Goal: Information Seeking & Learning: Understand process/instructions

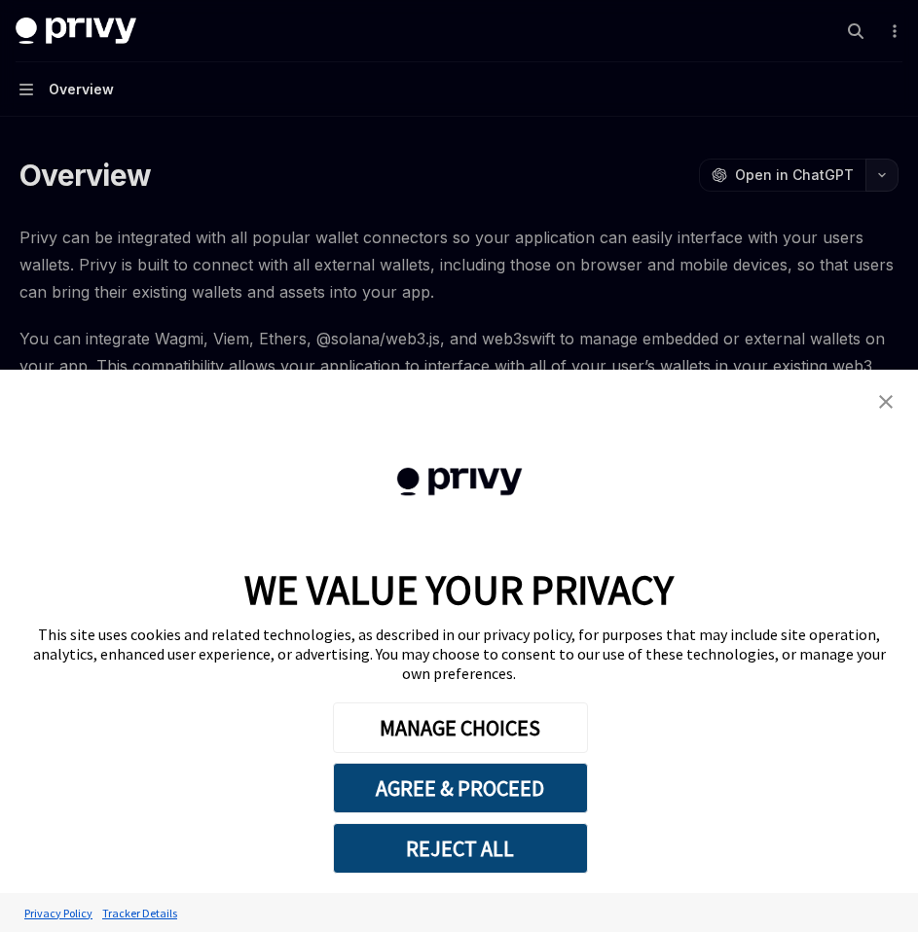
click at [881, 185] on button "button" at bounding box center [881, 175] width 33 height 33
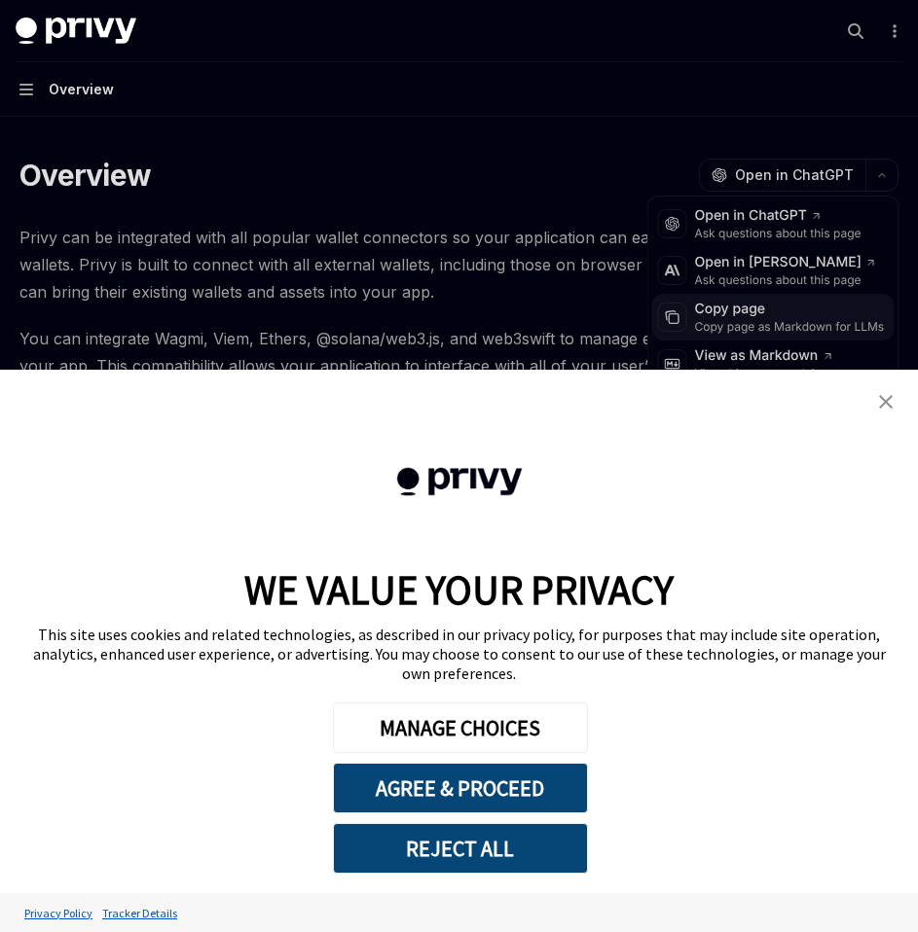
click at [759, 313] on div "Copy page" at bounding box center [790, 309] width 190 height 19
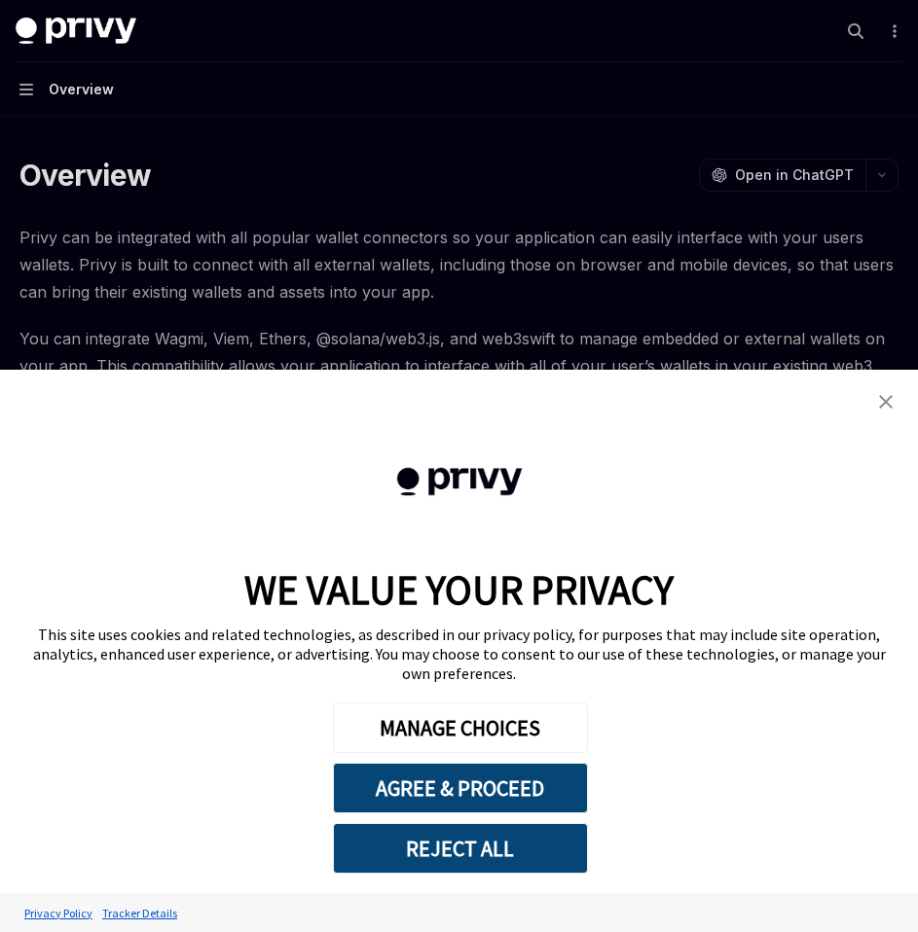
click at [36, 88] on button "Navigation Overview" at bounding box center [459, 89] width 918 height 54
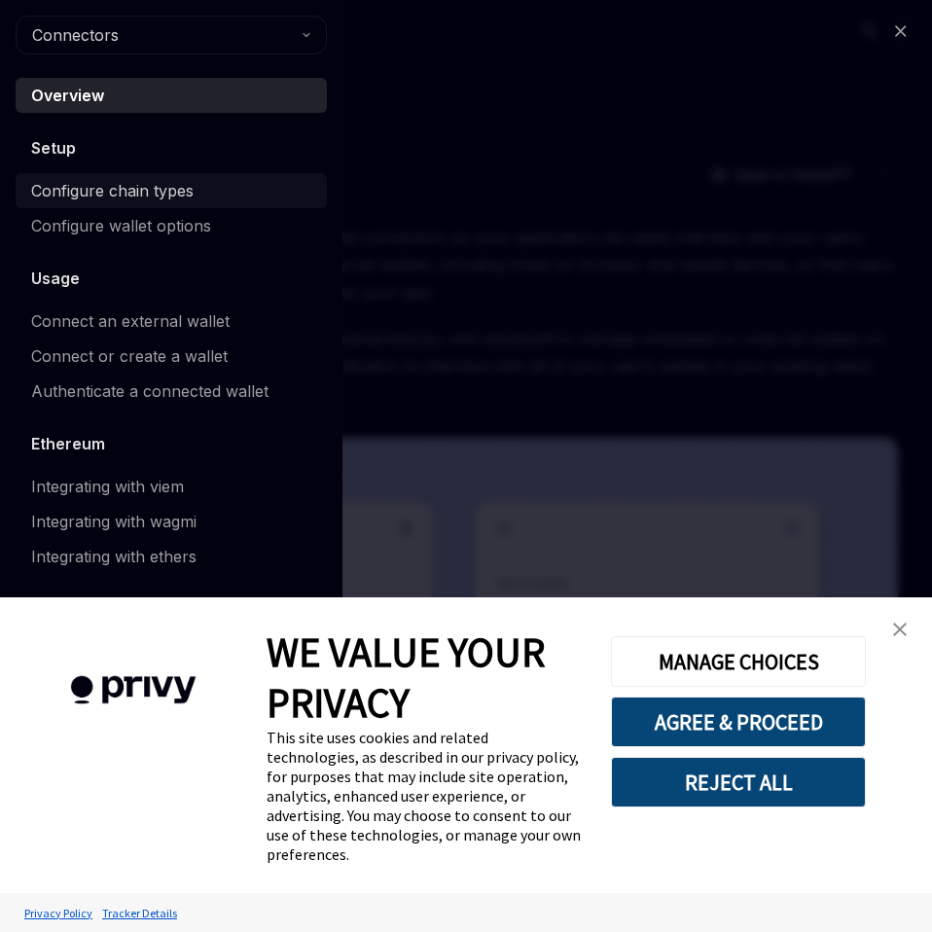
click at [69, 197] on div "Configure chain types" at bounding box center [112, 190] width 162 height 23
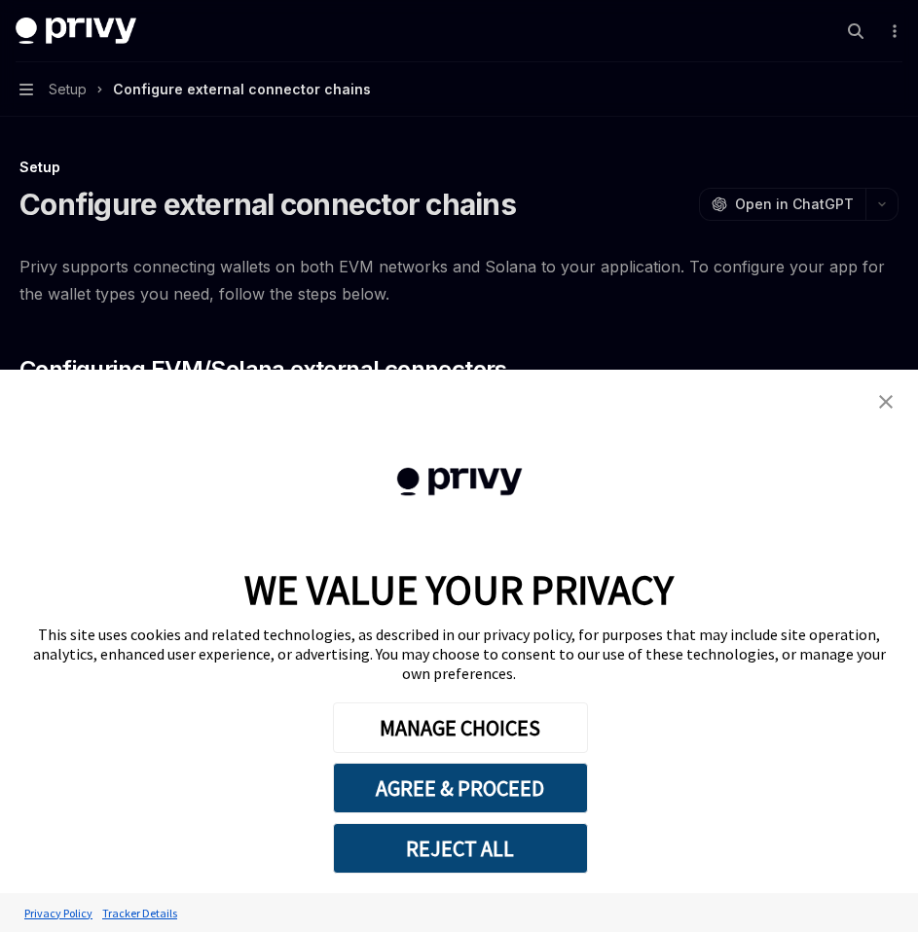
click at [881, 409] on img "close banner" at bounding box center [886, 402] width 14 height 14
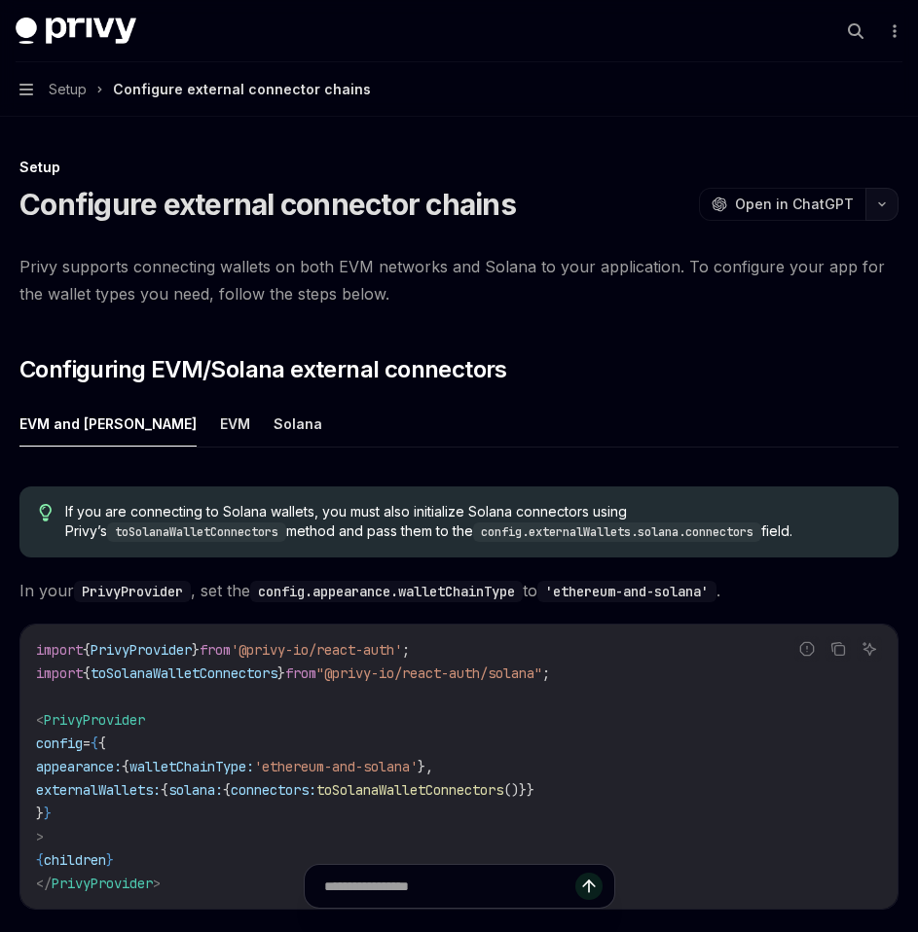
click at [884, 208] on button "button" at bounding box center [881, 204] width 33 height 33
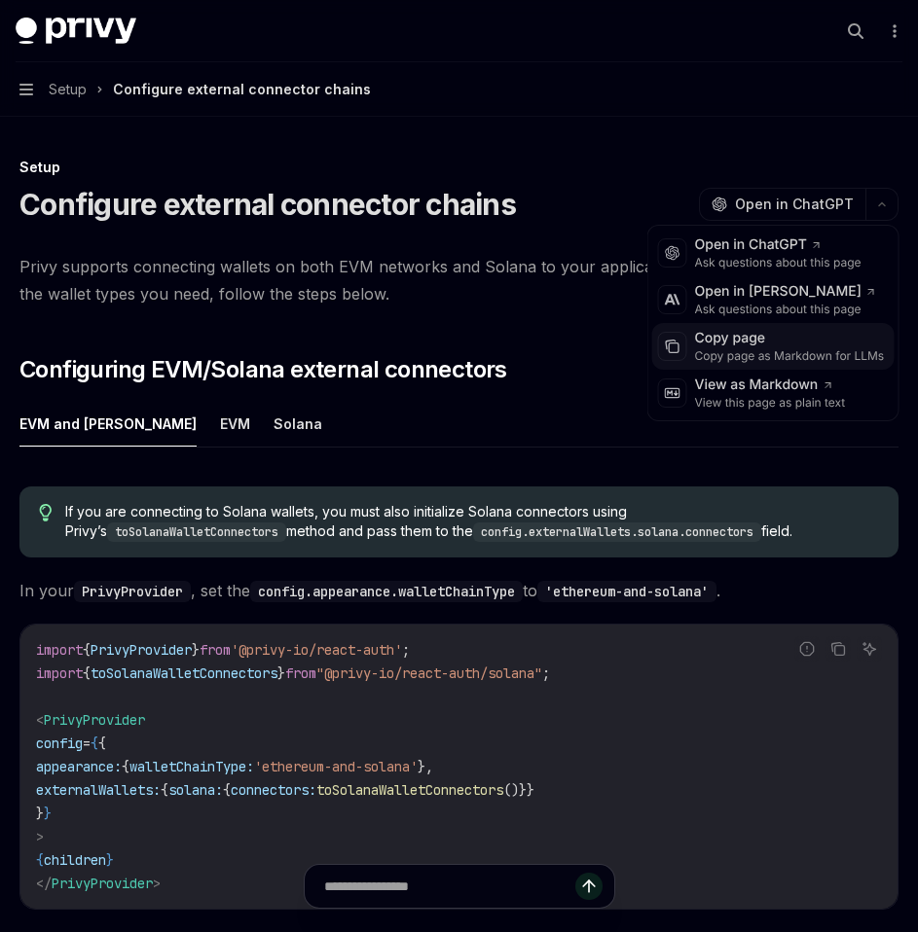
click at [767, 350] on div "Copy page as Markdown for LLMs" at bounding box center [790, 356] width 190 height 16
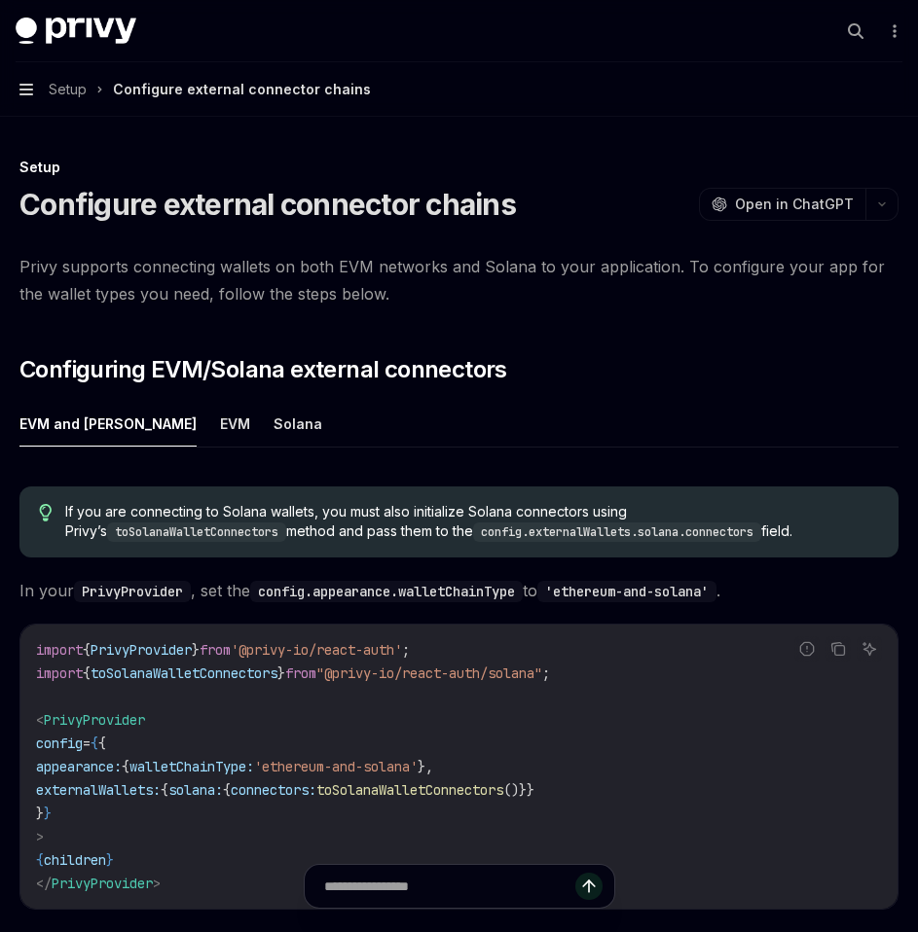
click at [29, 91] on icon "button" at bounding box center [26, 90] width 14 height 16
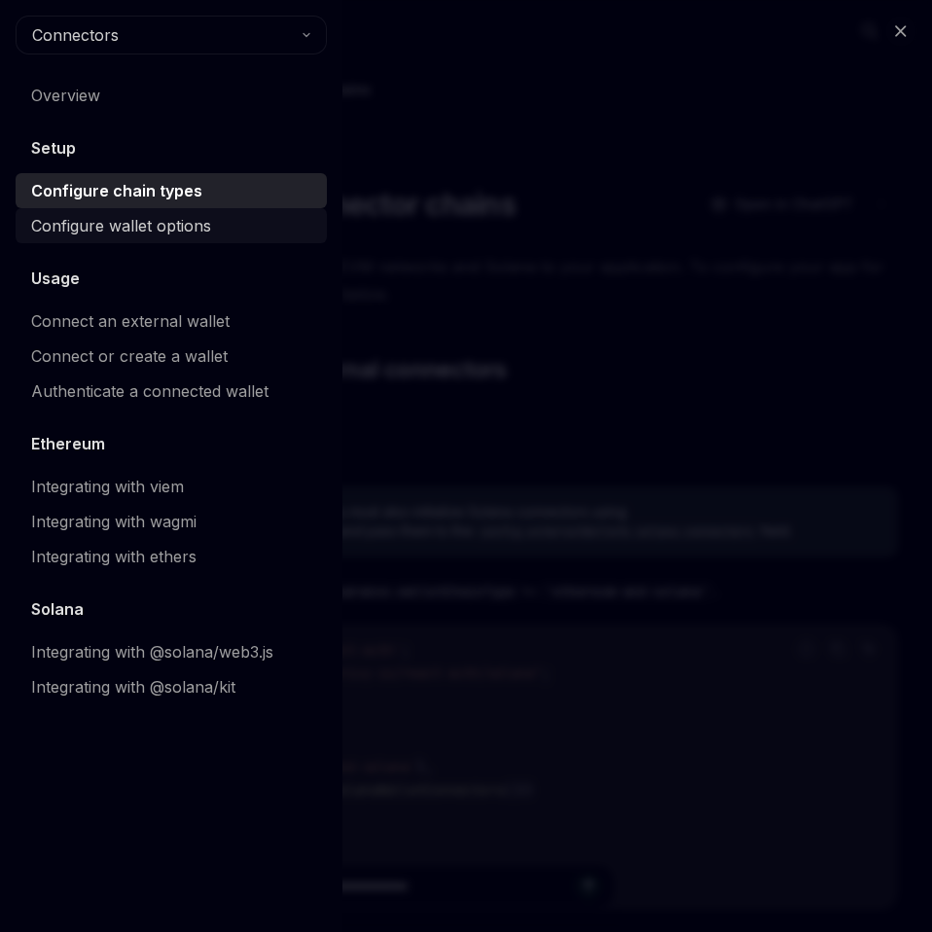
click at [120, 230] on div "Configure wallet options" at bounding box center [121, 225] width 180 height 23
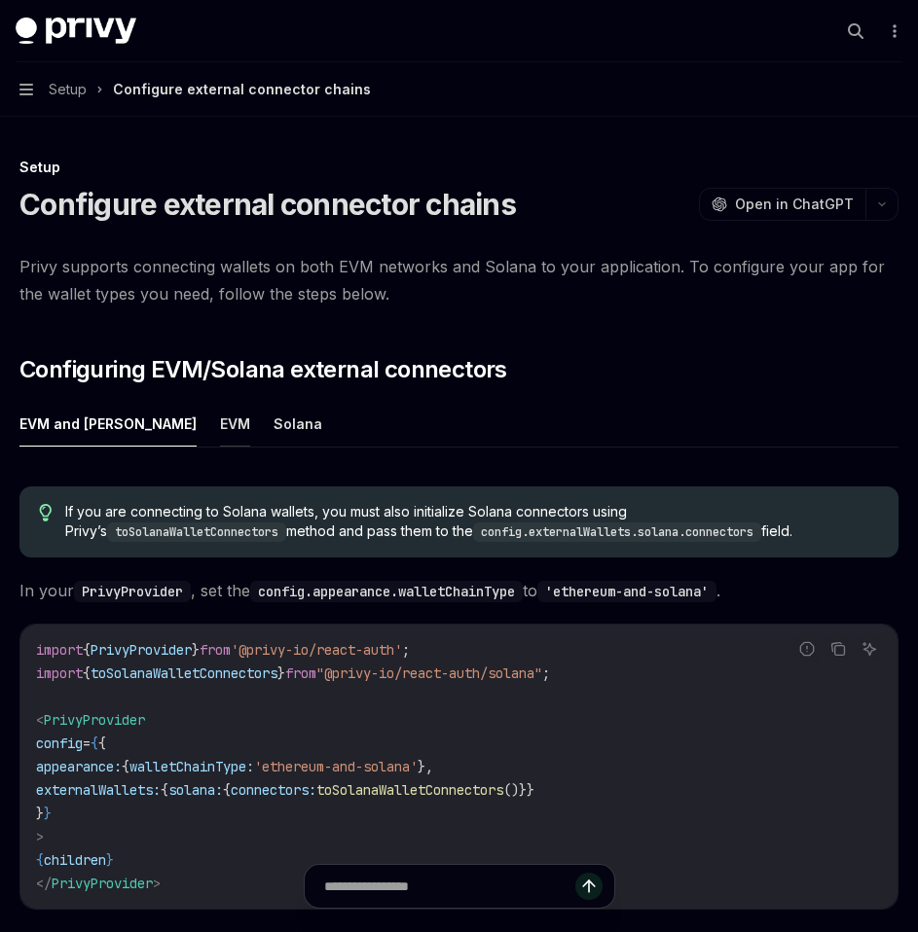
click at [220, 422] on button "EVM" at bounding box center [235, 424] width 30 height 46
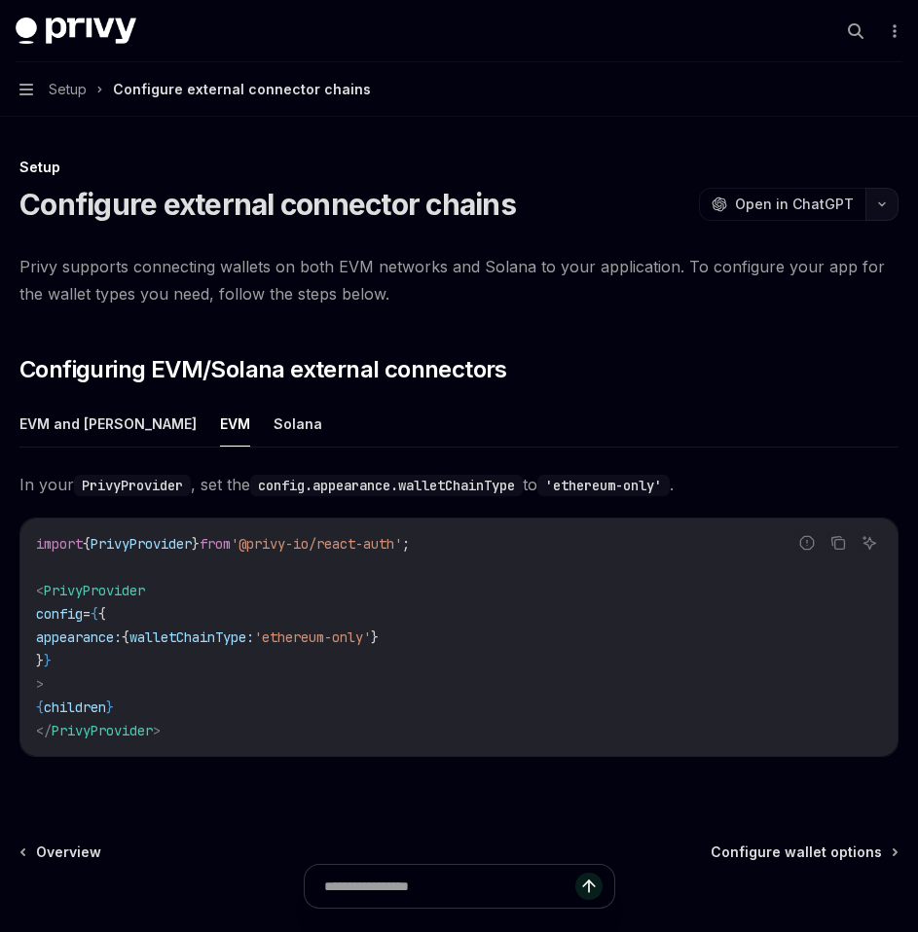
click at [887, 213] on button "button" at bounding box center [881, 204] width 33 height 33
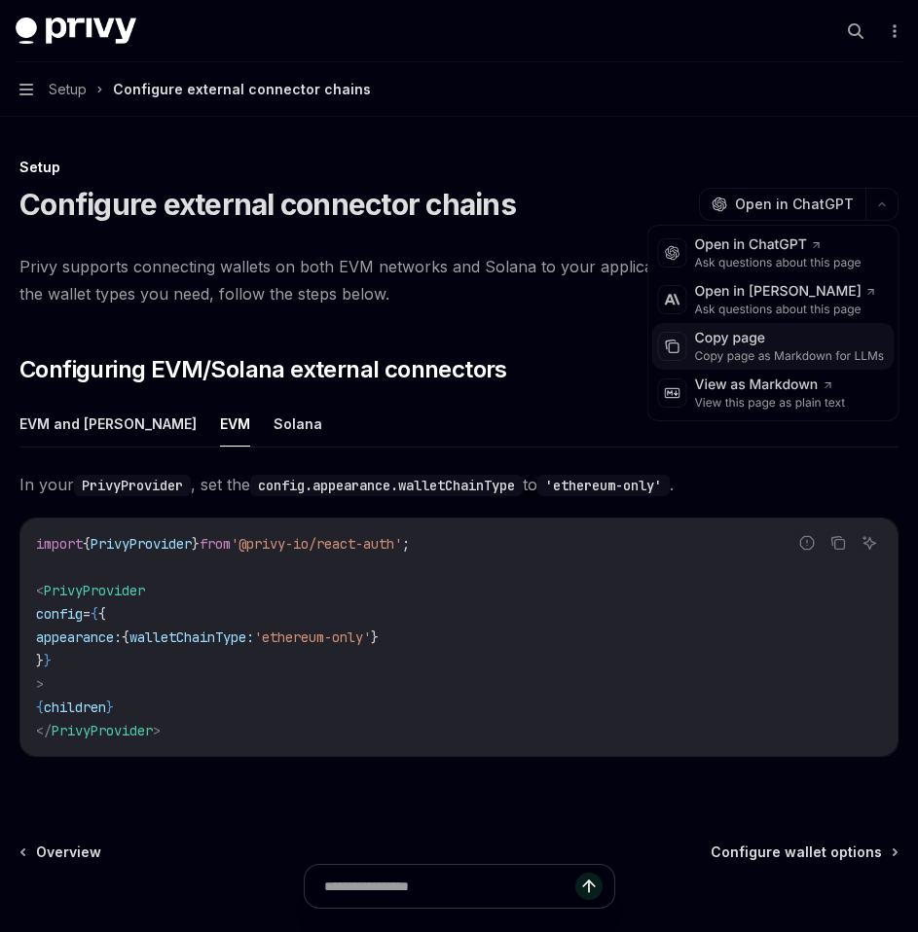
click at [759, 345] on div "Copy page" at bounding box center [790, 338] width 190 height 19
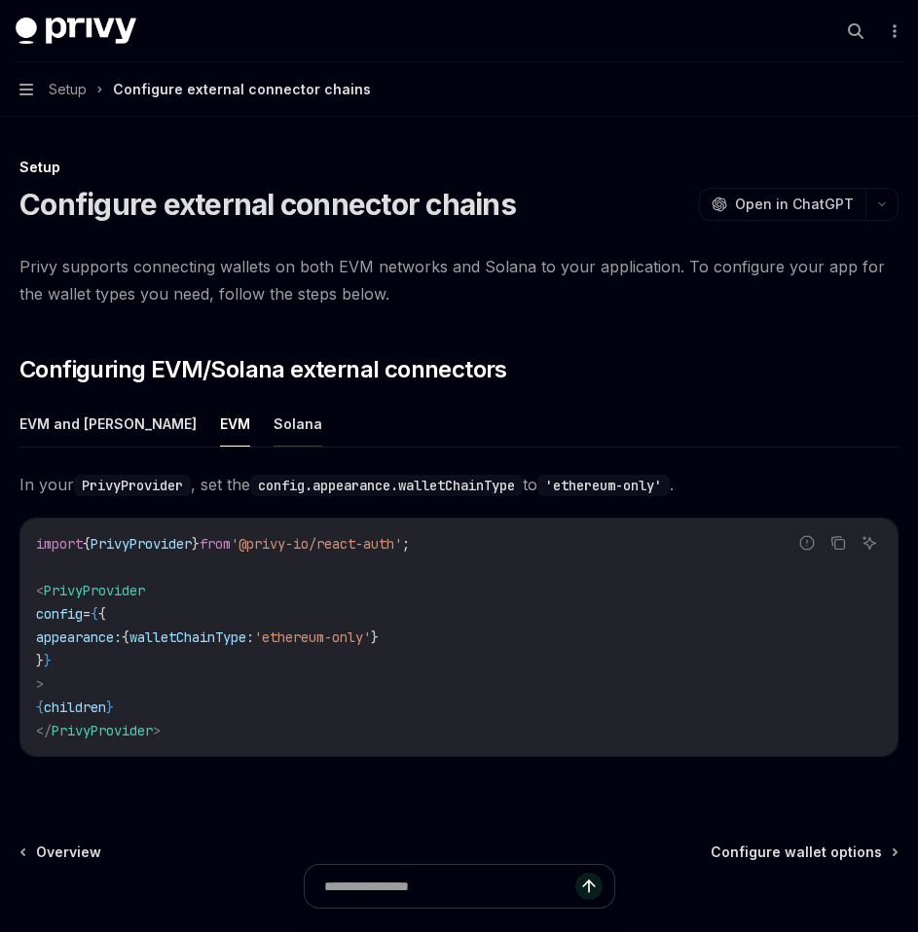
click at [273, 418] on button "Solana" at bounding box center [297, 424] width 49 height 46
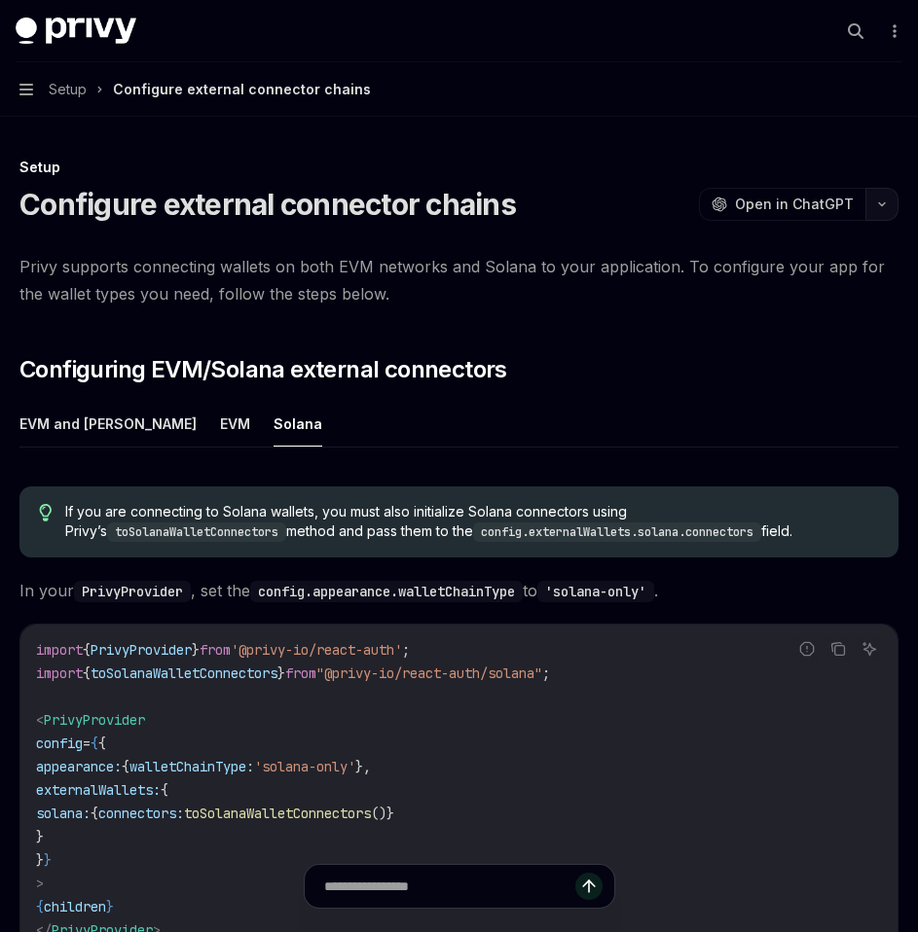
click at [884, 197] on button "button" at bounding box center [881, 204] width 33 height 33
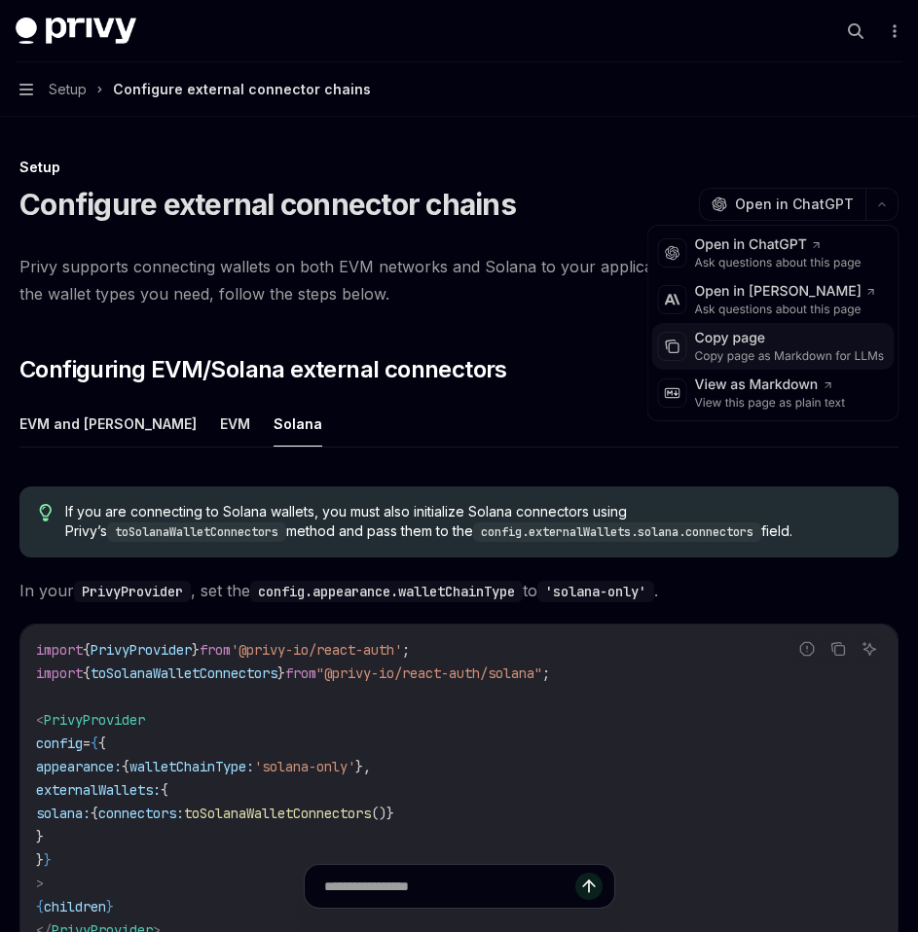
click at [743, 356] on div "Copy page as Markdown for LLMs" at bounding box center [790, 356] width 190 height 16
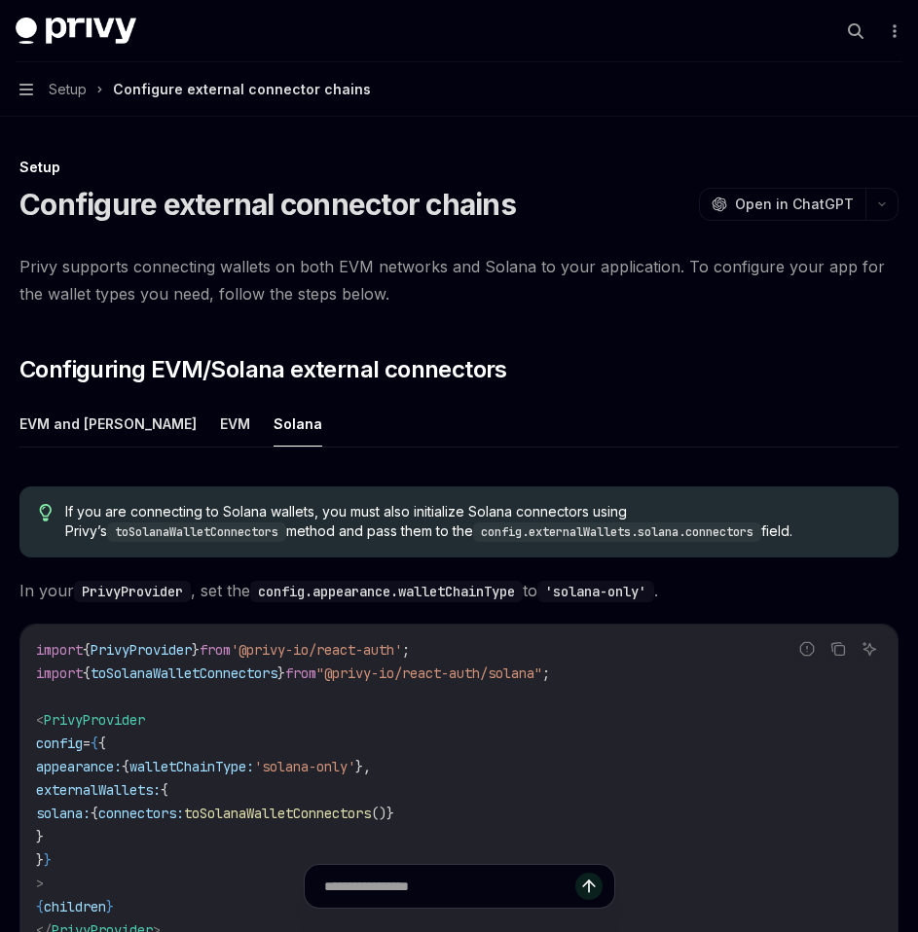
click at [34, 87] on button "Navigation Setup Configure external connector chains" at bounding box center [459, 89] width 918 height 54
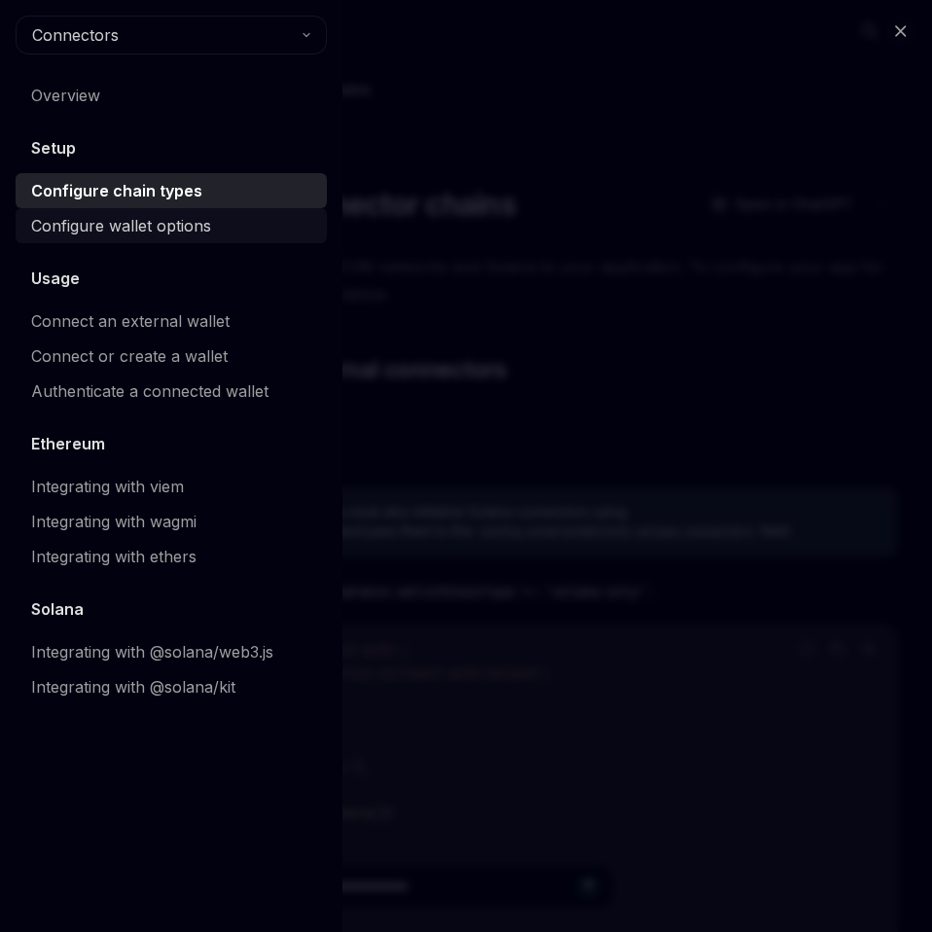
click at [96, 236] on div "Configure wallet options" at bounding box center [121, 225] width 180 height 23
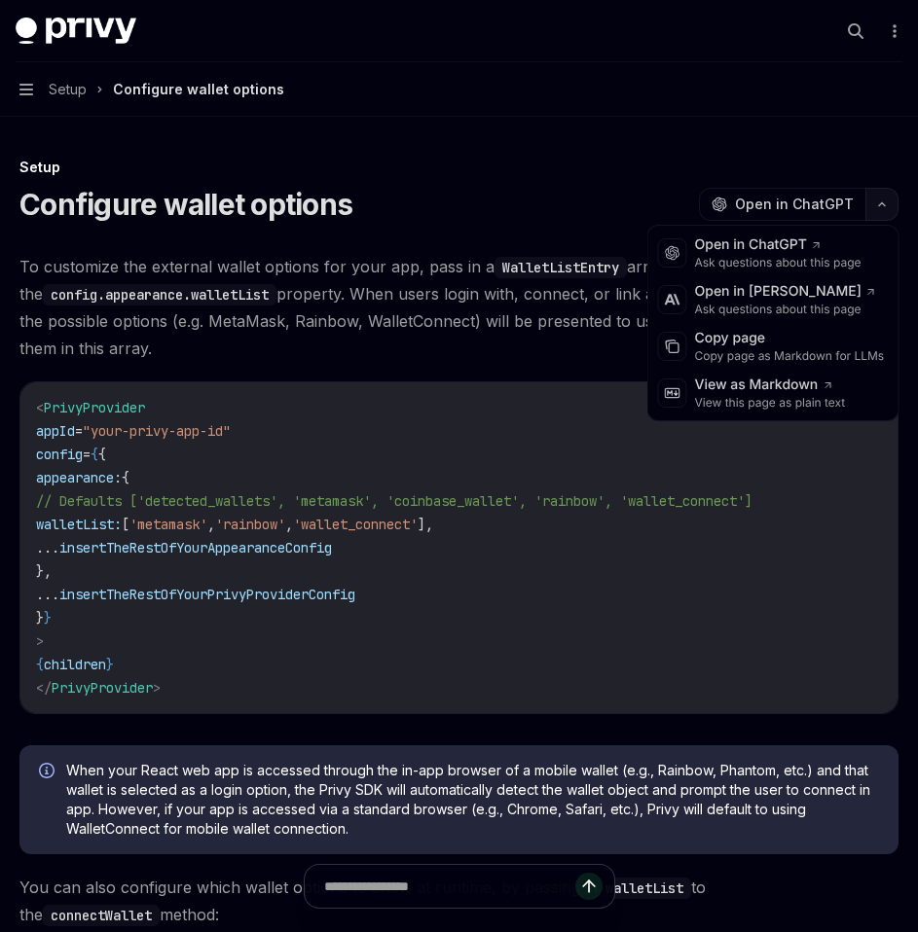
click at [882, 209] on button "button" at bounding box center [881, 204] width 33 height 33
click at [729, 338] on div "Copy page" at bounding box center [790, 338] width 190 height 19
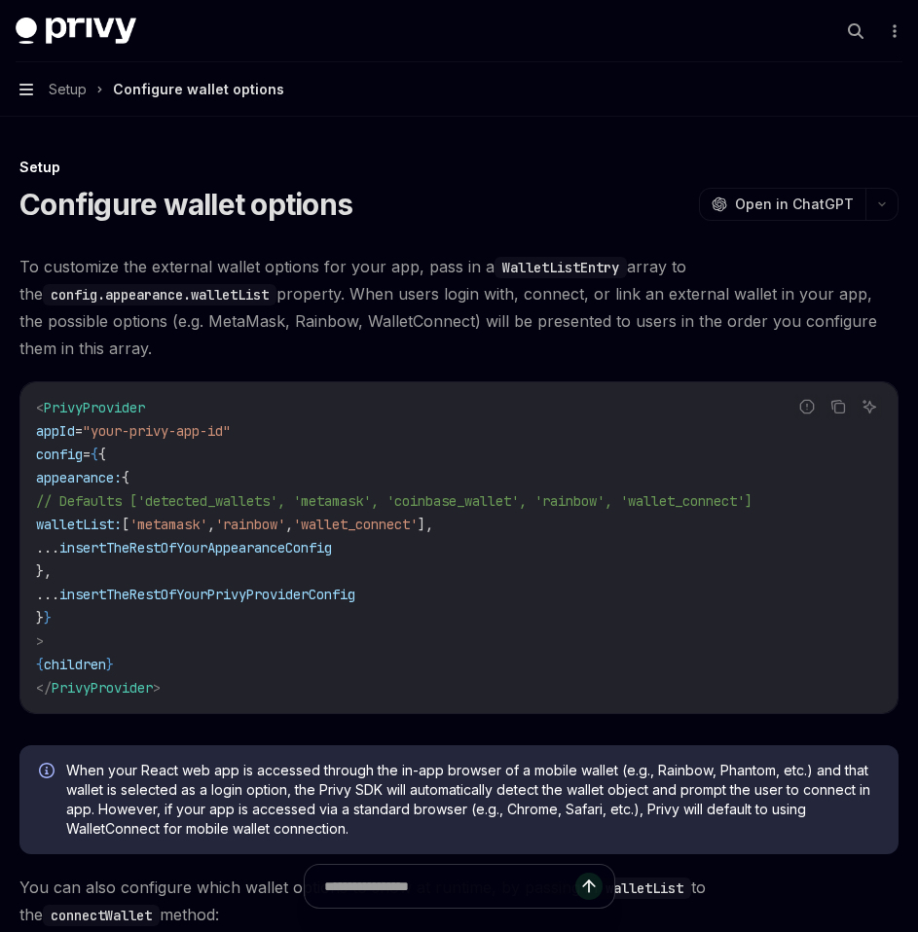
click at [26, 91] on icon "button" at bounding box center [26, 90] width 14 height 16
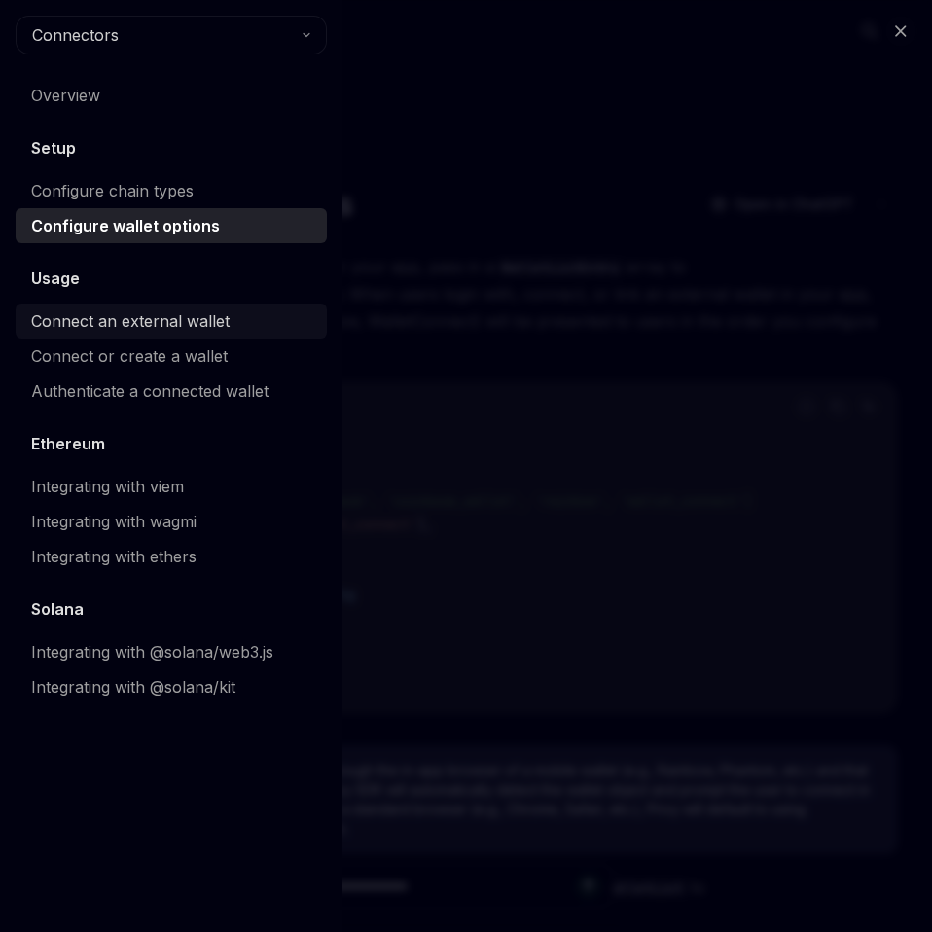
click at [119, 323] on div "Connect an external wallet" at bounding box center [130, 320] width 198 height 23
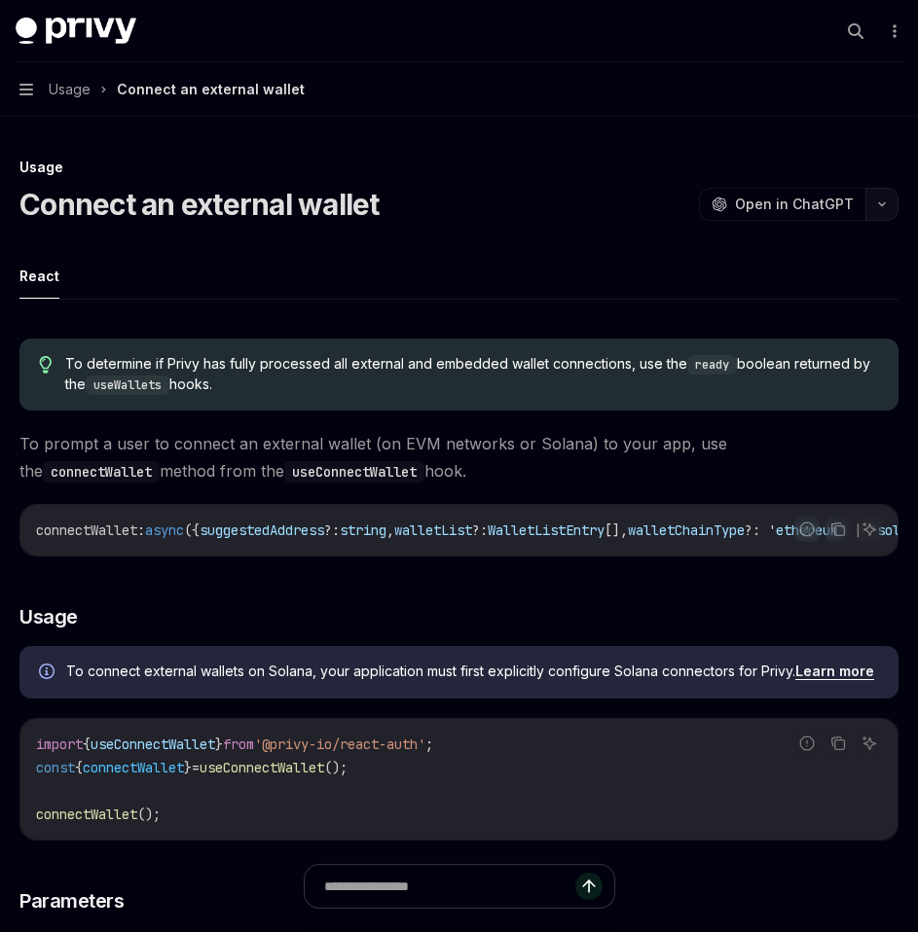
click at [878, 215] on button "button" at bounding box center [881, 204] width 33 height 33
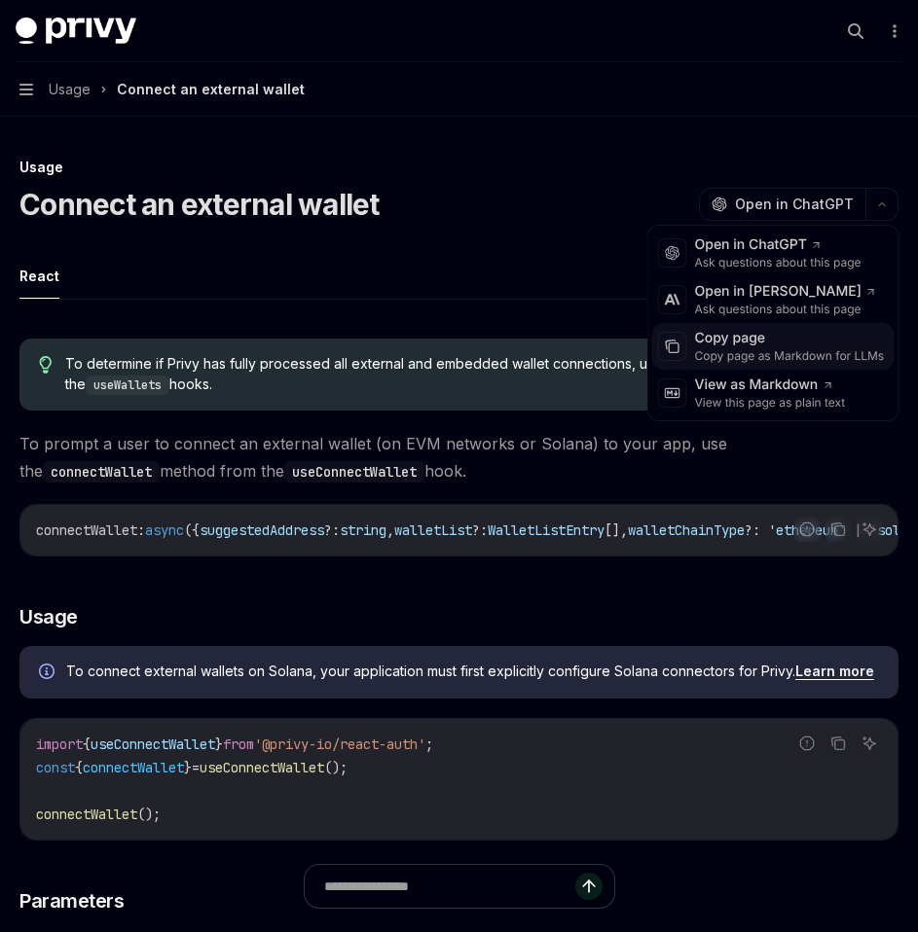
click at [770, 356] on div "Copy page as Markdown for LLMs" at bounding box center [790, 356] width 190 height 16
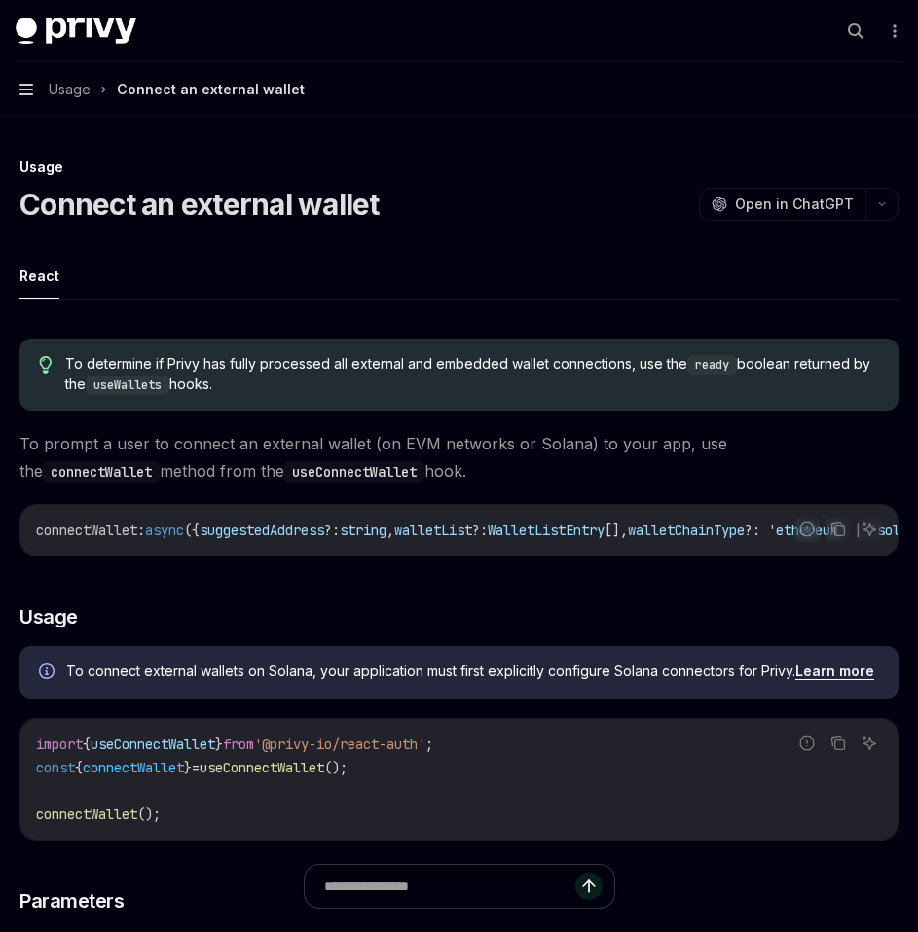
click at [28, 90] on icon "button" at bounding box center [26, 90] width 14 height 12
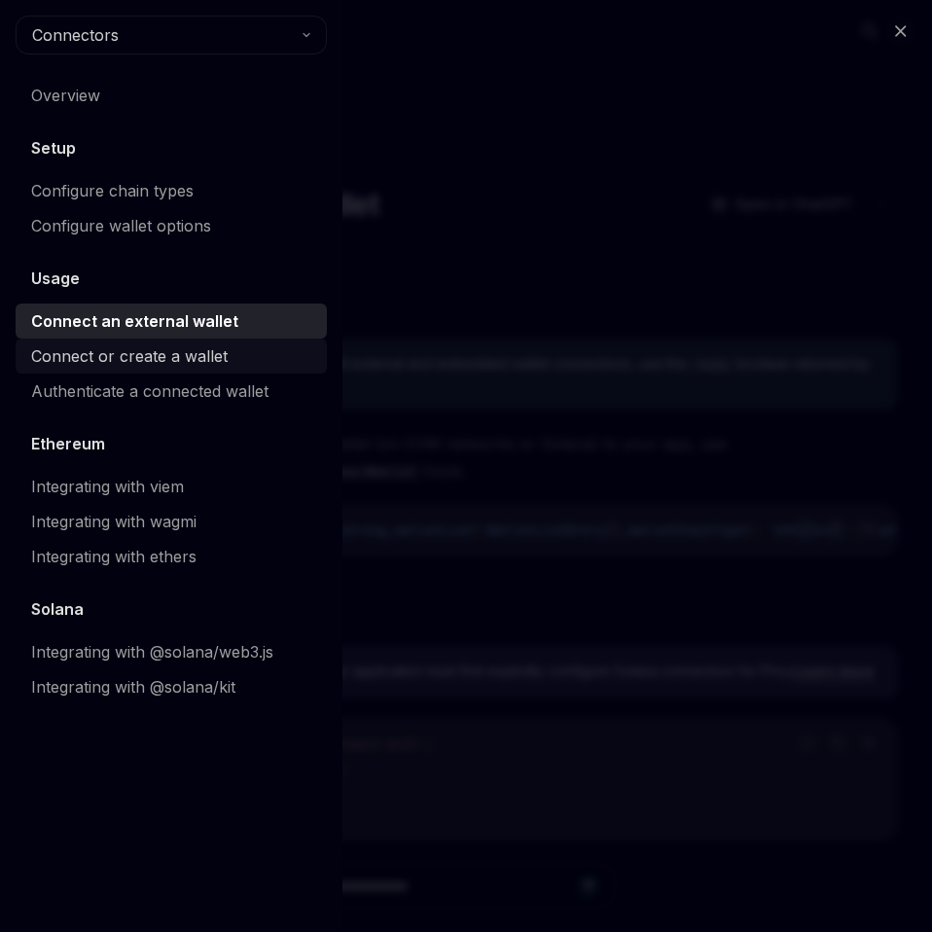
click at [107, 365] on div "Connect or create a wallet" at bounding box center [129, 355] width 197 height 23
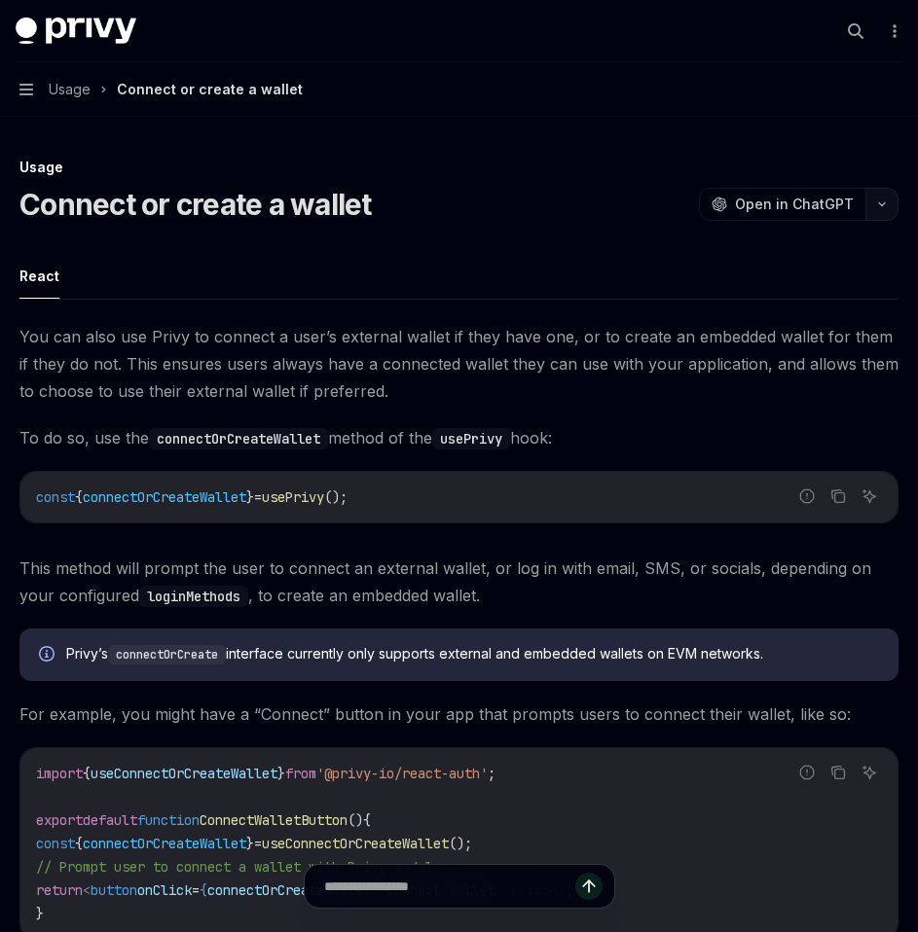
click at [882, 203] on icon "button" at bounding box center [881, 204] width 23 height 8
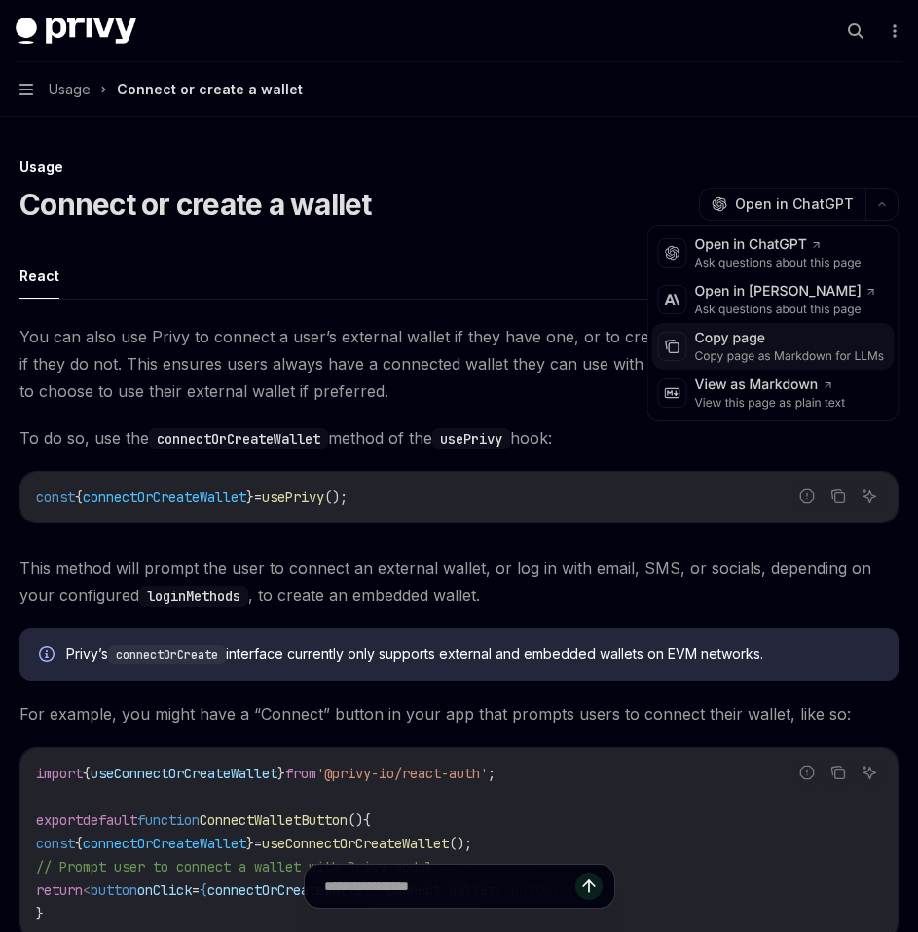
click at [730, 354] on div "Copy page as Markdown for LLMs" at bounding box center [790, 356] width 190 height 16
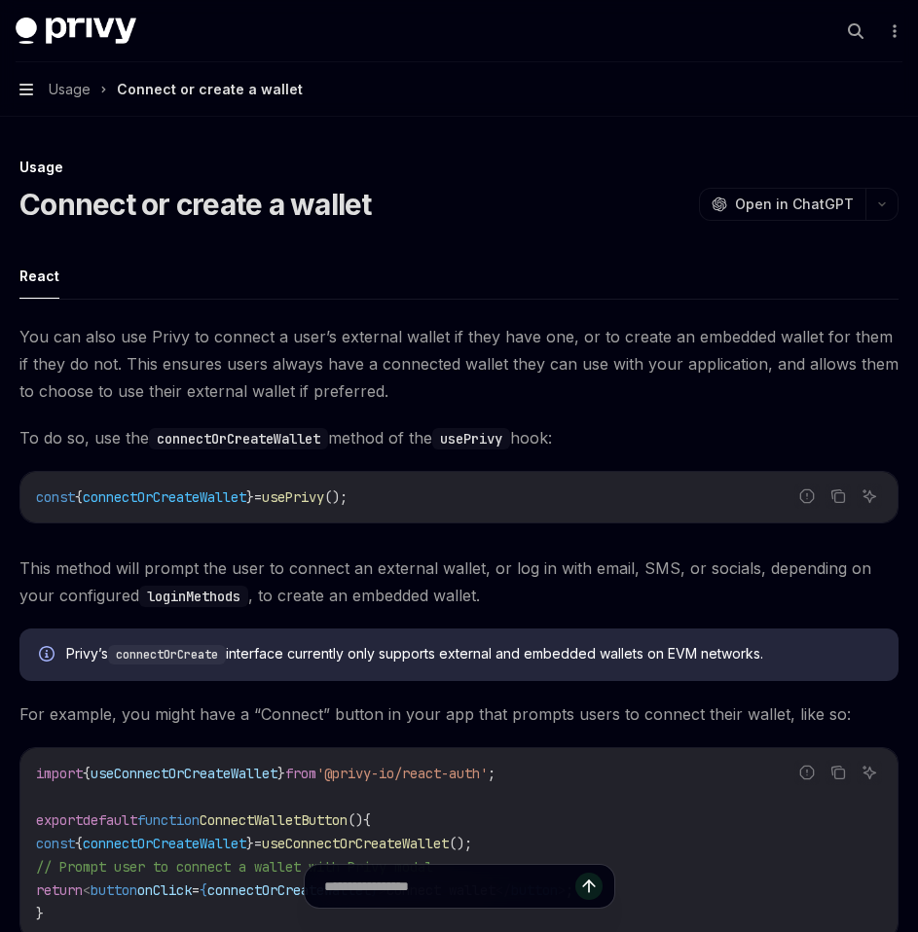
click at [28, 91] on icon "button" at bounding box center [26, 90] width 14 height 16
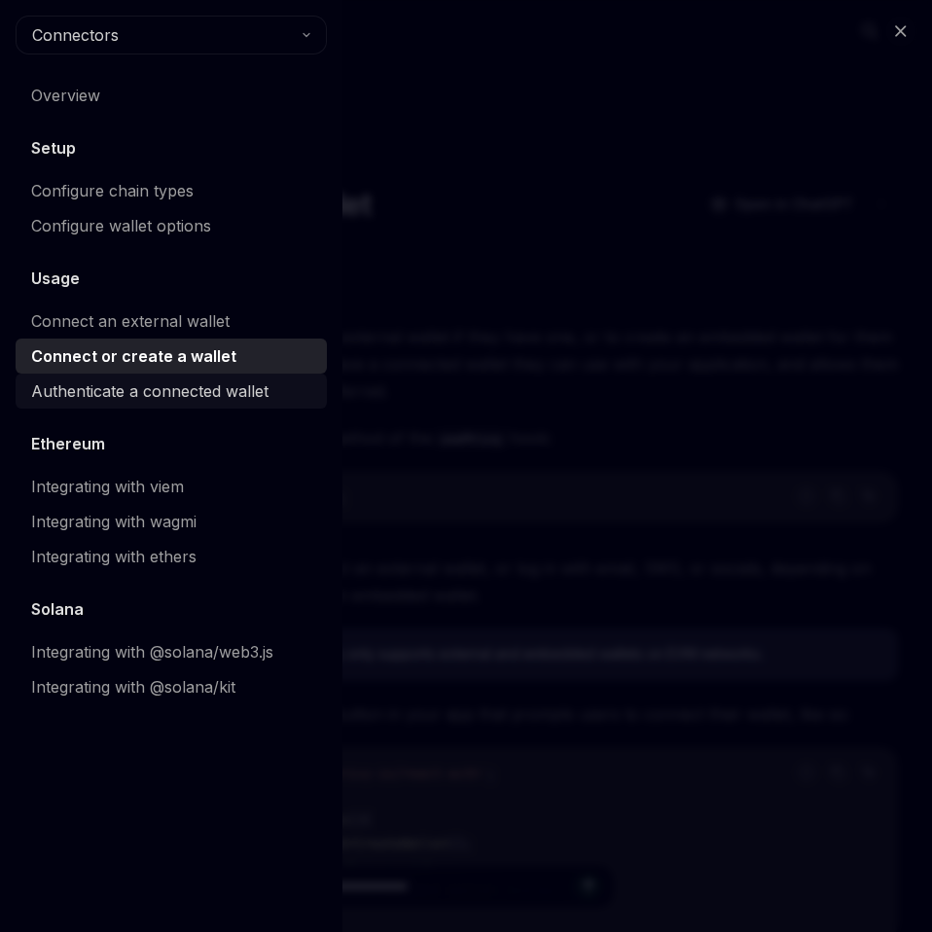
click at [90, 391] on div "Authenticate a connected wallet" at bounding box center [149, 390] width 237 height 23
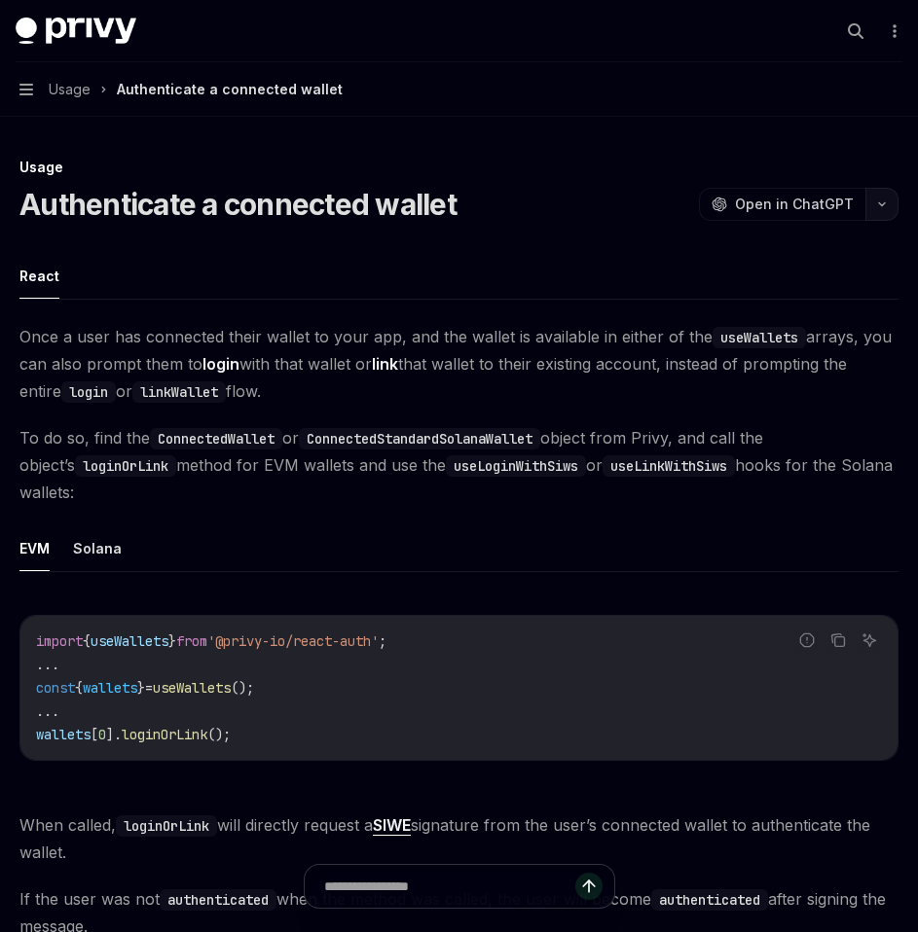
click at [882, 215] on button "button" at bounding box center [881, 204] width 33 height 33
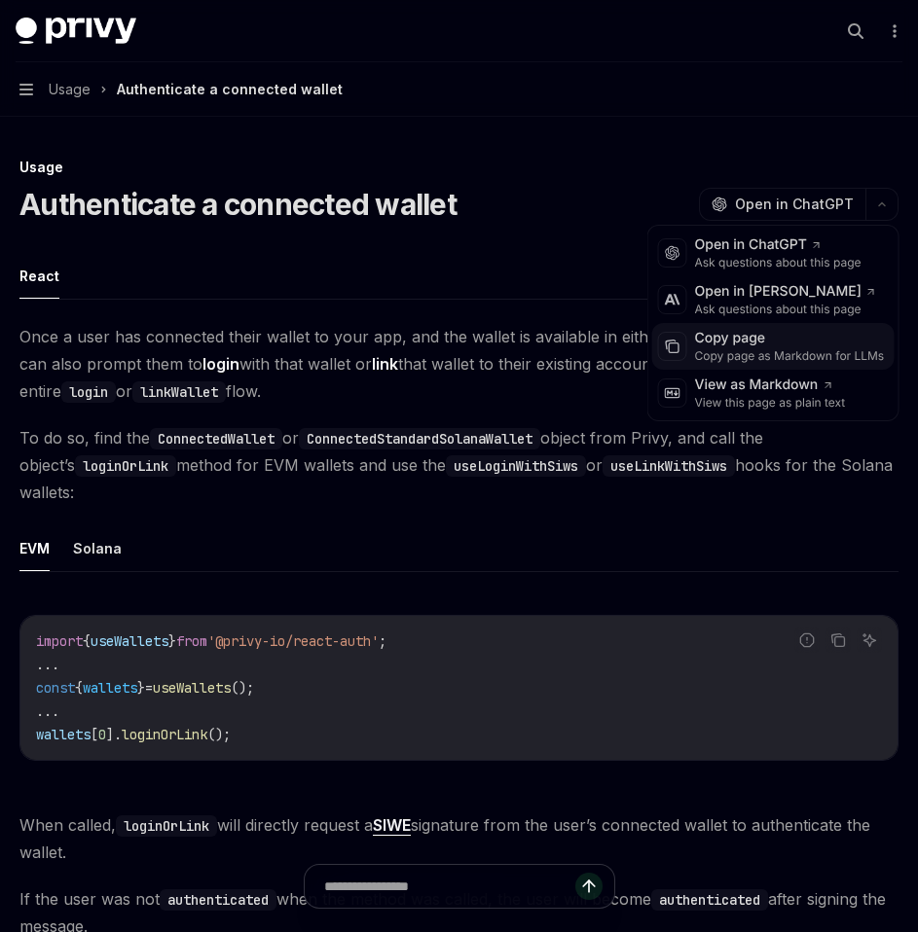
click at [774, 352] on div "Copy page as Markdown for LLMs" at bounding box center [790, 356] width 190 height 16
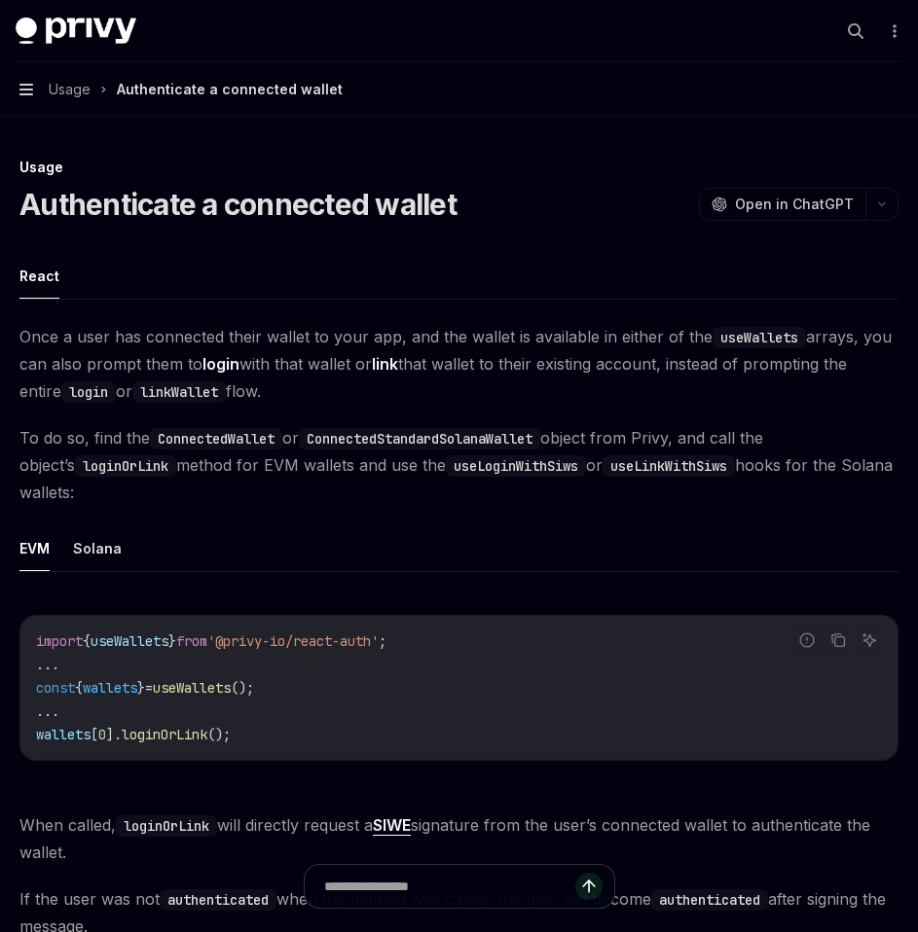
click at [32, 91] on icon "button" at bounding box center [26, 90] width 14 height 16
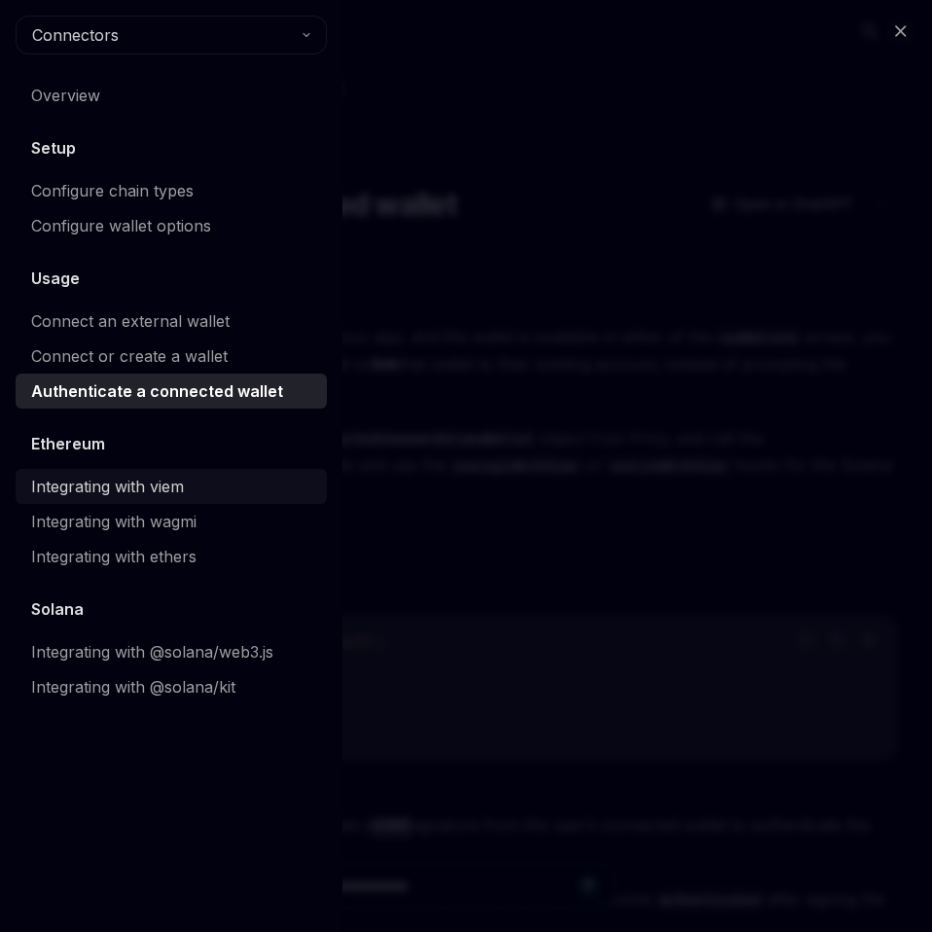
click at [106, 486] on div "Integrating with viem" at bounding box center [107, 486] width 153 height 23
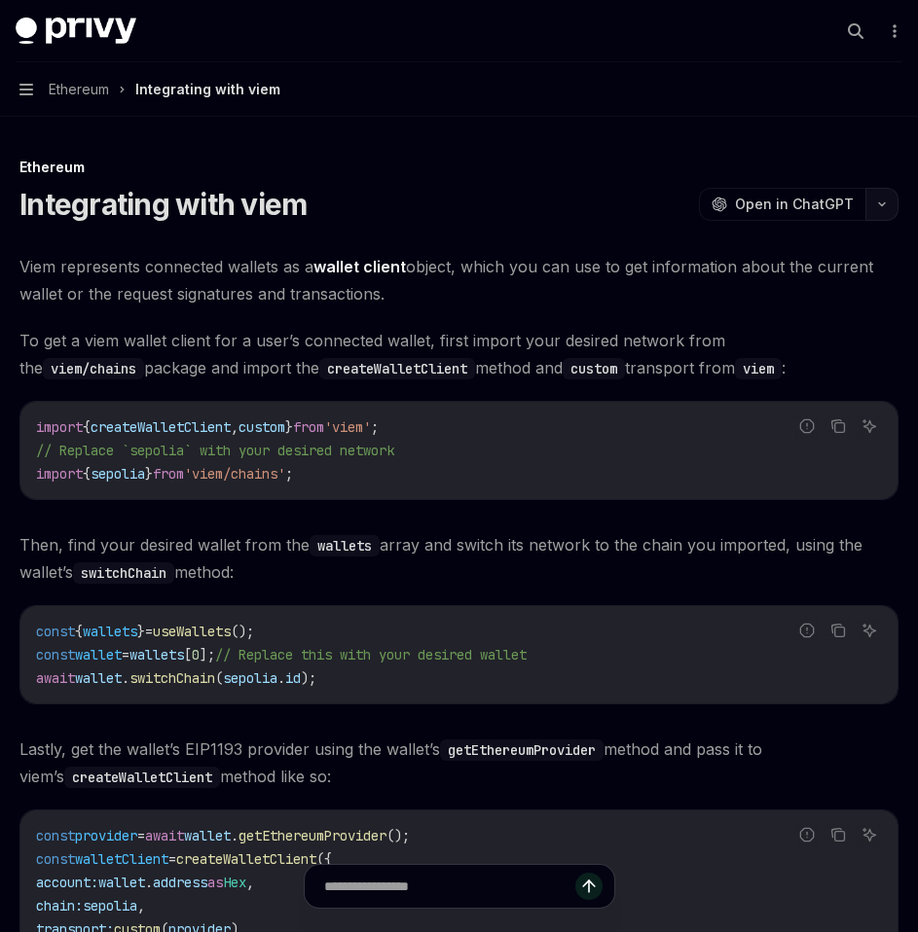
click at [888, 208] on button "button" at bounding box center [881, 204] width 33 height 33
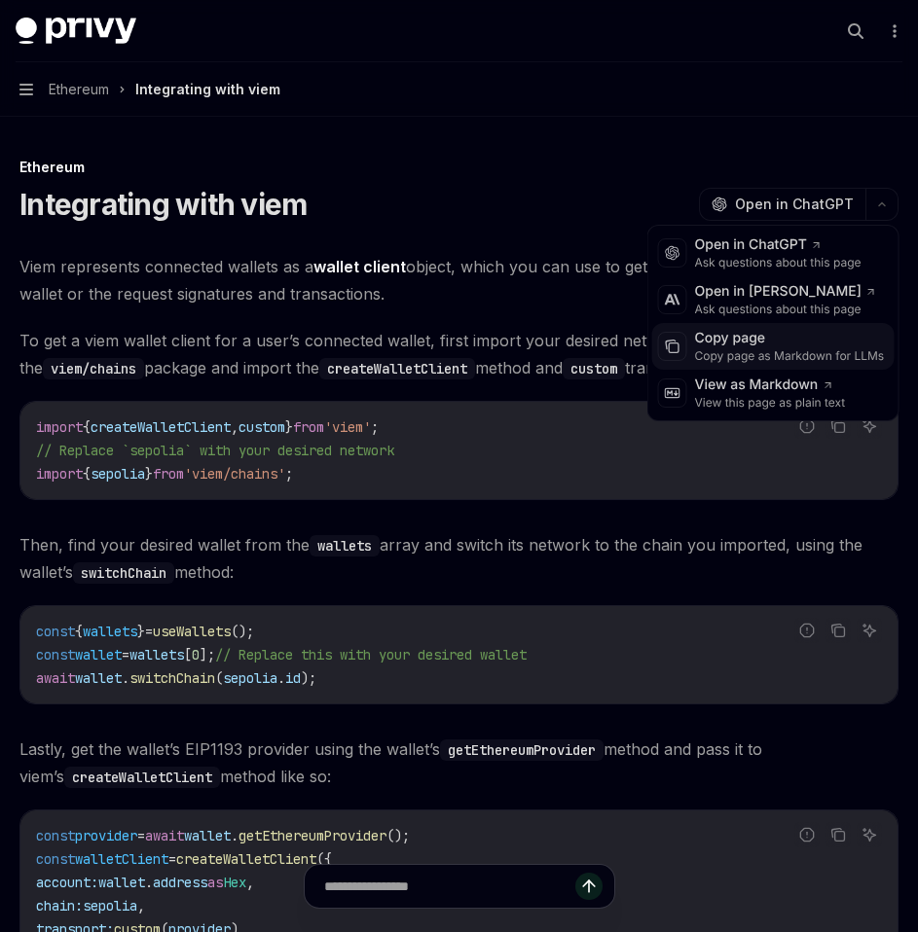
click at [724, 341] on div "Copy page" at bounding box center [790, 338] width 190 height 19
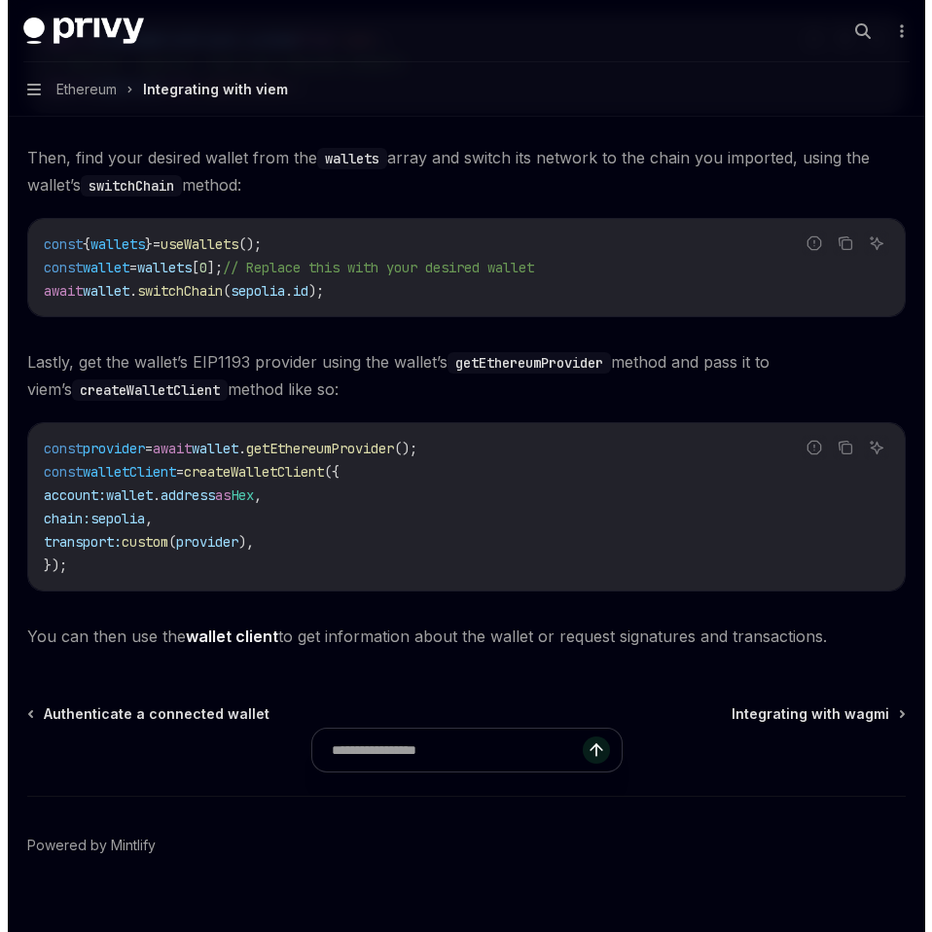
scroll to position [419, 0]
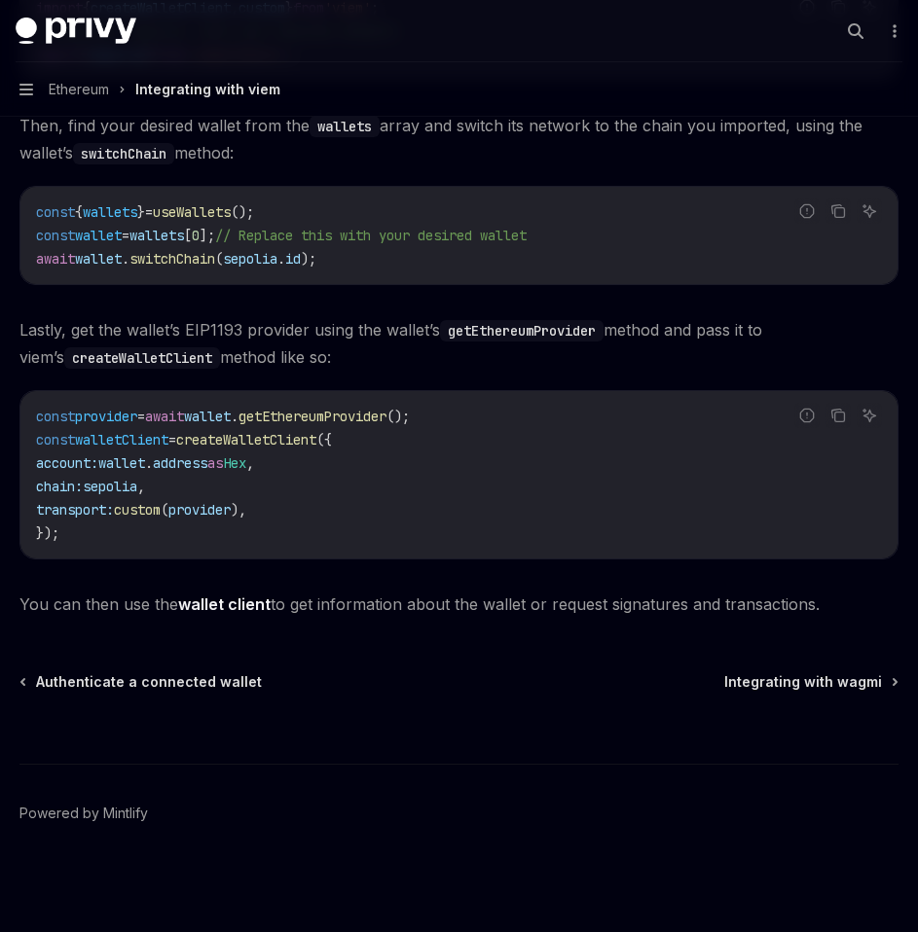
click at [27, 98] on button "Navigation Ethereum Integrating with viem" at bounding box center [459, 89] width 918 height 54
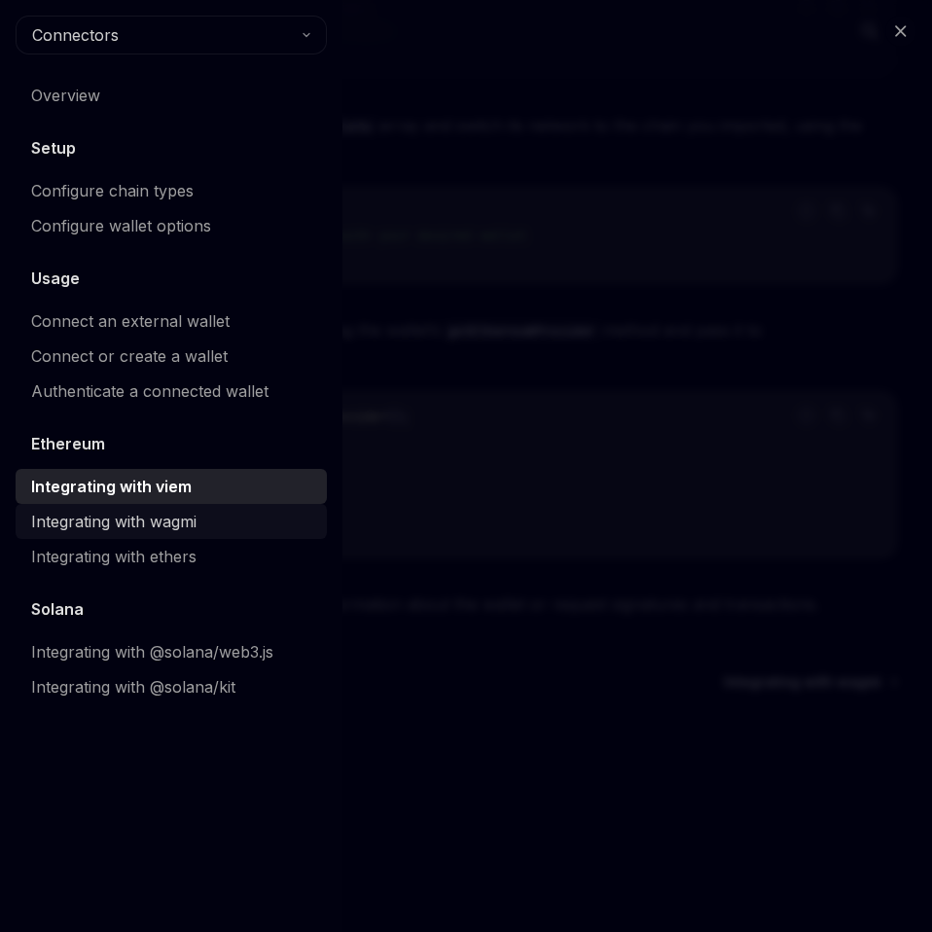
click at [134, 523] on div "Integrating with wagmi" at bounding box center [113, 521] width 165 height 23
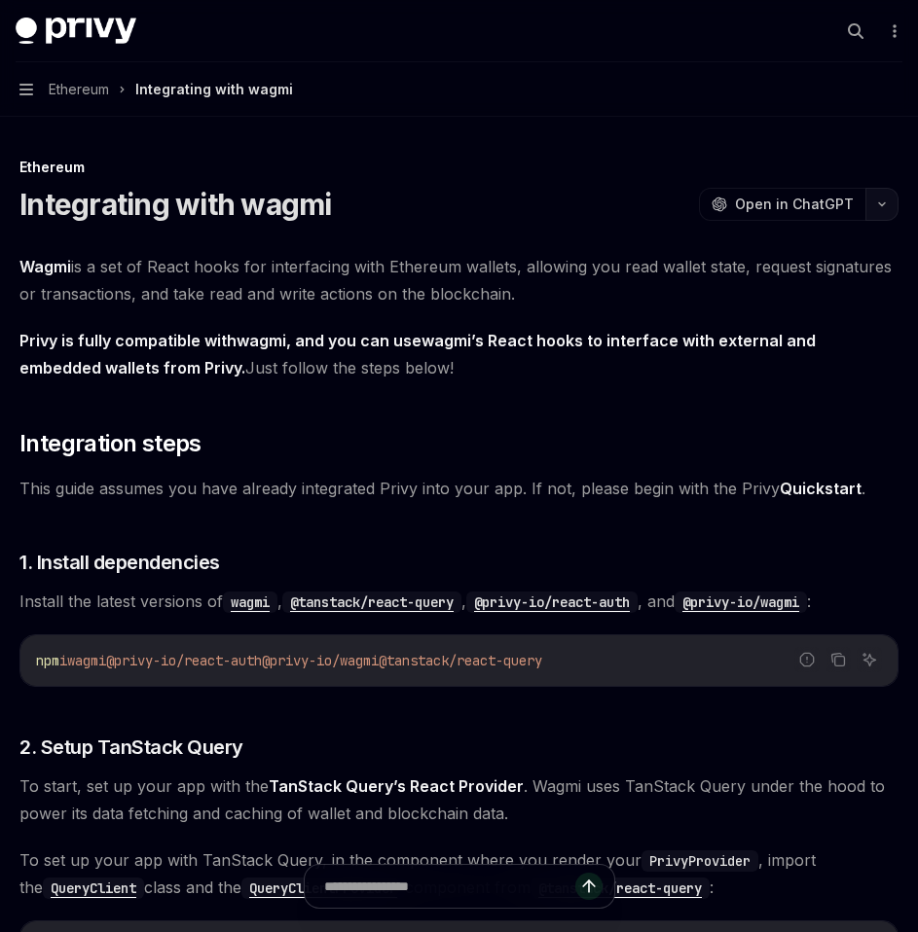
click at [877, 202] on icon "button" at bounding box center [881, 204] width 23 height 8
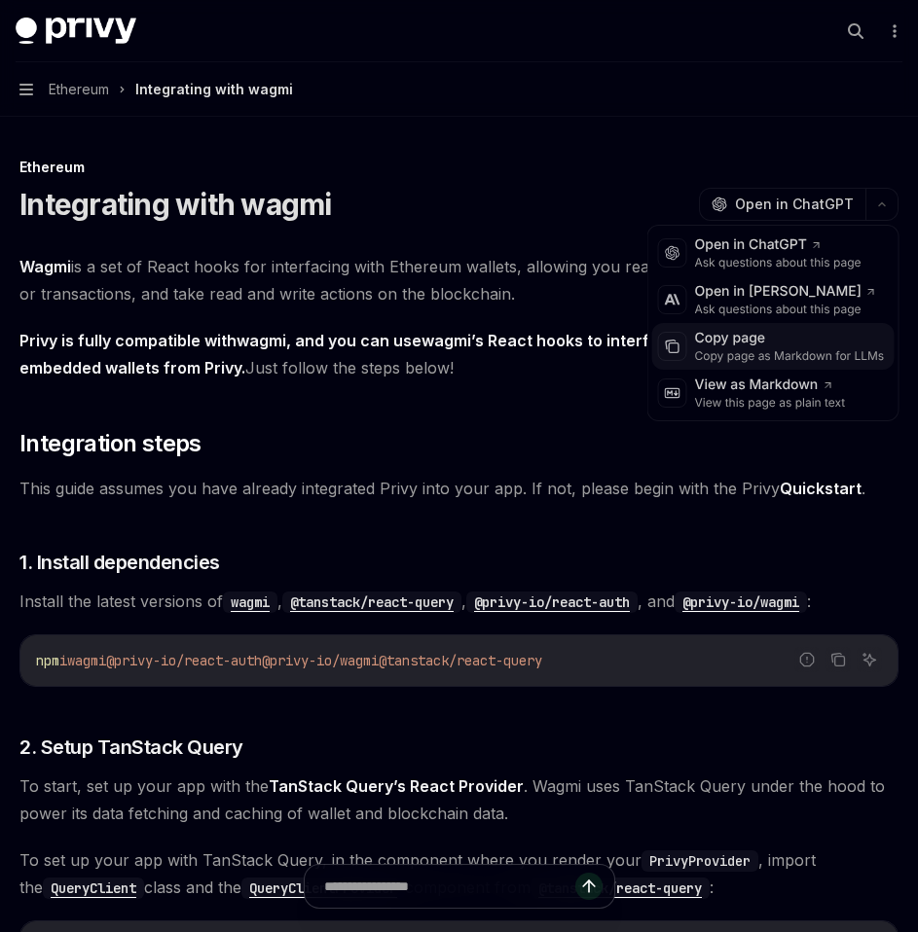
click at [747, 354] on div "Copy page as Markdown for LLMs" at bounding box center [790, 356] width 190 height 16
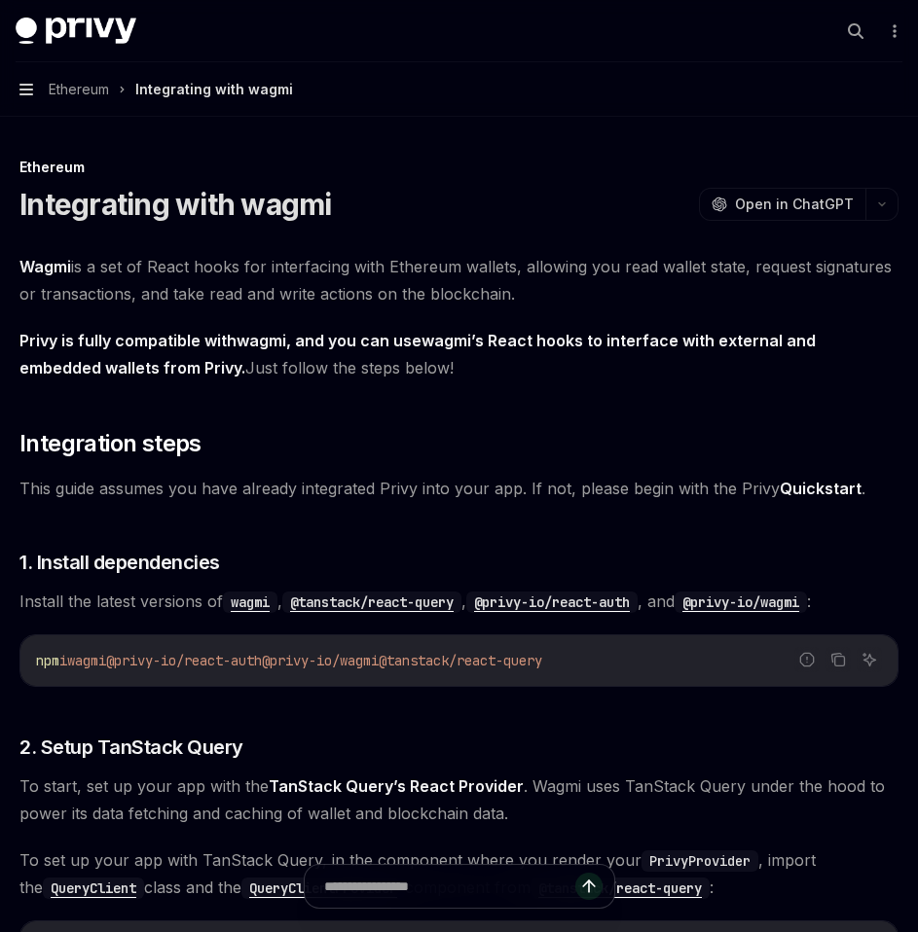
click at [27, 89] on icon "button" at bounding box center [26, 90] width 14 height 12
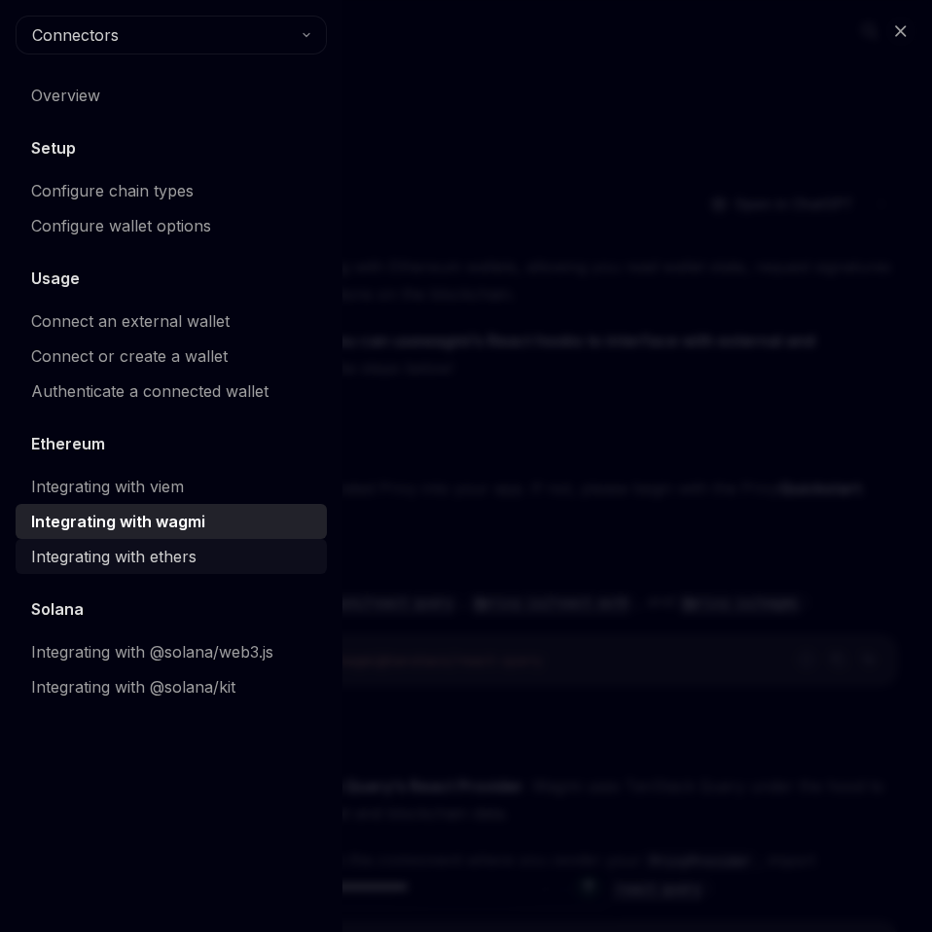
click at [117, 563] on div "Integrating with ethers" at bounding box center [113, 556] width 165 height 23
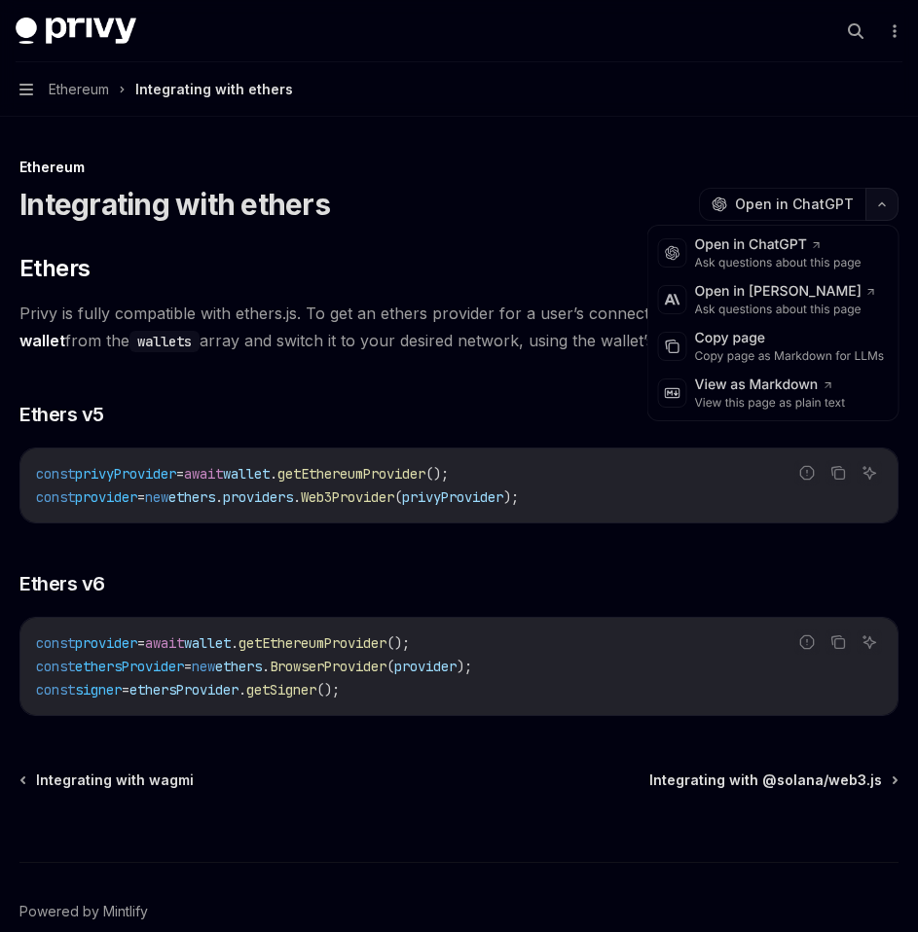
click at [884, 211] on button "button" at bounding box center [881, 204] width 33 height 33
click at [750, 354] on div "Copy page as Markdown for LLMs" at bounding box center [790, 356] width 190 height 16
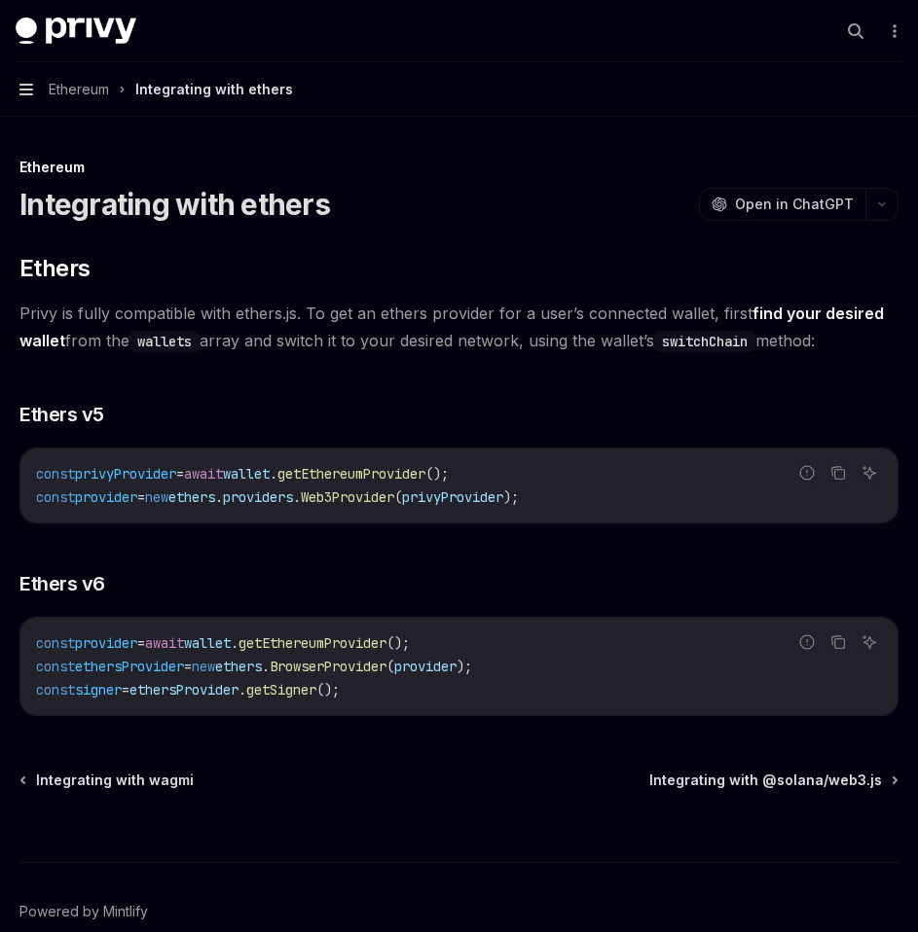
click at [22, 91] on icon "button" at bounding box center [26, 90] width 14 height 16
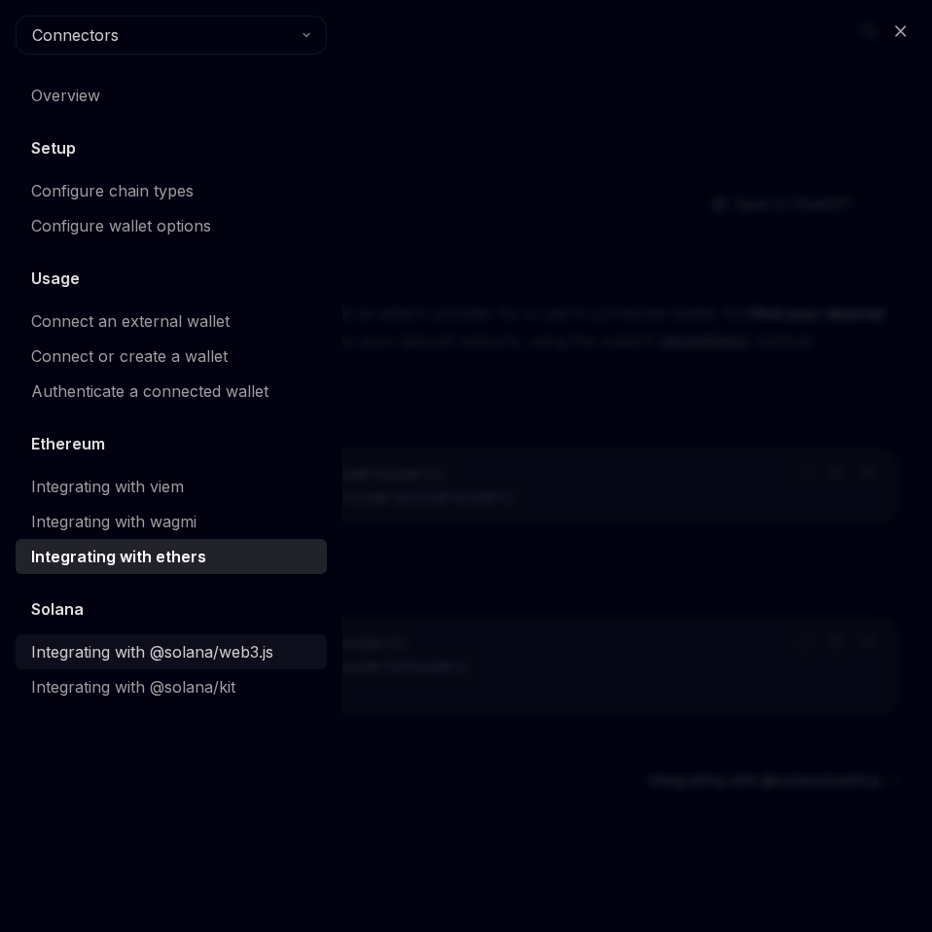
click at [121, 651] on div "Integrating with @solana/web3.js" at bounding box center [152, 651] width 242 height 23
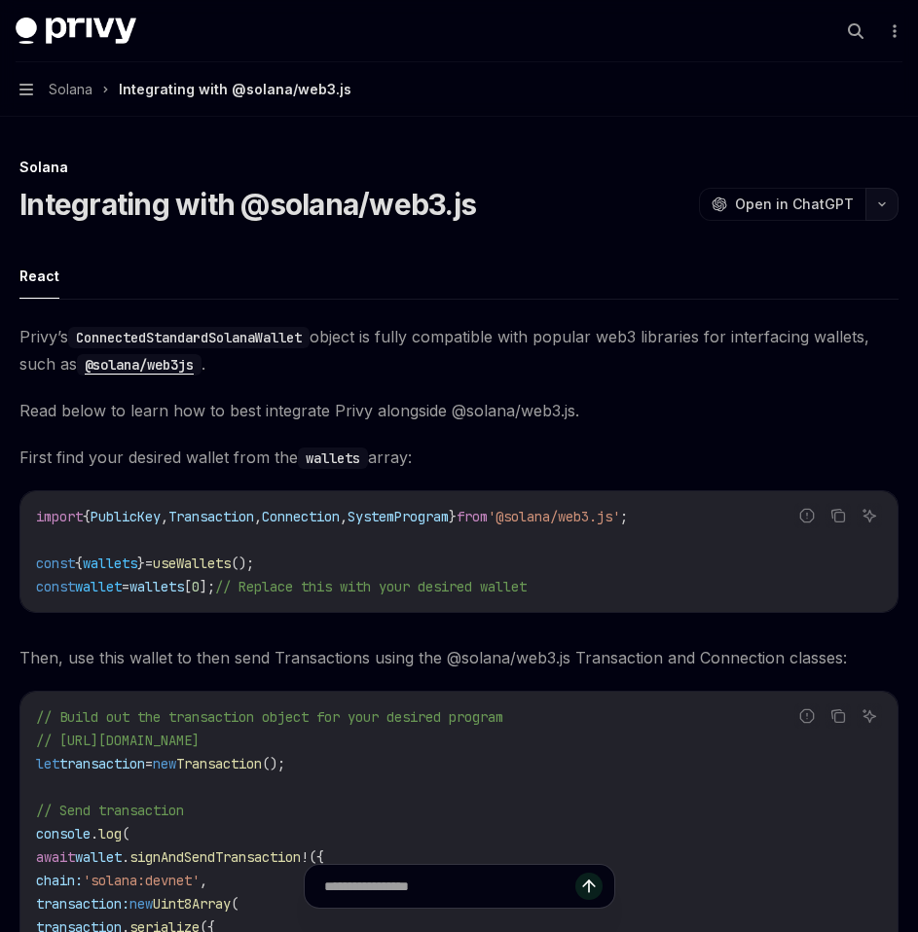
click at [882, 207] on icon "button" at bounding box center [881, 204] width 23 height 8
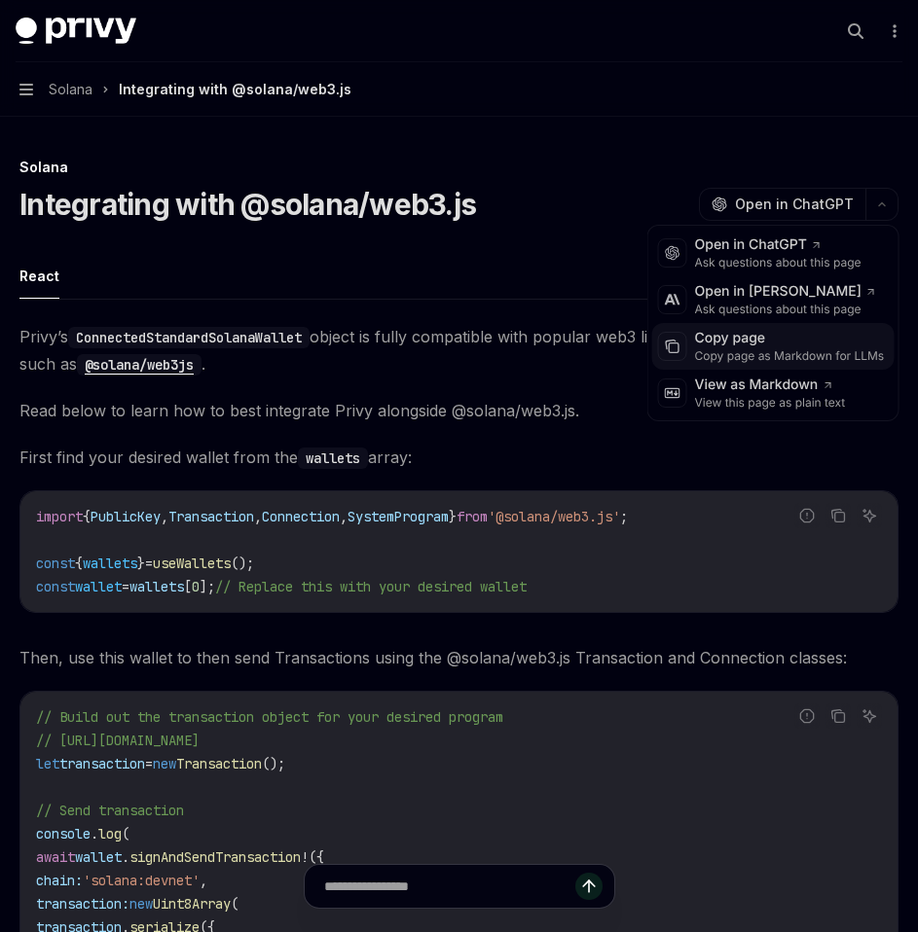
click at [749, 353] on div "Copy page as Markdown for LLMs" at bounding box center [790, 356] width 190 height 16
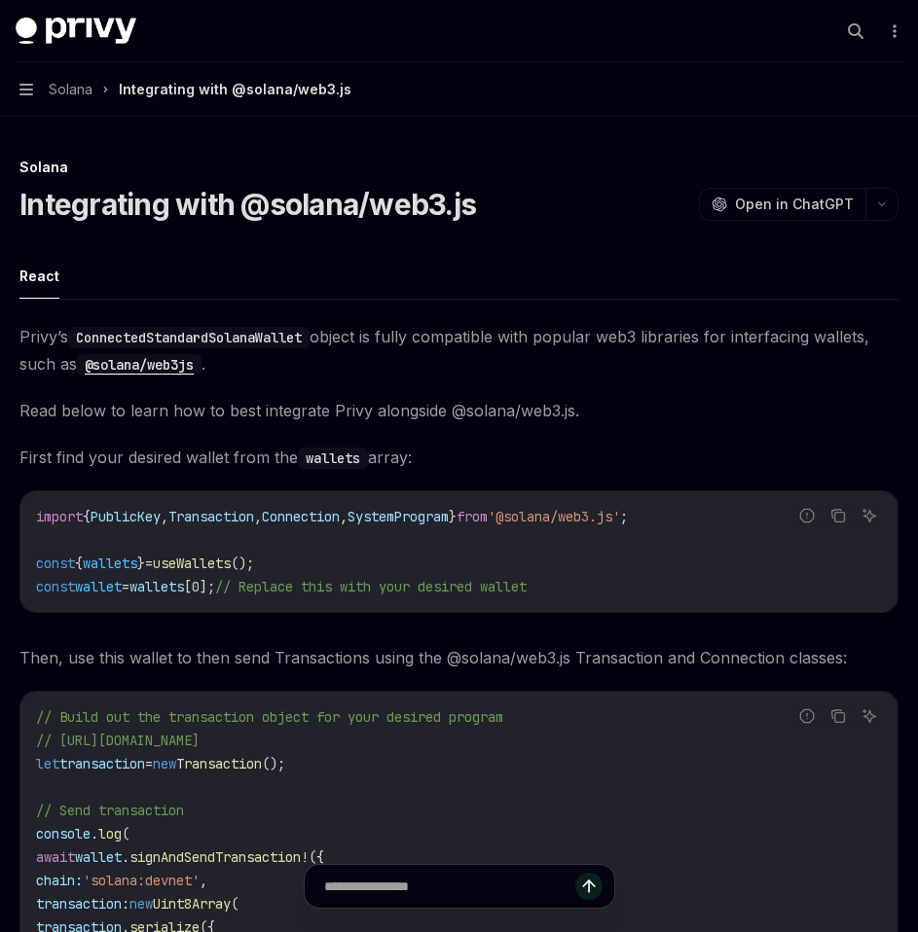
click at [36, 90] on button "Navigation Solana Integrating with @solana/web3.js" at bounding box center [459, 89] width 918 height 54
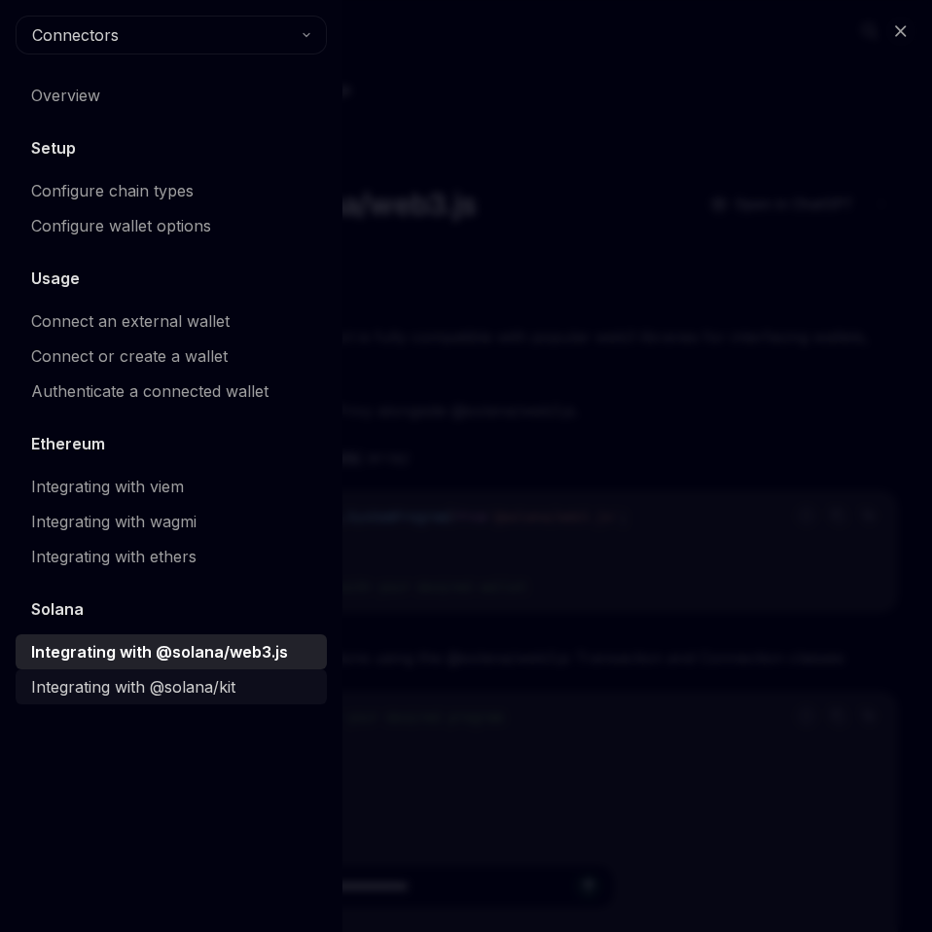
click at [124, 684] on div "Integrating with @solana/kit" at bounding box center [133, 686] width 204 height 23
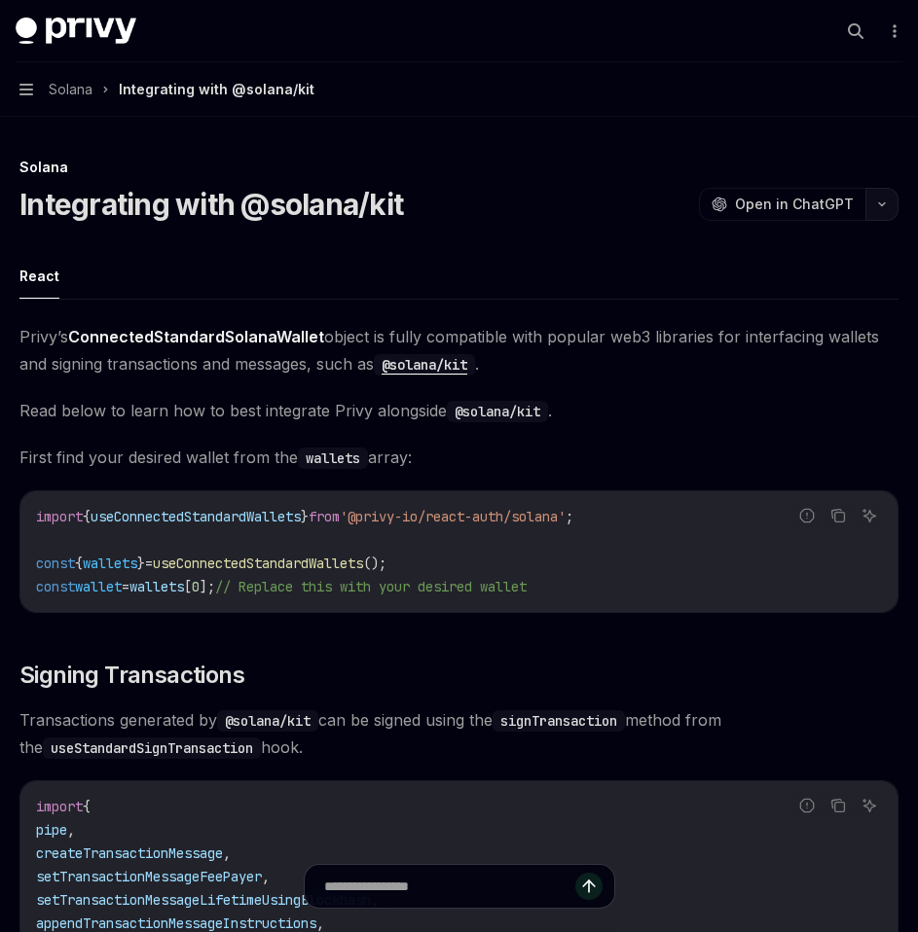
click at [881, 196] on button "button" at bounding box center [881, 204] width 33 height 33
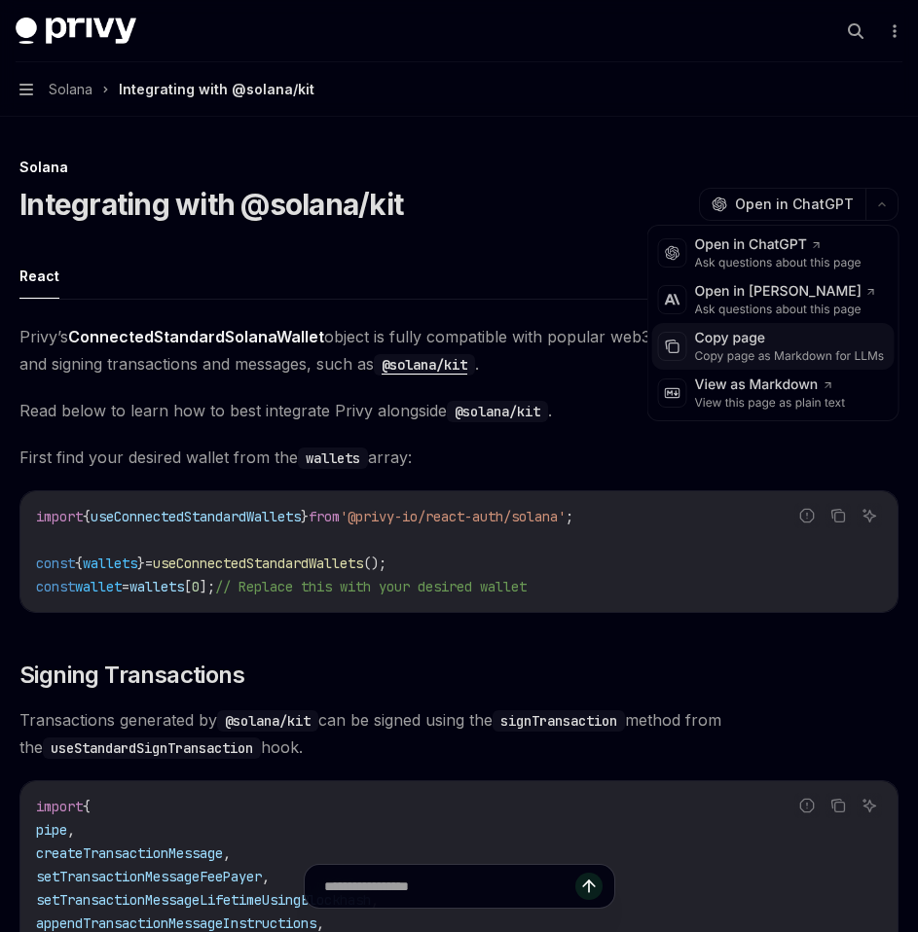
click at [757, 348] on div "Copy page as Markdown for LLMs" at bounding box center [790, 356] width 190 height 16
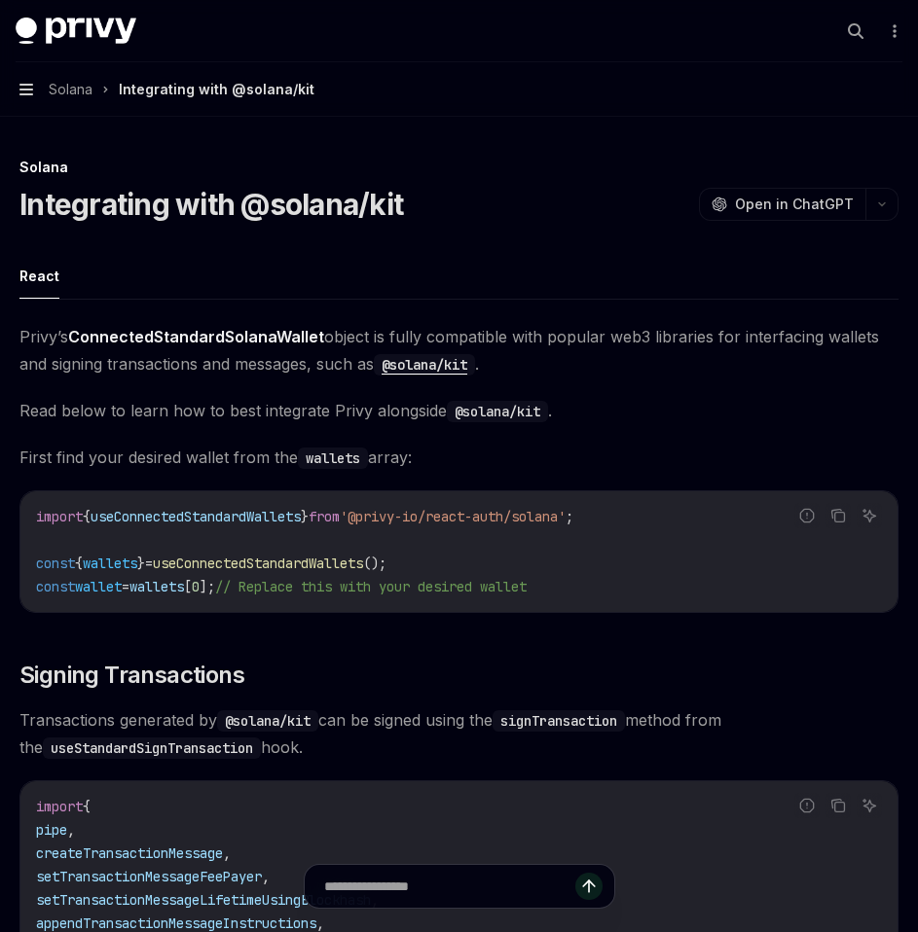
click at [29, 90] on icon "button" at bounding box center [26, 90] width 14 height 12
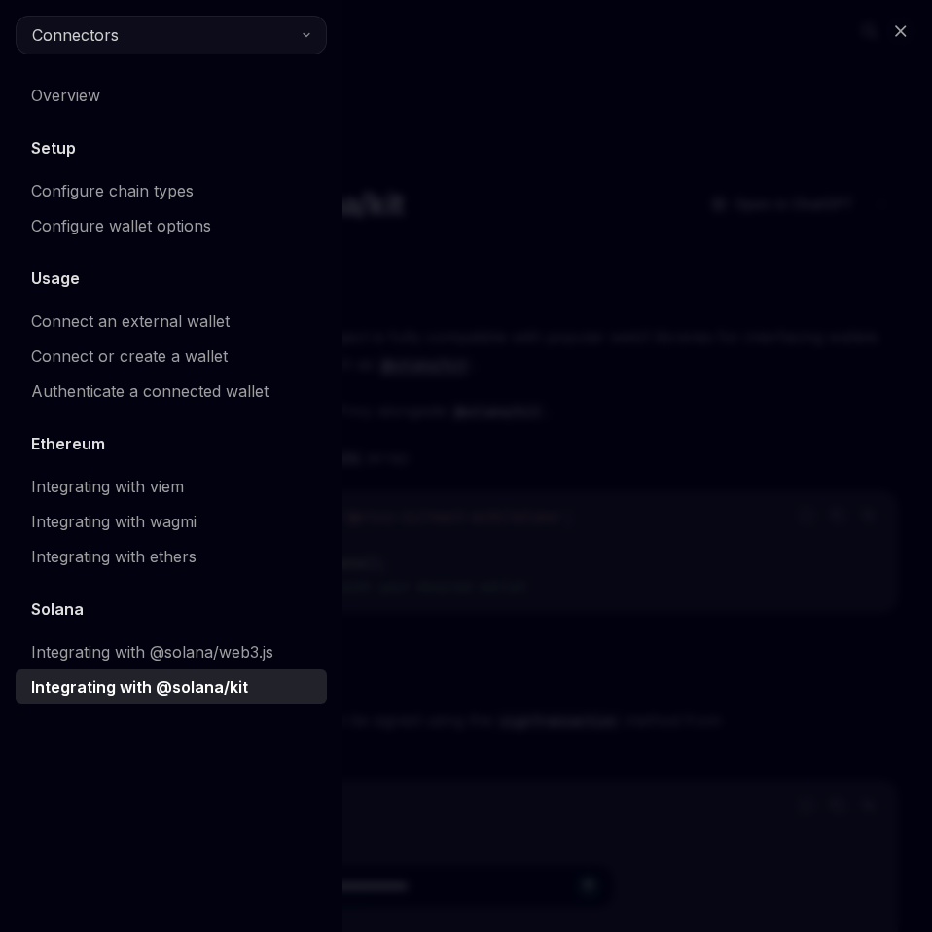
click at [270, 36] on button "Connectors" at bounding box center [171, 35] width 311 height 39
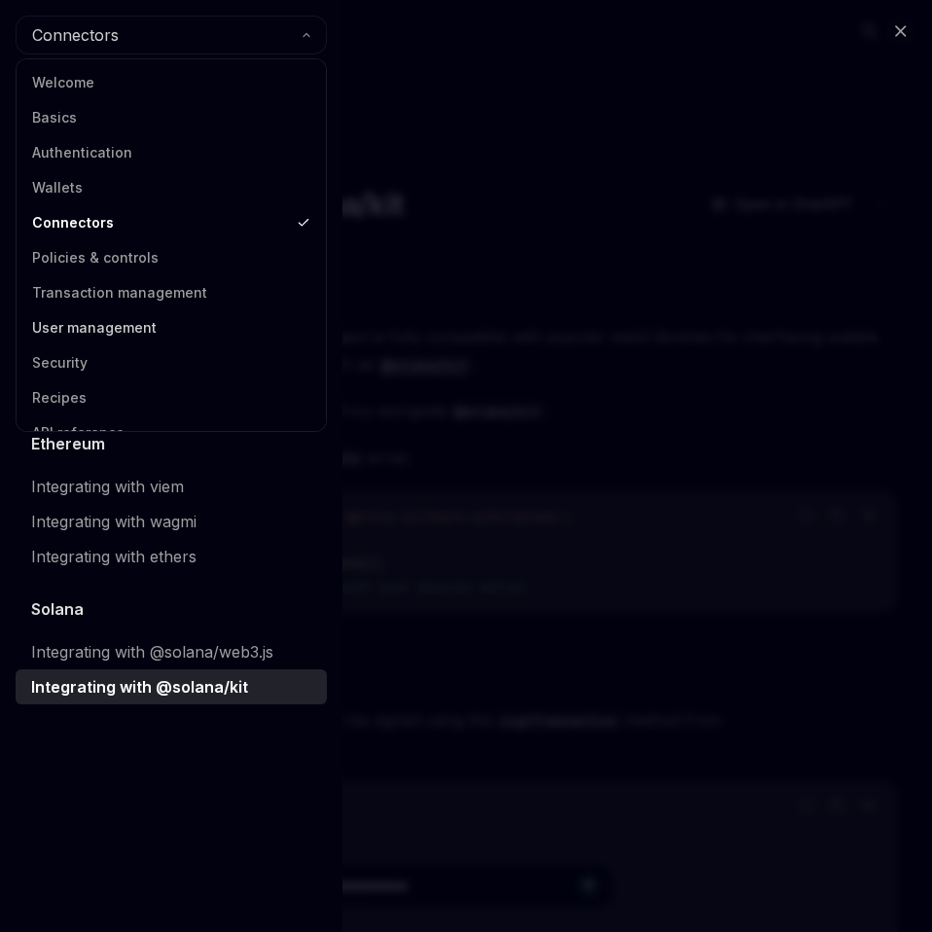
scroll to position [25, 0]
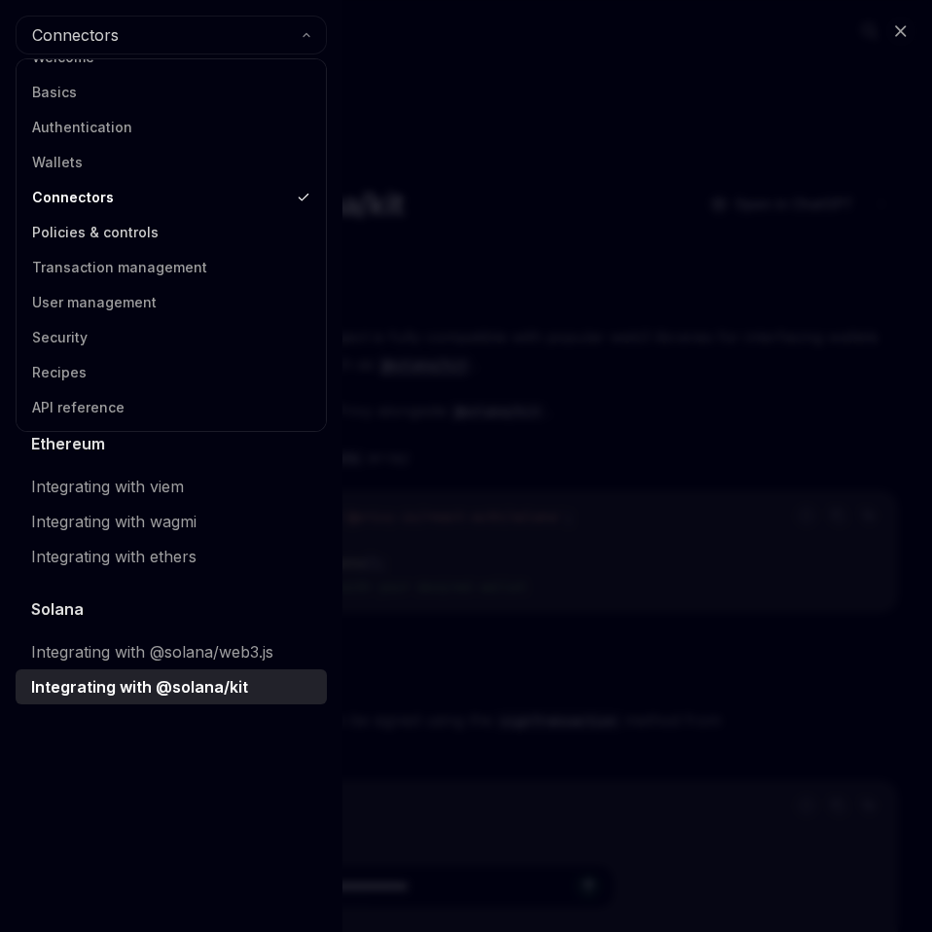
click at [103, 238] on link "Policies & controls" at bounding box center [171, 232] width 298 height 35
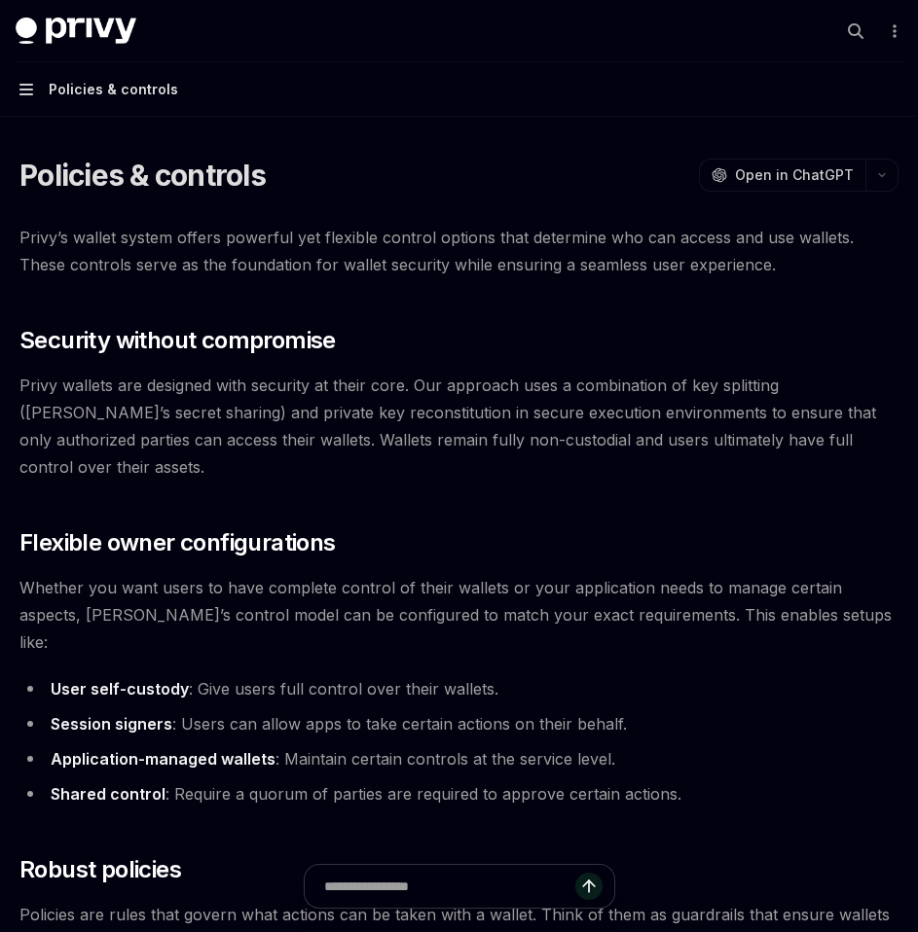
click at [24, 85] on icon "button" at bounding box center [26, 90] width 14 height 12
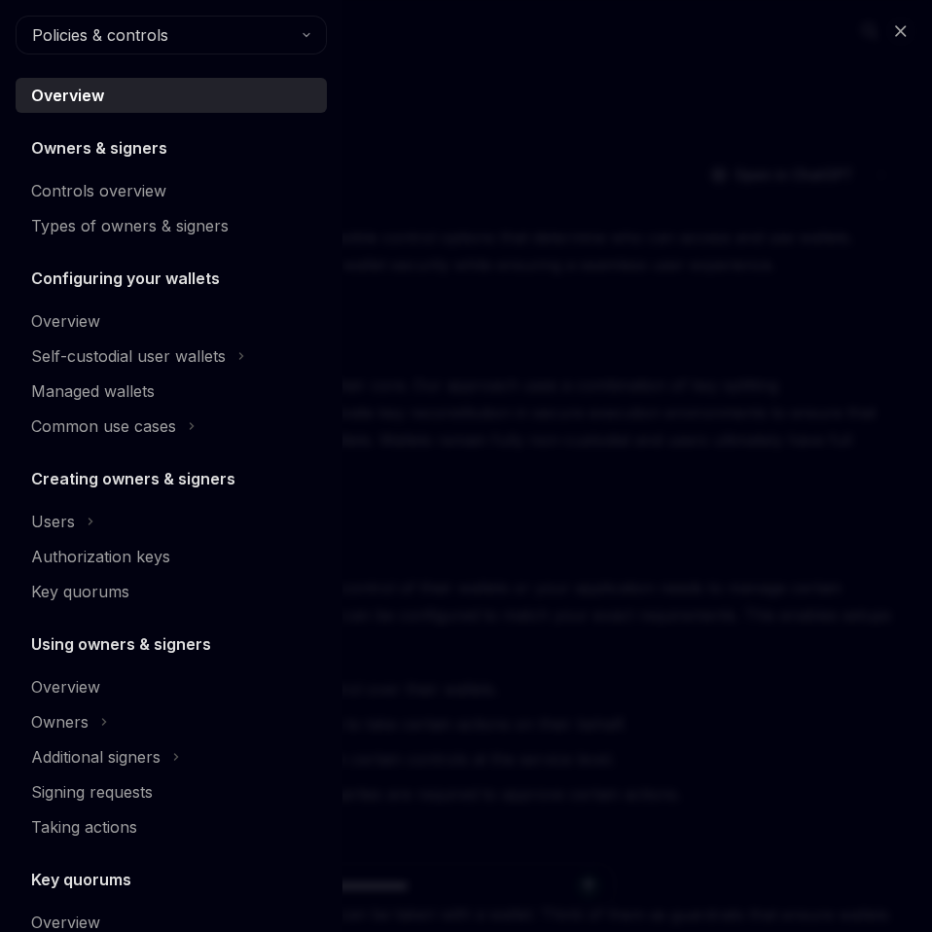
click at [443, 434] on div "Close navigation Policies & controls Overview Owners & signers Controls overvie…" at bounding box center [466, 466] width 932 height 932
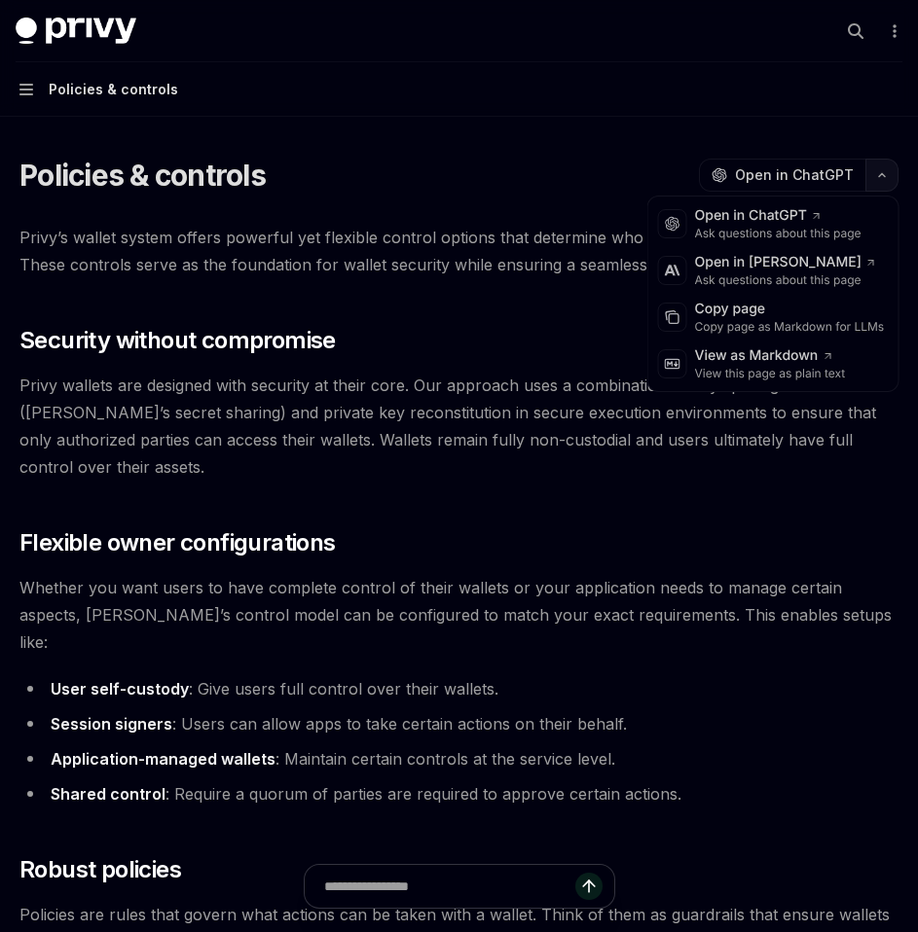
click at [882, 184] on button "button" at bounding box center [881, 175] width 33 height 33
click at [785, 320] on div "Copy page as Markdown for LLMs" at bounding box center [790, 327] width 190 height 16
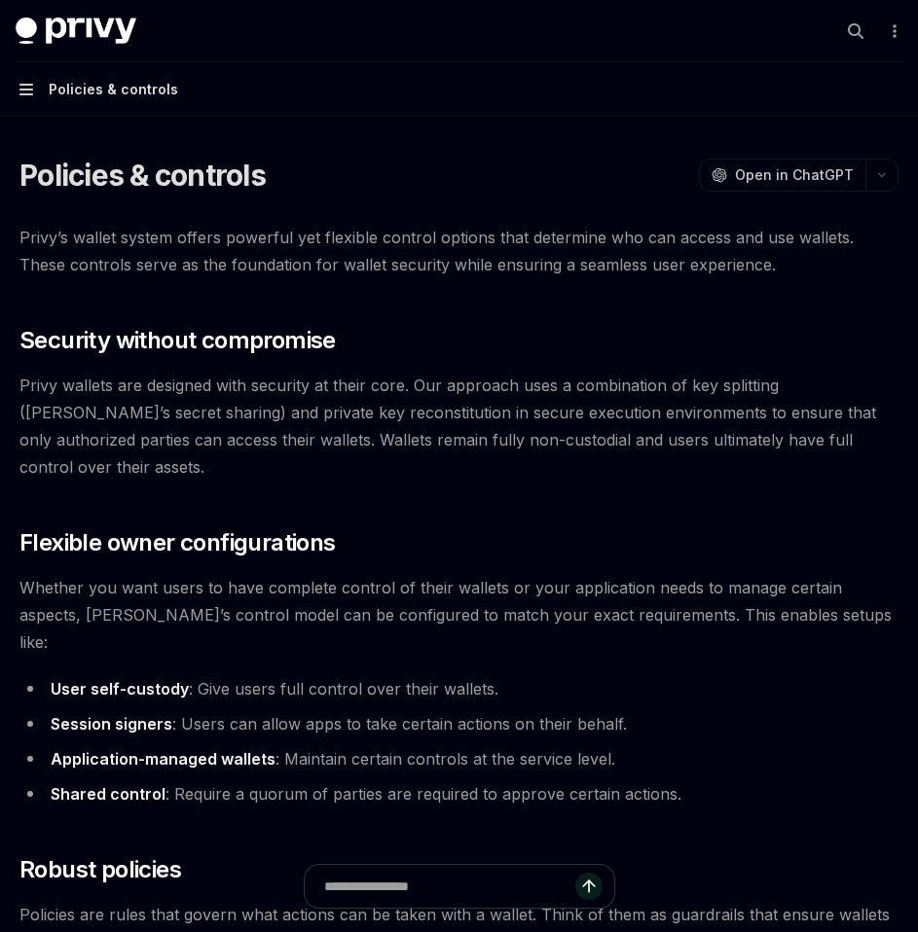
click at [30, 93] on icon "button" at bounding box center [26, 90] width 14 height 12
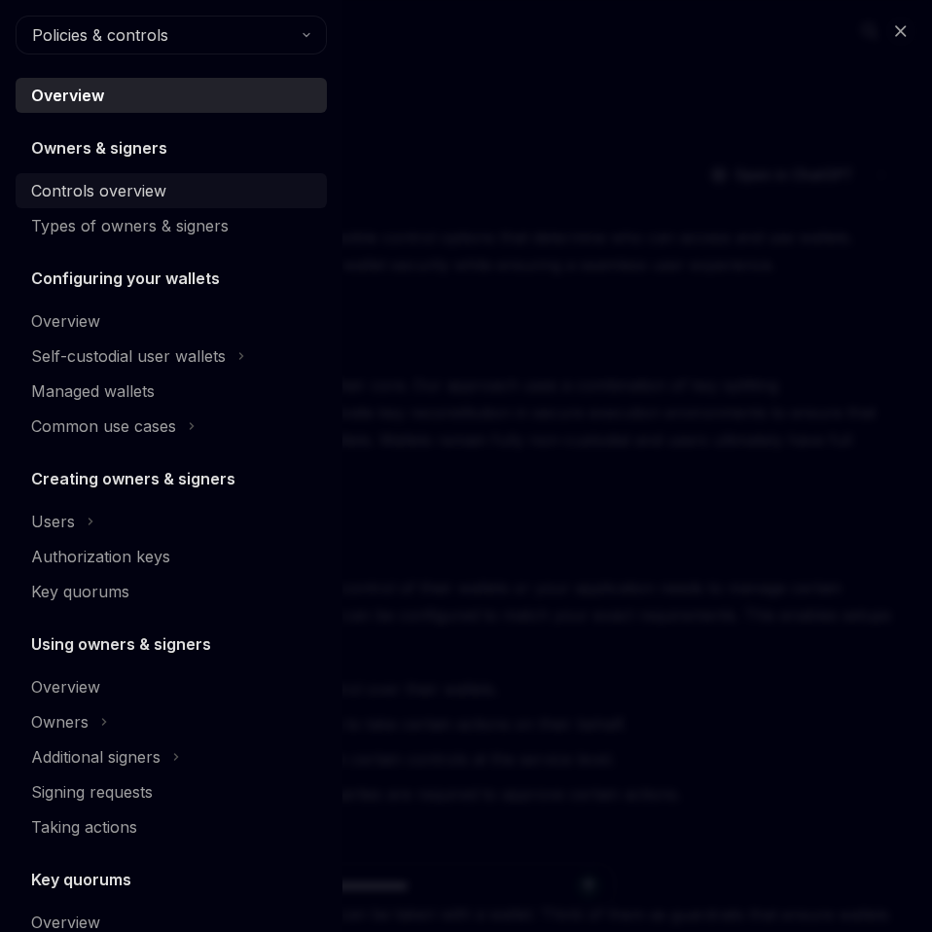
click at [114, 184] on div "Controls overview" at bounding box center [98, 190] width 135 height 23
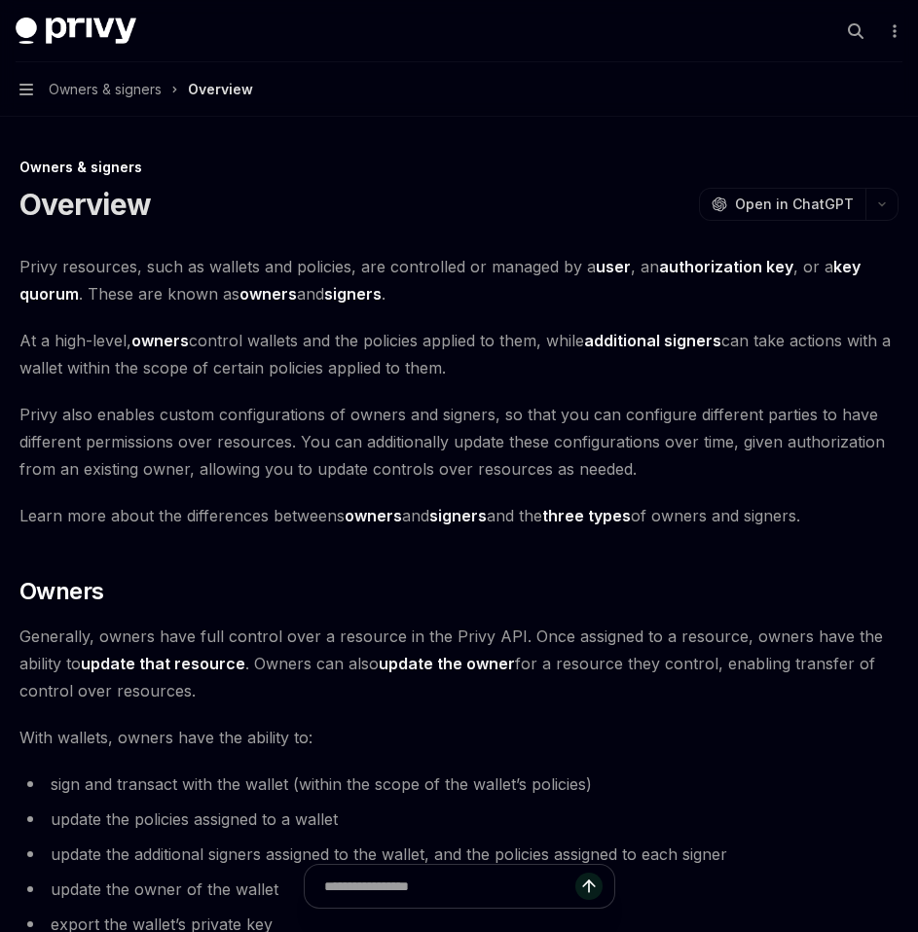
click at [36, 95] on button "Navigation Owners & signers Overview" at bounding box center [459, 89] width 918 height 54
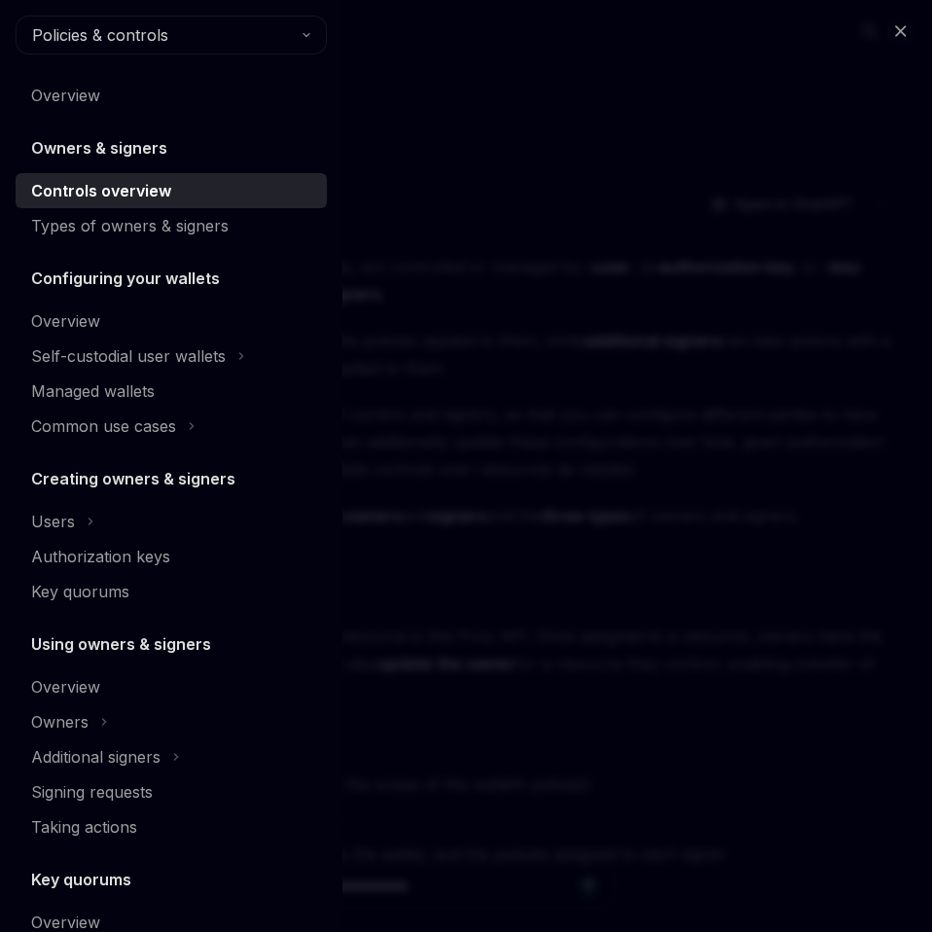
click at [65, 155] on h5 "Owners & signers" at bounding box center [99, 147] width 136 height 23
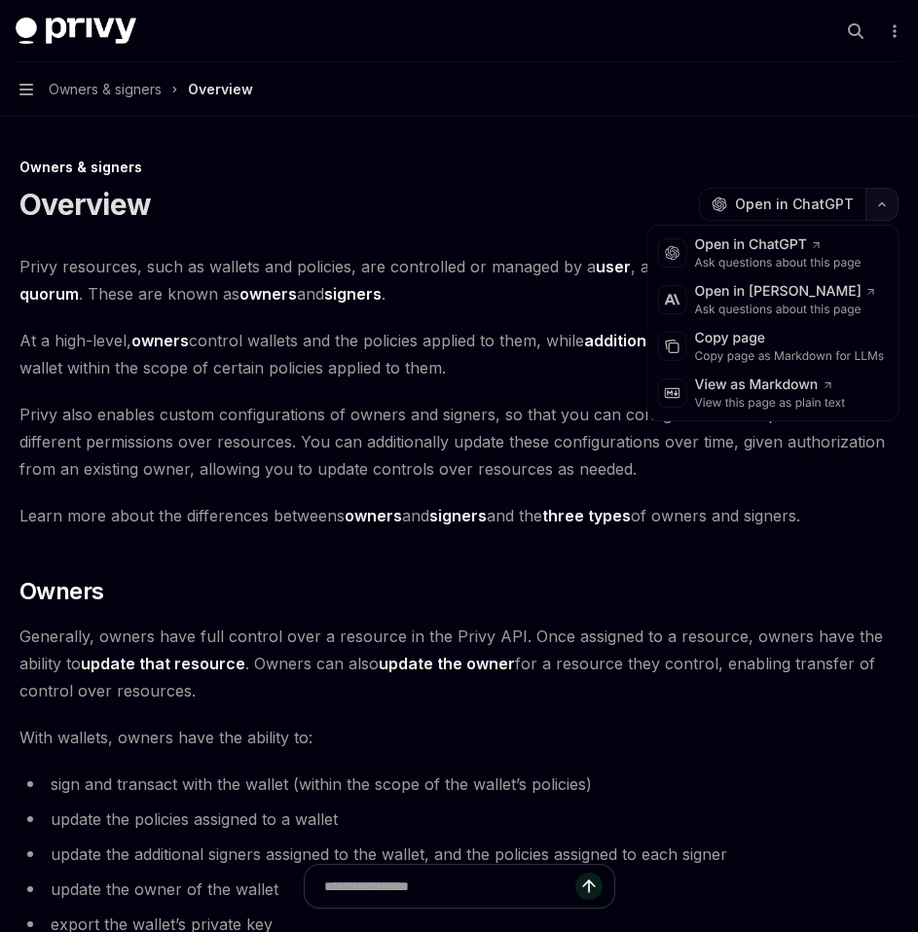
click at [882, 193] on button "button" at bounding box center [881, 204] width 33 height 33
click at [756, 348] on div "Copy page as Markdown for LLMs" at bounding box center [790, 356] width 190 height 16
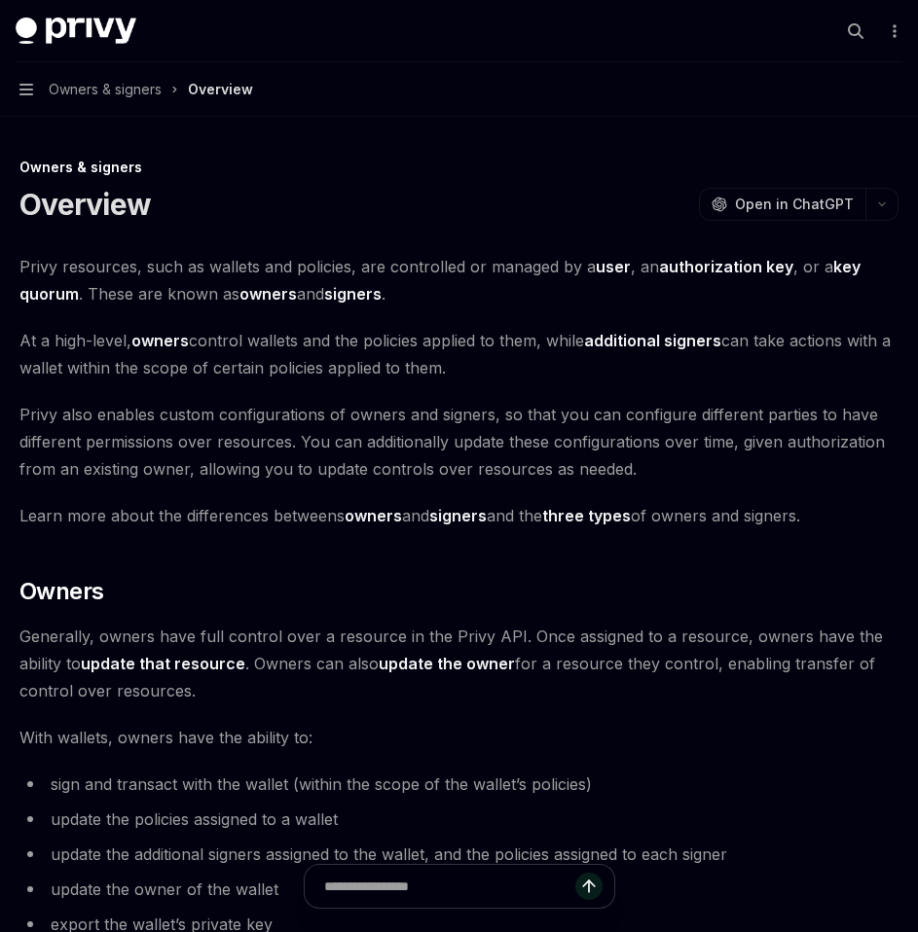
click at [34, 85] on button "Navigation Owners & signers Overview" at bounding box center [459, 89] width 918 height 54
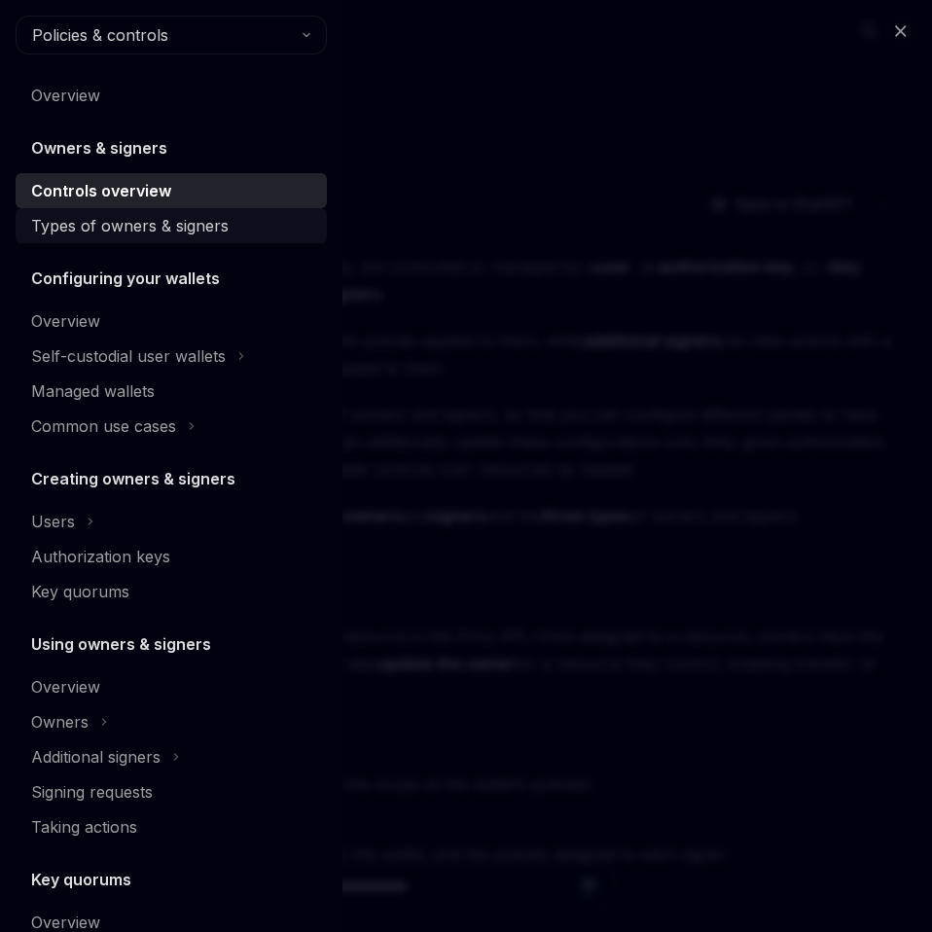
click at [80, 227] on div "Types of owners & signers" at bounding box center [130, 225] width 198 height 23
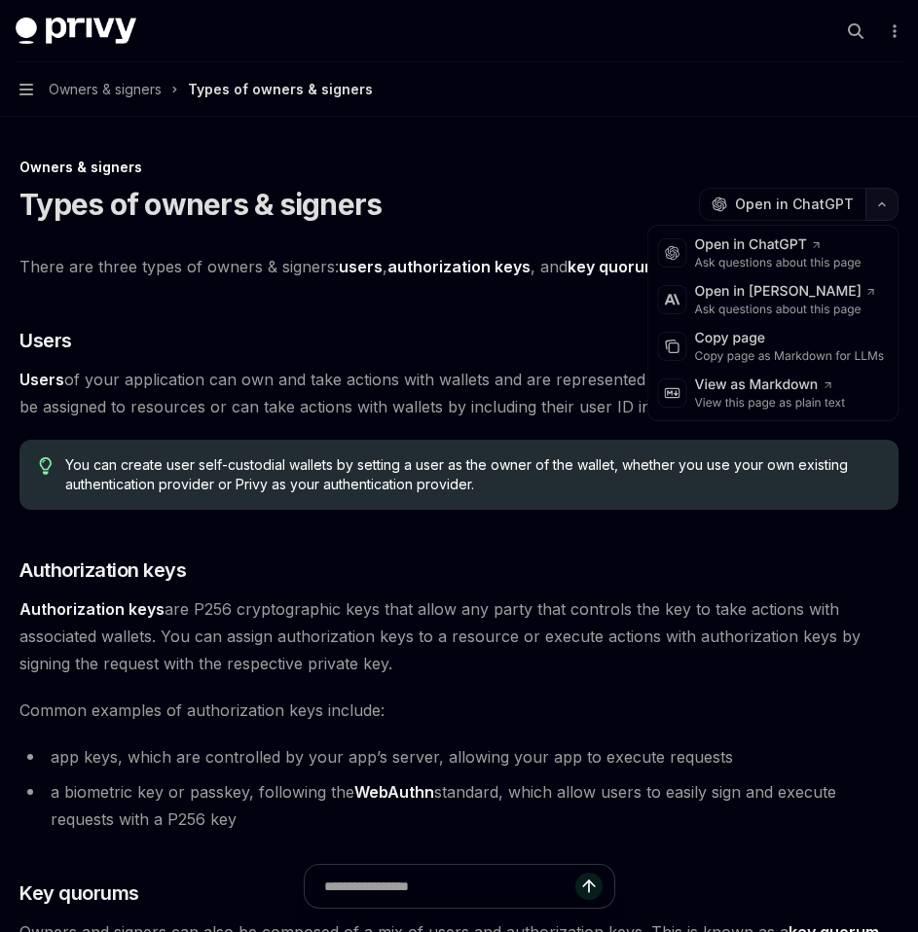
click at [877, 207] on icon "button" at bounding box center [881, 204] width 23 height 8
click at [741, 360] on div "Copy page as Markdown for LLMs" at bounding box center [790, 356] width 190 height 16
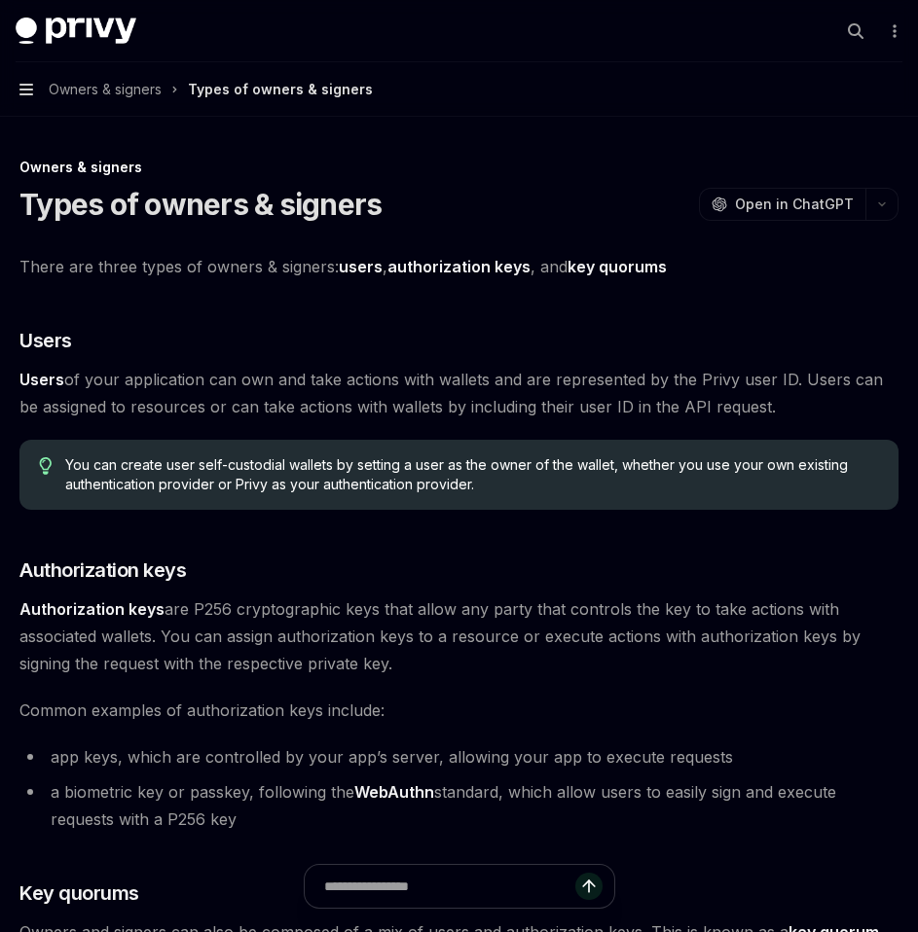
click at [29, 84] on icon "button" at bounding box center [26, 90] width 14 height 12
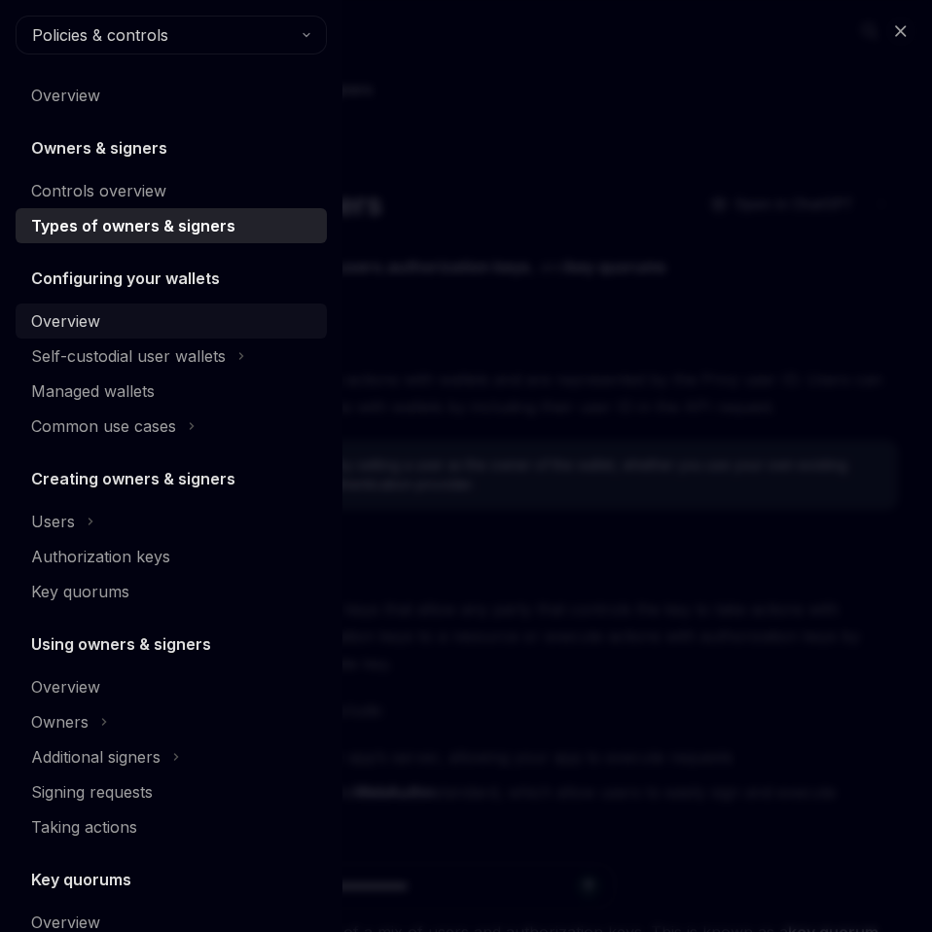
click at [83, 319] on div "Overview" at bounding box center [65, 320] width 69 height 23
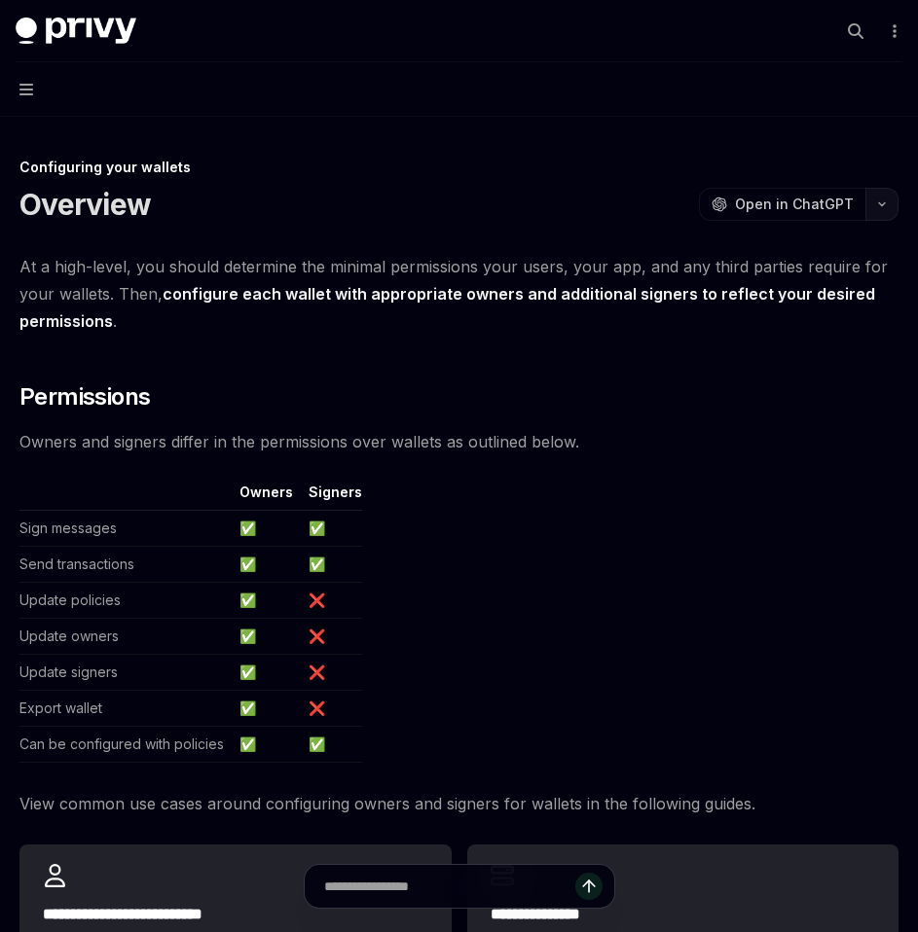
click at [889, 204] on icon "button" at bounding box center [881, 204] width 23 height 8
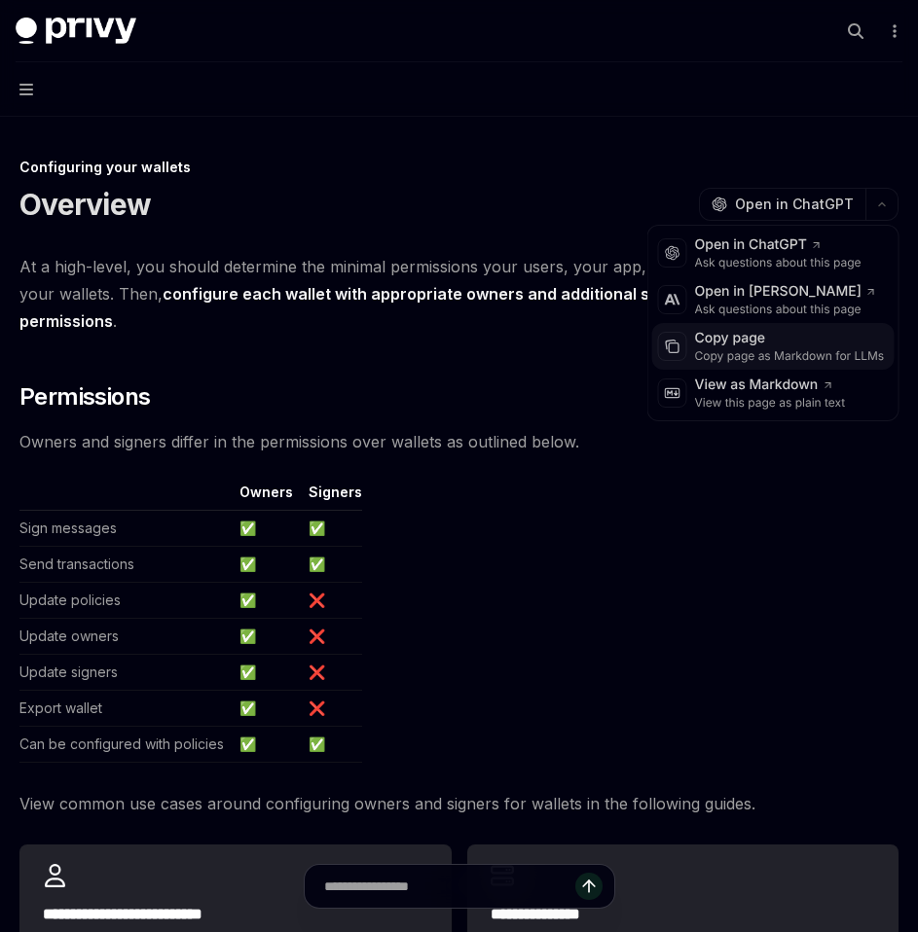
click at [741, 352] on div "Copy page as Markdown for LLMs" at bounding box center [790, 356] width 190 height 16
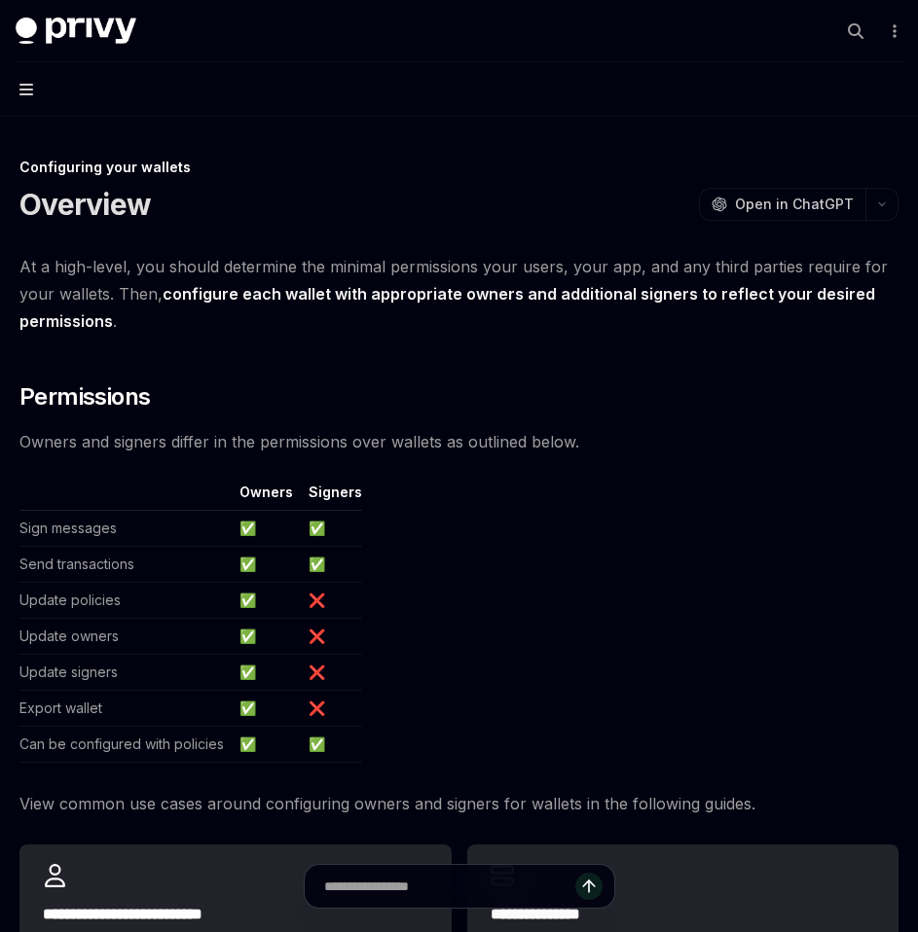
click at [26, 90] on icon "button" at bounding box center [26, 90] width 14 height 12
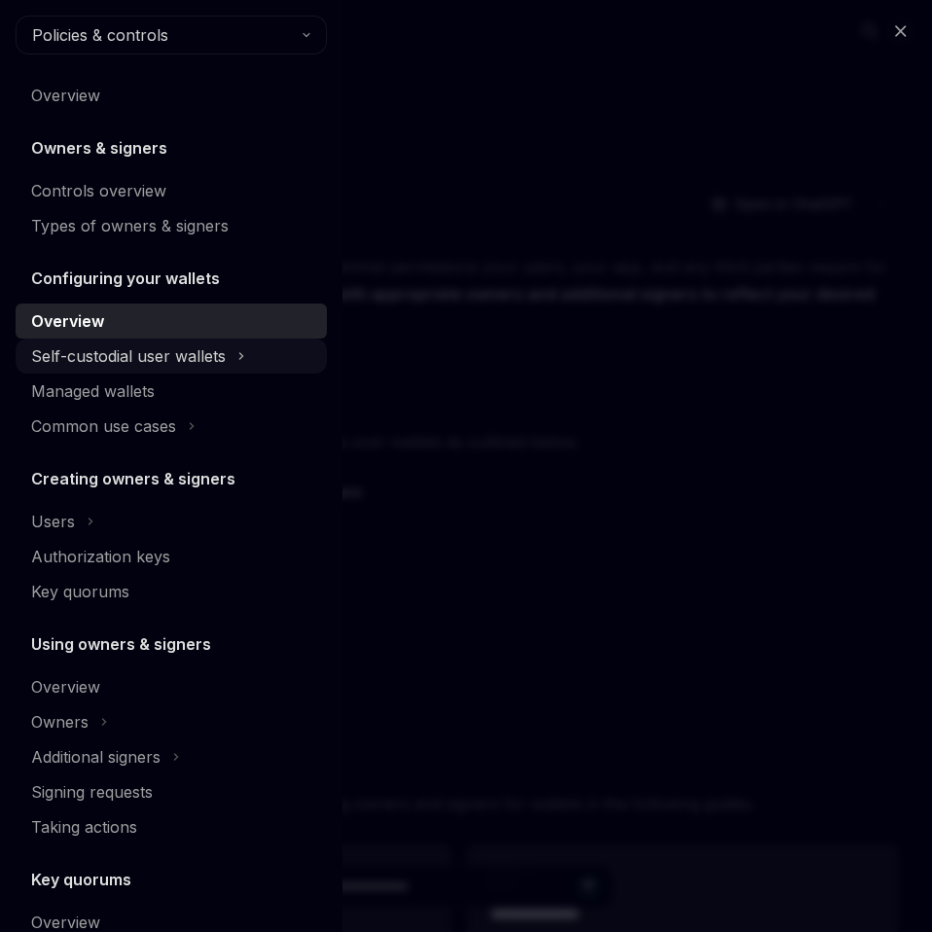
click at [114, 355] on div "Self-custodial user wallets" at bounding box center [128, 355] width 195 height 23
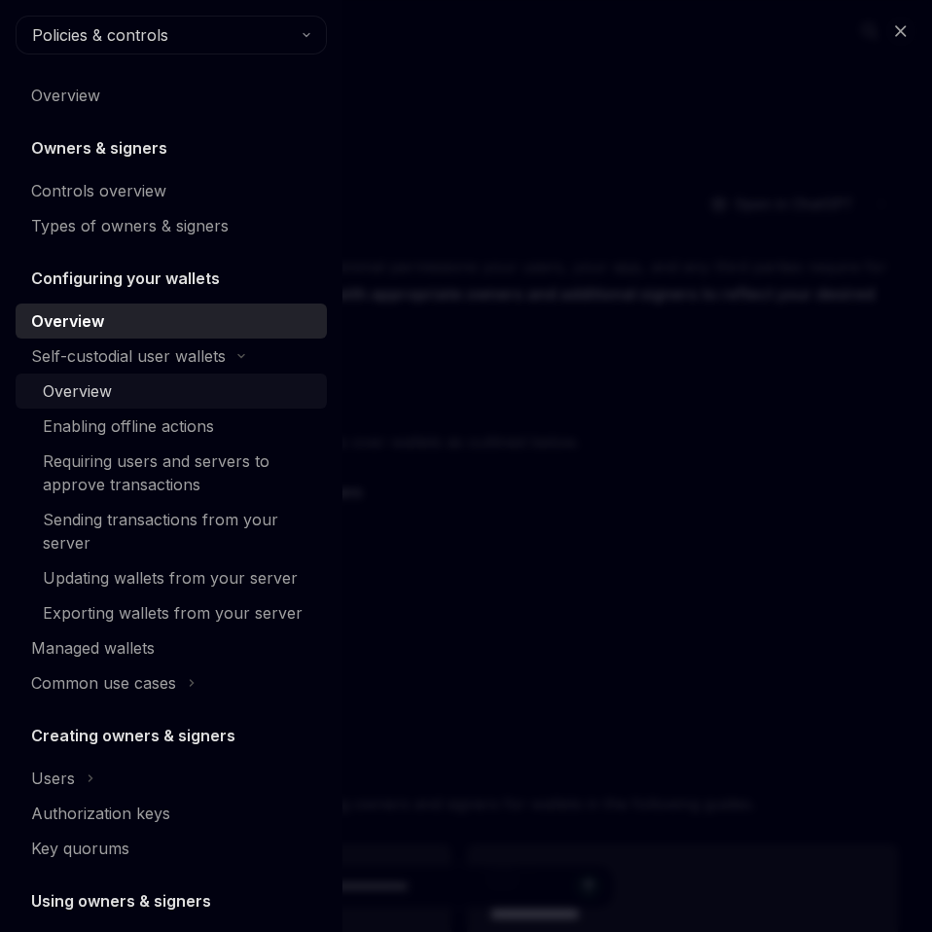
click at [108, 388] on div "Overview" at bounding box center [77, 390] width 69 height 23
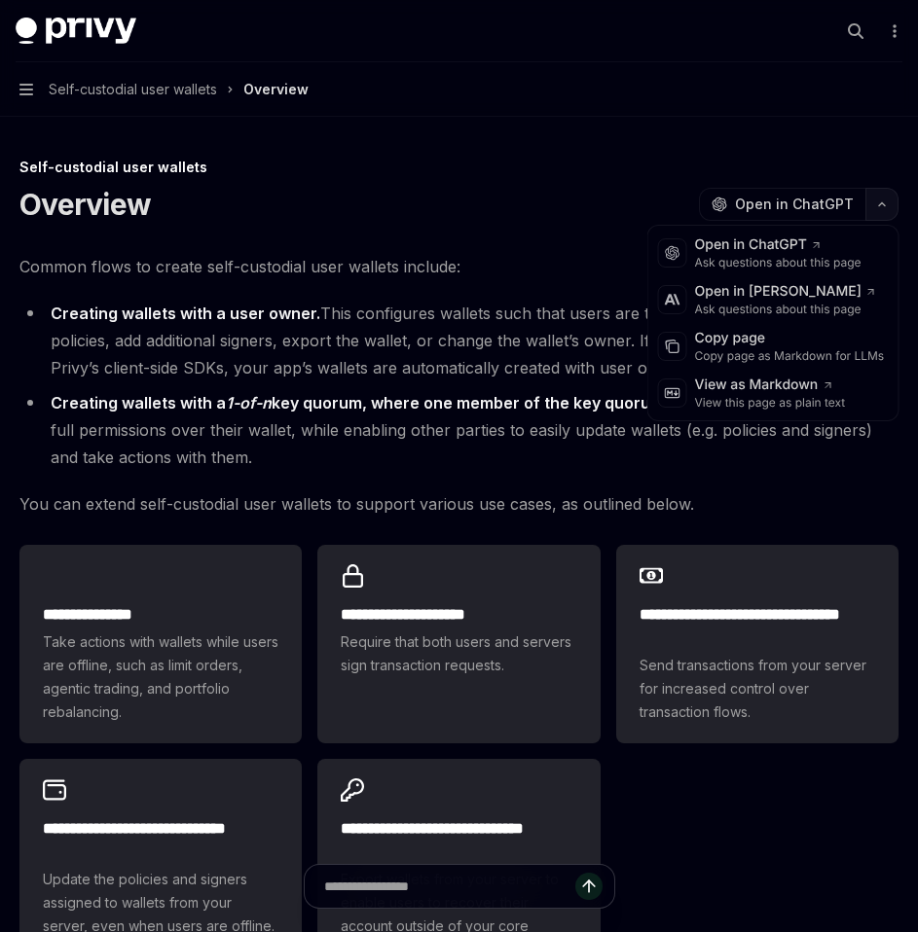
click at [884, 209] on button "button" at bounding box center [881, 204] width 33 height 33
click at [756, 345] on div "Copy page" at bounding box center [790, 338] width 190 height 19
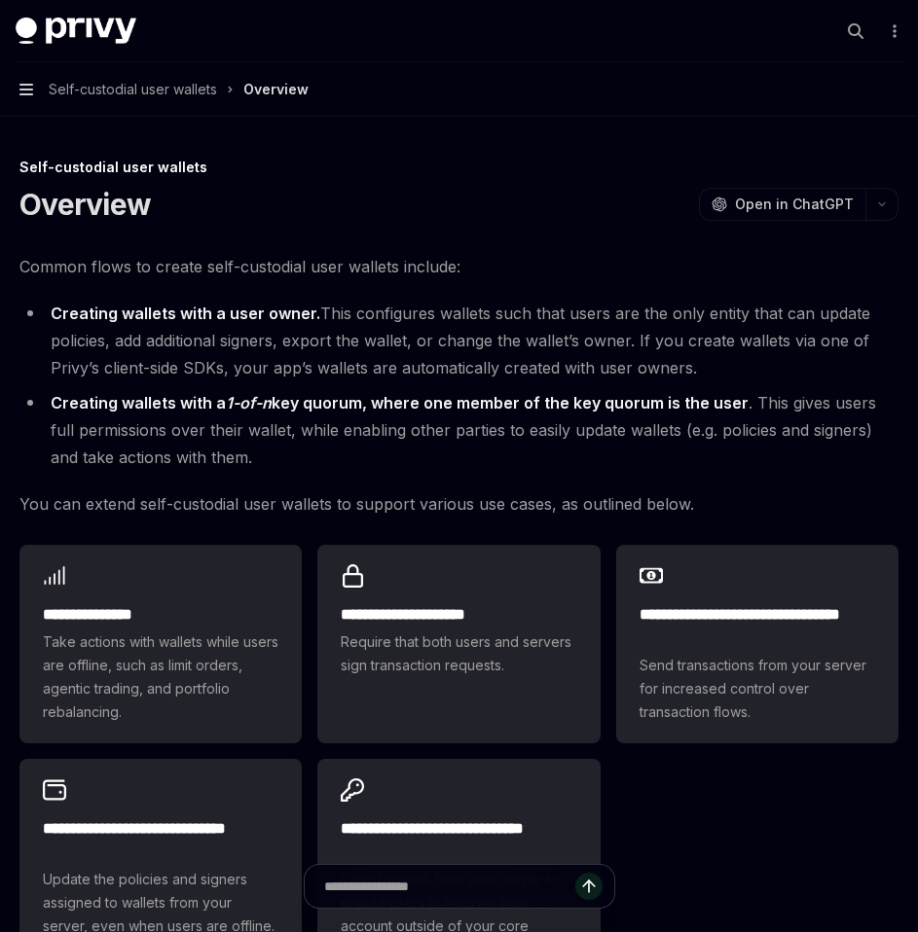
click at [26, 87] on icon "button" at bounding box center [26, 90] width 14 height 16
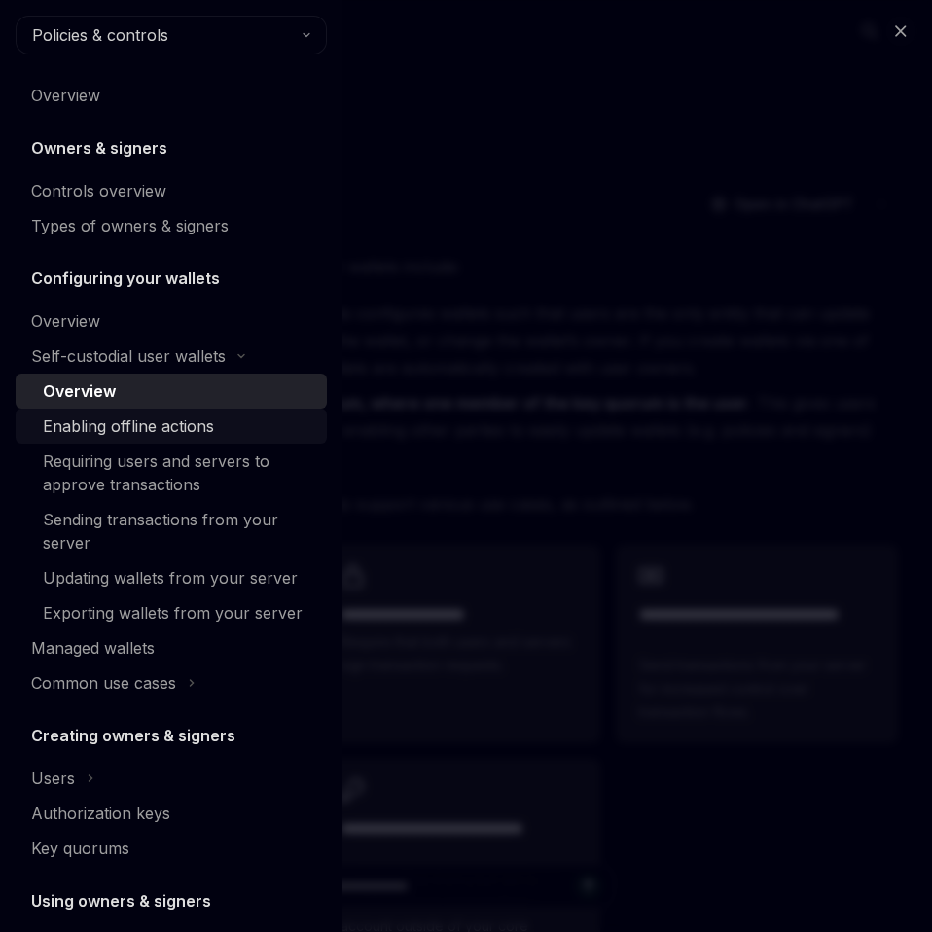
click at [102, 442] on link "Enabling offline actions" at bounding box center [171, 426] width 311 height 35
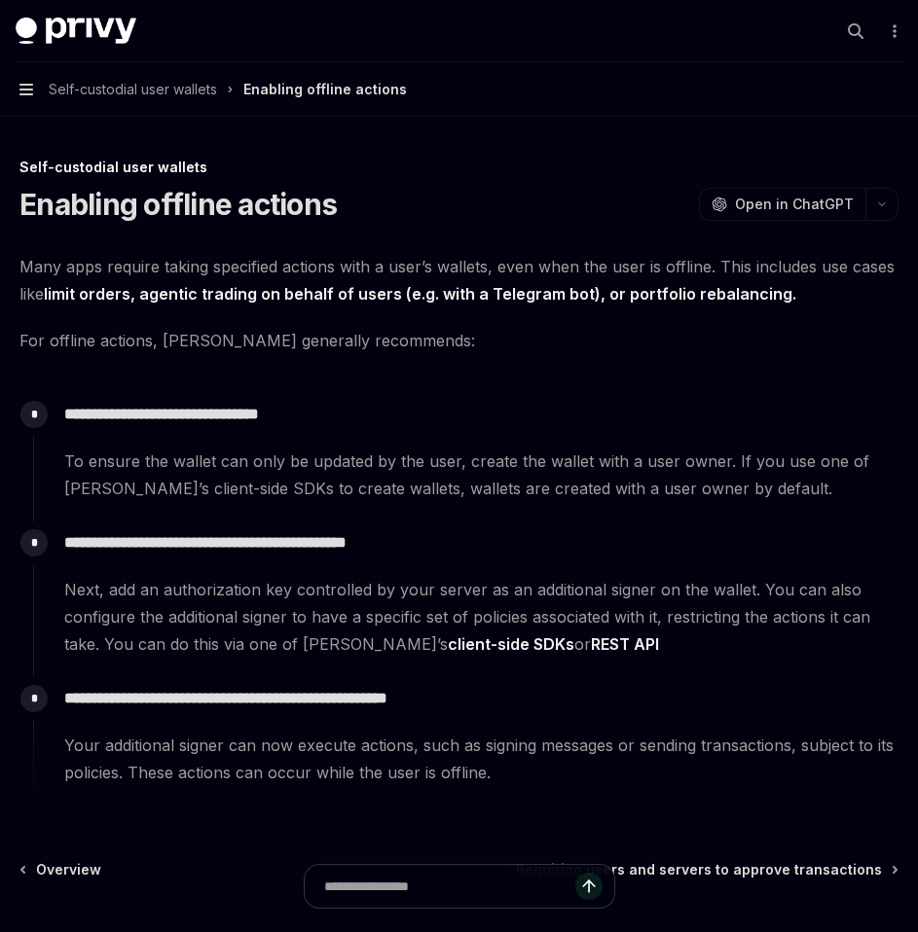
click at [30, 95] on icon "button" at bounding box center [26, 90] width 14 height 12
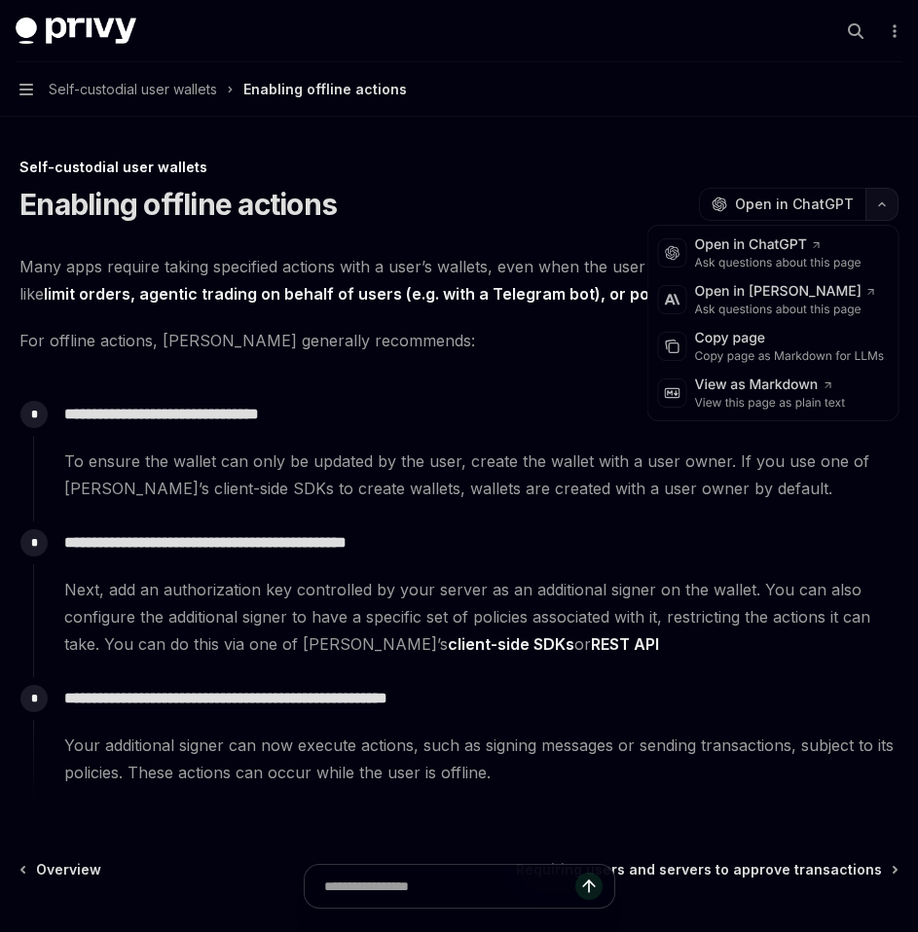
click at [878, 212] on button "button" at bounding box center [881, 204] width 33 height 33
click at [755, 342] on div "Copy page" at bounding box center [790, 338] width 190 height 19
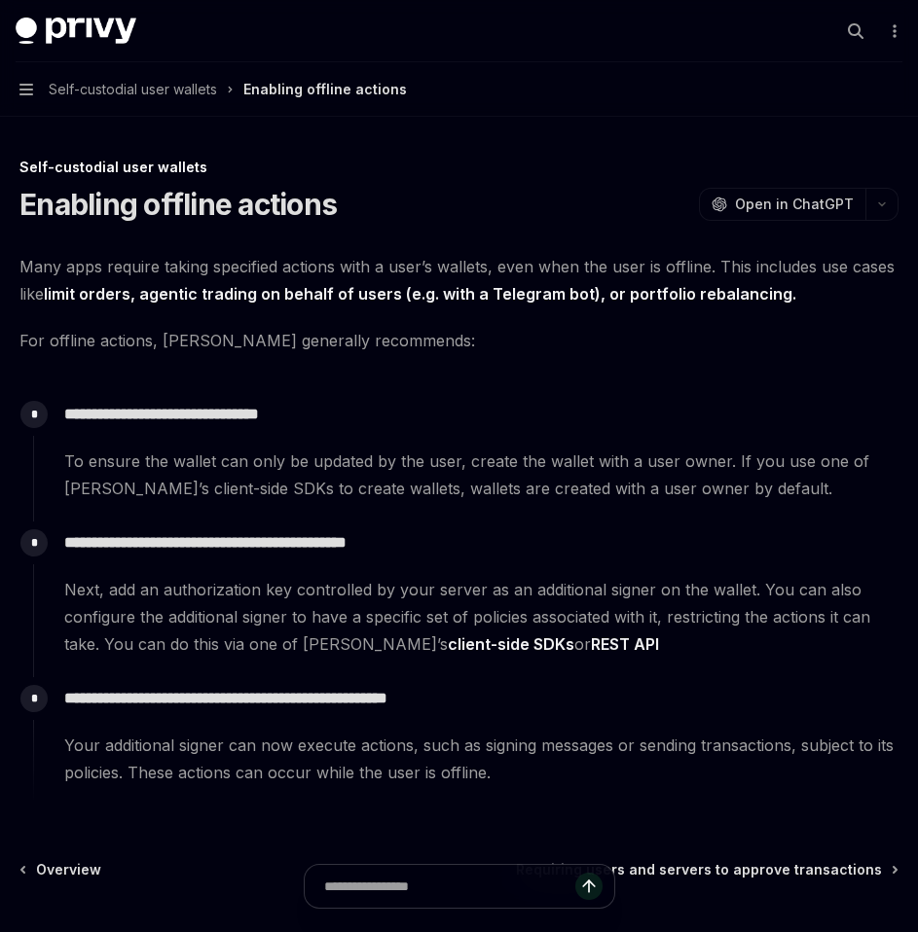
click at [22, 81] on button "Navigation Self-custodial user wallets Enabling offline actions" at bounding box center [459, 89] width 918 height 54
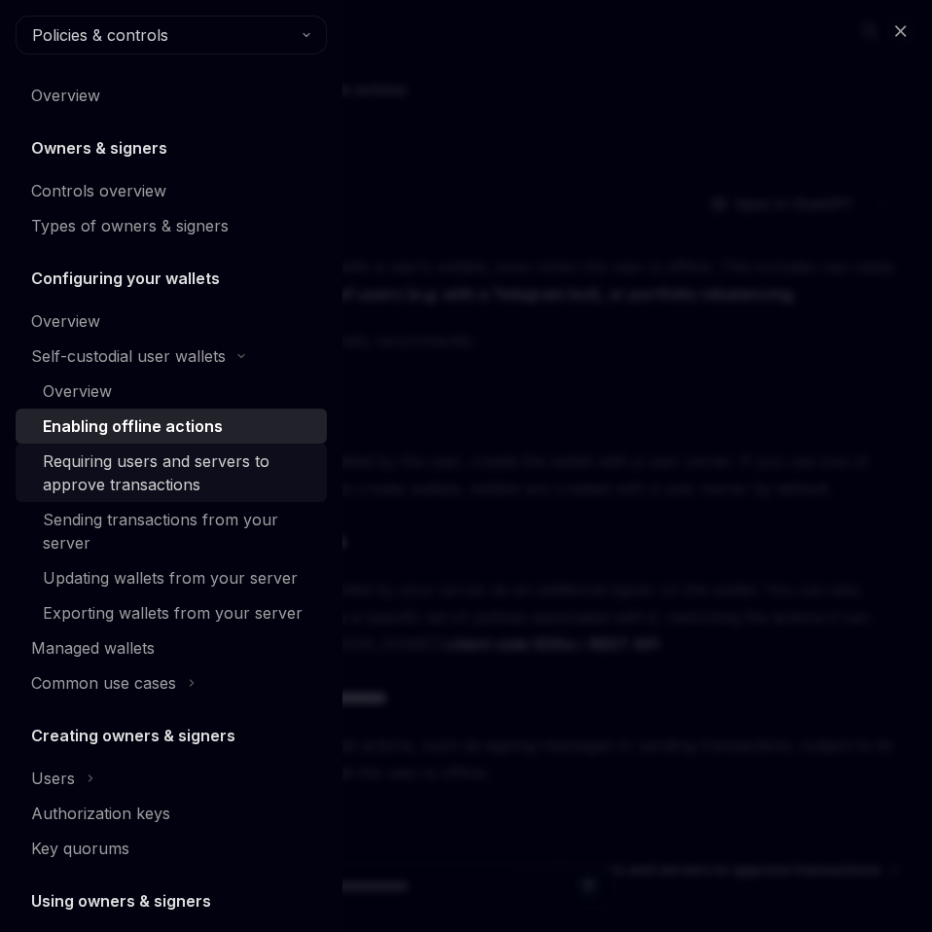
click at [118, 479] on div "Requiring users and servers to approve transactions" at bounding box center [179, 473] width 272 height 47
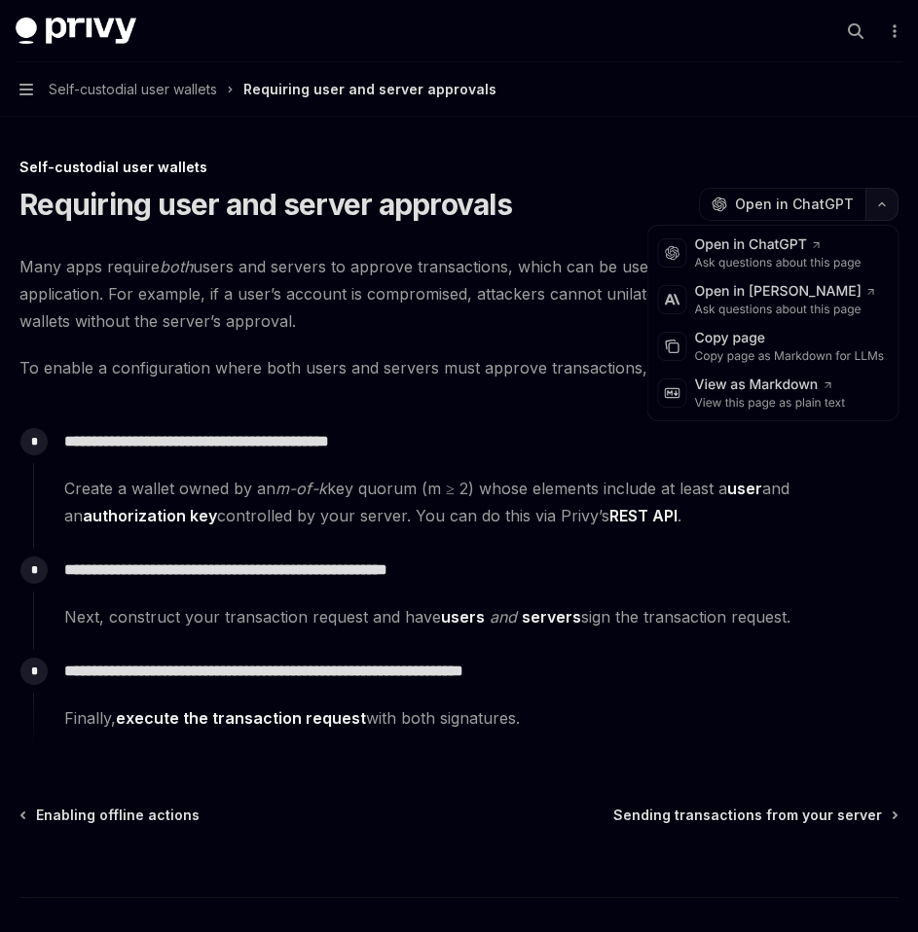
click at [881, 210] on button "button" at bounding box center [881, 204] width 33 height 33
click at [774, 351] on div "Copy page as Markdown for LLMs" at bounding box center [790, 356] width 190 height 16
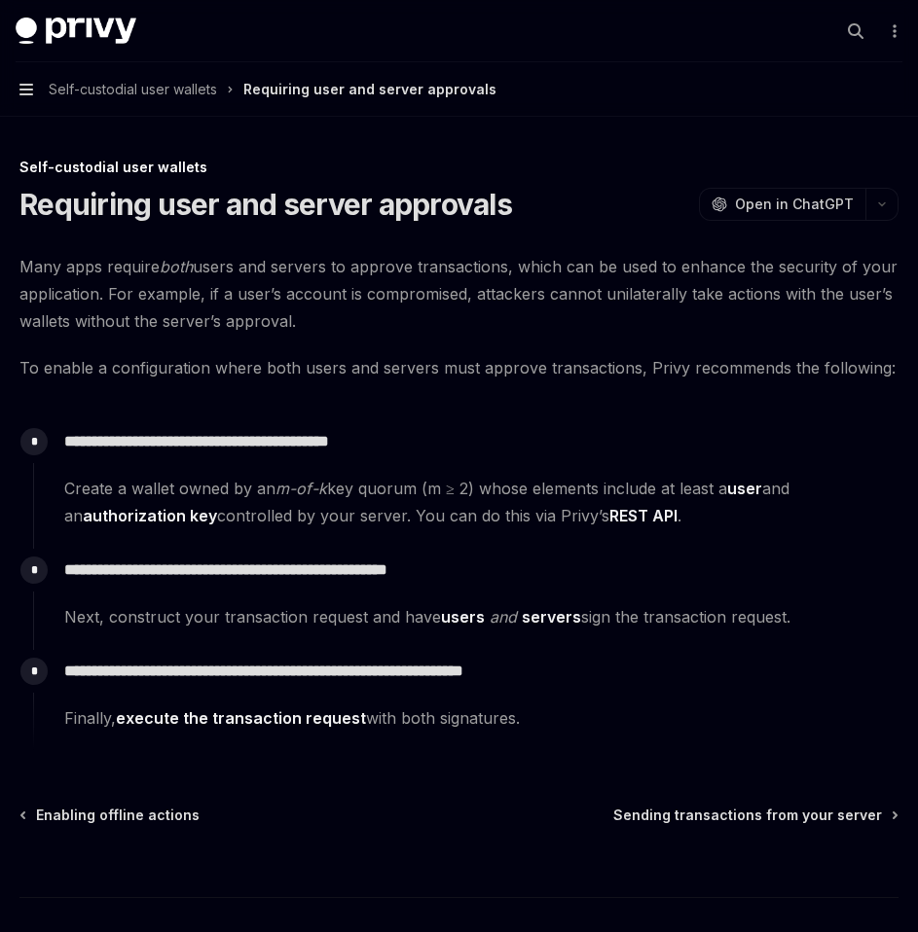
click at [28, 92] on icon "button" at bounding box center [26, 90] width 14 height 16
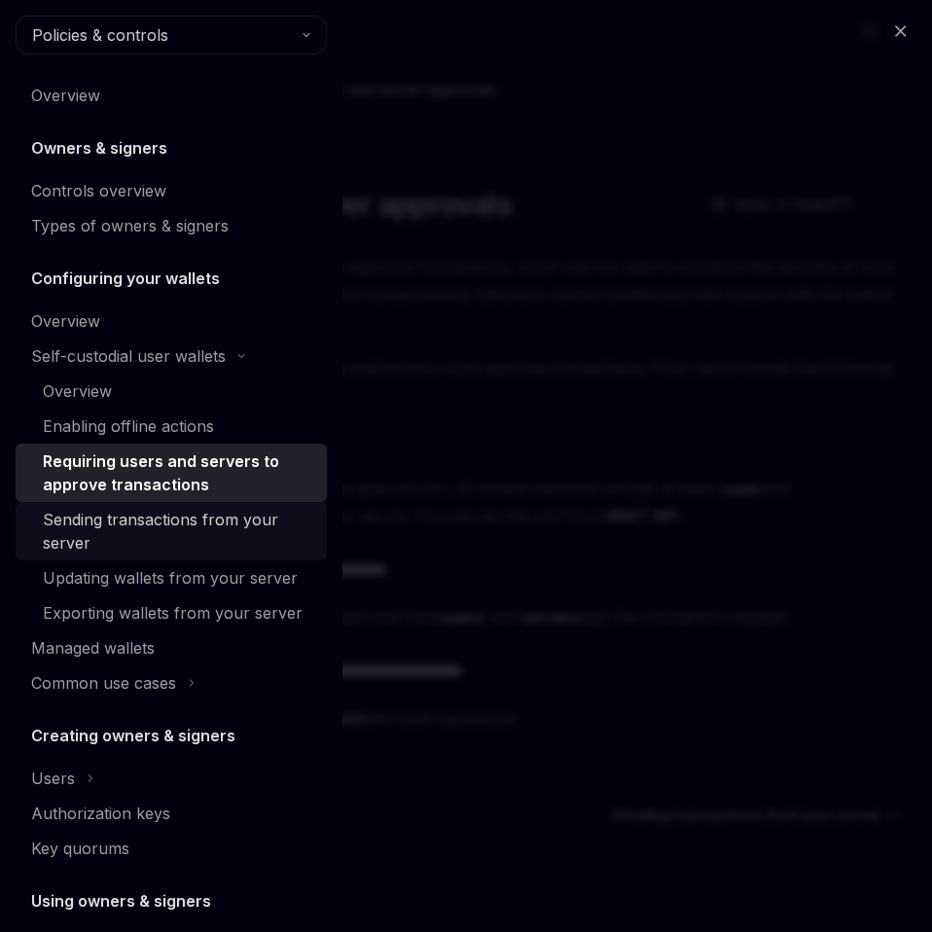
click at [119, 507] on link "Sending transactions from your server" at bounding box center [171, 531] width 311 height 58
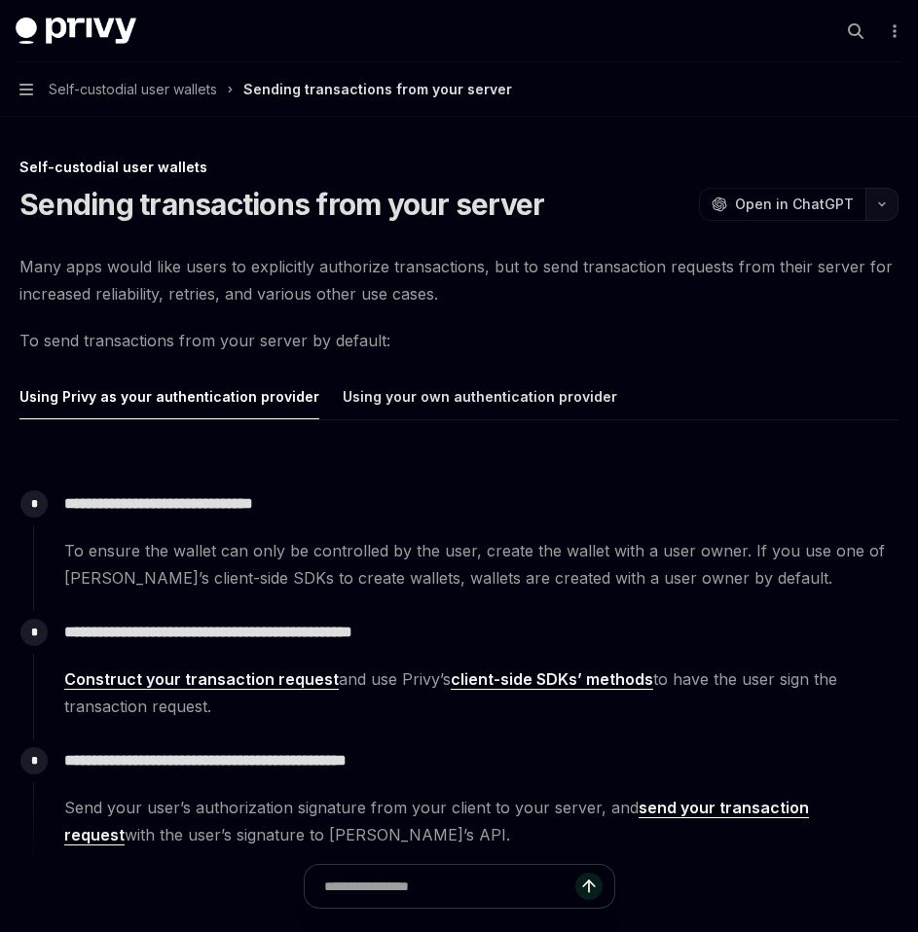
click at [880, 204] on icon "button" at bounding box center [882, 204] width 6 height 3
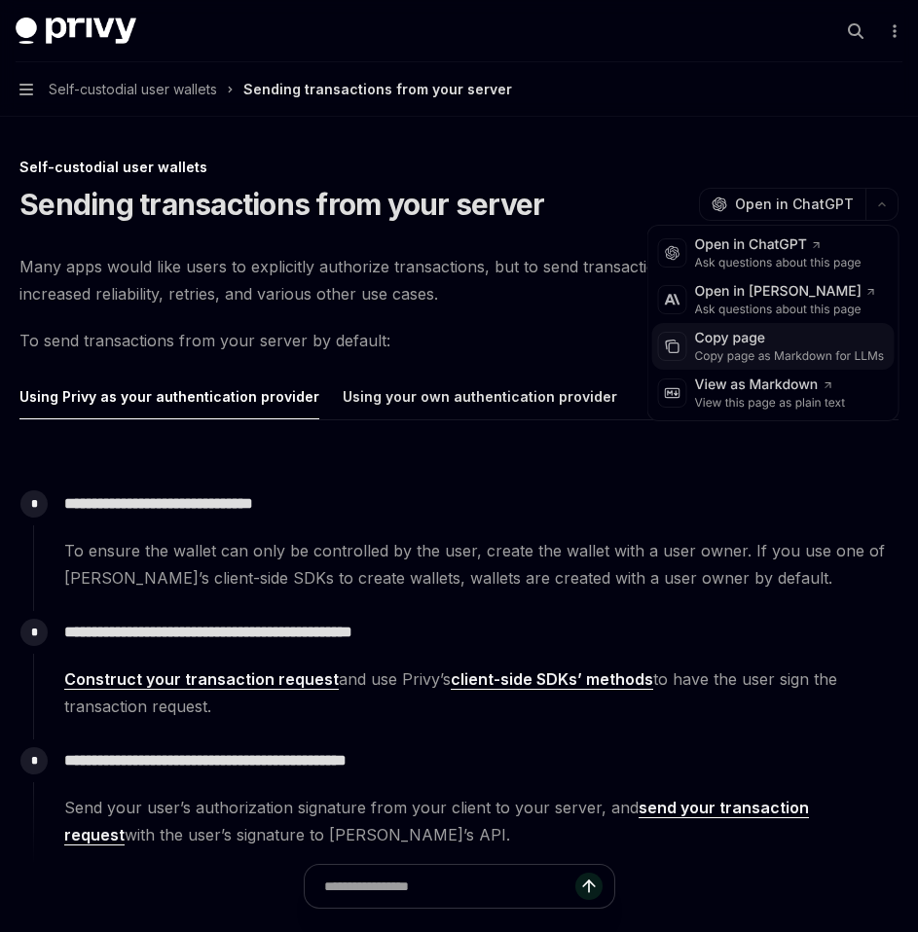
click at [773, 359] on div "Copy page as Markdown for LLMs" at bounding box center [790, 356] width 190 height 16
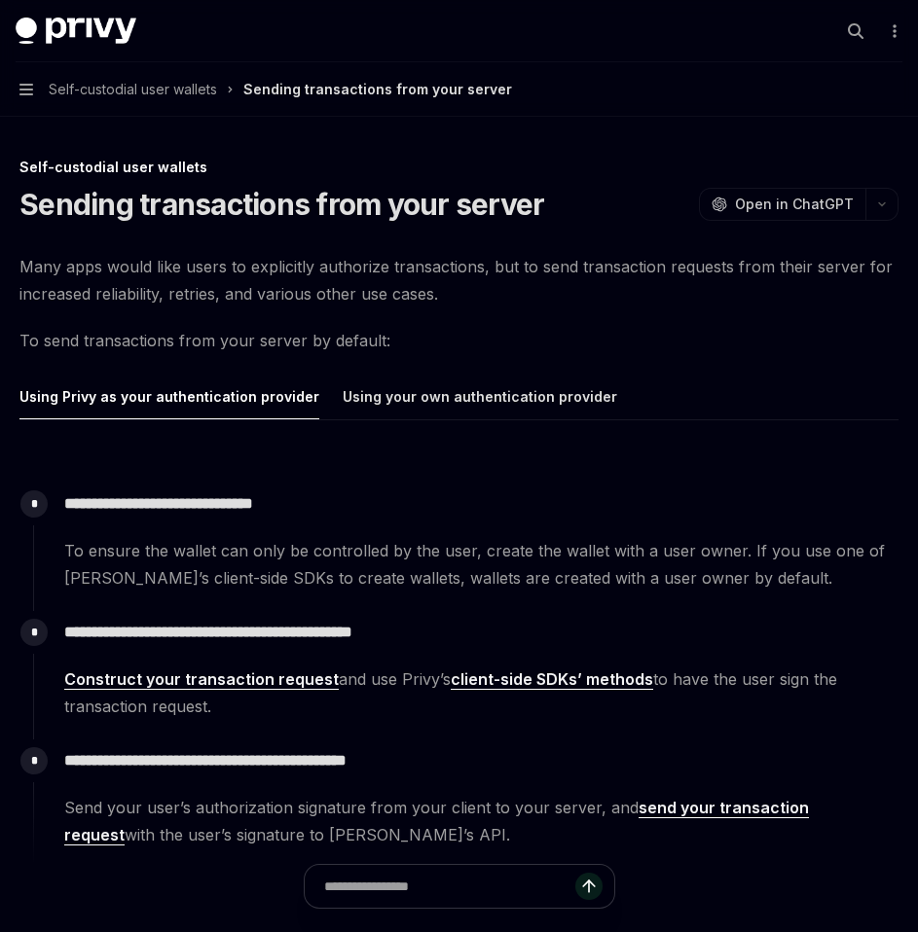
click at [24, 77] on button "Navigation Self-custodial user wallets Sending transactions from your server" at bounding box center [459, 89] width 918 height 54
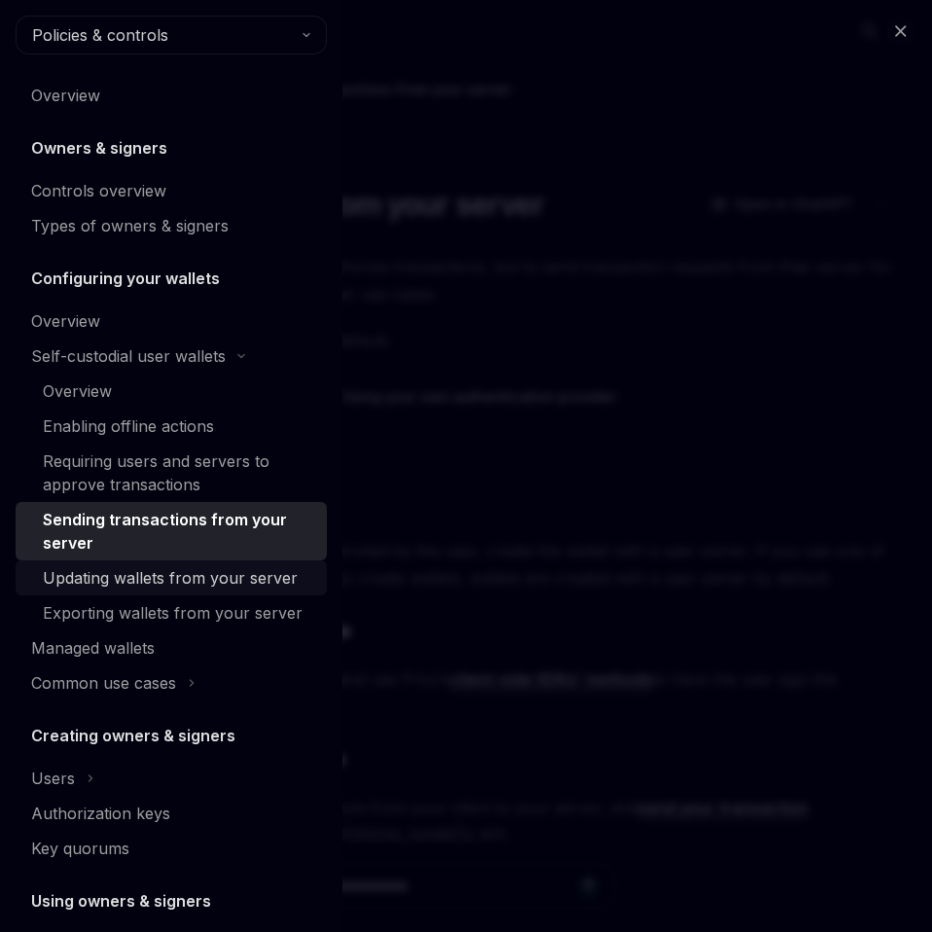
click at [85, 582] on div "Updating wallets from your server" at bounding box center [170, 577] width 255 height 23
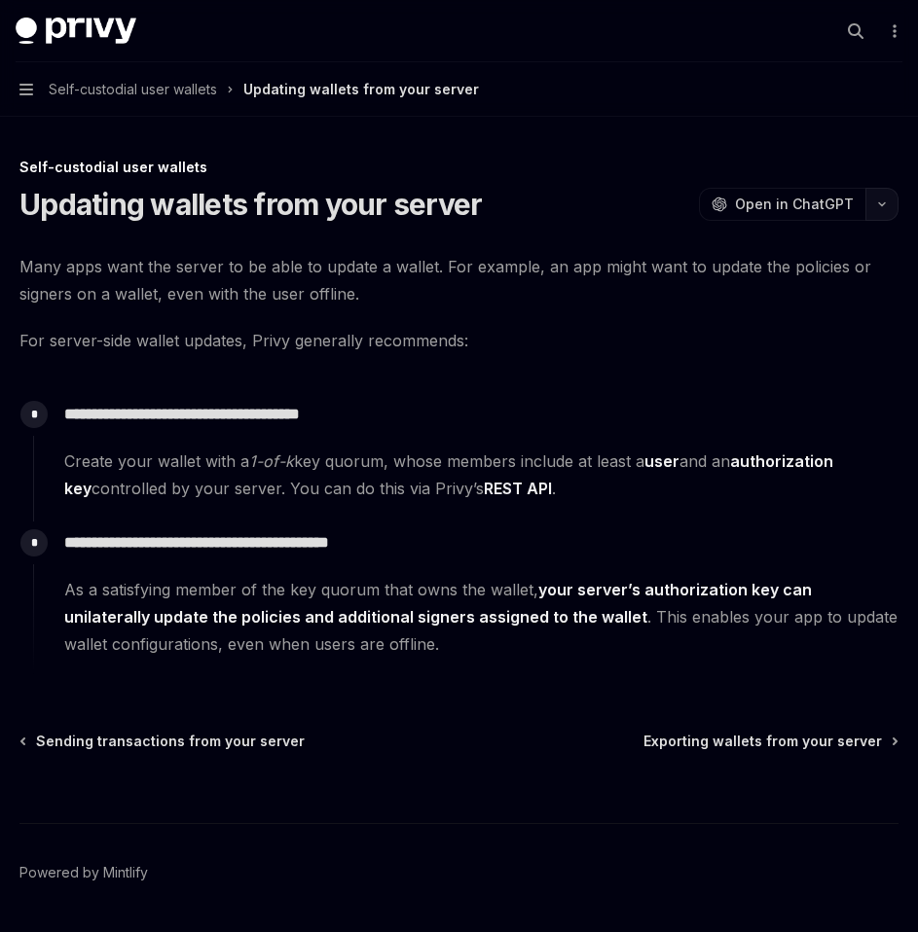
click at [883, 215] on button "button" at bounding box center [881, 204] width 33 height 33
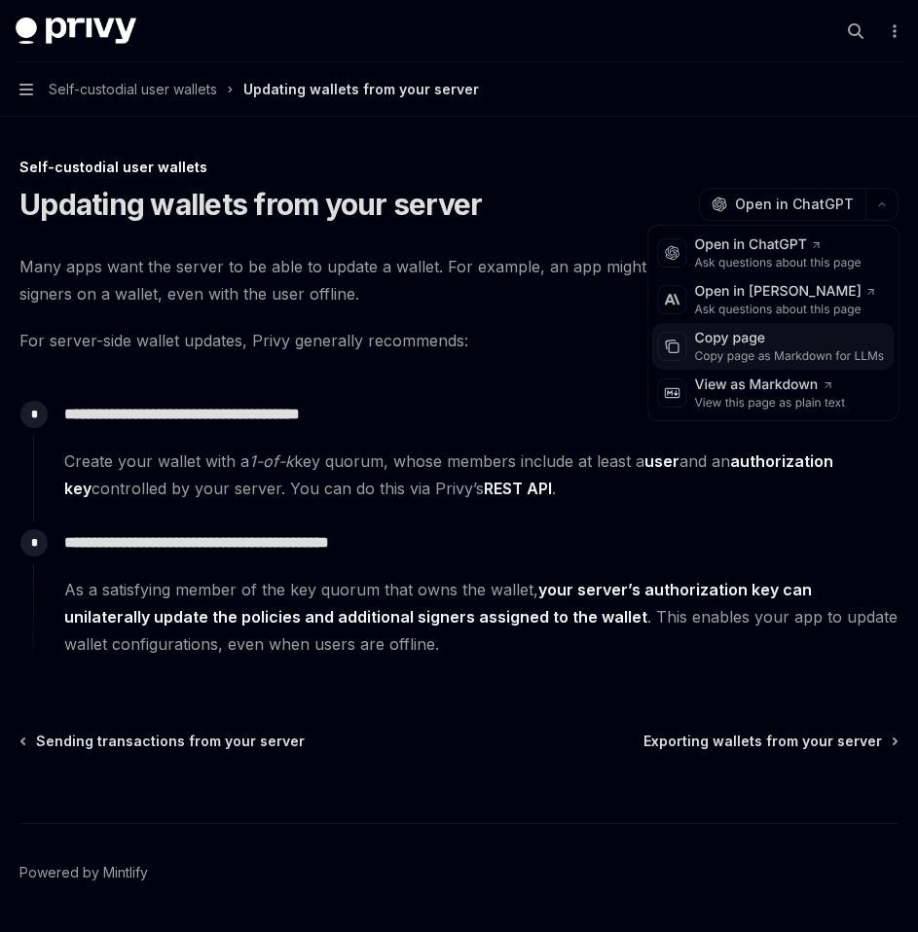
click at [773, 346] on div "Copy page" at bounding box center [790, 338] width 190 height 19
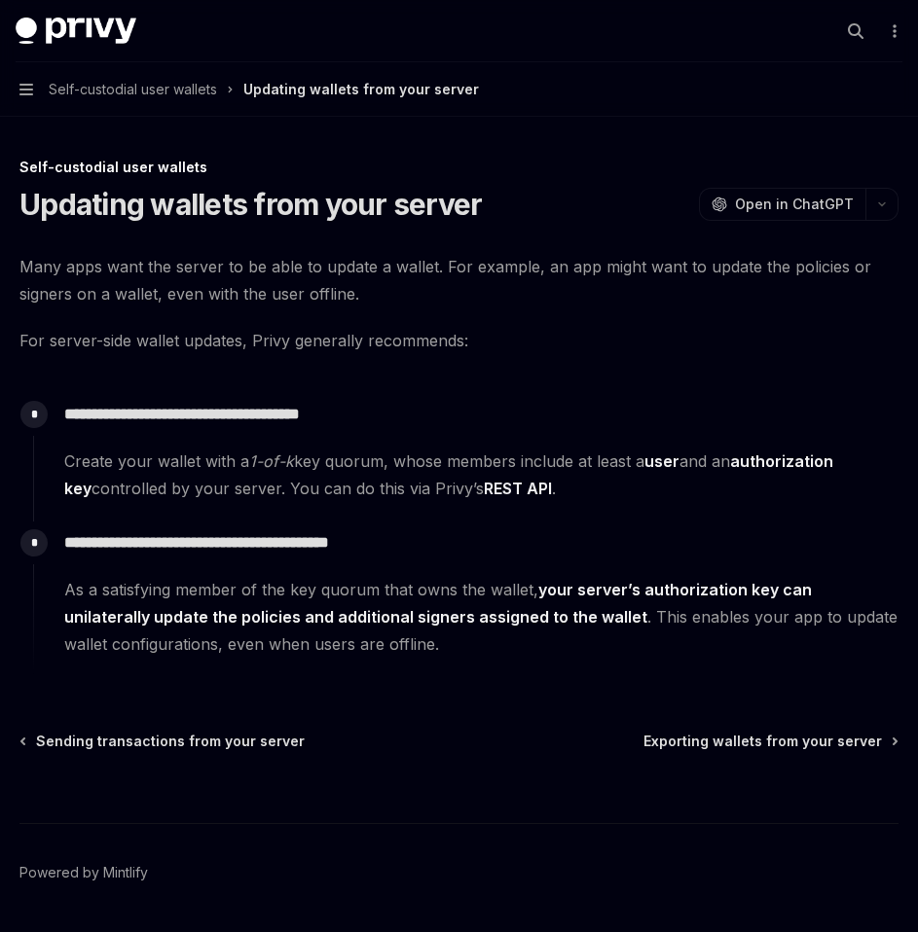
click at [33, 90] on button "Navigation Self-custodial user wallets Updating wallets from your server" at bounding box center [459, 89] width 918 height 54
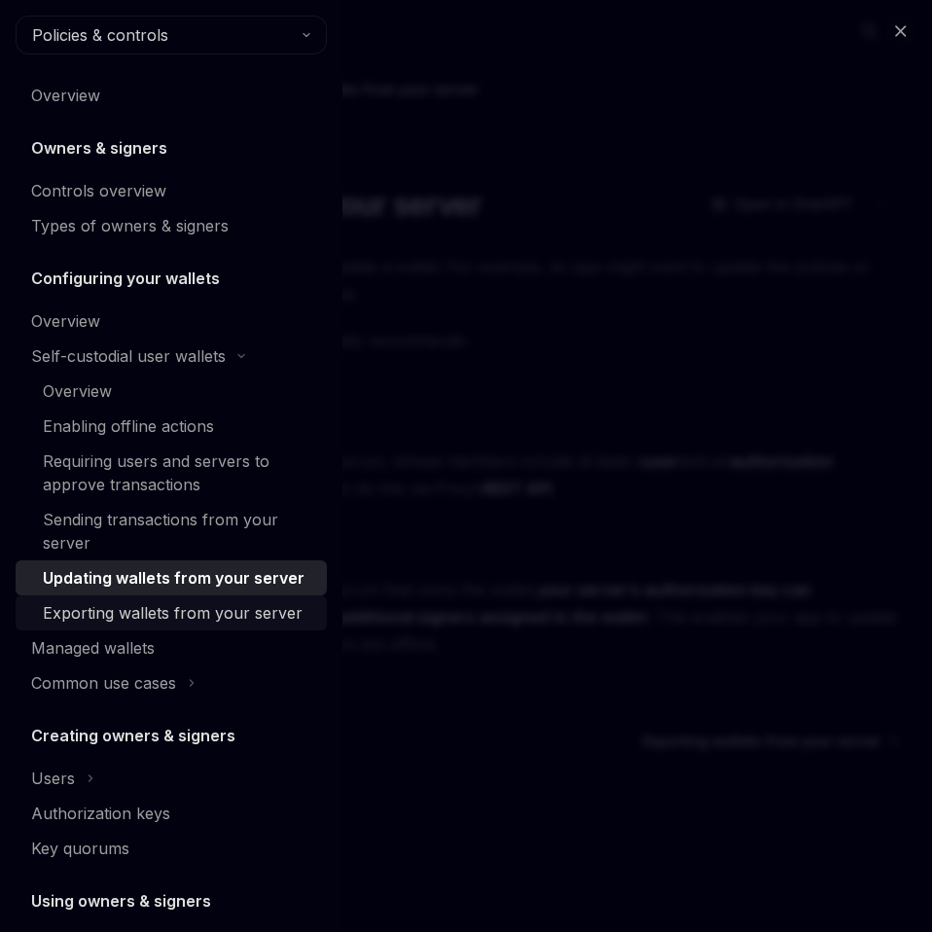
click at [71, 619] on div "Exporting wallets from your server" at bounding box center [173, 612] width 260 height 23
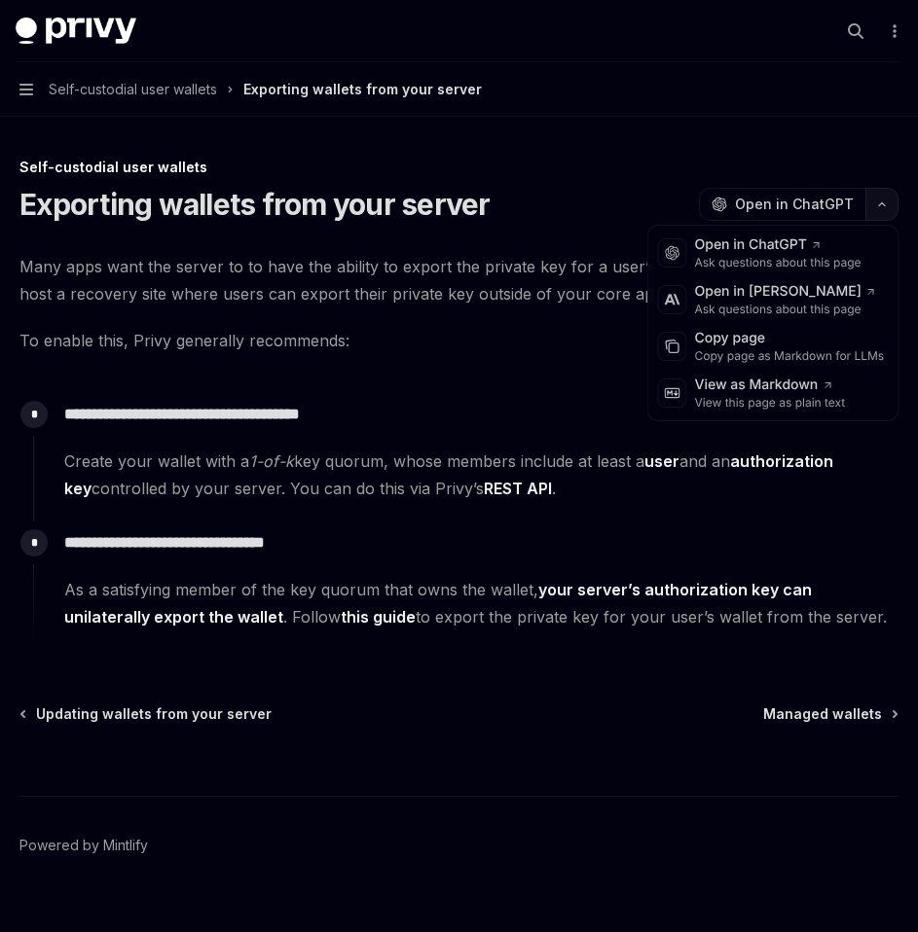
click at [881, 210] on button "button" at bounding box center [881, 204] width 33 height 33
click at [763, 348] on div "Copy page as Markdown for LLMs" at bounding box center [790, 356] width 190 height 16
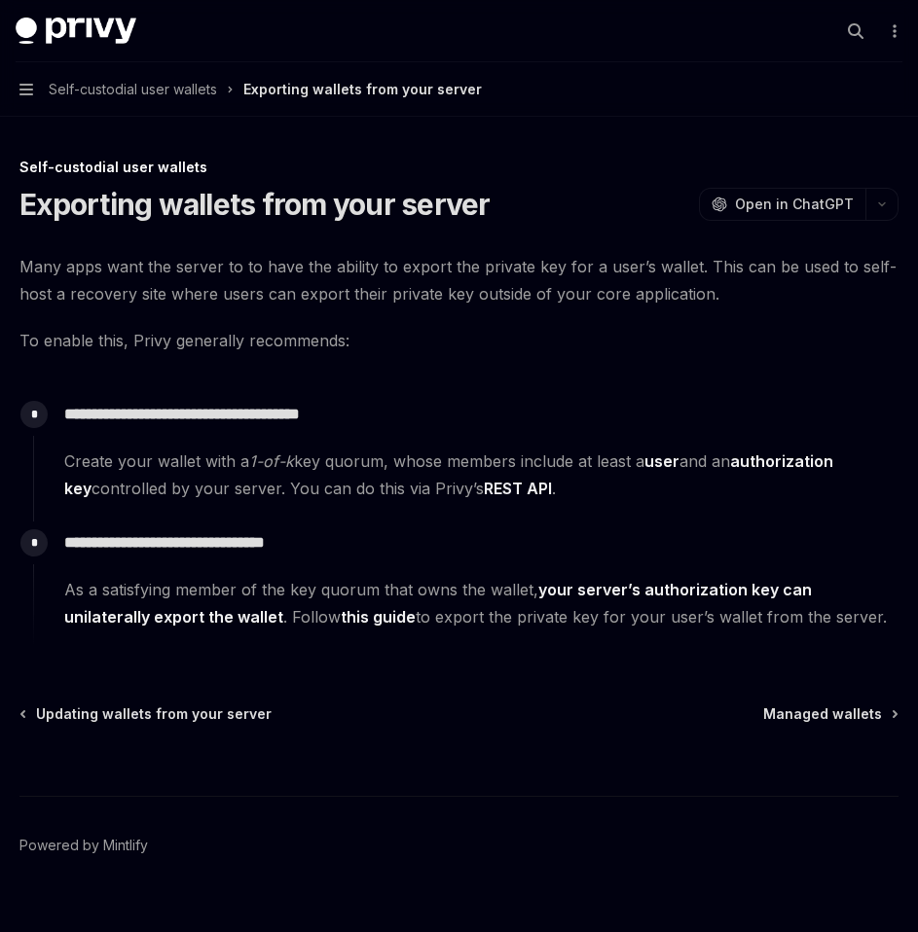
click at [34, 94] on button "Navigation Self-custodial user wallets Exporting wallets from your server" at bounding box center [459, 89] width 918 height 54
click at [27, 90] on icon "button" at bounding box center [26, 90] width 14 height 12
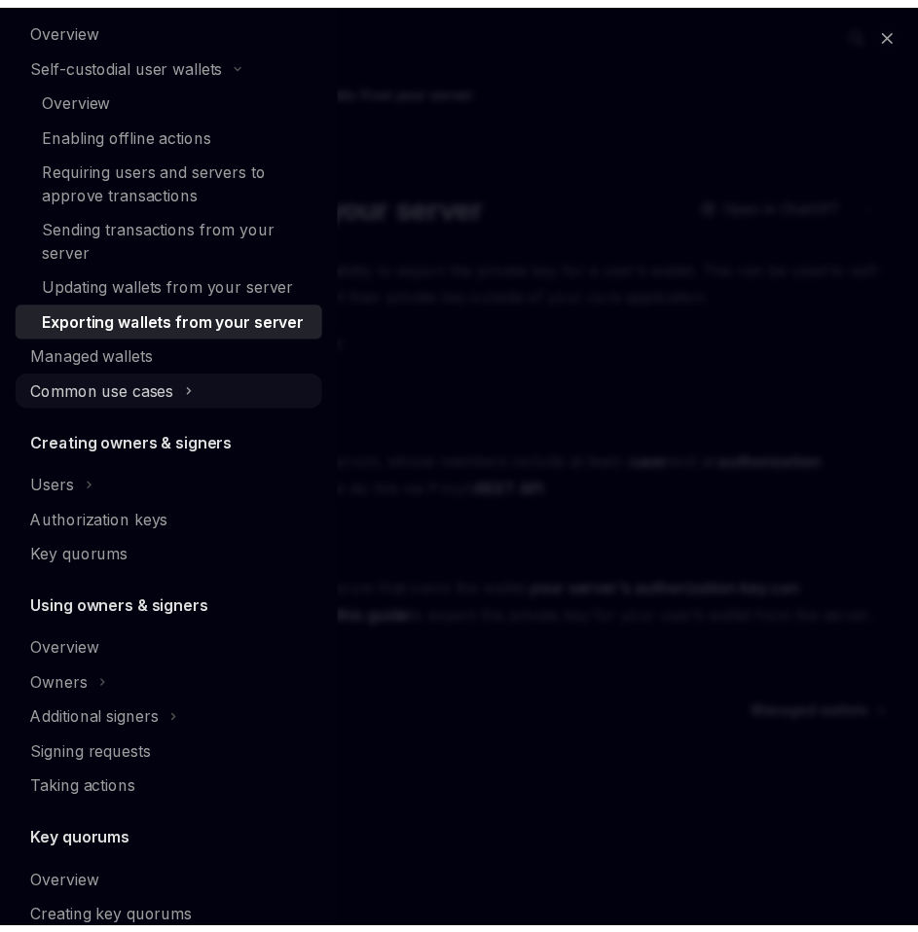
scroll to position [287, 0]
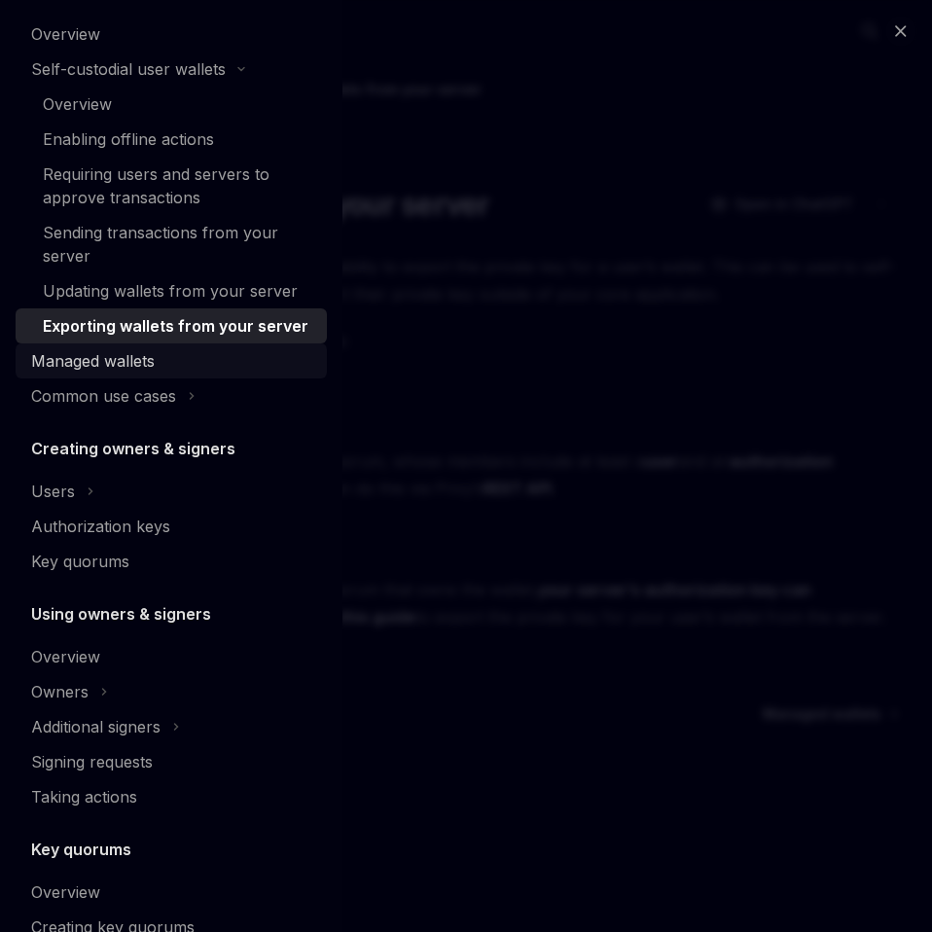
click at [81, 373] on div "Managed wallets" at bounding box center [93, 360] width 124 height 23
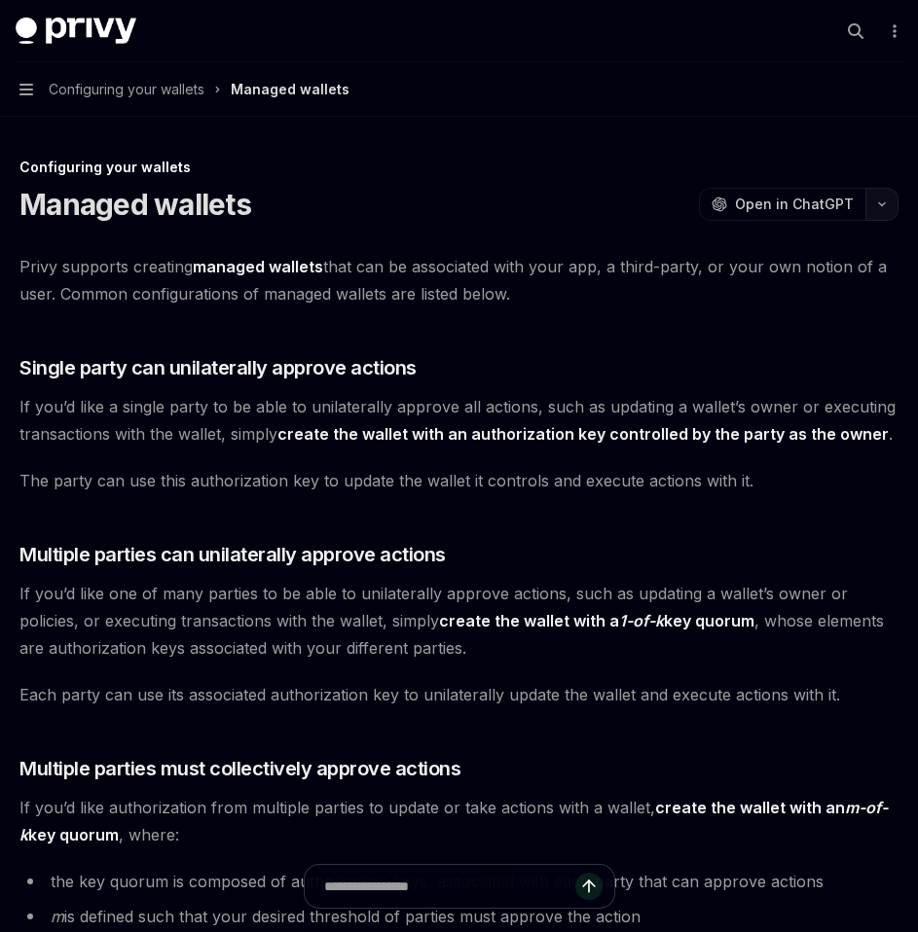
click at [894, 205] on button "button" at bounding box center [881, 204] width 33 height 33
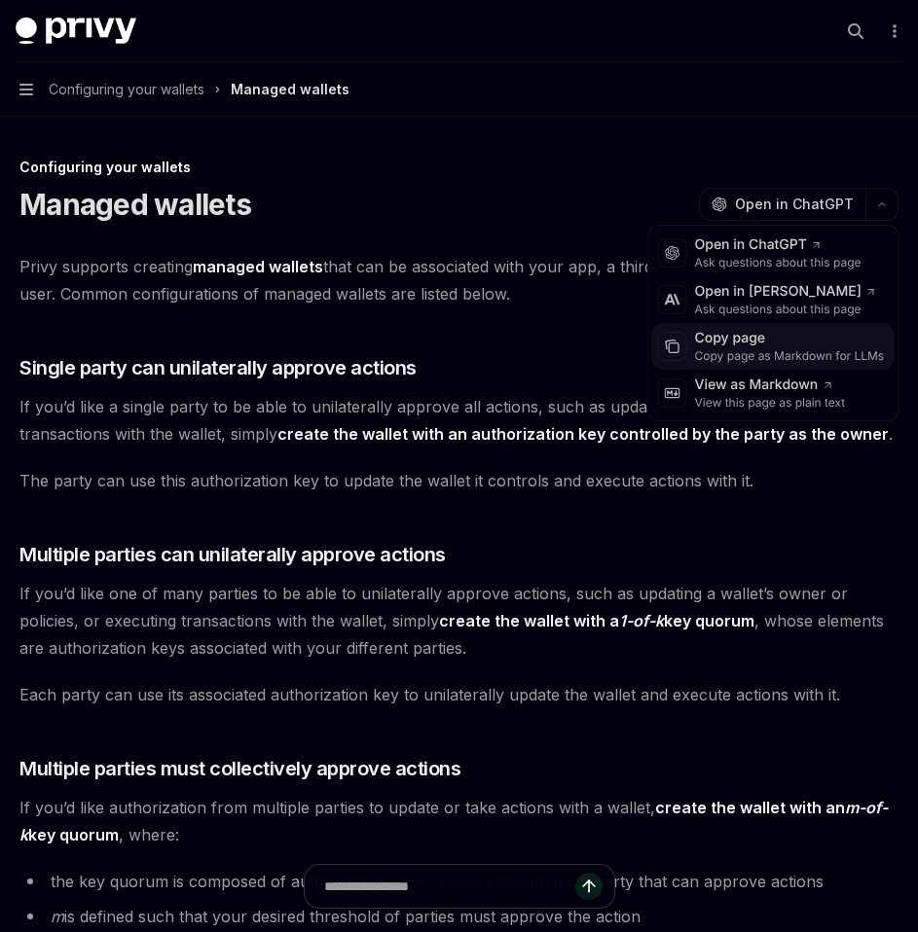
click at [769, 348] on div "Copy page as Markdown for LLMs" at bounding box center [790, 356] width 190 height 16
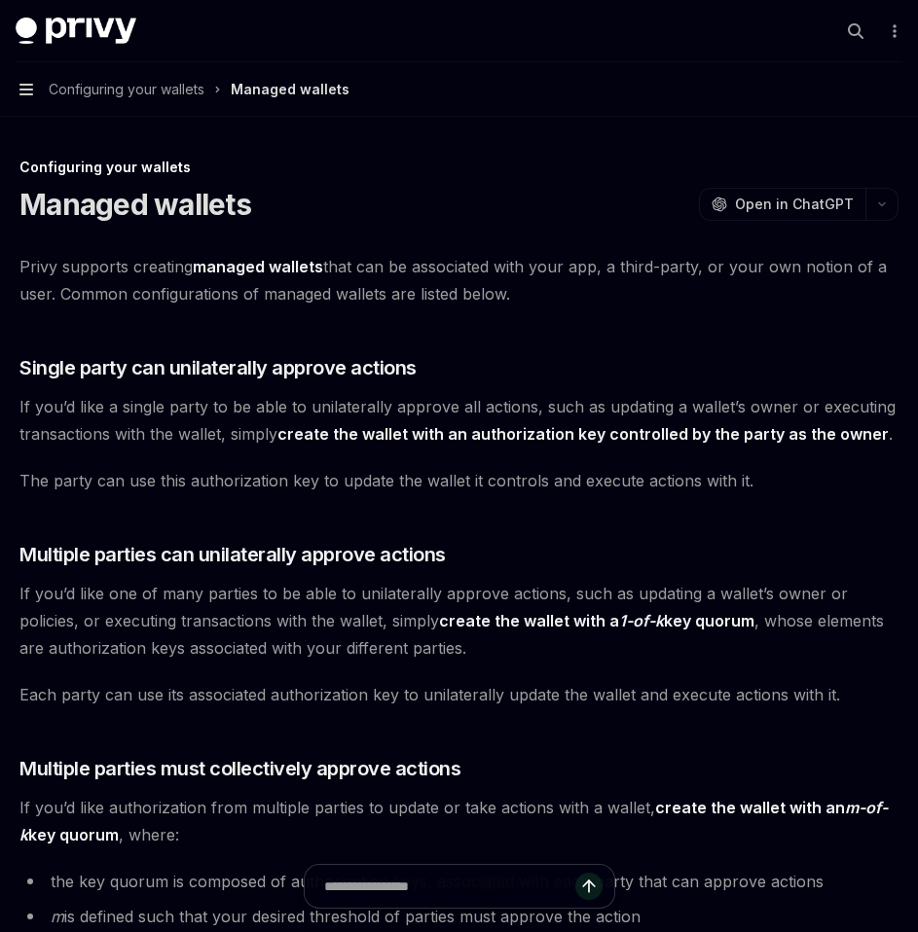
click at [22, 88] on icon "button" at bounding box center [26, 90] width 14 height 16
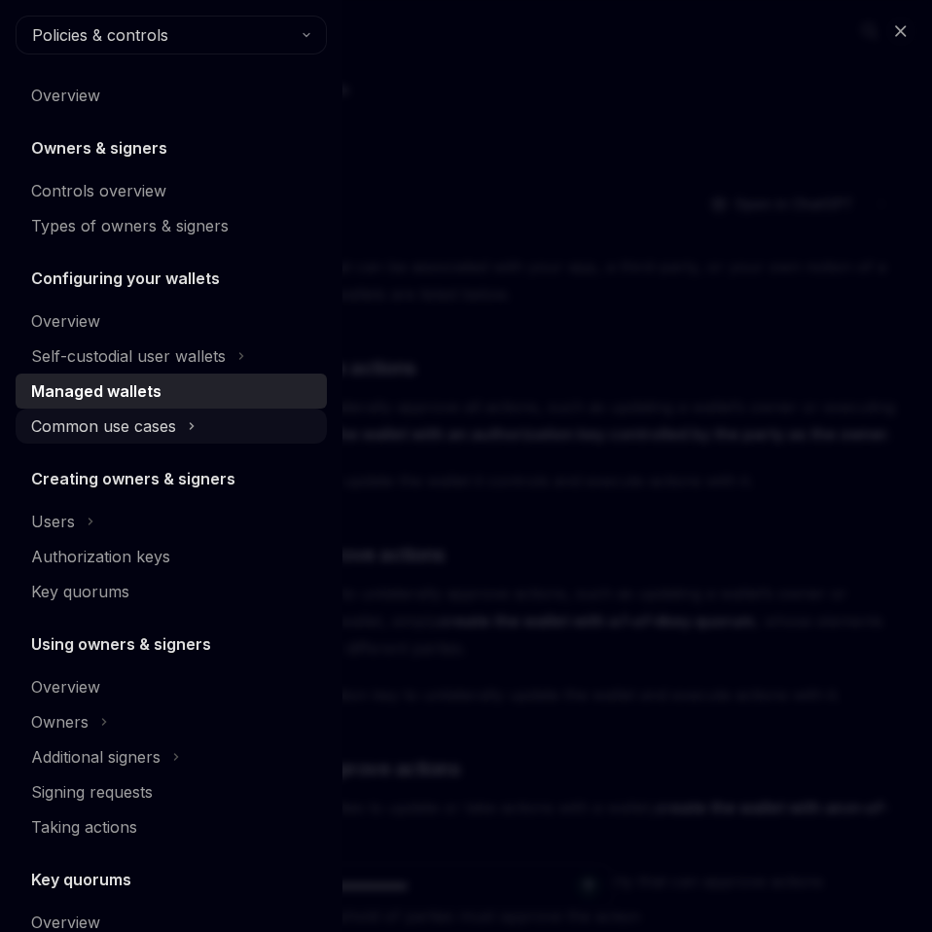
click at [159, 438] on div "Common use cases" at bounding box center [171, 426] width 311 height 35
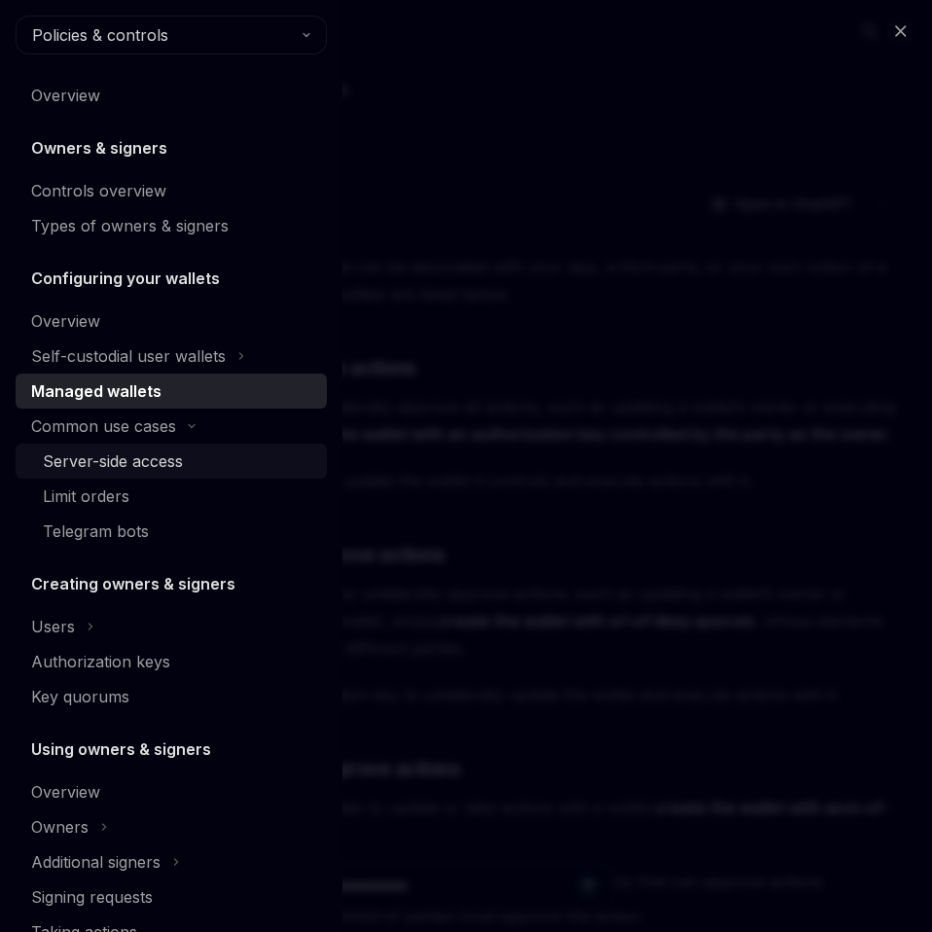
click at [138, 459] on div "Server-side access" at bounding box center [113, 461] width 140 height 23
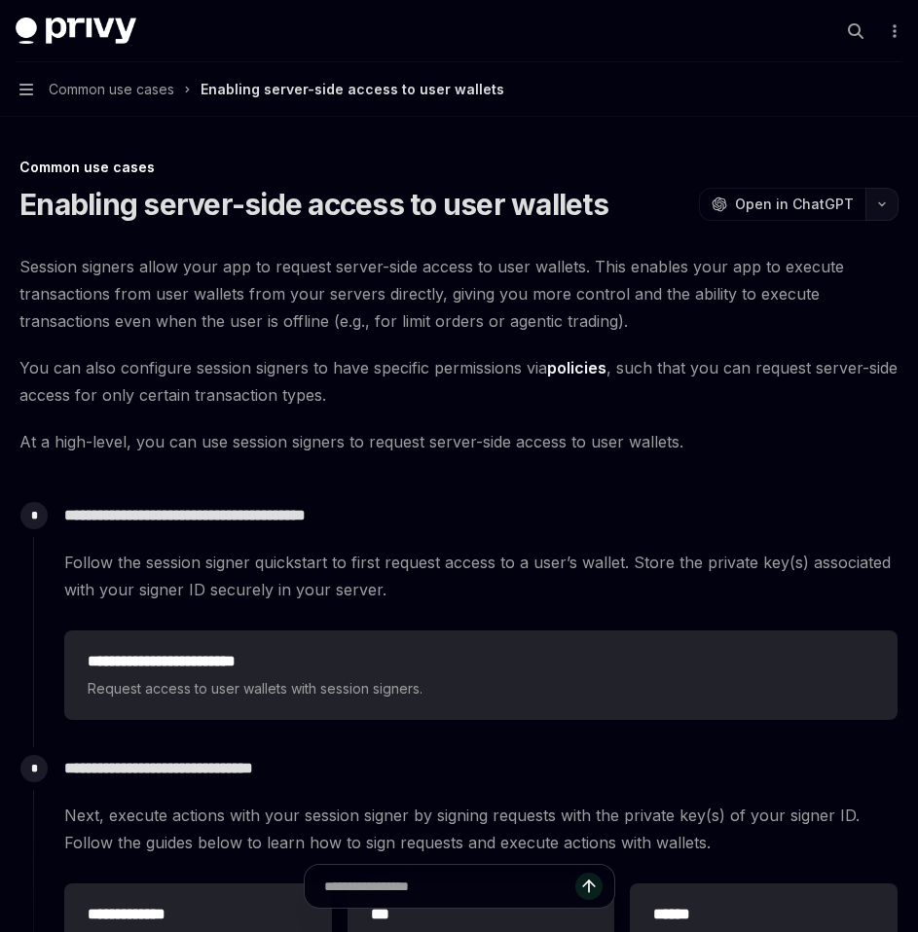
click at [885, 220] on button "button" at bounding box center [881, 204] width 33 height 33
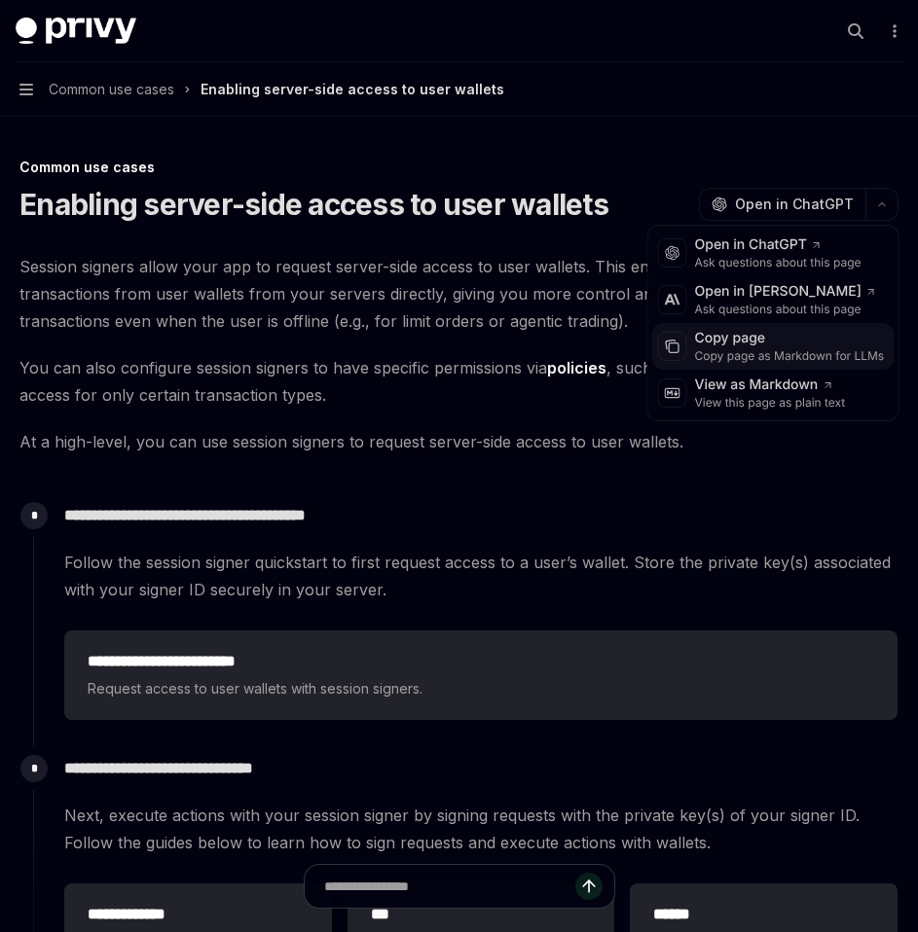
click at [758, 342] on div "Copy page" at bounding box center [790, 338] width 190 height 19
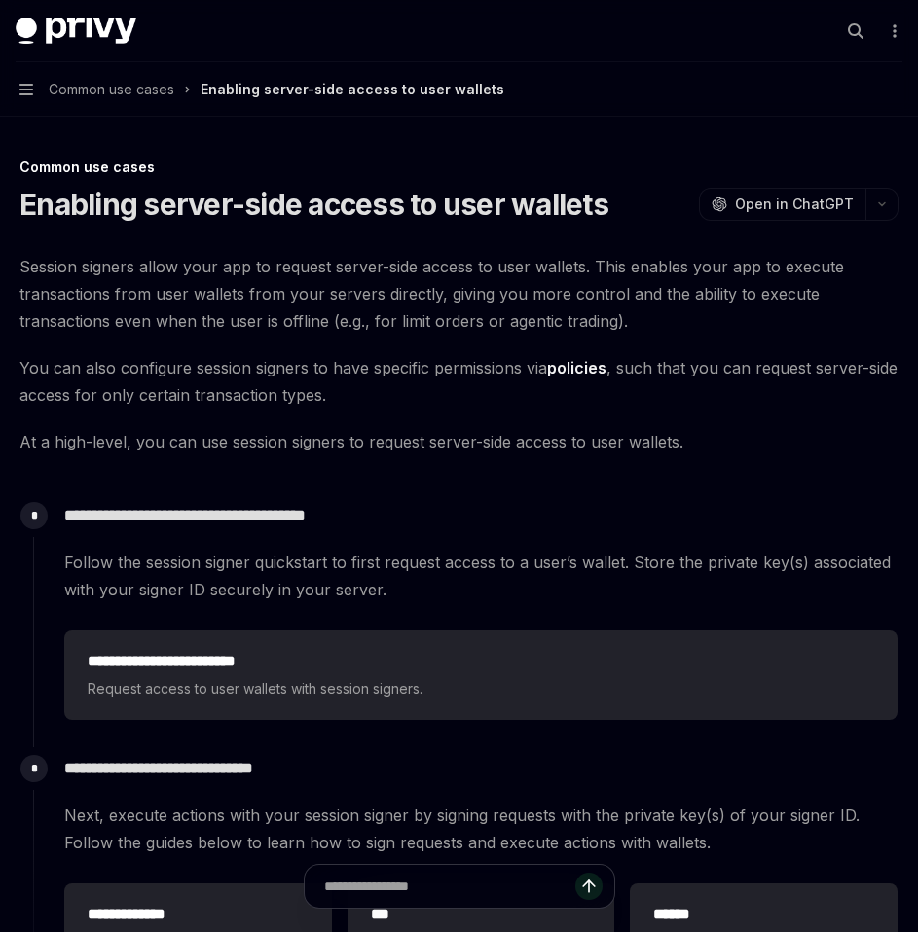
click at [31, 78] on button "Navigation Common use cases Enabling server-side access to user wallets" at bounding box center [459, 89] width 918 height 54
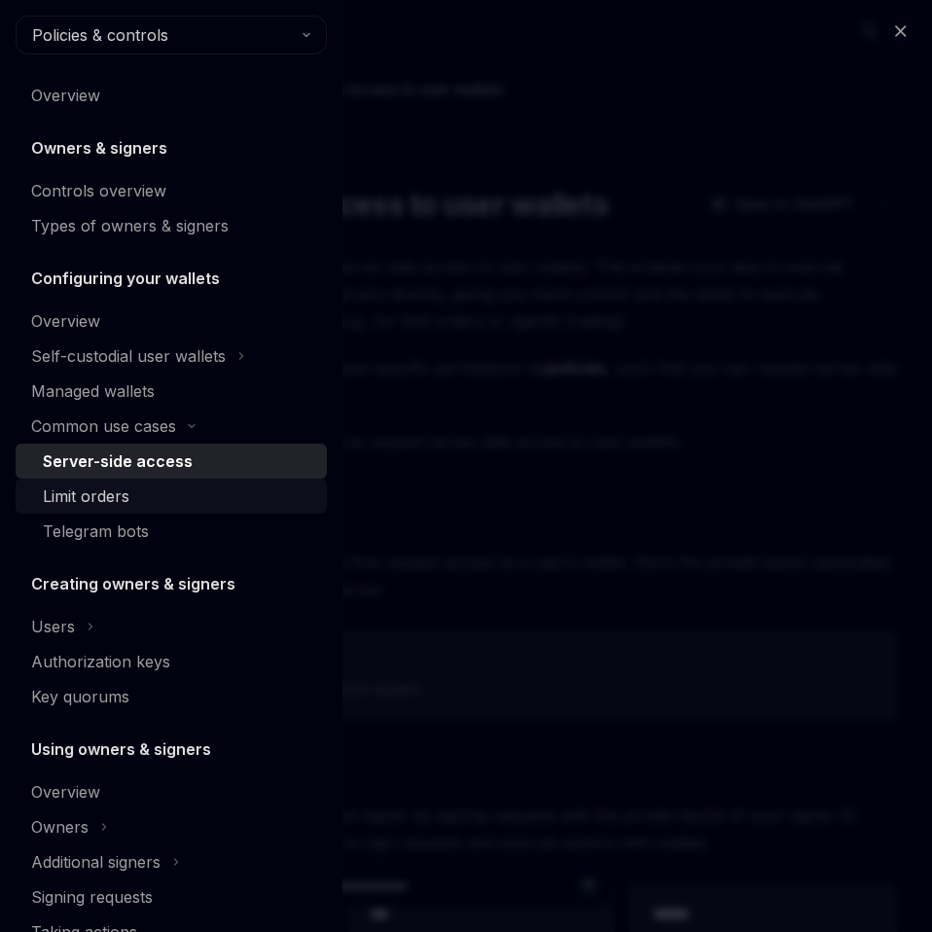
click at [113, 490] on div "Limit orders" at bounding box center [86, 496] width 87 height 23
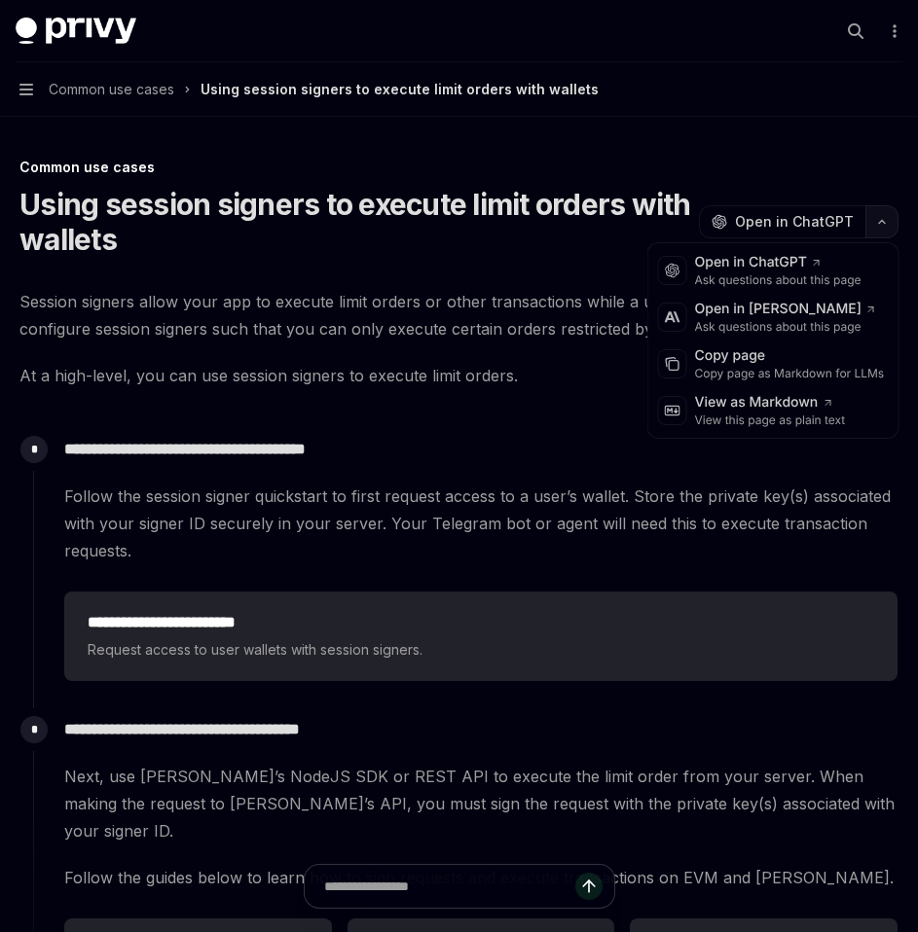
click at [893, 225] on button "button" at bounding box center [881, 221] width 33 height 33
click at [761, 362] on div "Copy page" at bounding box center [790, 355] width 190 height 19
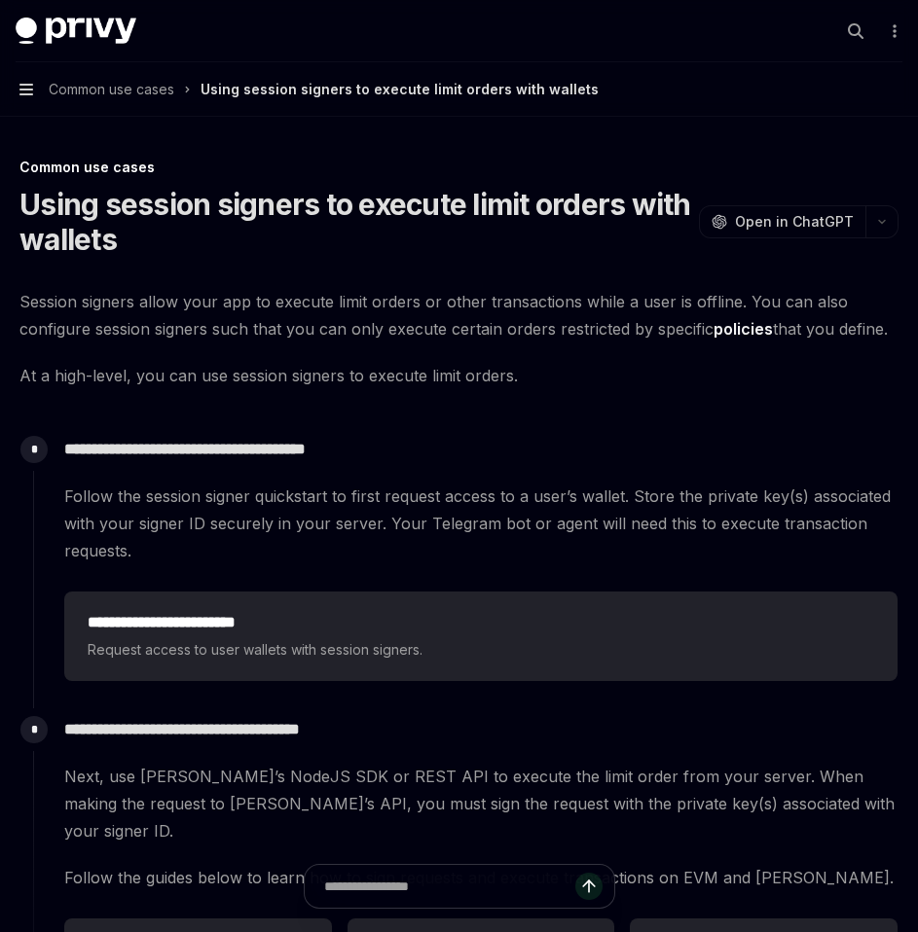
click at [30, 90] on icon "button" at bounding box center [26, 90] width 14 height 12
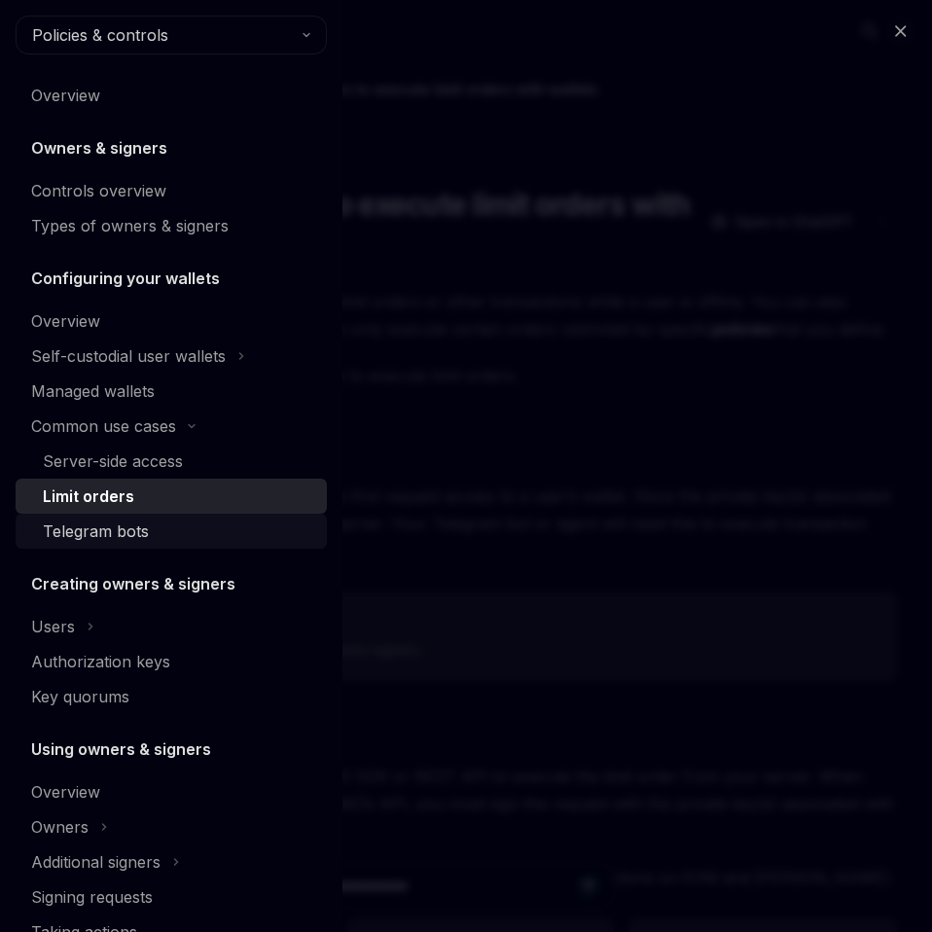
click at [149, 524] on div "Telegram bots" at bounding box center [179, 531] width 272 height 23
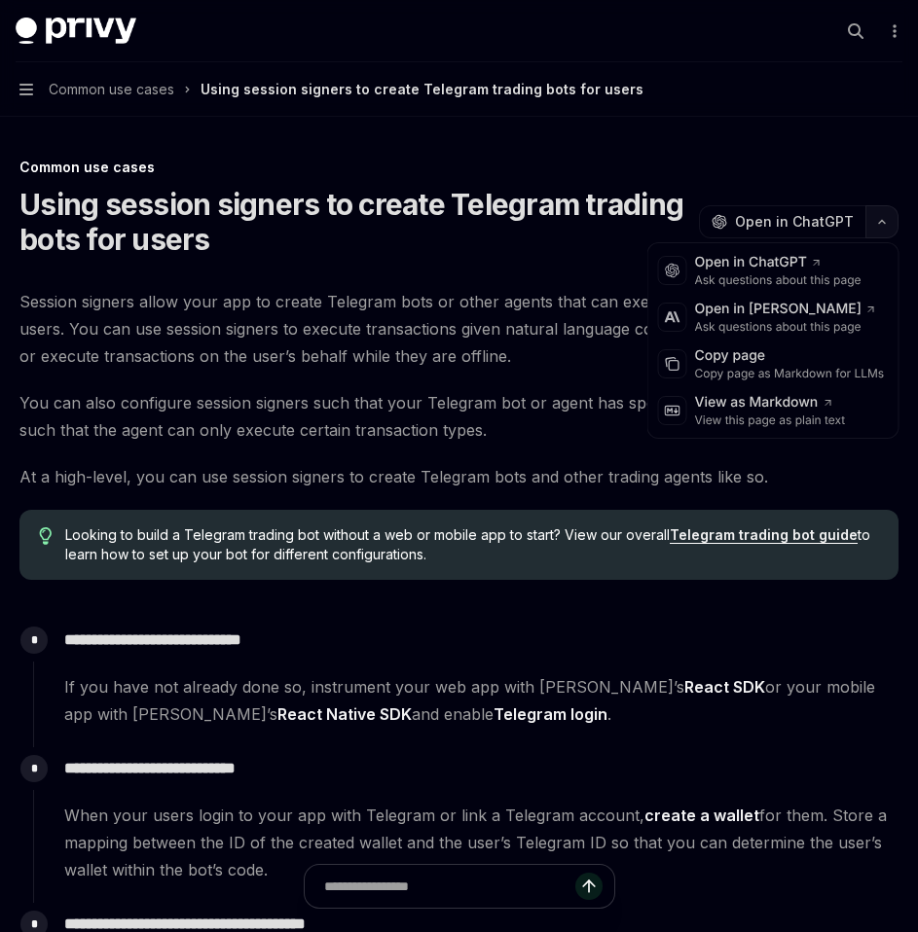
click at [867, 226] on button "button" at bounding box center [881, 221] width 33 height 33
click at [756, 362] on div "Copy page" at bounding box center [790, 355] width 190 height 19
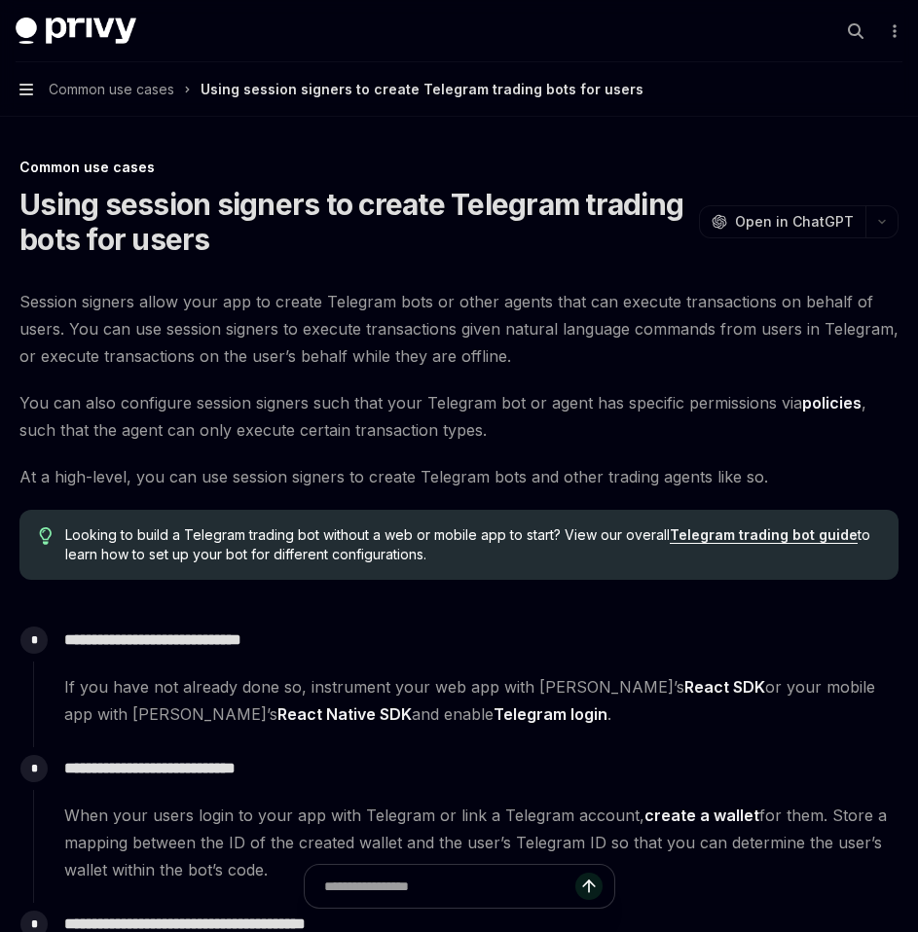
click at [22, 92] on icon "button" at bounding box center [26, 90] width 14 height 16
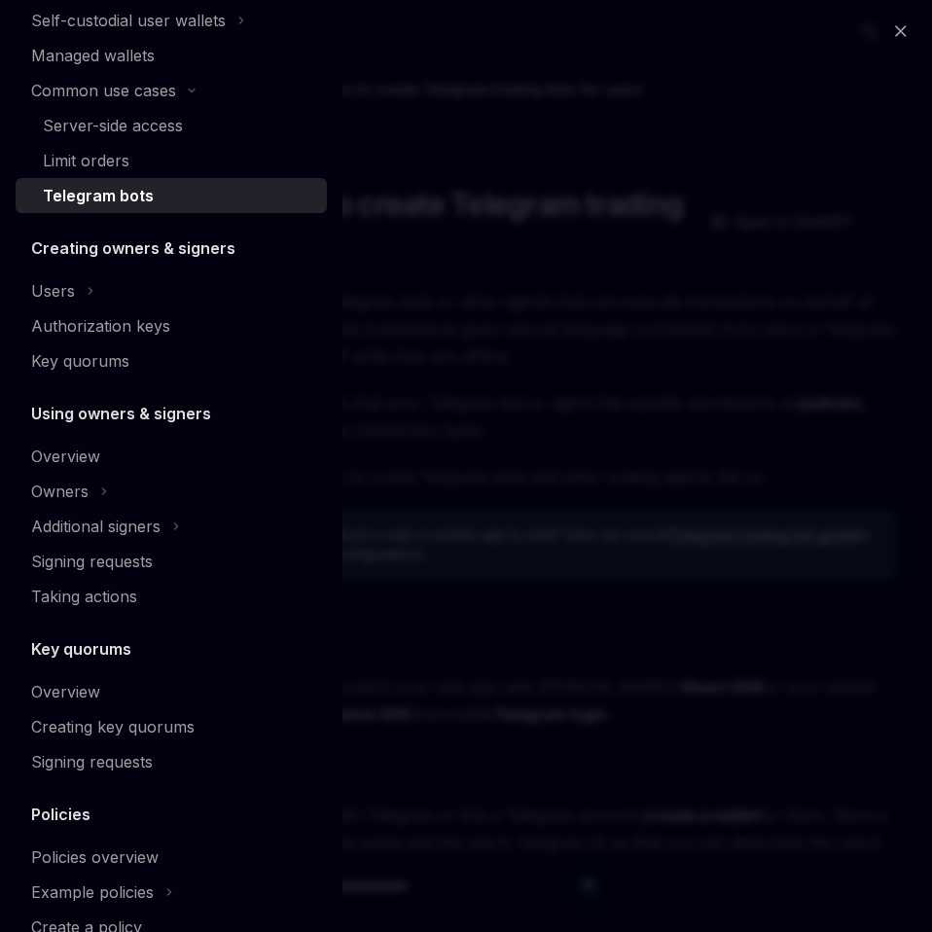
scroll to position [337, 0]
click at [67, 294] on div "Users" at bounding box center [53, 289] width 44 height 23
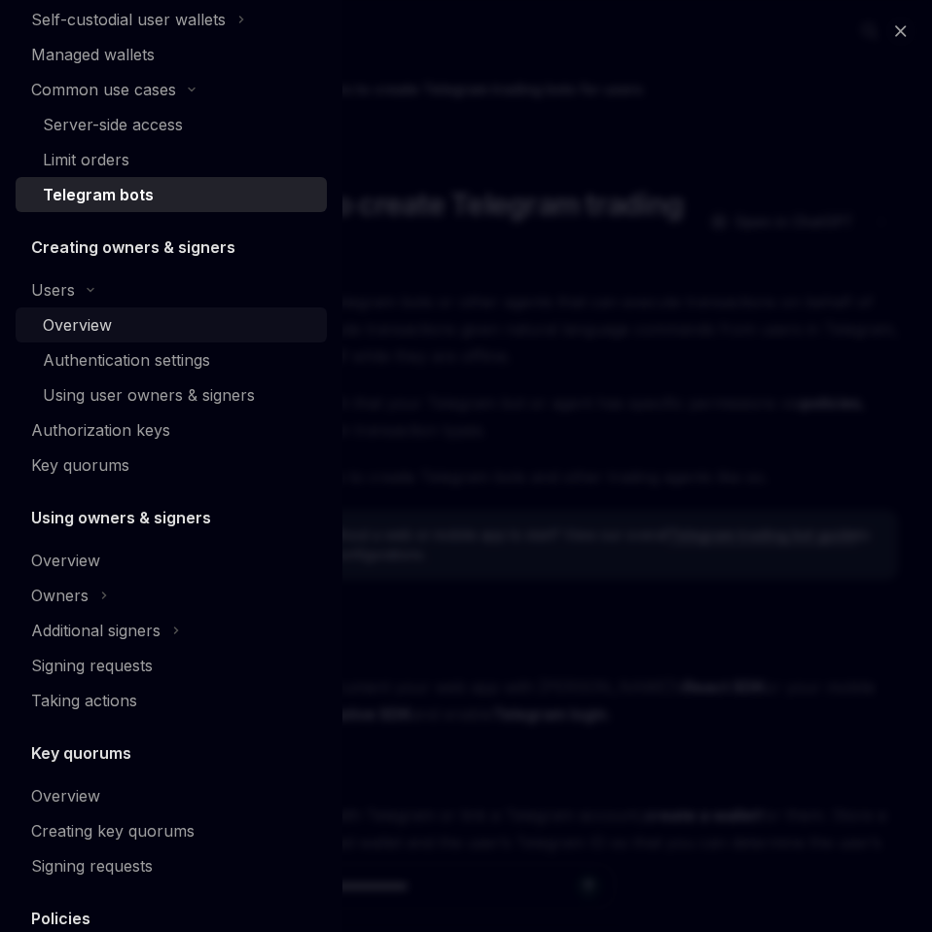
click at [81, 324] on div "Overview" at bounding box center [77, 324] width 69 height 23
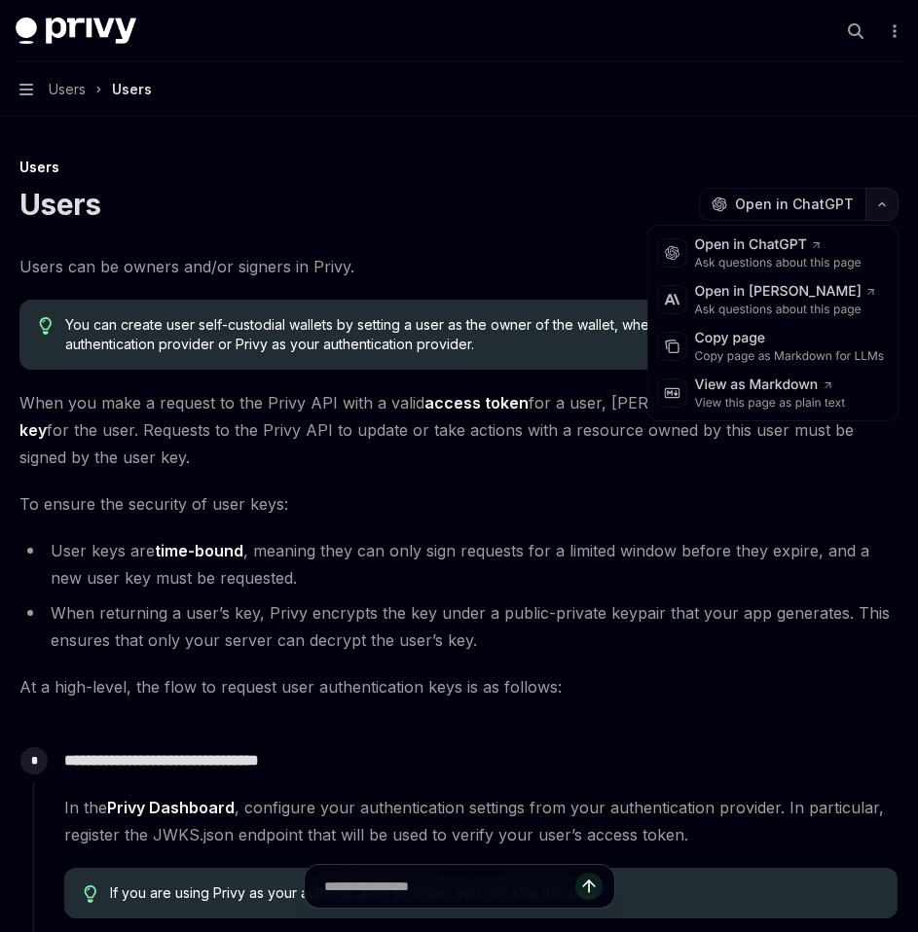
click at [887, 207] on icon "button" at bounding box center [881, 204] width 23 height 8
click at [757, 345] on div "Copy page" at bounding box center [790, 338] width 190 height 19
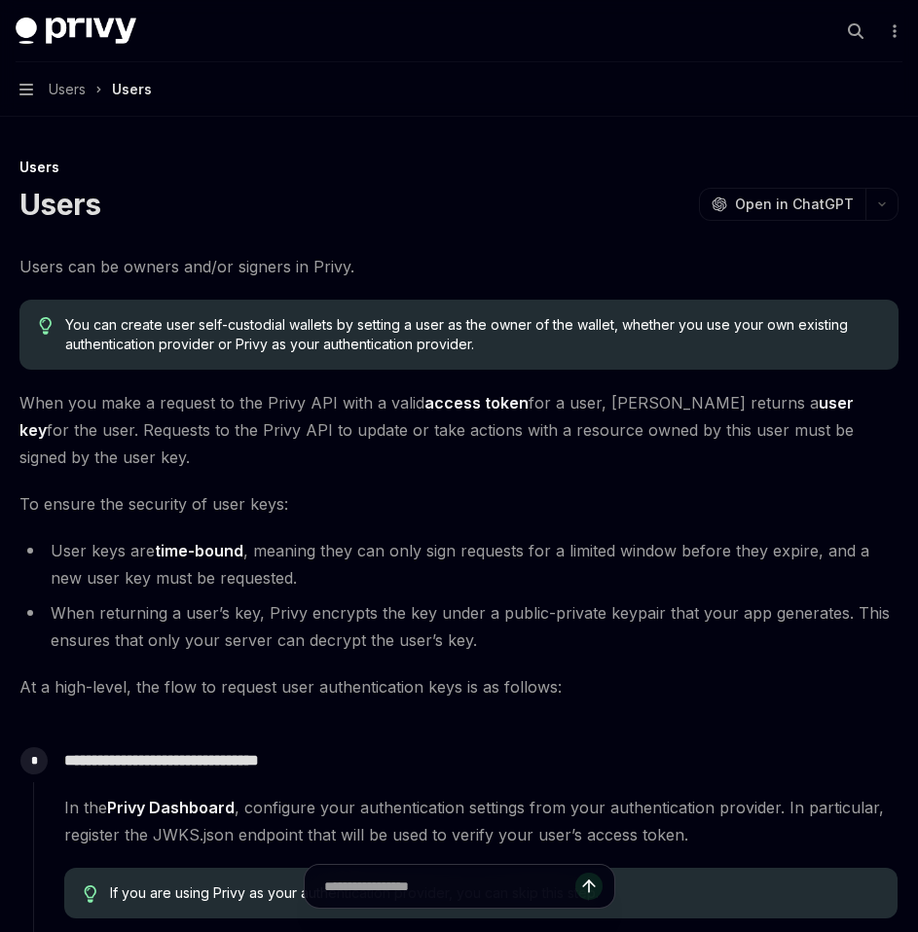
click at [36, 92] on button "Navigation Users Users" at bounding box center [459, 89] width 918 height 54
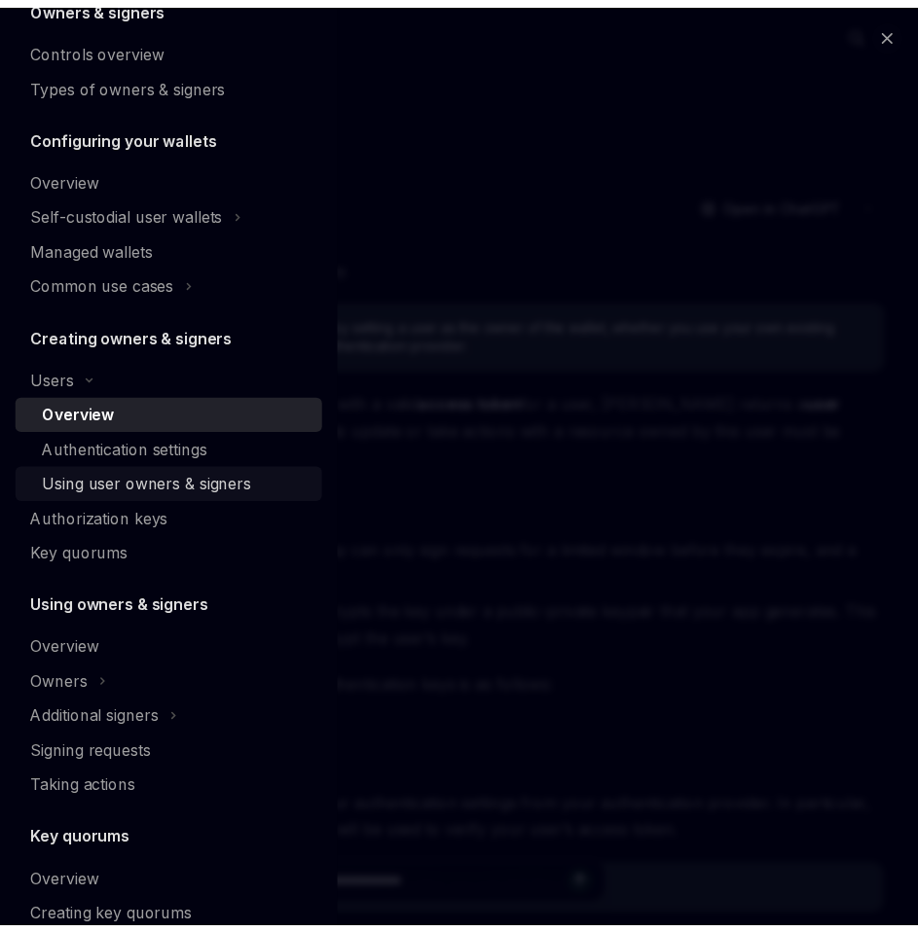
scroll to position [144, 0]
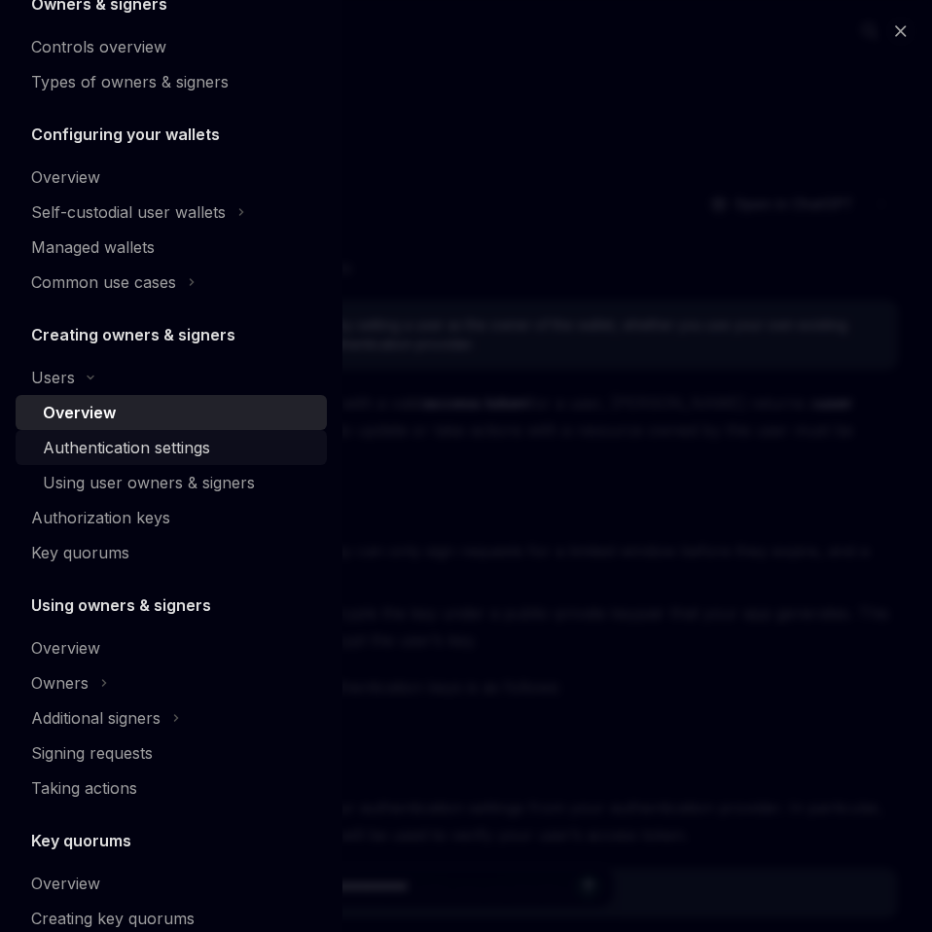
click at [121, 440] on div "Authentication settings" at bounding box center [126, 447] width 167 height 23
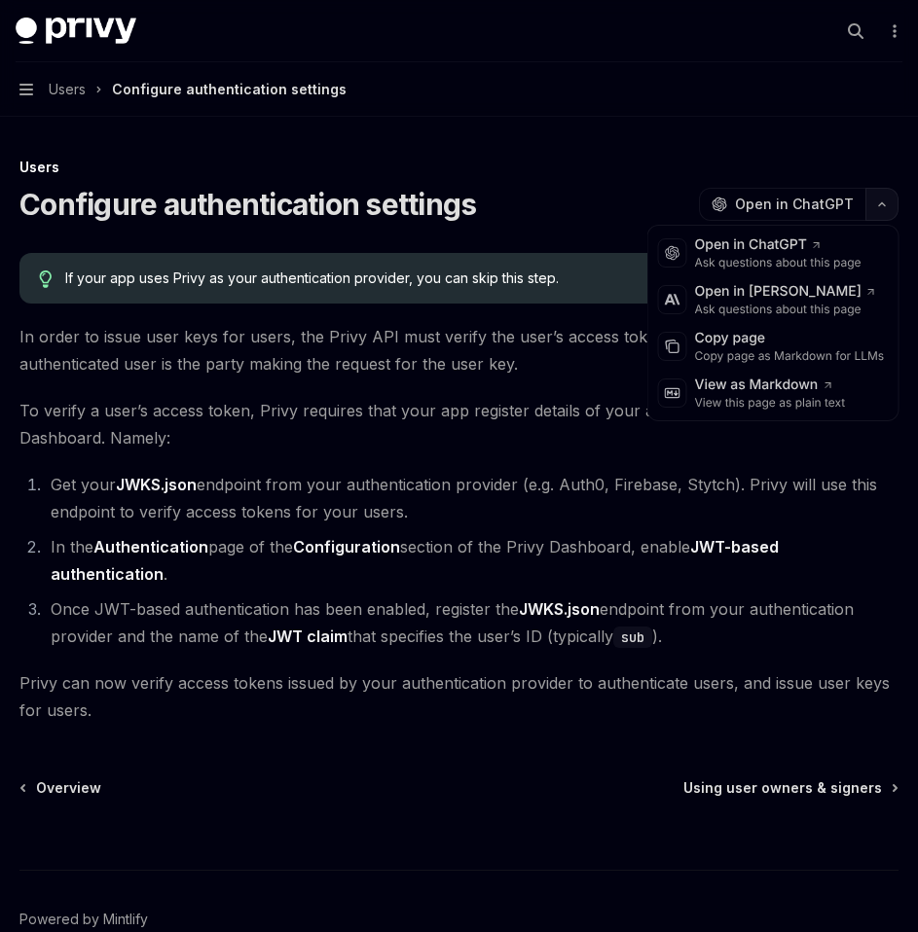
click at [883, 210] on button "button" at bounding box center [881, 204] width 33 height 33
click at [736, 345] on div "Copy page" at bounding box center [790, 338] width 190 height 19
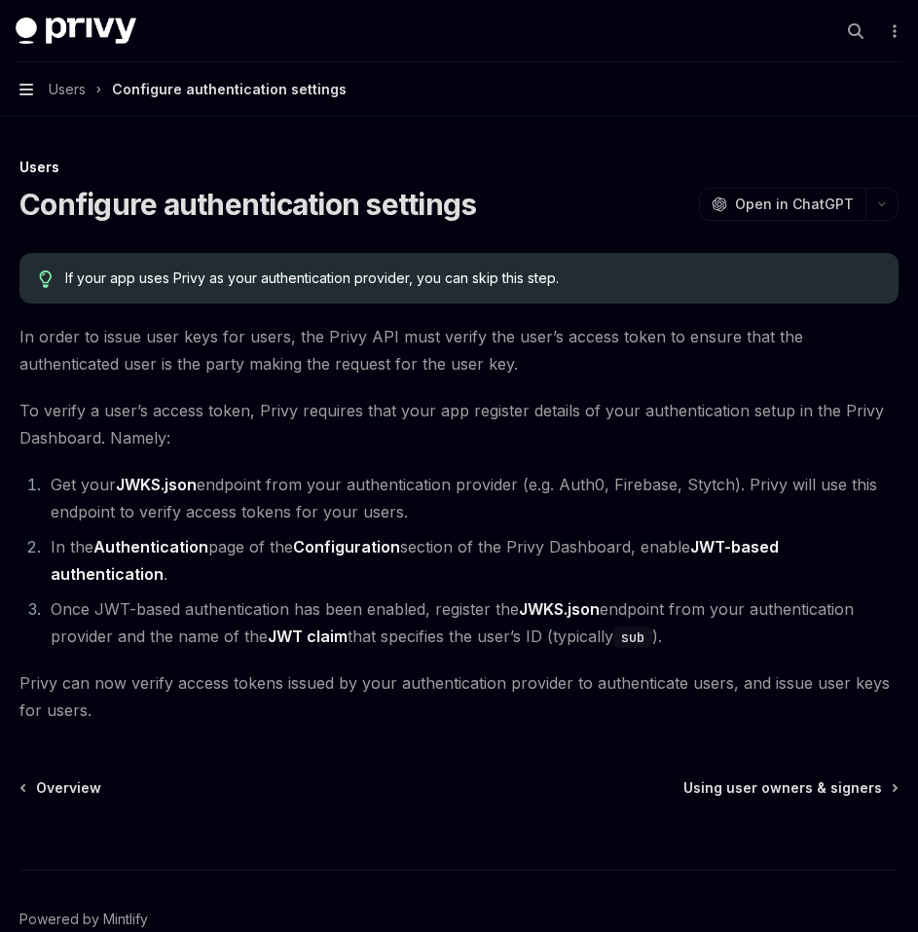
click at [19, 91] on icon "button" at bounding box center [26, 90] width 14 height 16
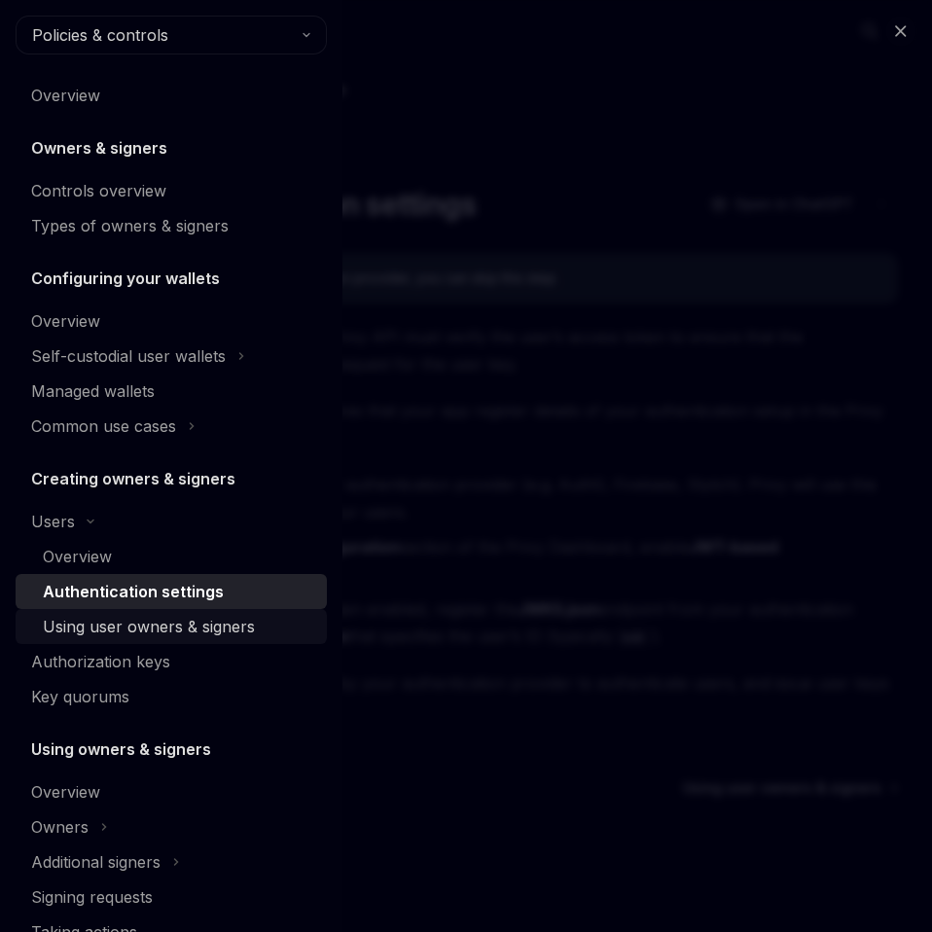
click at [120, 622] on div "Using user owners & signers" at bounding box center [149, 626] width 212 height 23
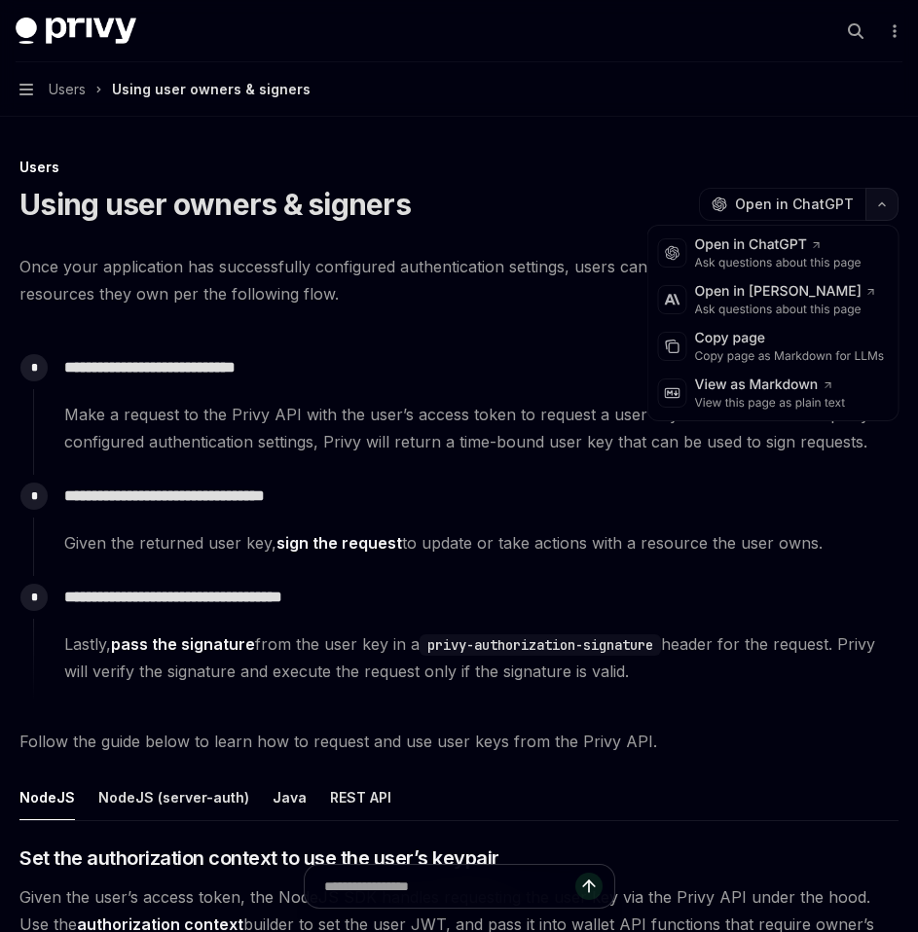
click at [876, 215] on button "button" at bounding box center [881, 204] width 33 height 33
click at [740, 347] on div "Copy page" at bounding box center [790, 338] width 190 height 19
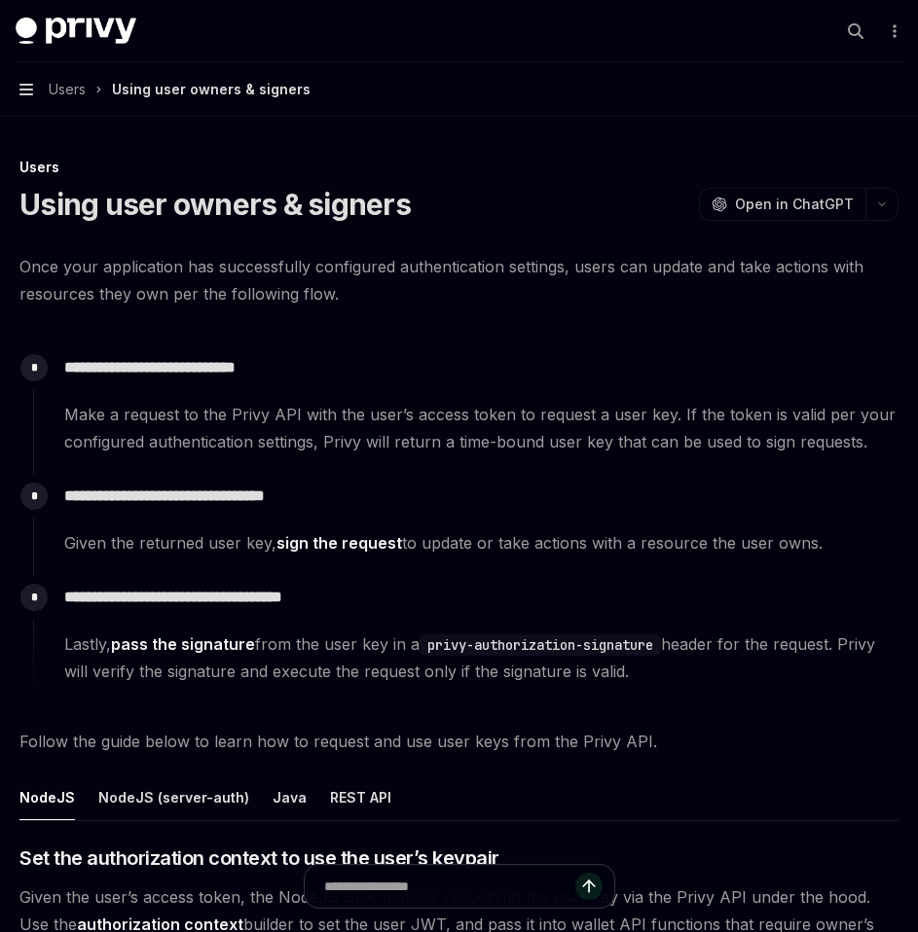
click at [30, 94] on icon "button" at bounding box center [26, 90] width 14 height 12
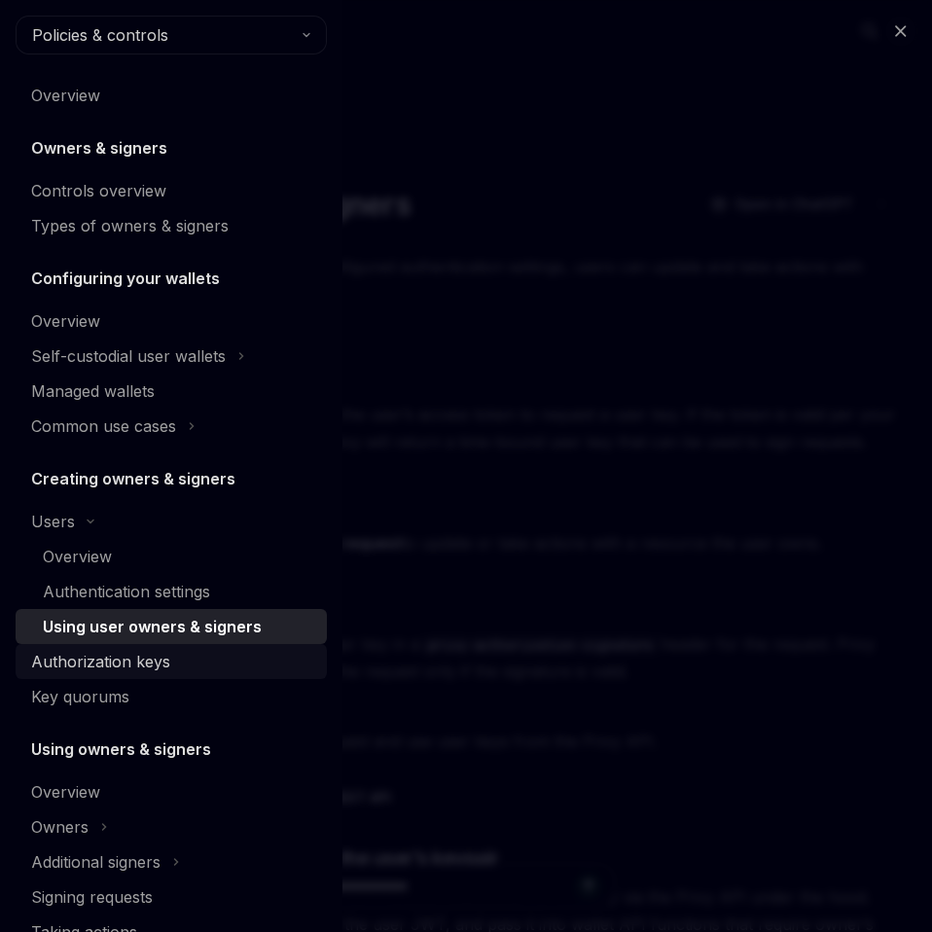
click at [127, 659] on div "Authorization keys" at bounding box center [100, 661] width 139 height 23
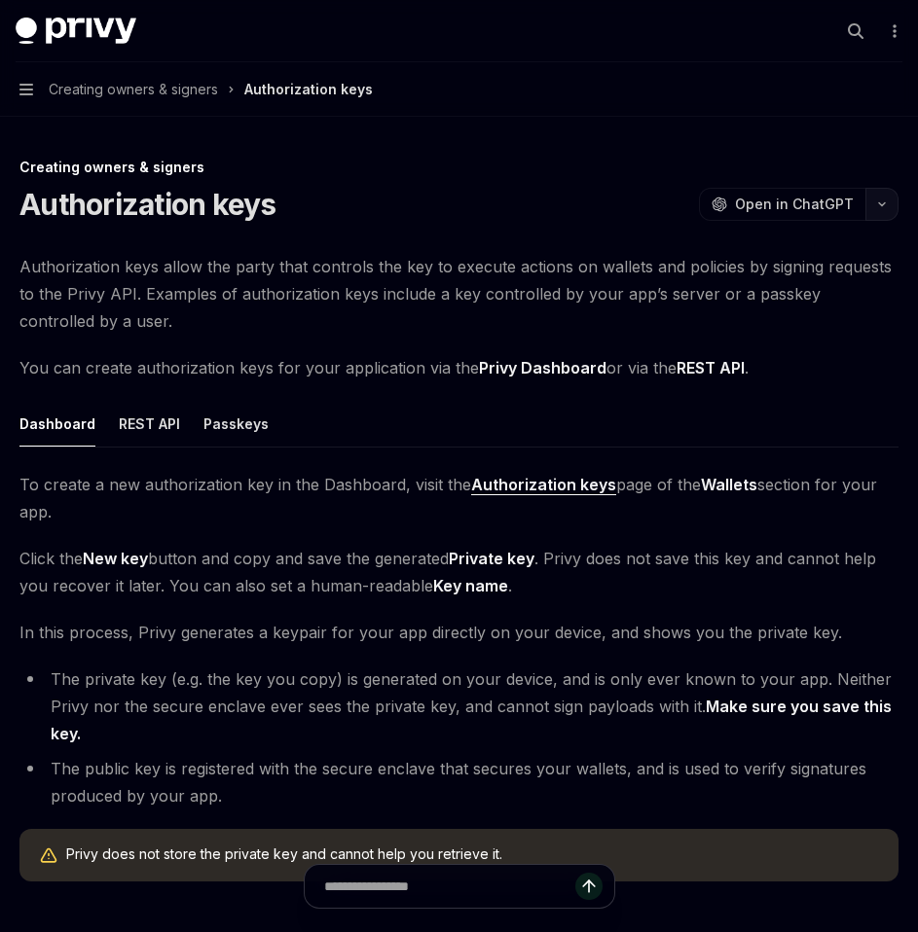
click at [882, 206] on icon "button" at bounding box center [881, 204] width 23 height 8
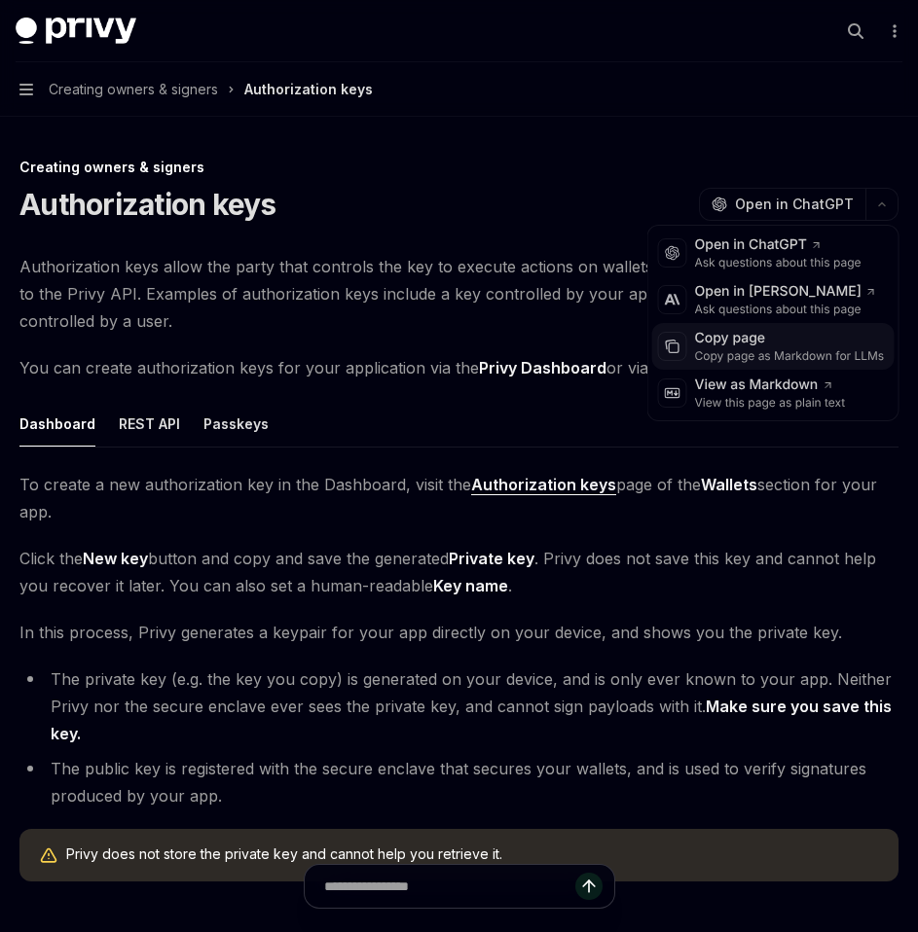
click at [770, 339] on div "Copy page" at bounding box center [790, 338] width 190 height 19
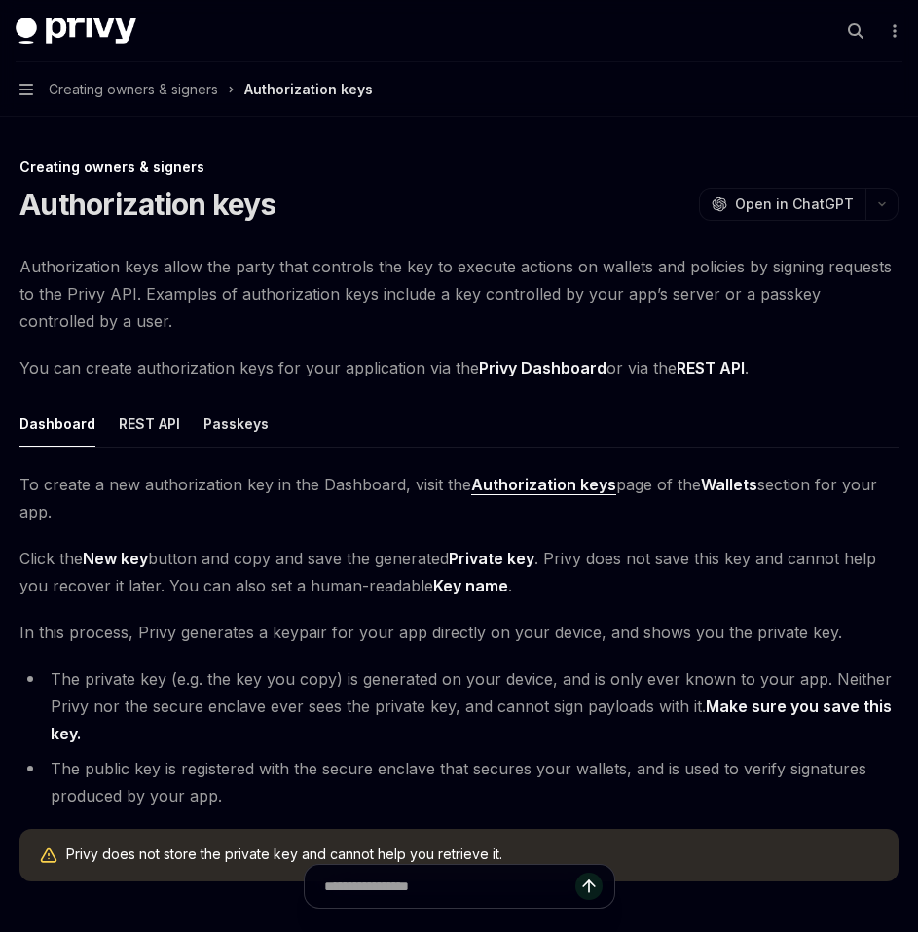
click at [179, 415] on ul "Dashboard REST API Passkeys" at bounding box center [458, 424] width 879 height 47
click at [163, 418] on button "REST API" at bounding box center [149, 424] width 61 height 46
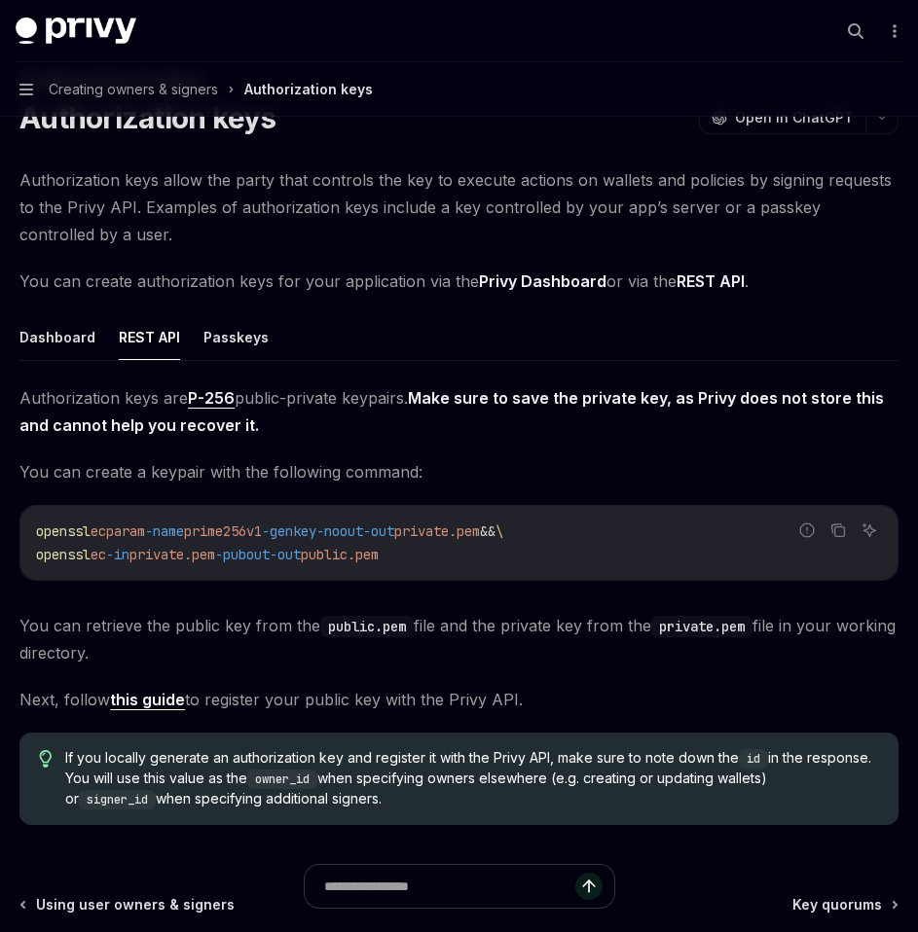
scroll to position [82, 0]
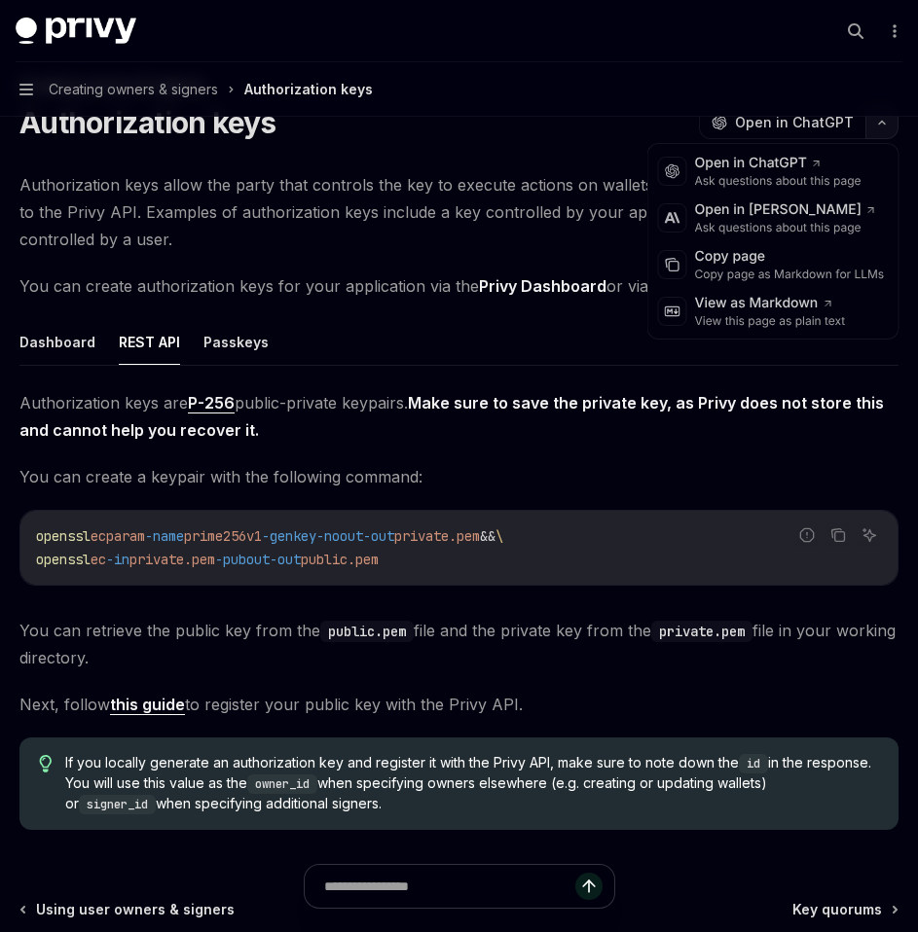
click at [875, 121] on icon "button" at bounding box center [881, 123] width 23 height 8
click at [707, 251] on div "Copy page" at bounding box center [790, 256] width 190 height 19
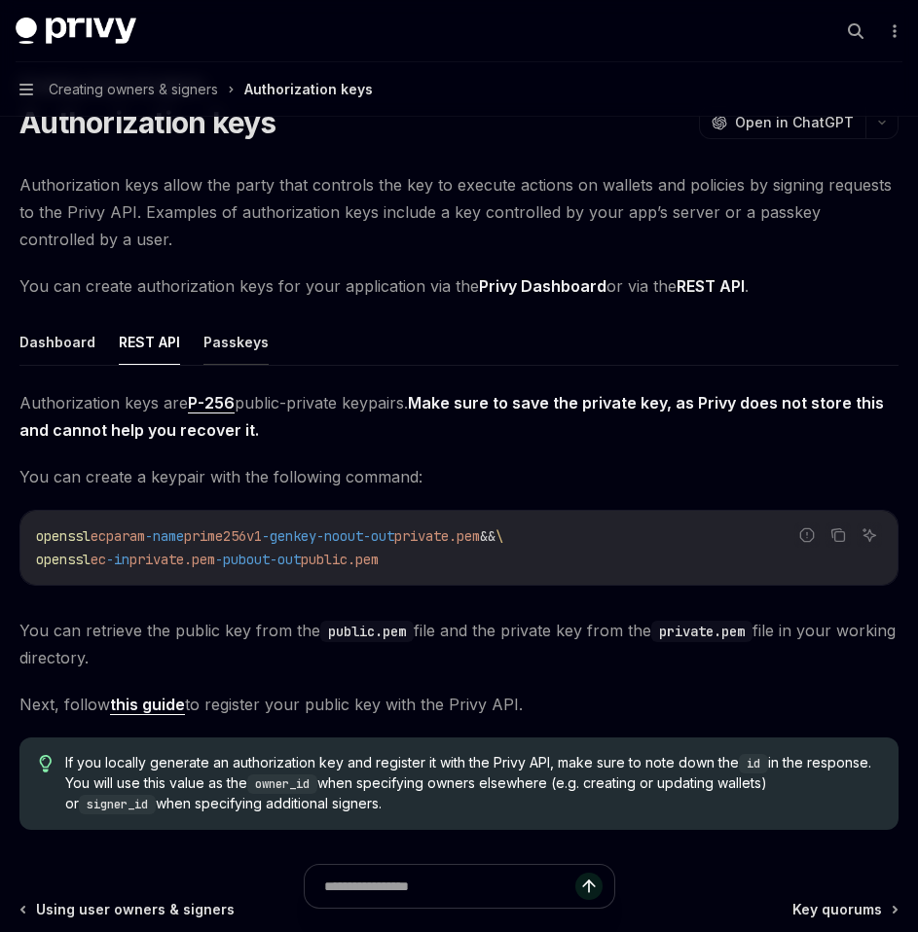
click at [242, 328] on button "Passkeys" at bounding box center [235, 342] width 65 height 46
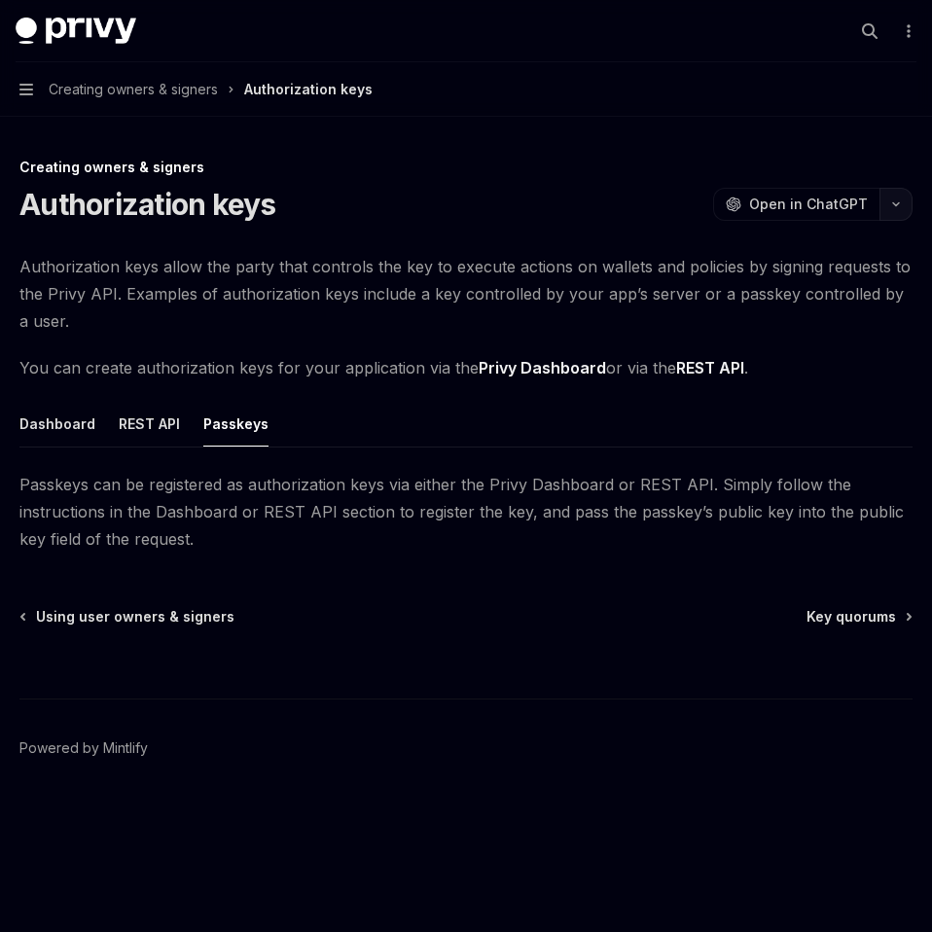
click at [885, 202] on icon "button" at bounding box center [895, 204] width 23 height 8
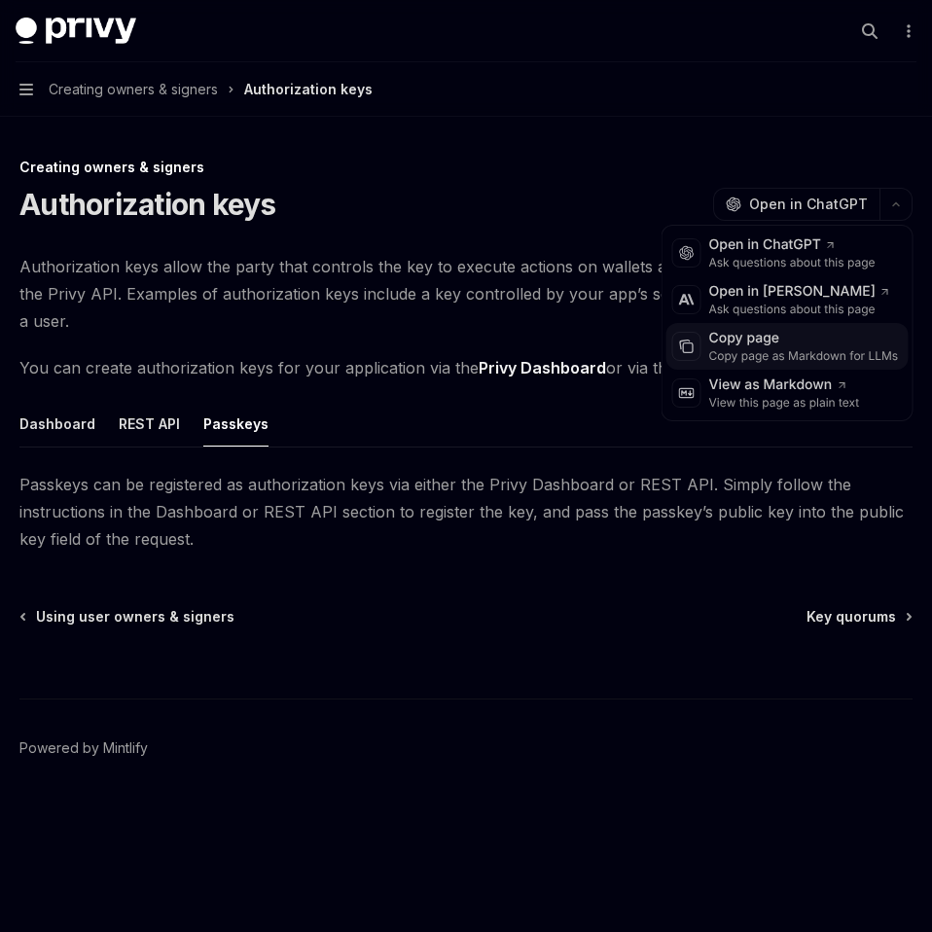
click at [781, 345] on div "Copy page" at bounding box center [804, 338] width 190 height 19
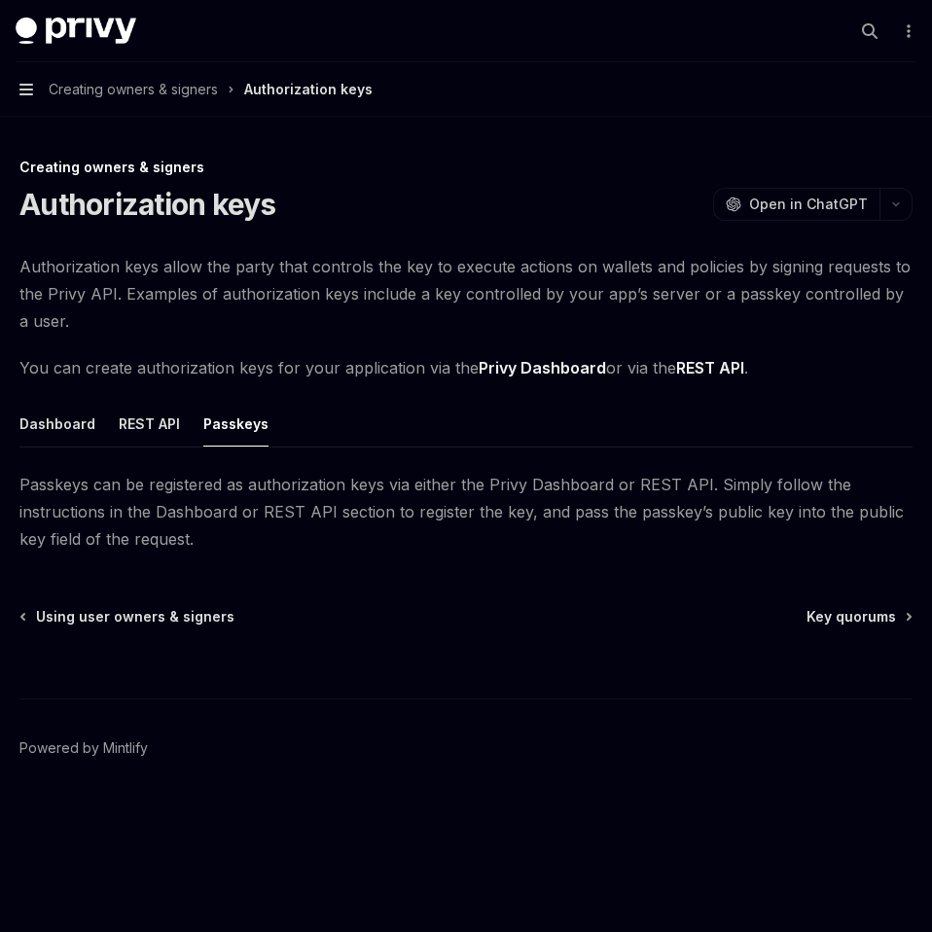
click at [19, 87] on icon "button" at bounding box center [26, 90] width 14 height 16
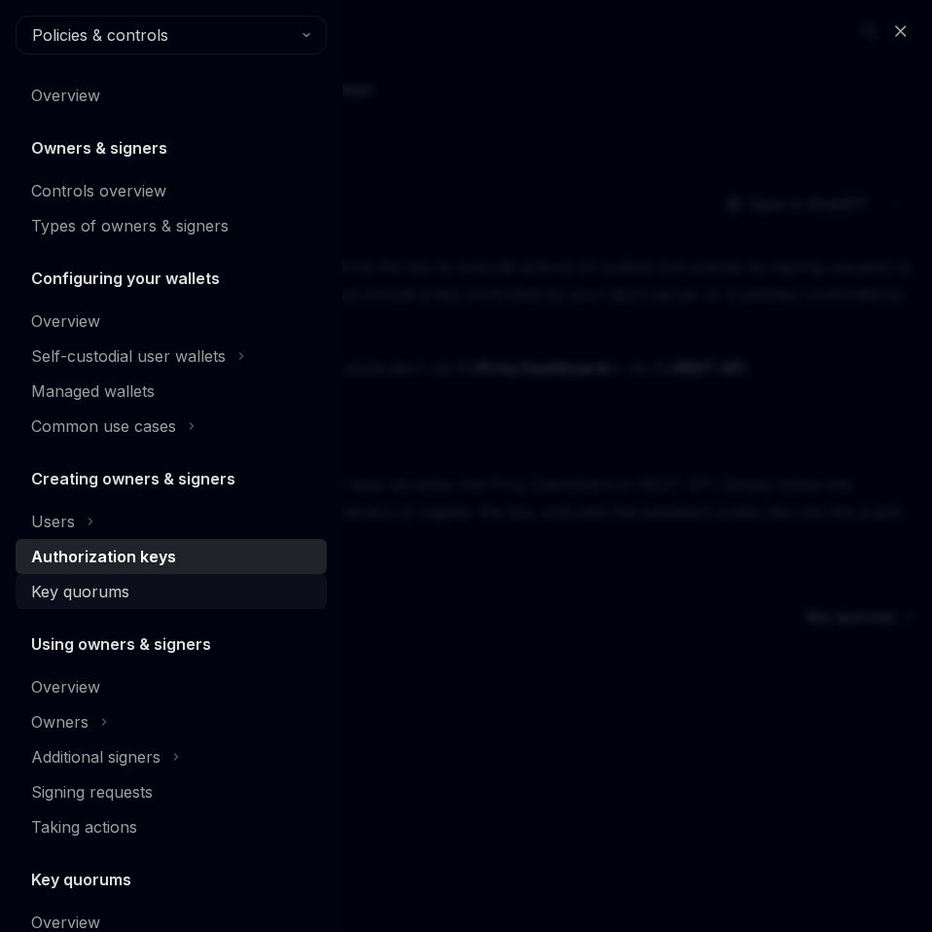
click at [107, 590] on div "Key quorums" at bounding box center [80, 591] width 98 height 23
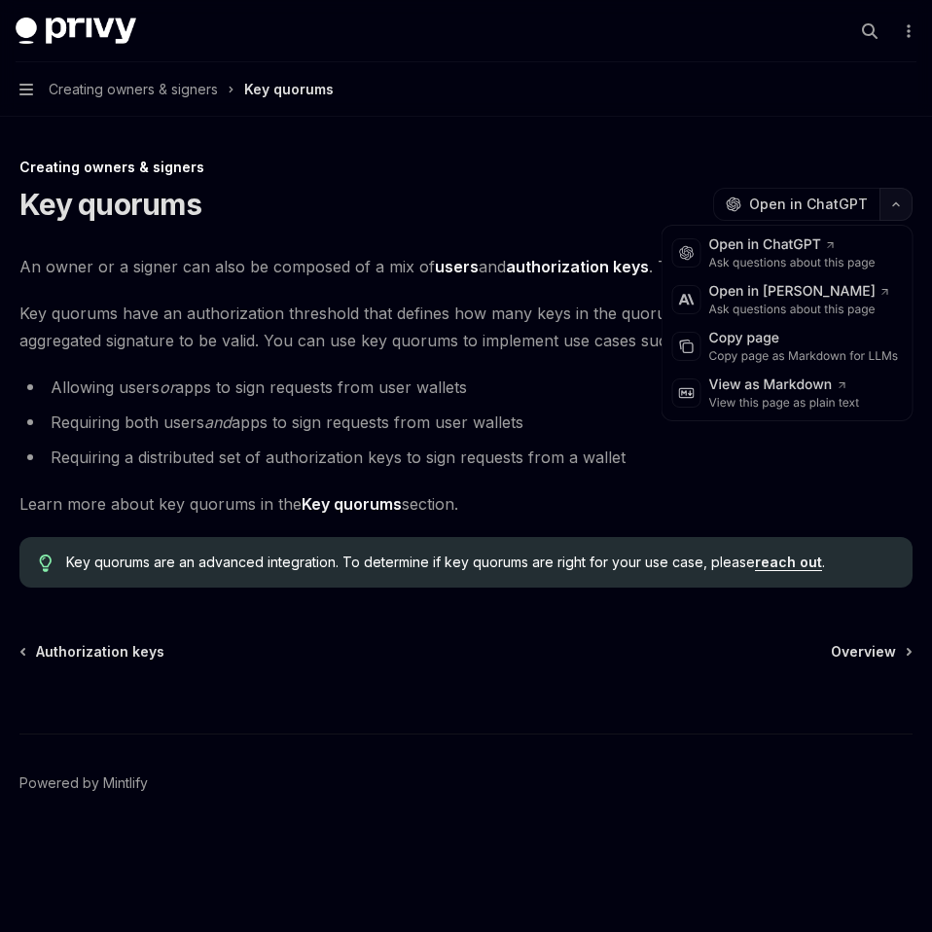
click at [894, 203] on icon "button" at bounding box center [895, 204] width 23 height 8
click at [792, 336] on div "Copy page" at bounding box center [804, 338] width 190 height 19
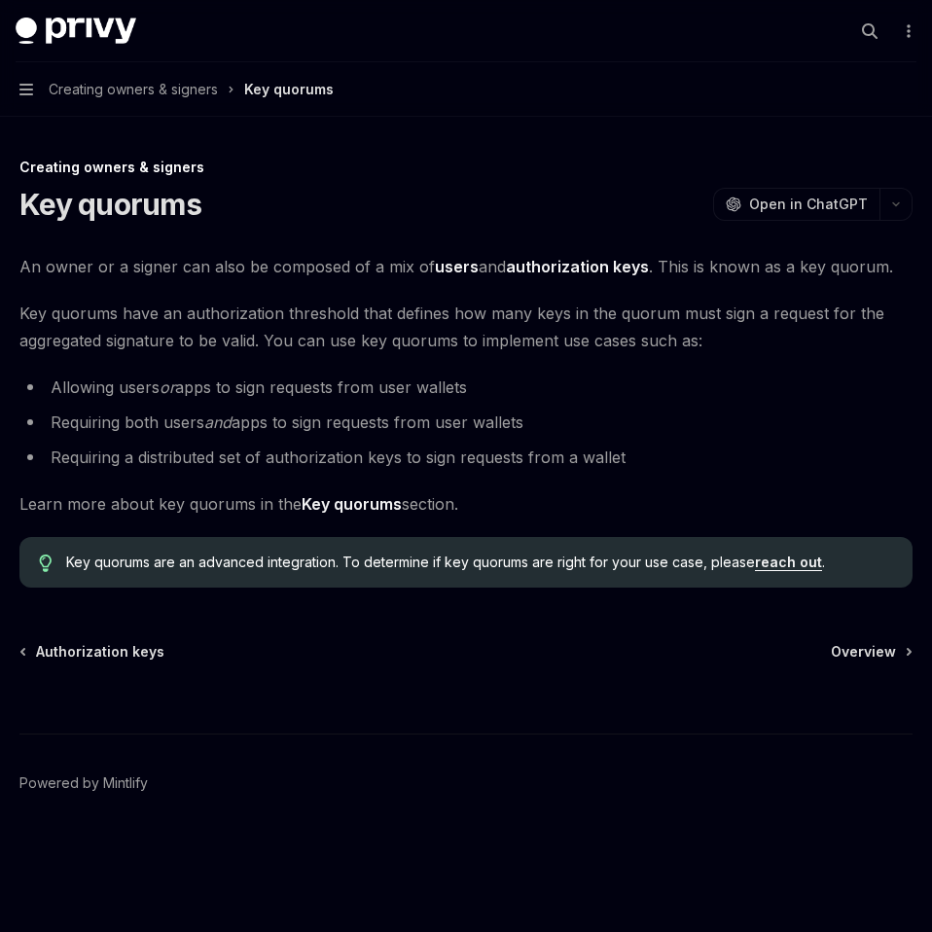
click at [34, 93] on button "Navigation Creating owners & signers Key quorums" at bounding box center [466, 89] width 932 height 54
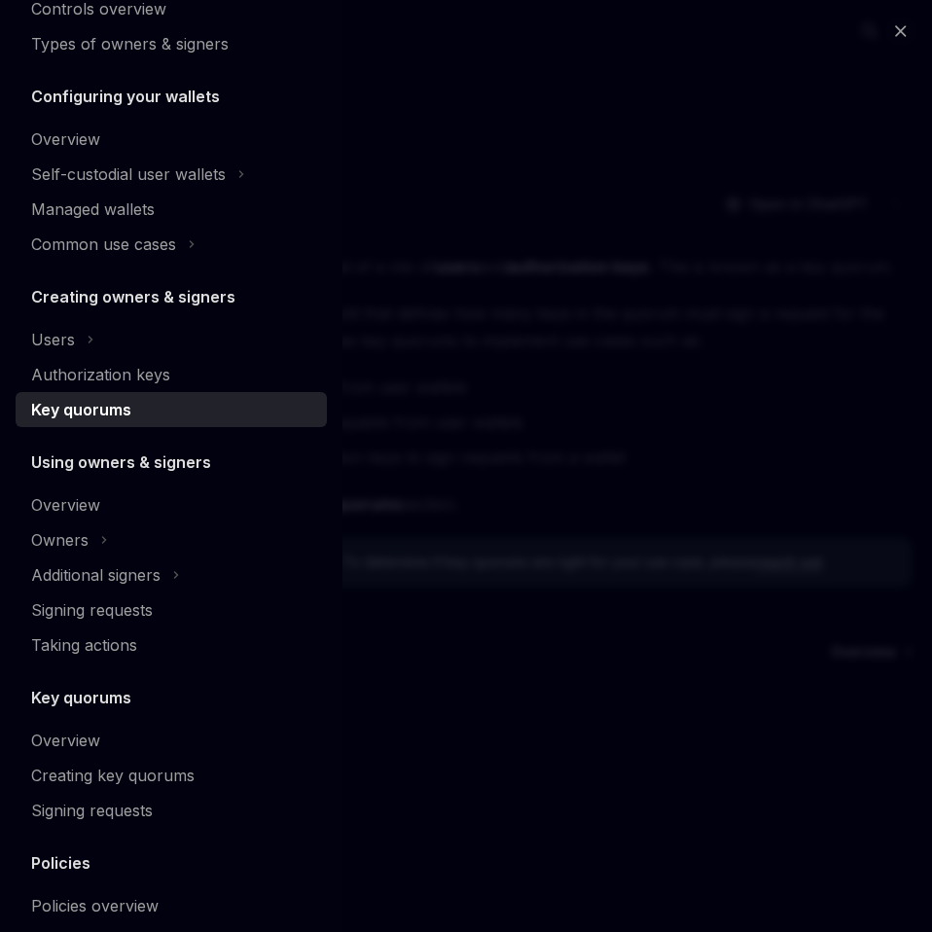
scroll to position [187, 0]
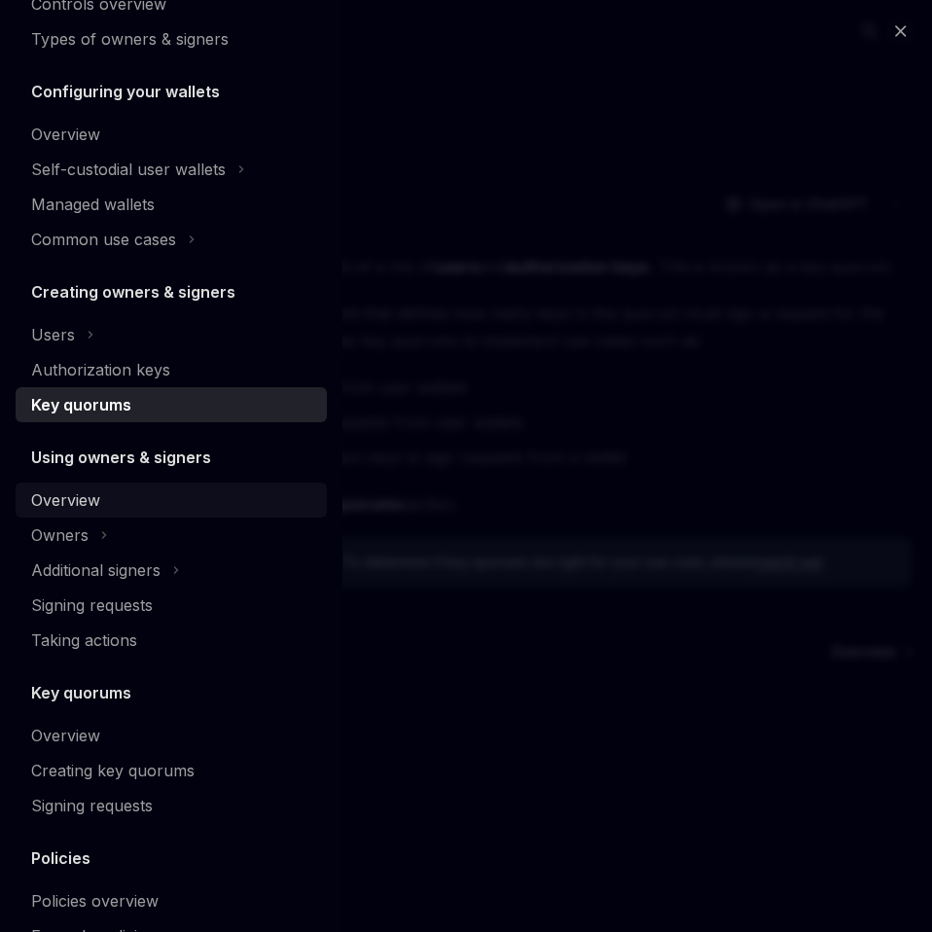
click at [90, 499] on div "Overview" at bounding box center [65, 499] width 69 height 23
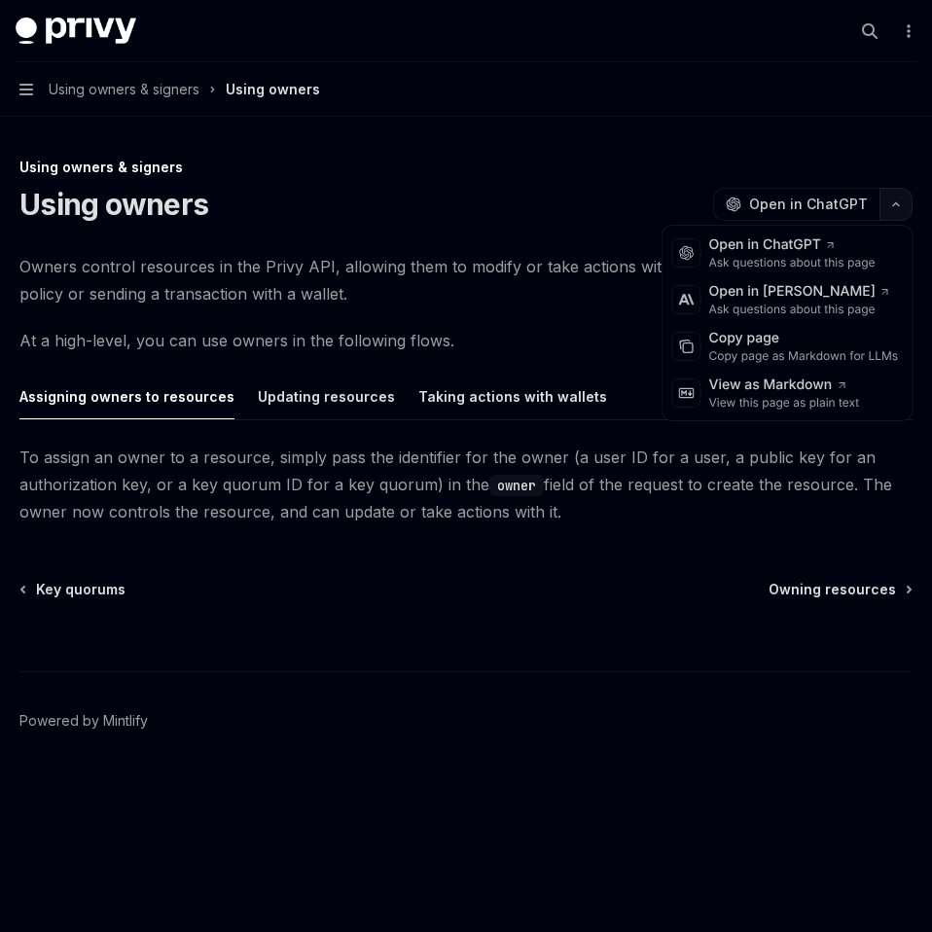
click at [883, 208] on button "button" at bounding box center [896, 204] width 33 height 33
click at [761, 355] on div "Copy page as Markdown for LLMs" at bounding box center [804, 356] width 190 height 16
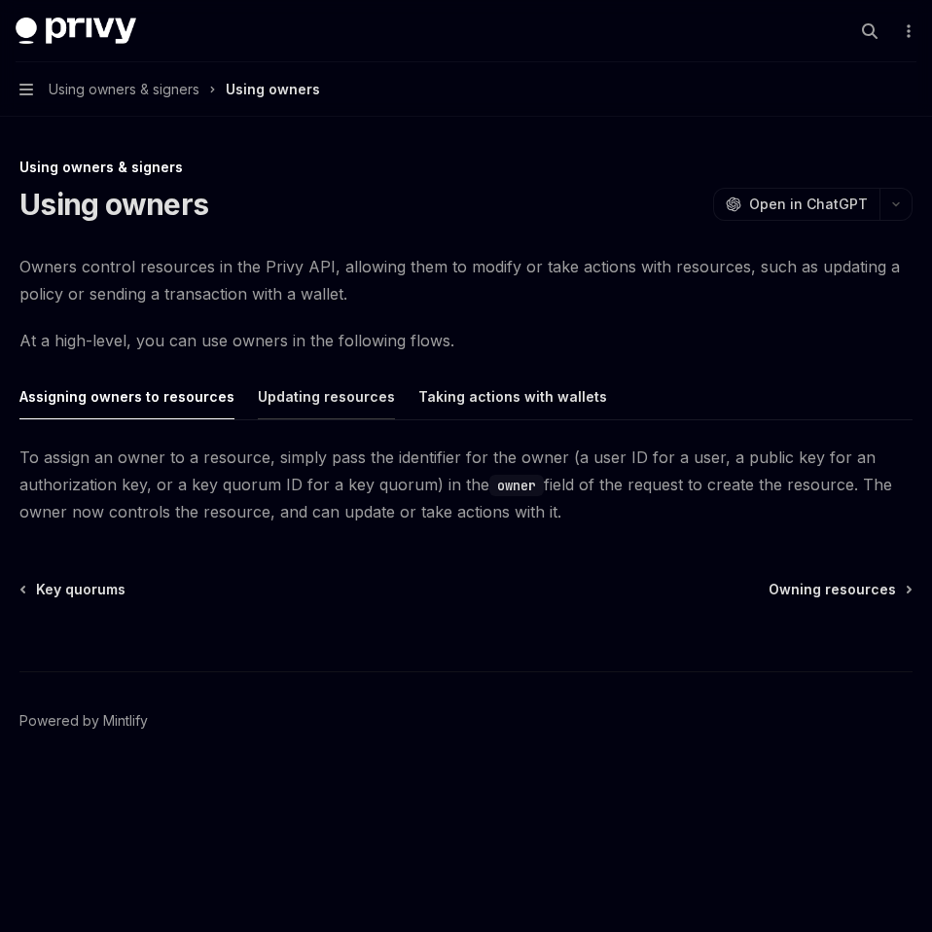
click at [291, 396] on button "Updating resources" at bounding box center [326, 397] width 137 height 46
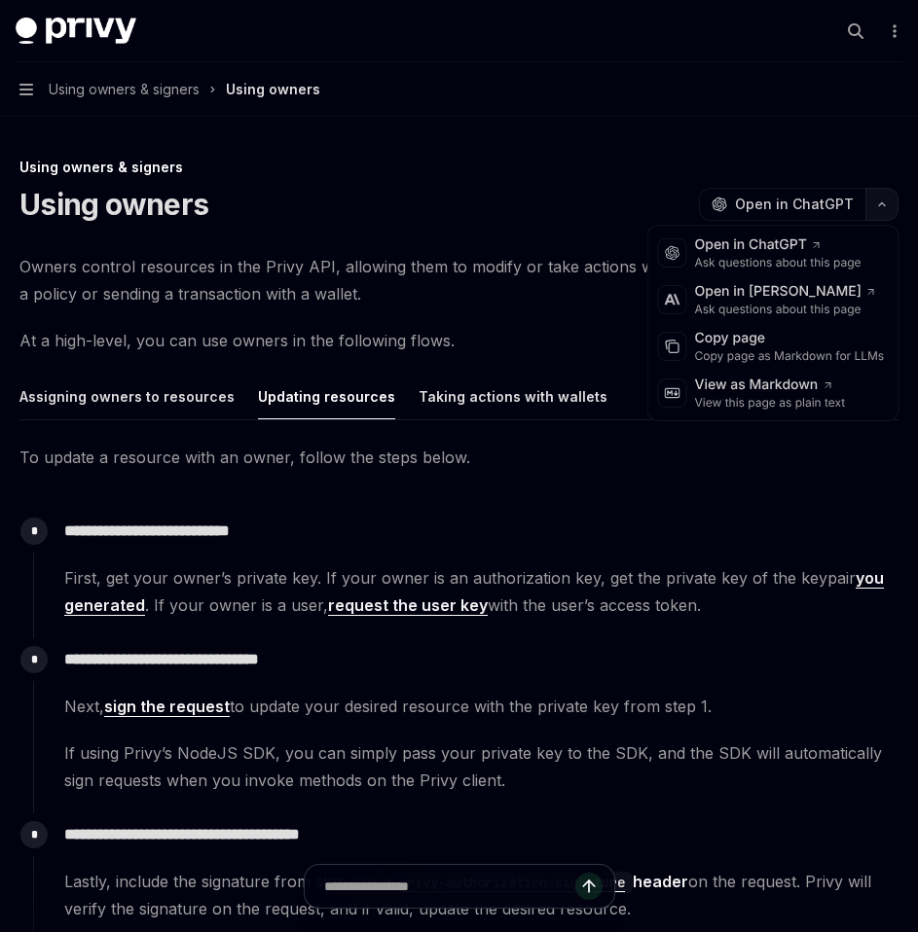
click at [882, 200] on icon "button" at bounding box center [881, 204] width 23 height 8
click at [720, 351] on div "Copy page as Markdown for LLMs" at bounding box center [790, 356] width 190 height 16
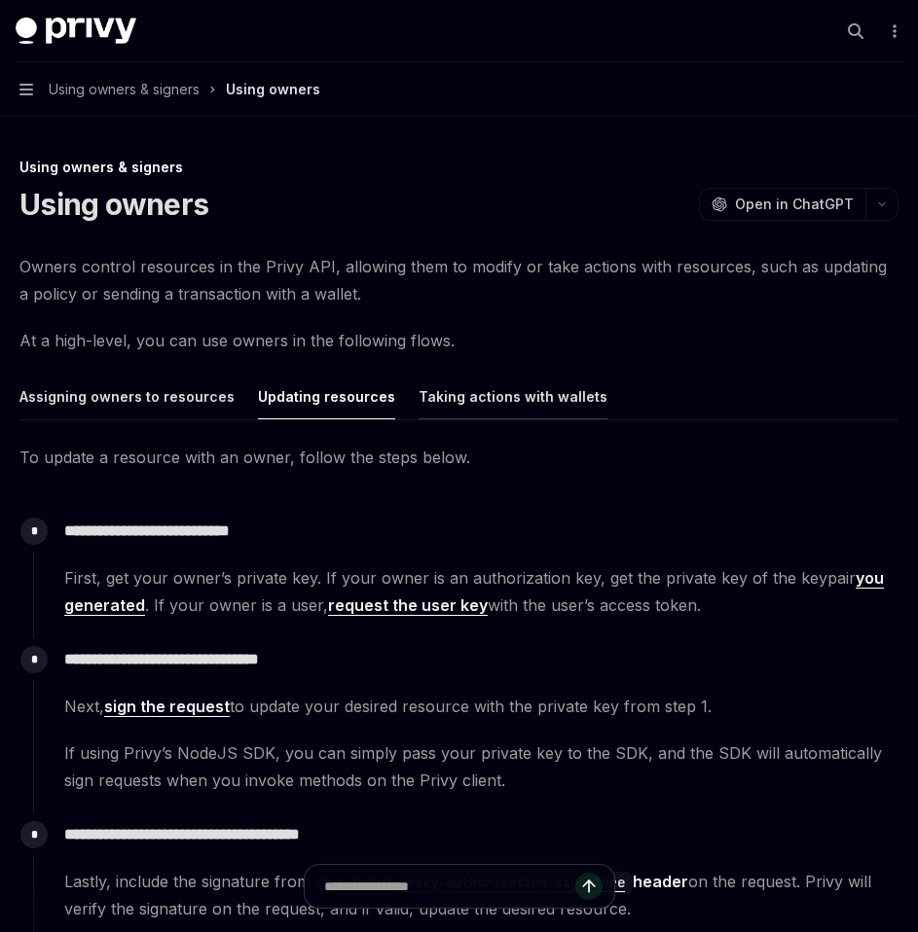
click at [503, 391] on button "Taking actions with wallets" at bounding box center [512, 397] width 189 height 46
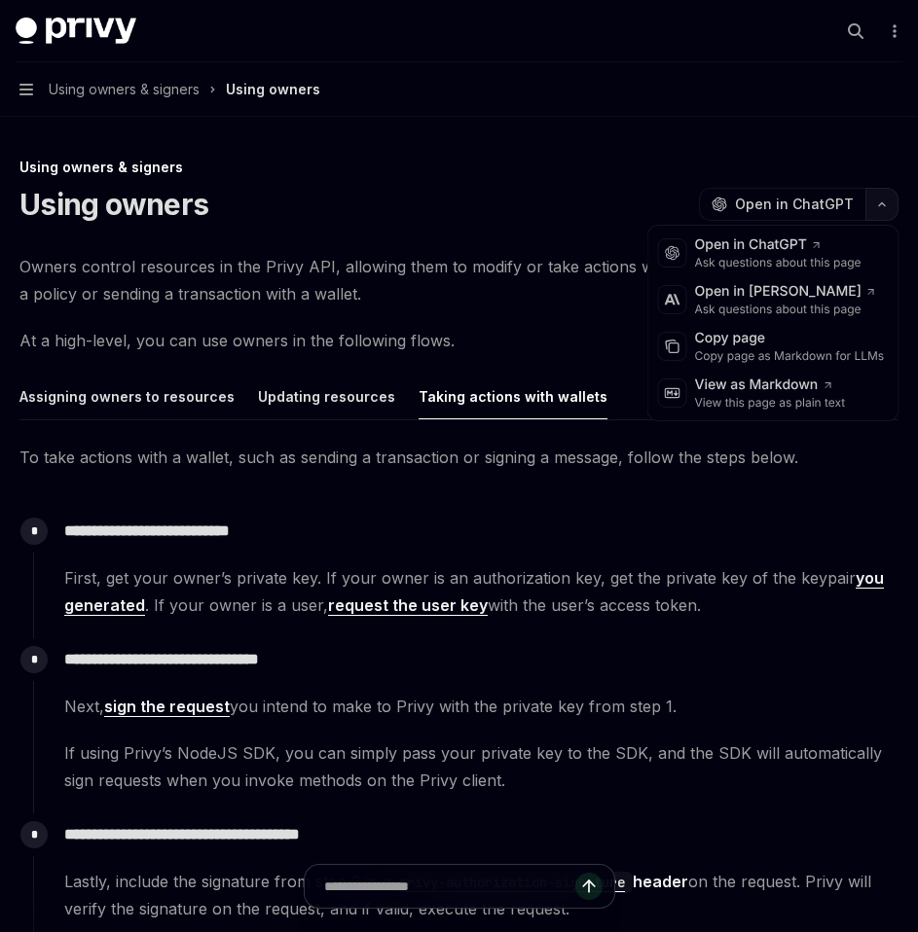
click at [882, 202] on icon "button" at bounding box center [881, 204] width 23 height 8
click at [747, 347] on div "Copy page" at bounding box center [790, 338] width 190 height 19
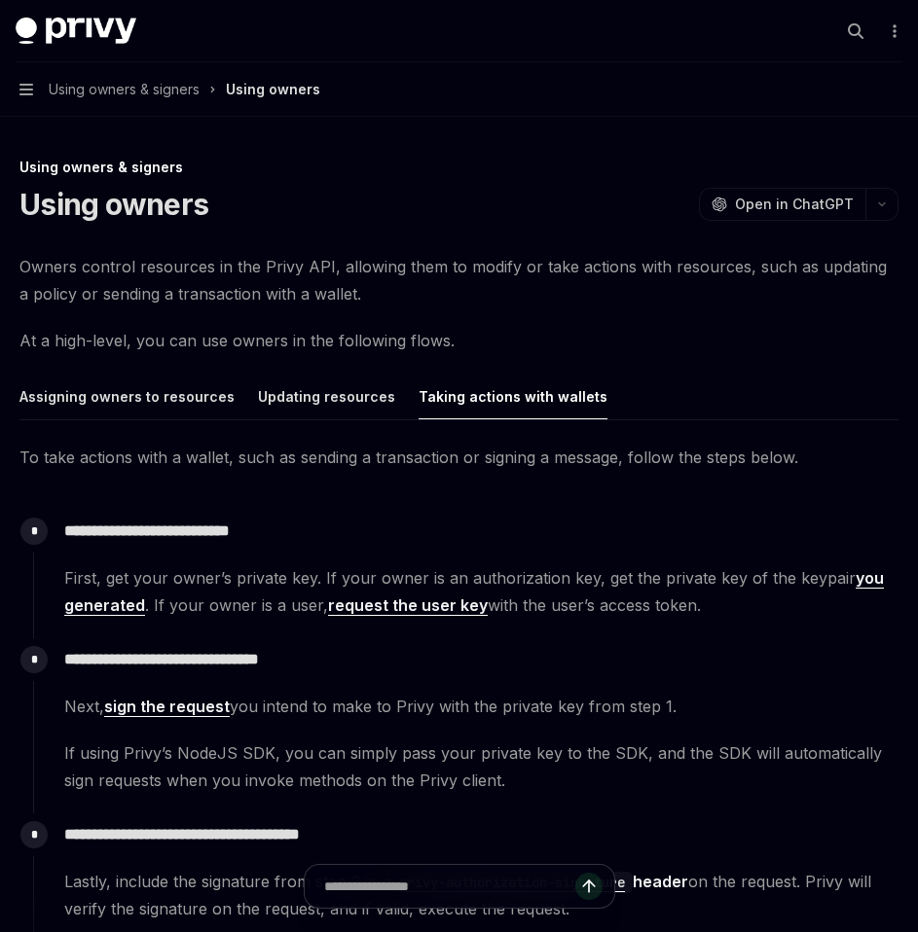
click at [36, 91] on button "Navigation Using owners & signers Using owners" at bounding box center [459, 89] width 918 height 54
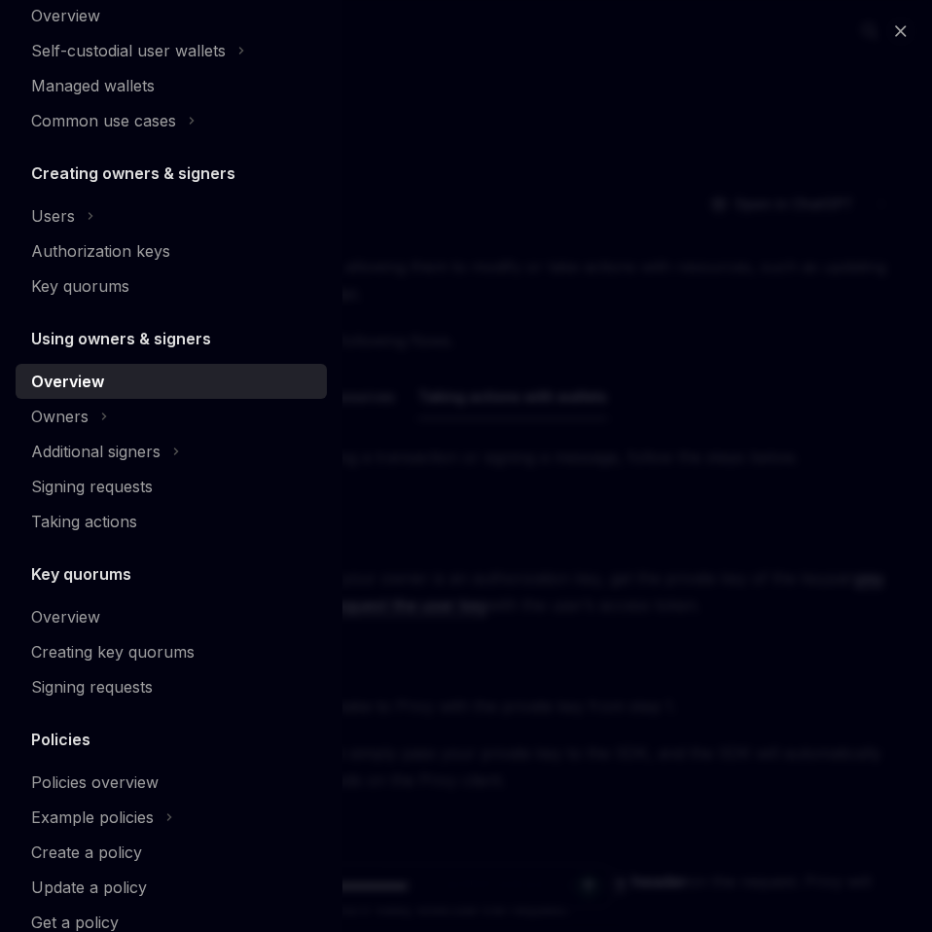
scroll to position [360, 0]
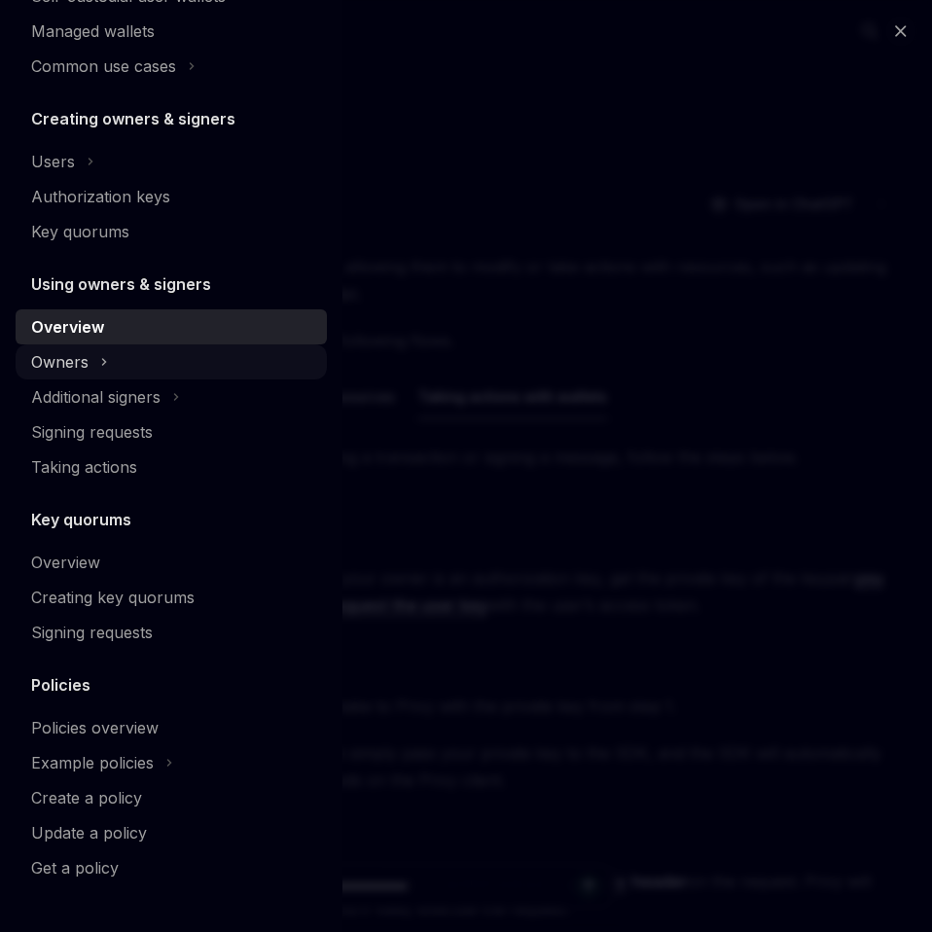
click at [97, 358] on div "Owners" at bounding box center [171, 361] width 311 height 35
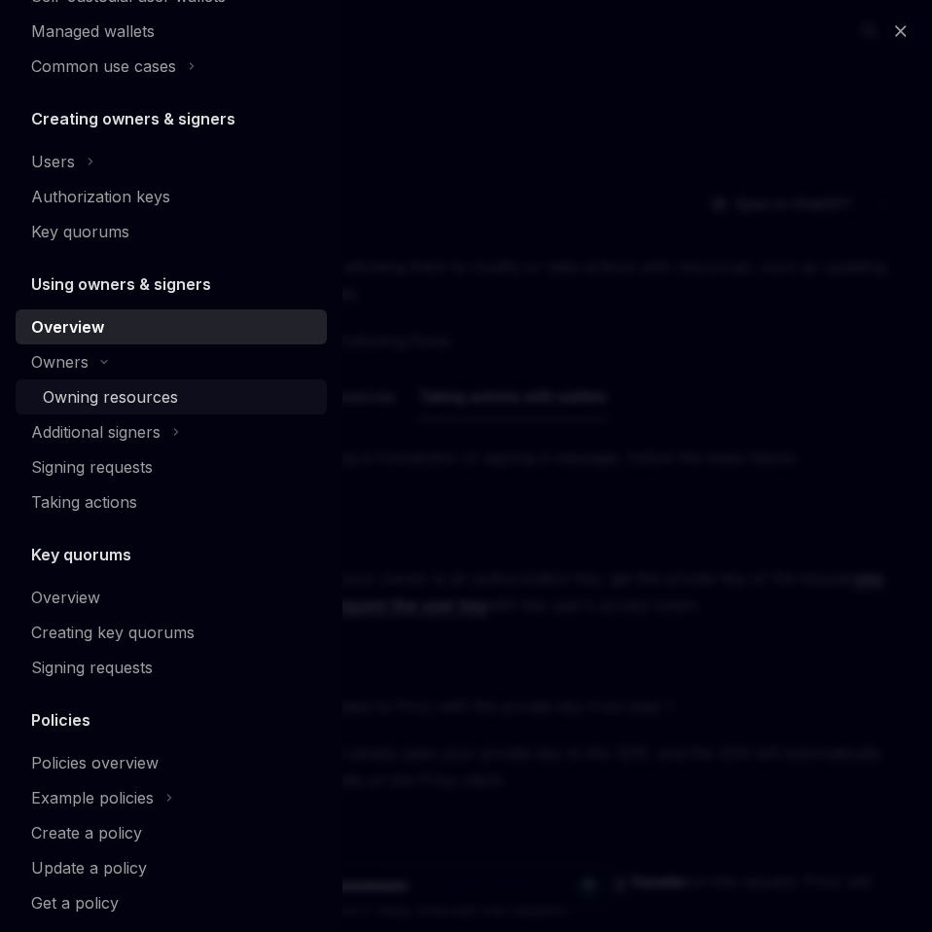
click at [102, 393] on div "Owning resources" at bounding box center [110, 396] width 135 height 23
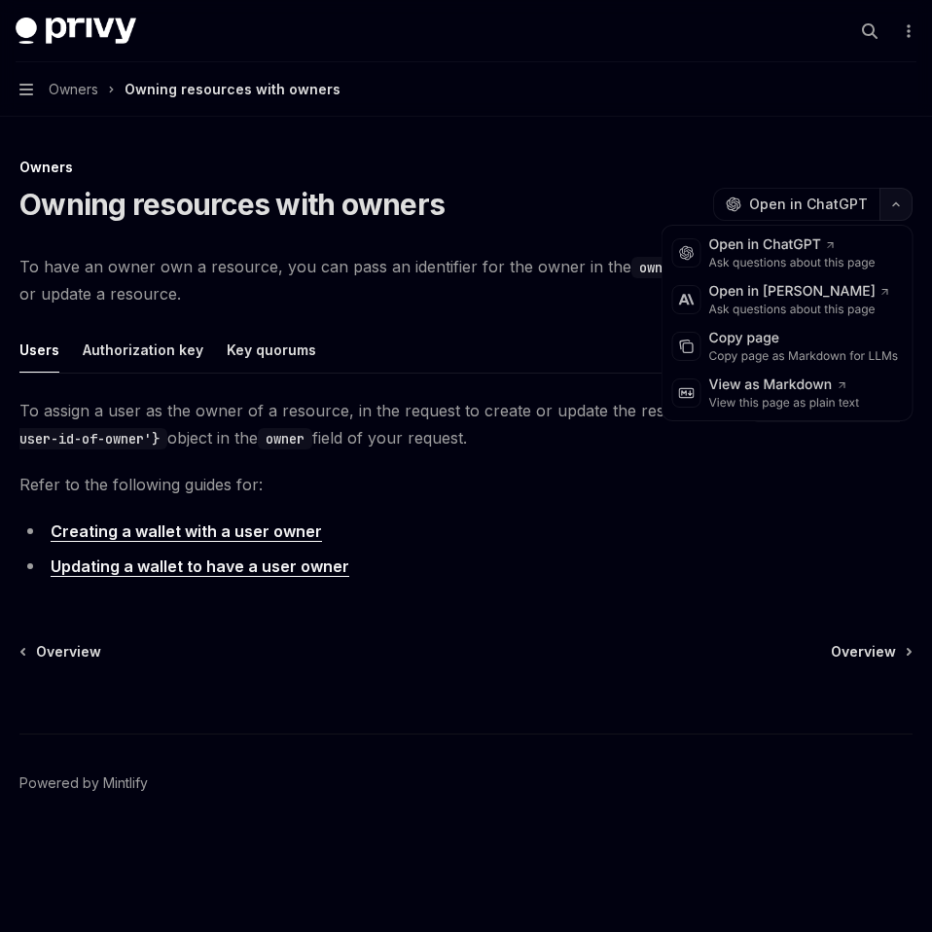
click at [887, 210] on button "button" at bounding box center [896, 204] width 33 height 33
click at [797, 330] on div "Copy page" at bounding box center [804, 338] width 190 height 19
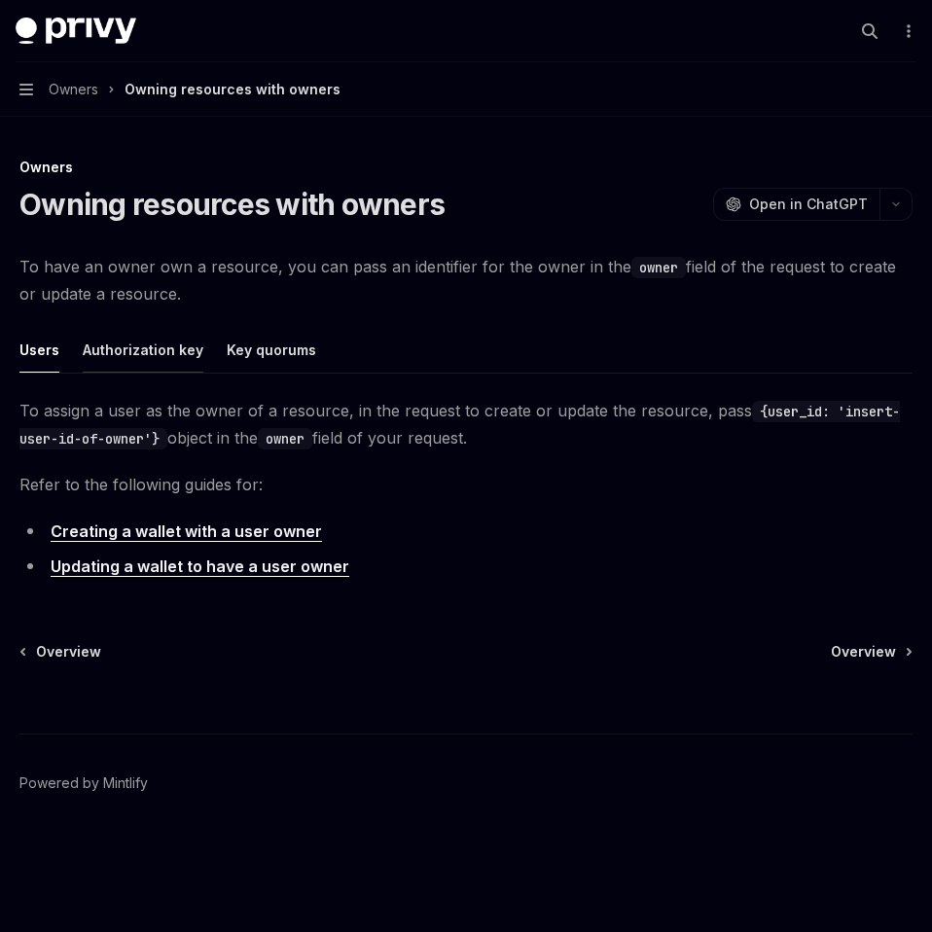
click at [144, 362] on button "Authorization key" at bounding box center [143, 350] width 121 height 46
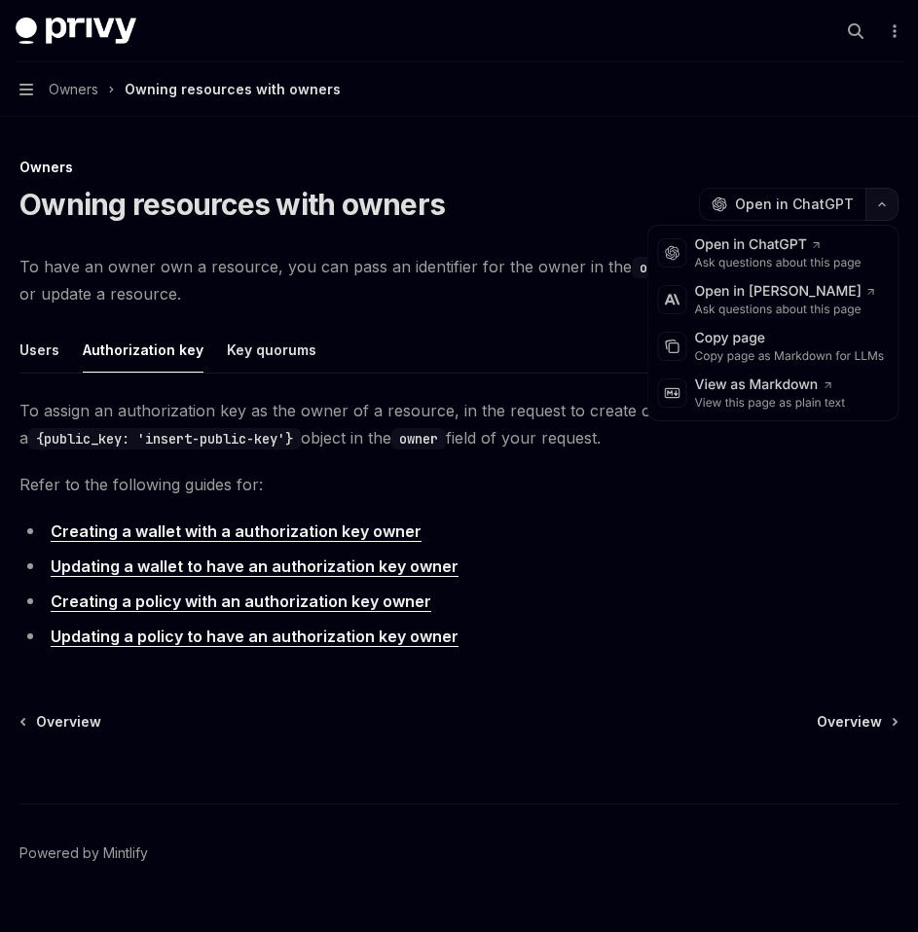
click at [889, 215] on button "button" at bounding box center [881, 204] width 33 height 33
click at [719, 351] on div "Copy page as Markdown for LLMs" at bounding box center [790, 356] width 190 height 16
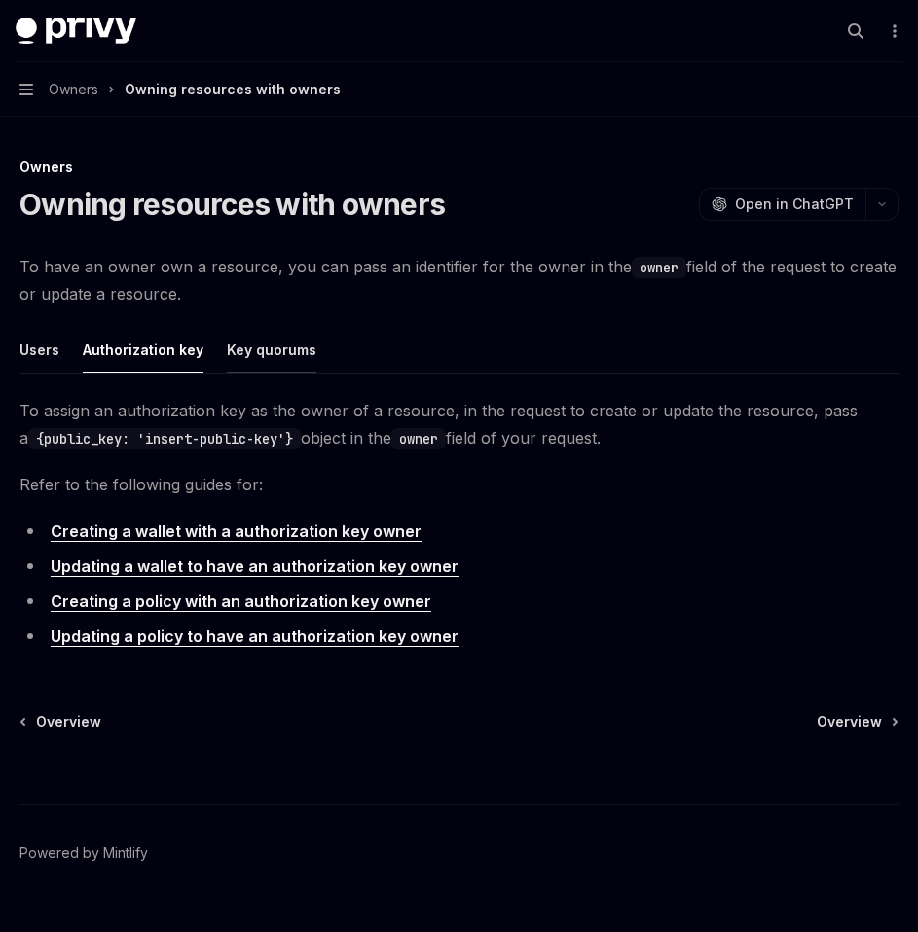
click at [279, 330] on button "Key quorums" at bounding box center [272, 350] width 90 height 46
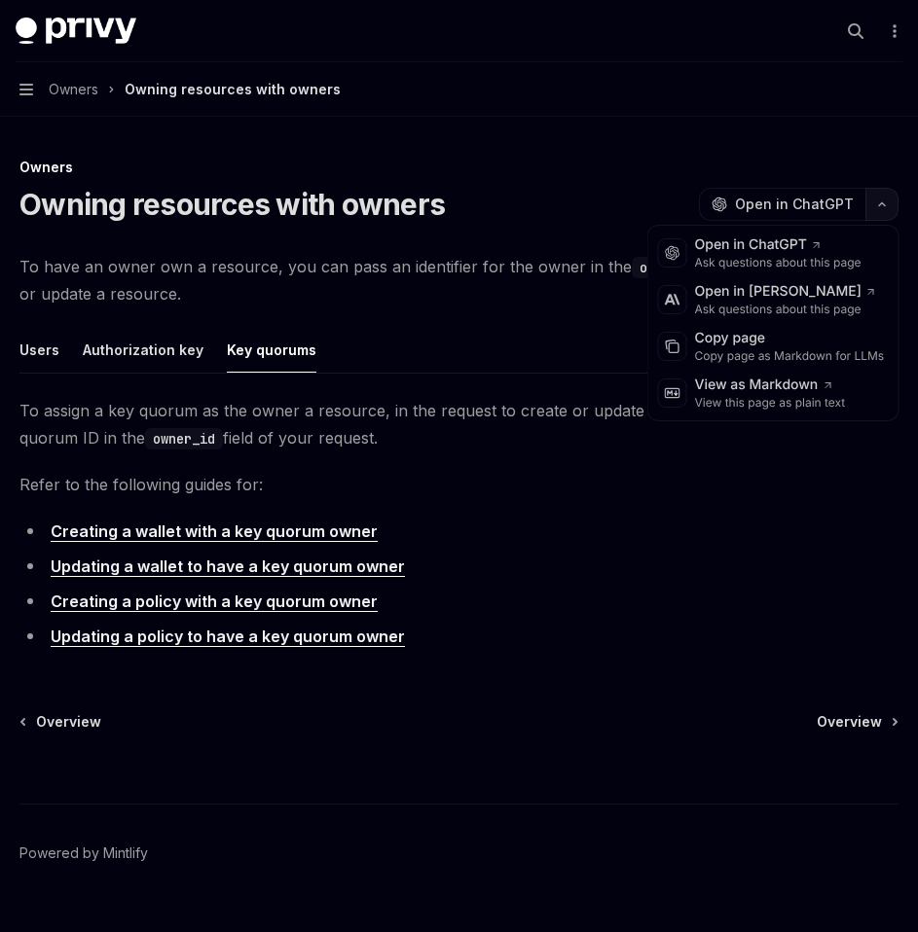
click at [883, 213] on button "button" at bounding box center [881, 204] width 33 height 33
click at [755, 352] on div "Copy page as Markdown for LLMs" at bounding box center [790, 356] width 190 height 16
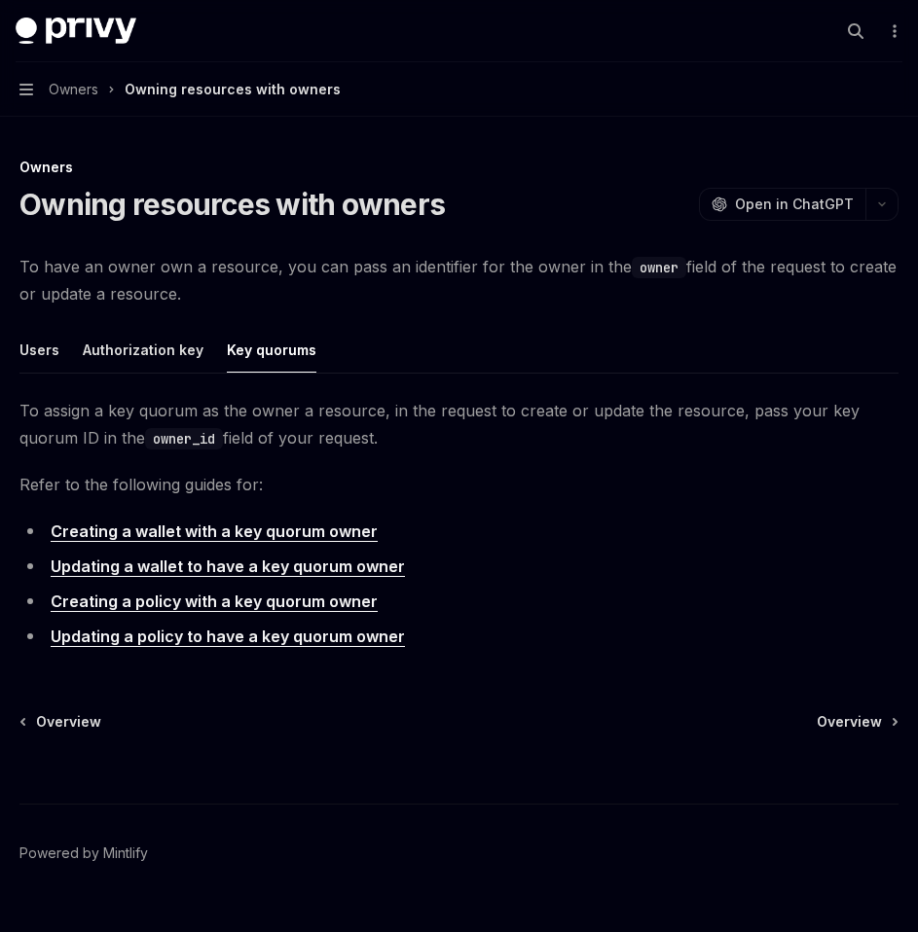
click at [35, 87] on button "Navigation Owners Owning resources with owners" at bounding box center [459, 89] width 918 height 54
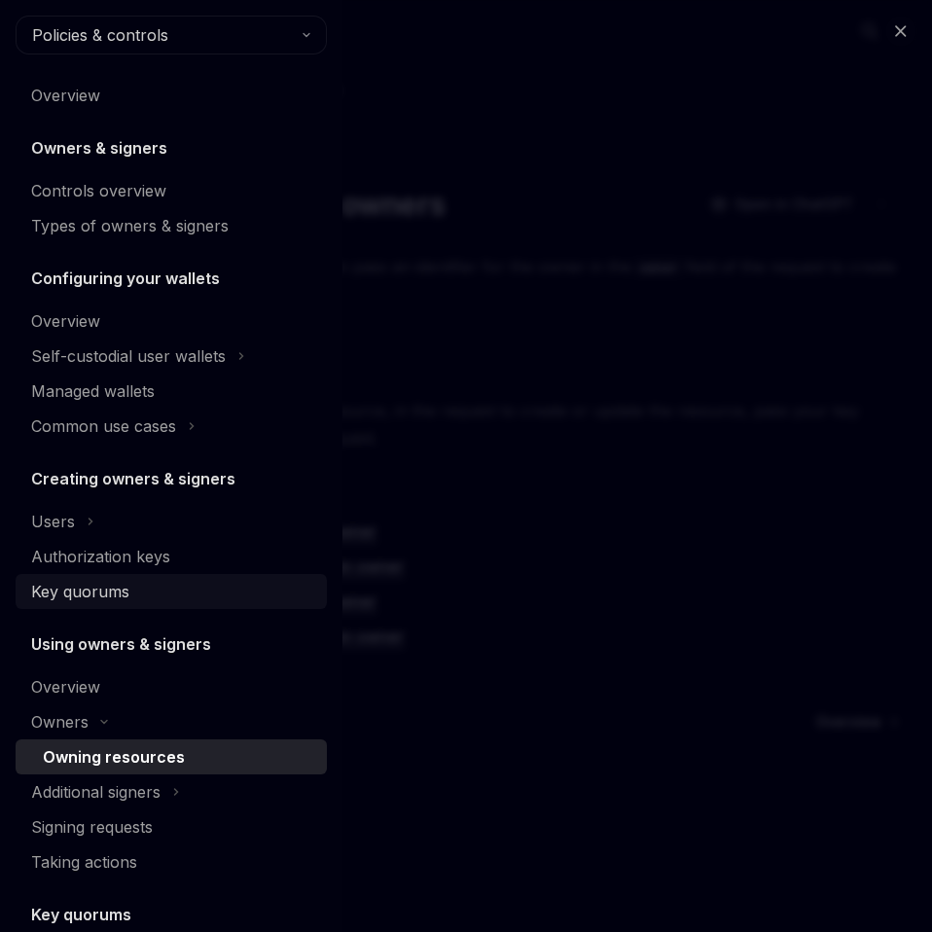
scroll to position [395, 0]
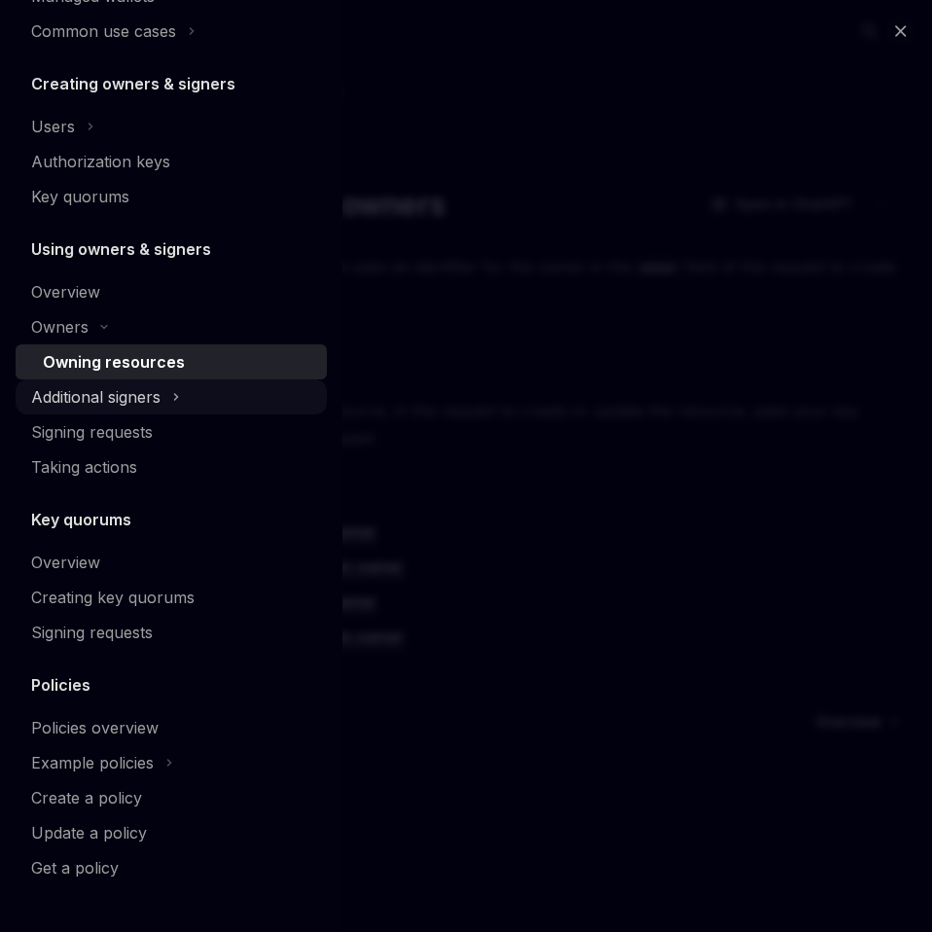
click at [130, 394] on div "Additional signers" at bounding box center [95, 396] width 129 height 23
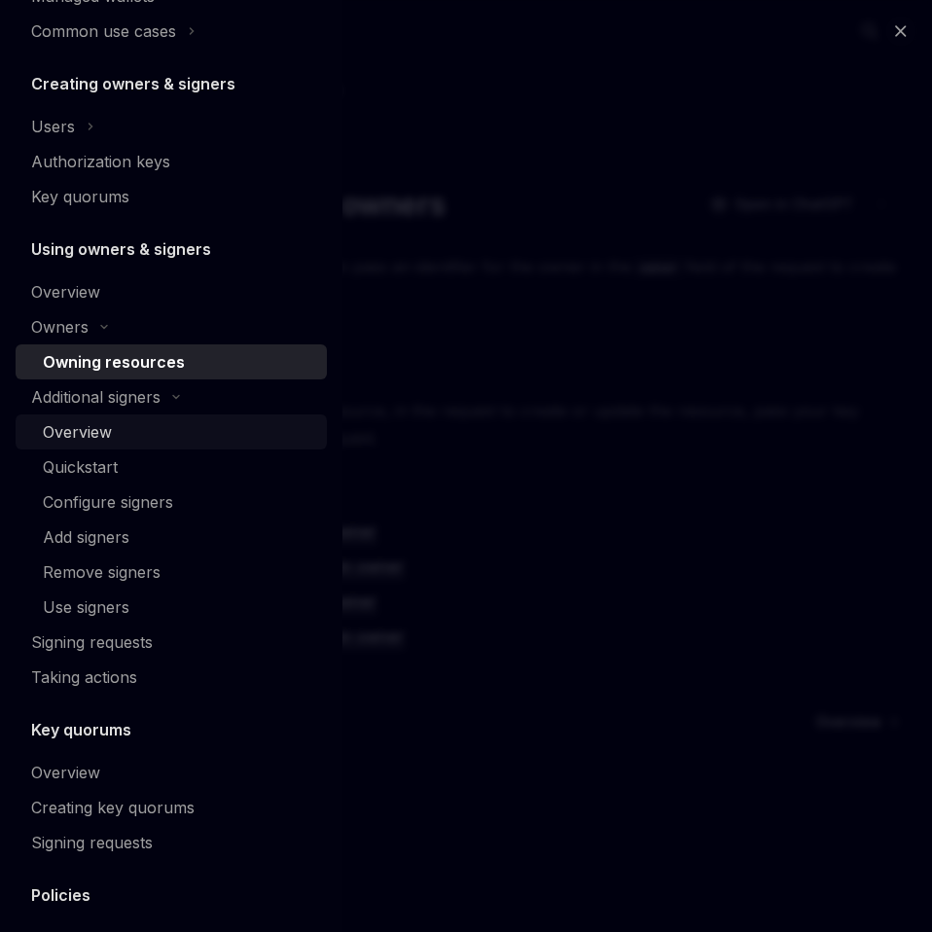
click at [115, 431] on div "Overview" at bounding box center [179, 431] width 272 height 23
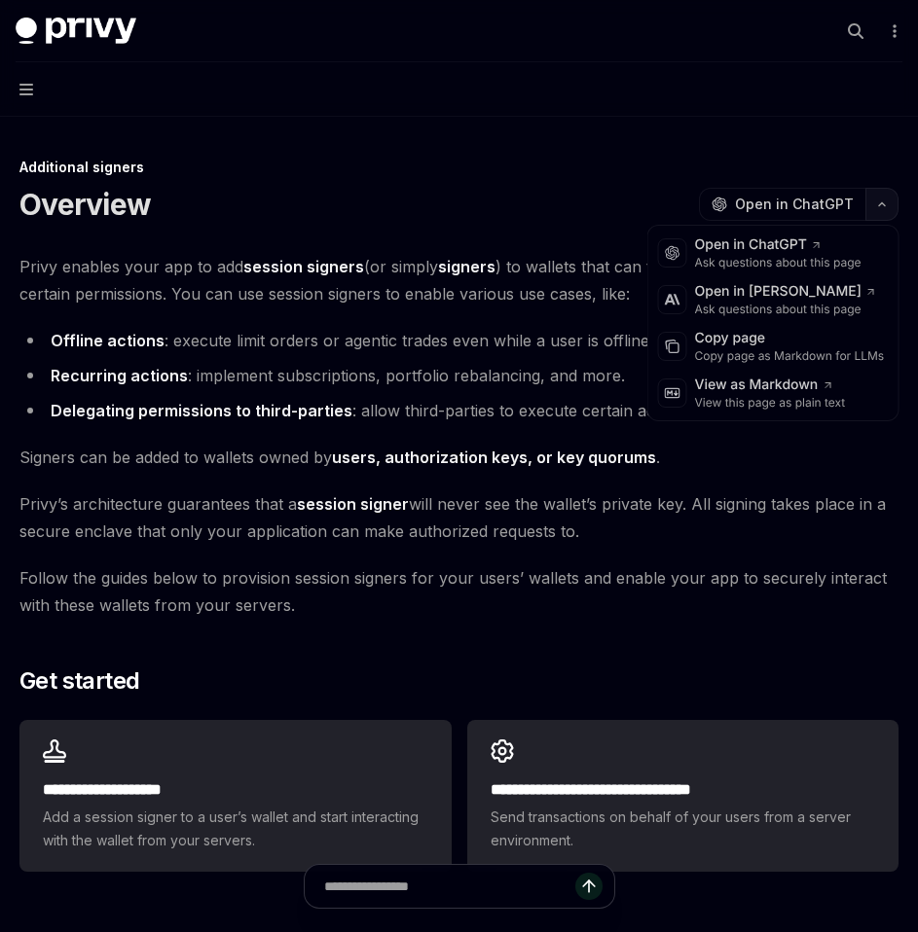
click at [882, 204] on icon "button" at bounding box center [882, 204] width 6 height 3
click at [746, 355] on div "Copy page as Markdown for LLMs" at bounding box center [790, 356] width 190 height 16
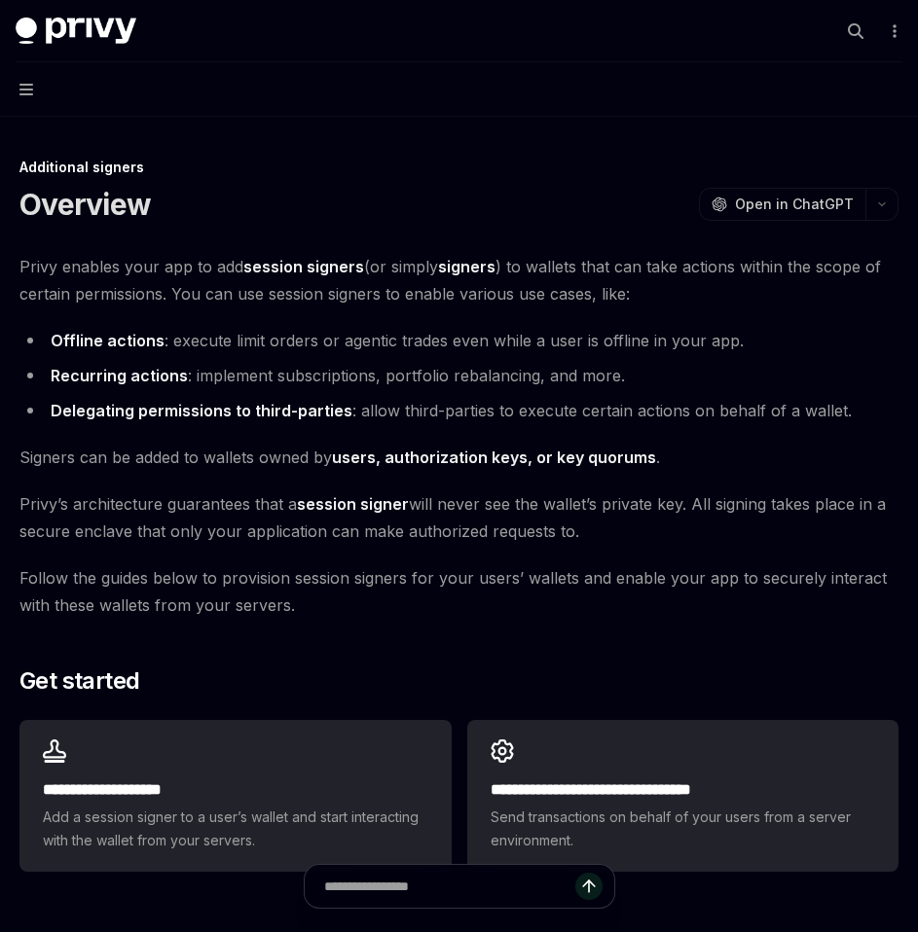
click at [33, 90] on button "Navigation" at bounding box center [459, 89] width 918 height 54
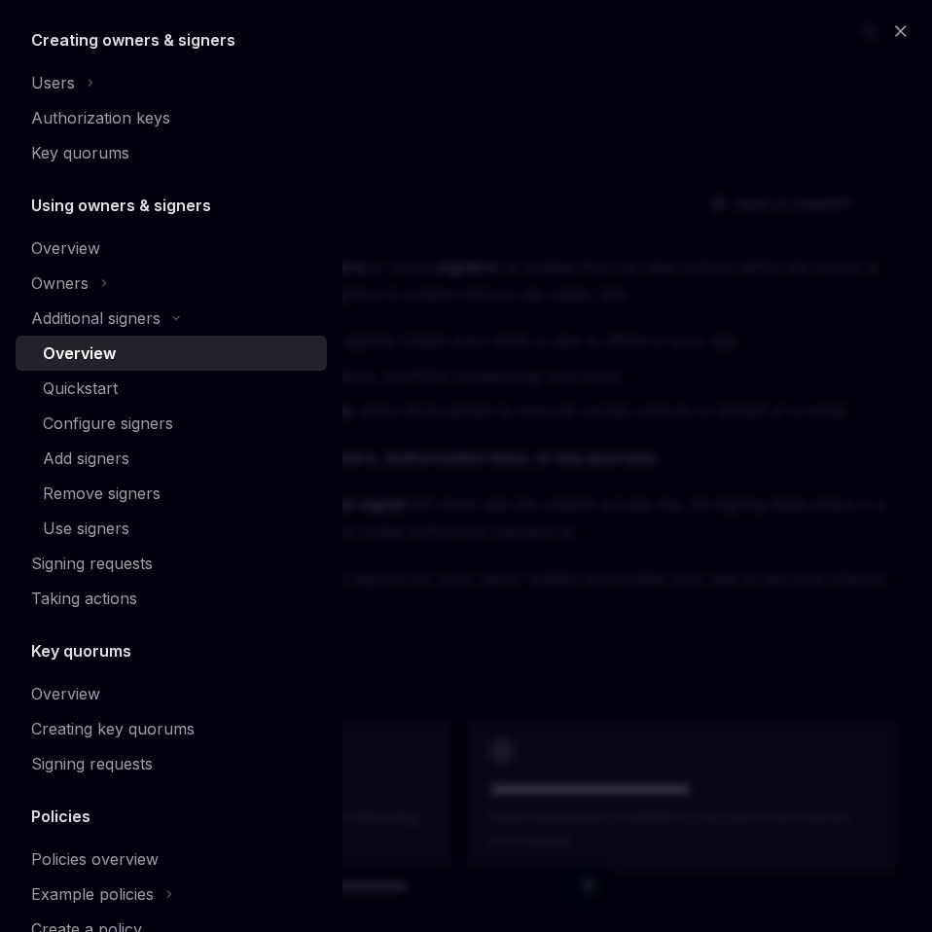
scroll to position [570, 0]
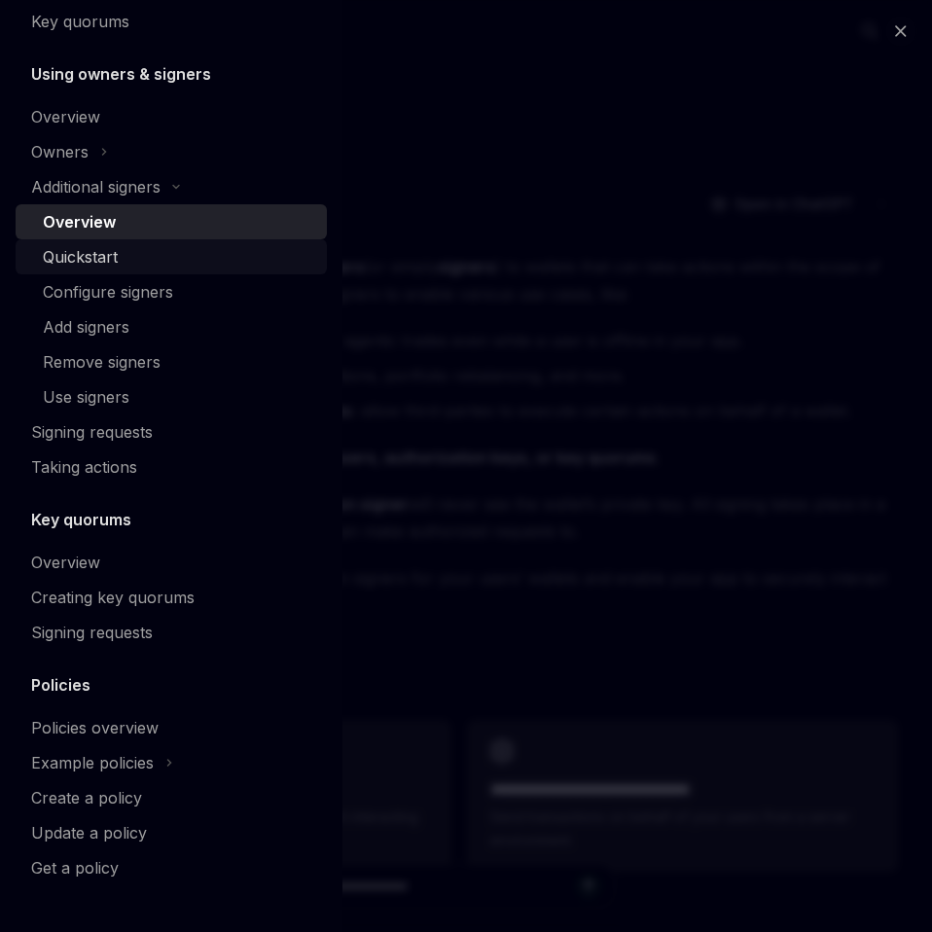
click at [92, 255] on div "Quickstart" at bounding box center [80, 256] width 75 height 23
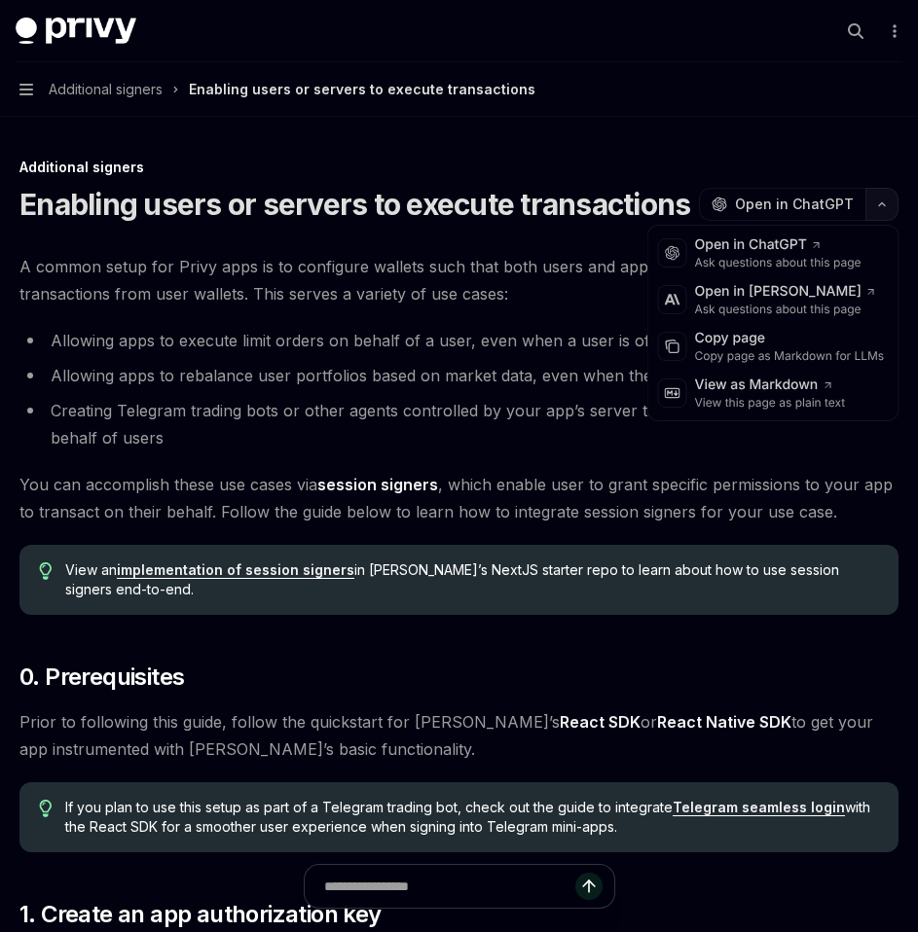
click at [879, 203] on icon "button" at bounding box center [881, 204] width 23 height 8
click at [768, 351] on div "Copy page as Markdown for LLMs" at bounding box center [790, 356] width 190 height 16
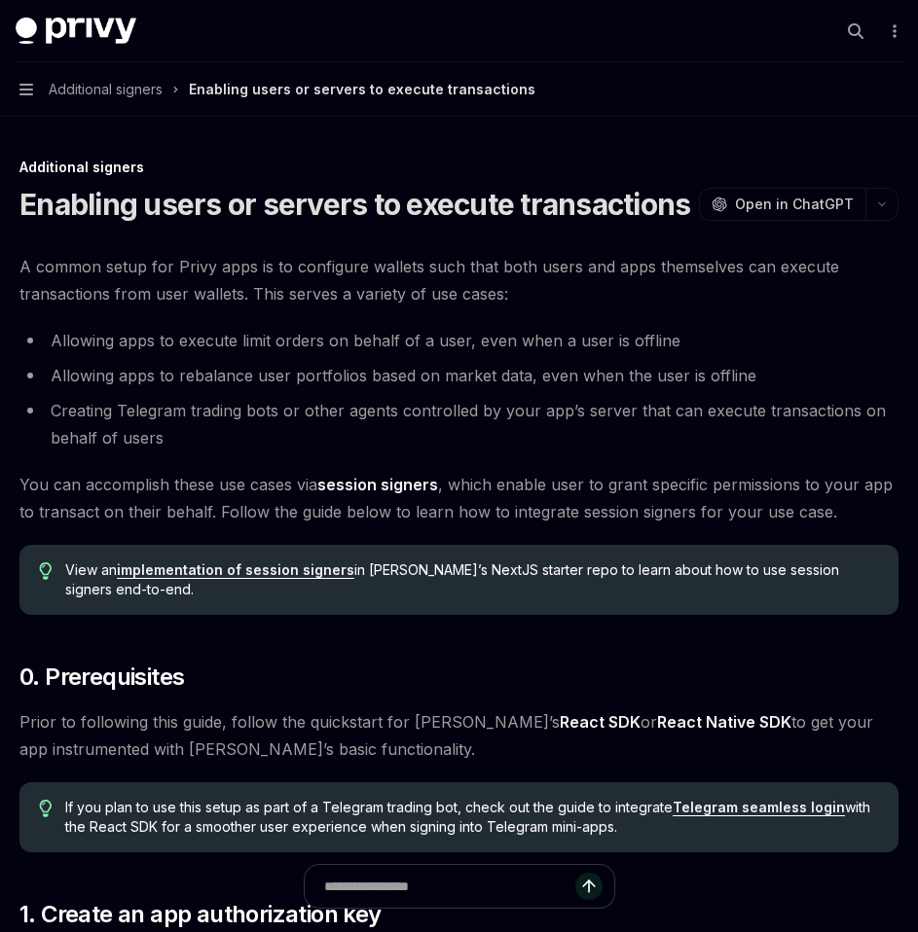
click at [32, 97] on button "Navigation Additional signers Enabling users or servers to execute transactions" at bounding box center [459, 89] width 918 height 54
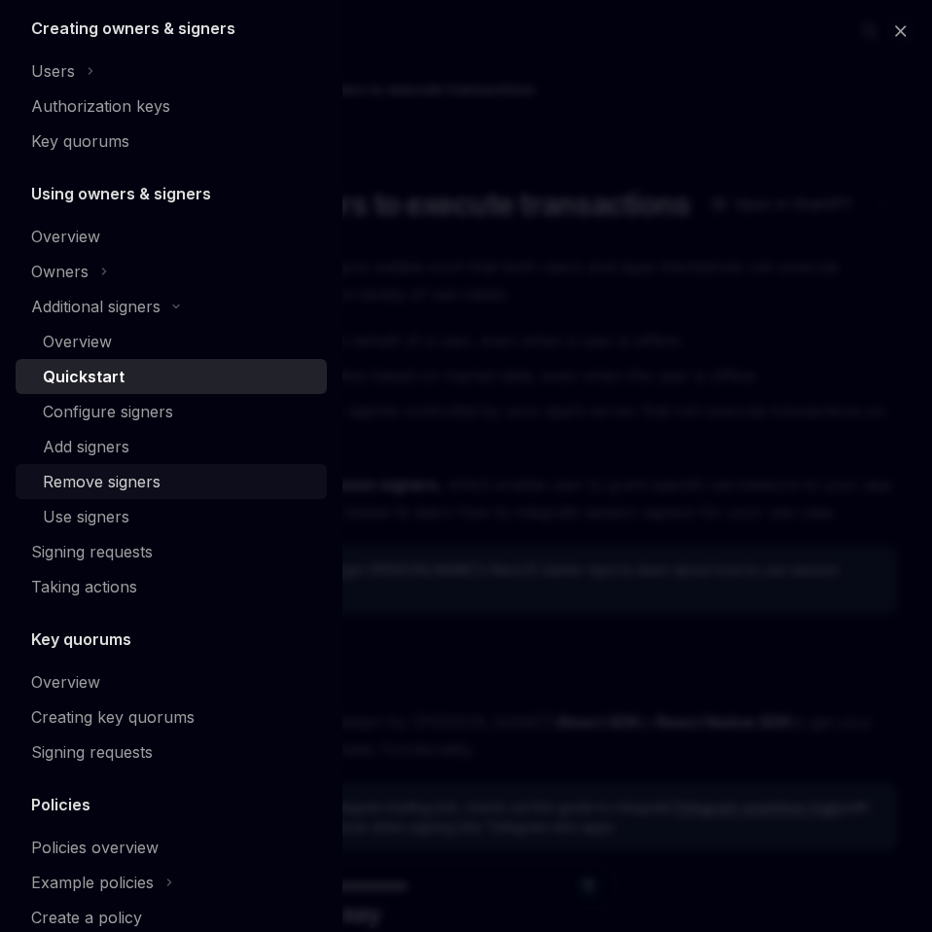
scroll to position [451, 0]
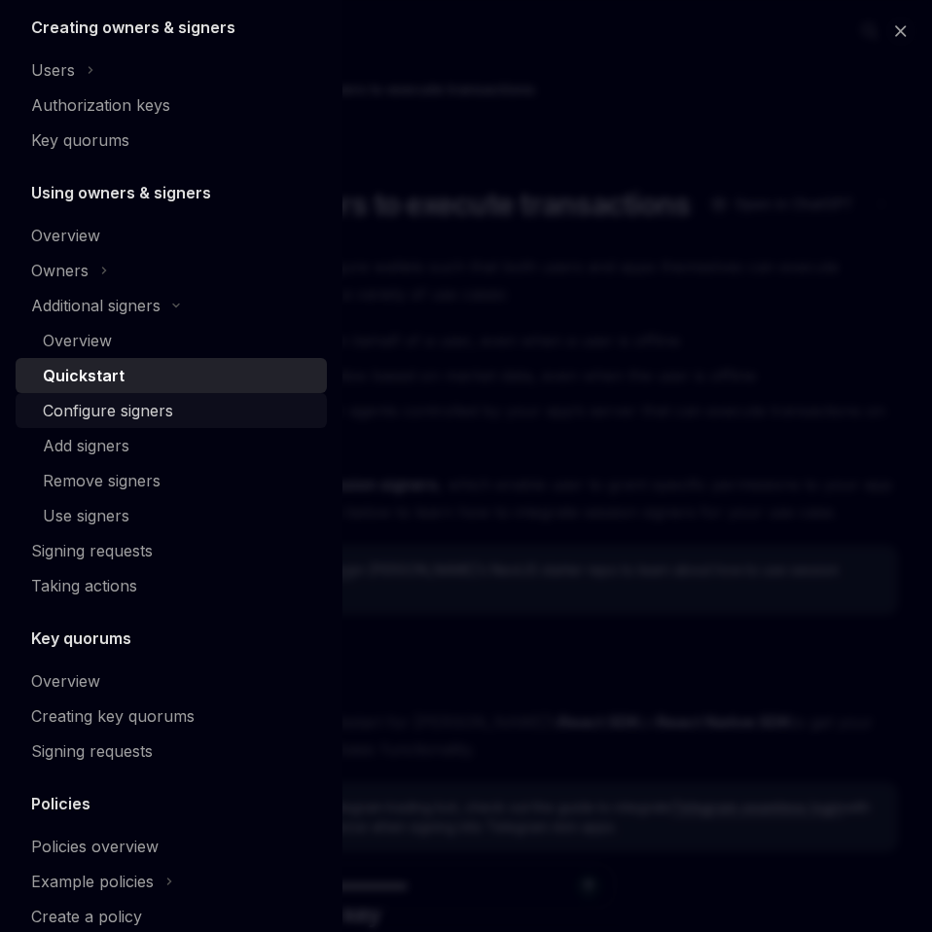
click at [113, 413] on div "Configure signers" at bounding box center [108, 410] width 130 height 23
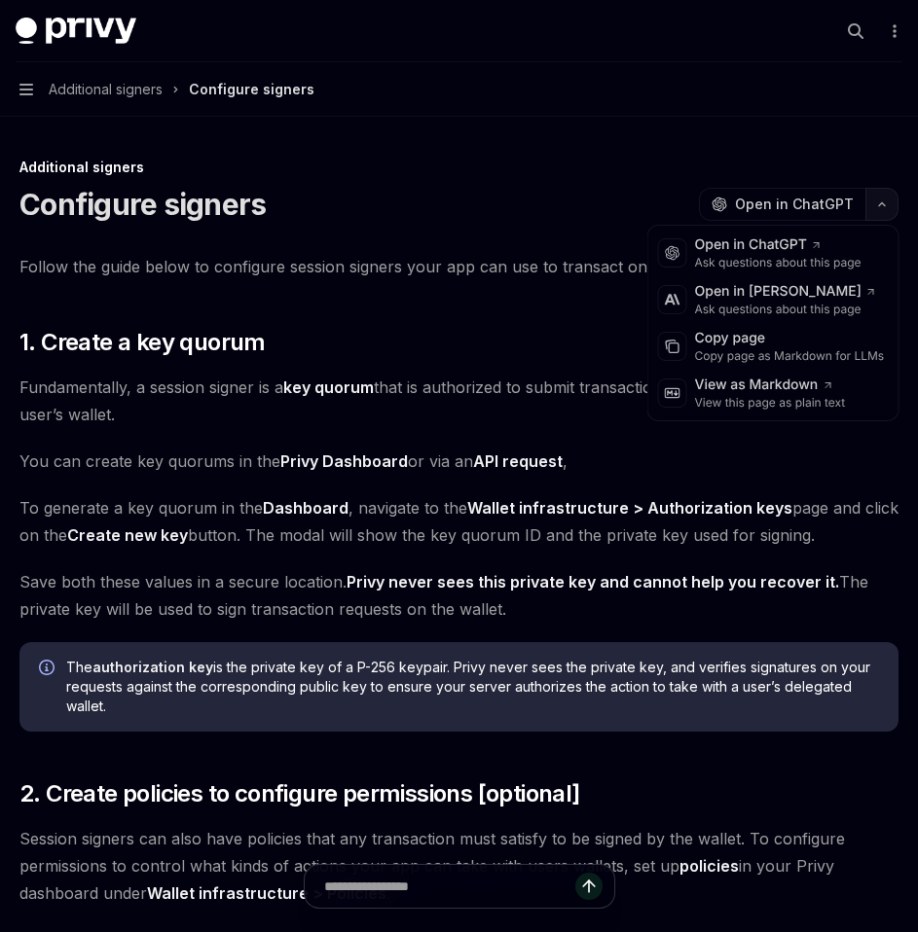
click at [889, 206] on icon "button" at bounding box center [881, 204] width 23 height 8
click at [716, 361] on div "Copy page as Markdown for LLMs" at bounding box center [790, 356] width 190 height 16
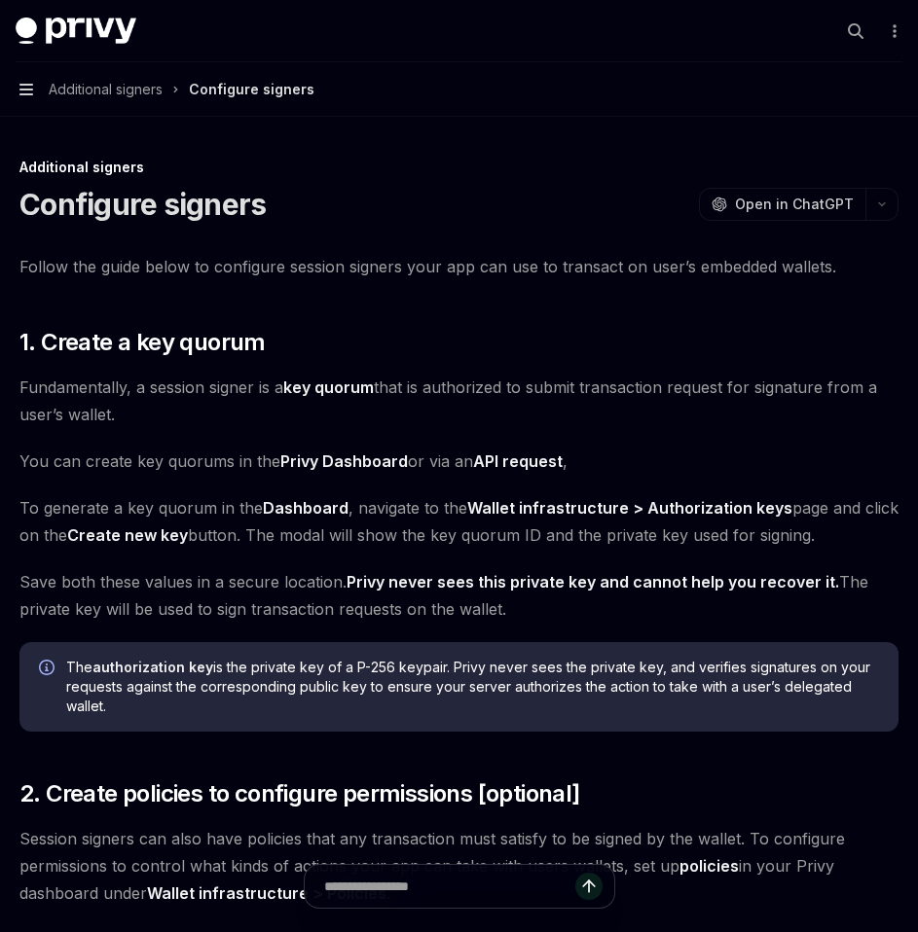
click at [27, 88] on icon "button" at bounding box center [26, 90] width 14 height 16
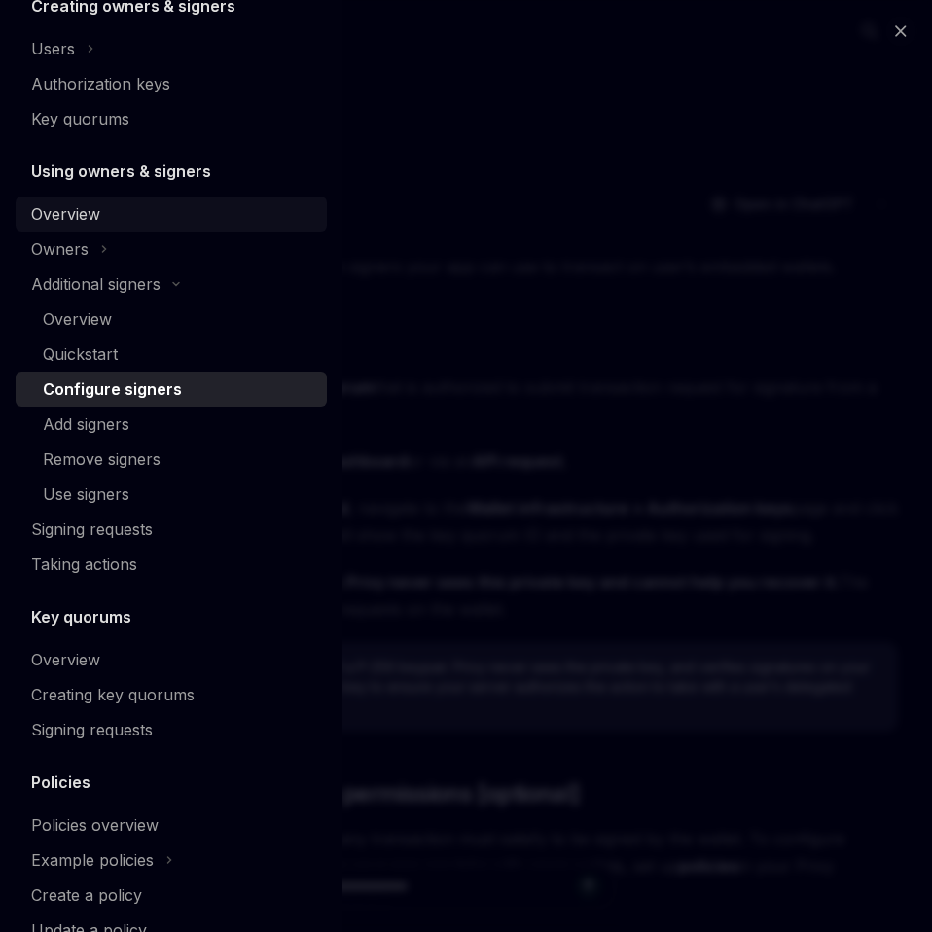
scroll to position [483, 0]
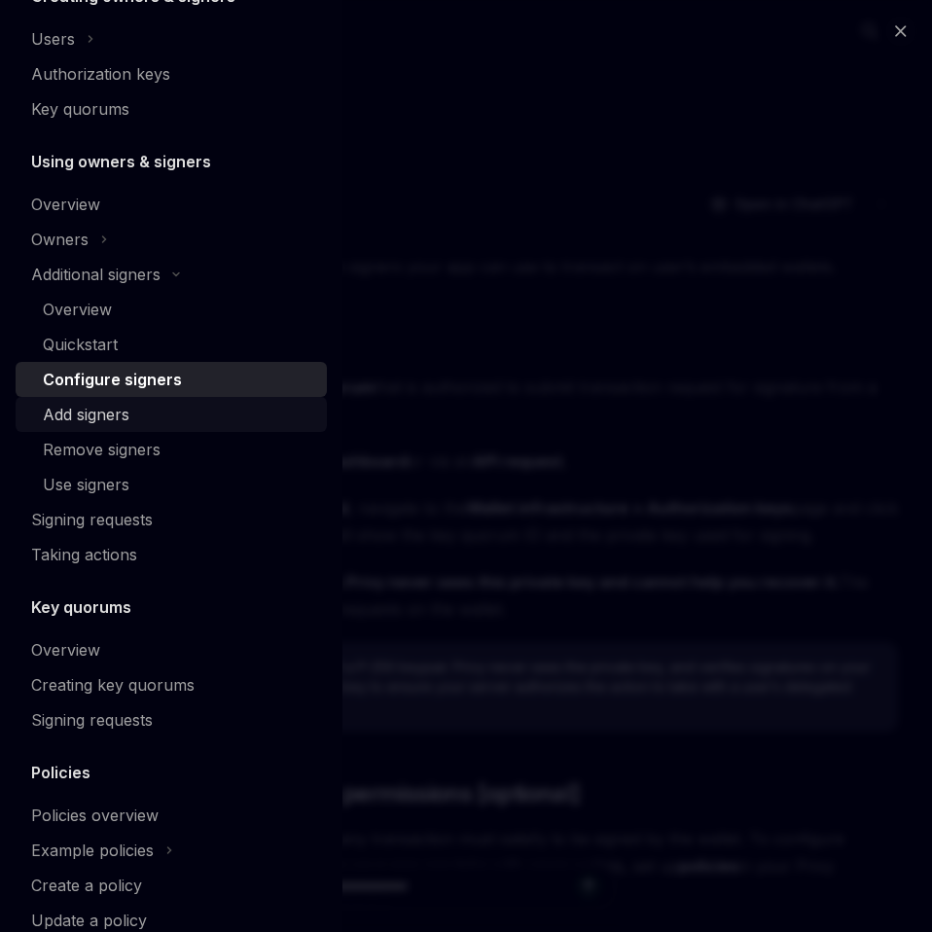
click at [103, 425] on div "Add signers" at bounding box center [86, 414] width 87 height 23
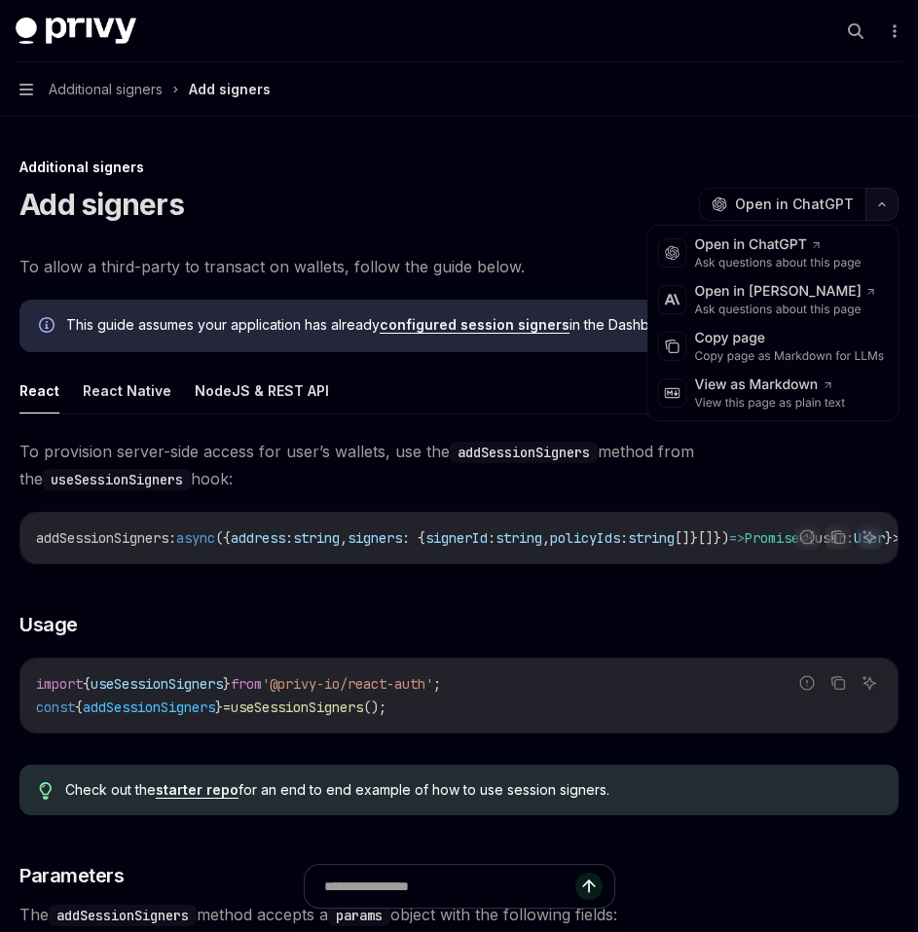
click at [879, 212] on button "button" at bounding box center [881, 204] width 33 height 33
click at [745, 350] on div "Copy page as Markdown for LLMs" at bounding box center [790, 356] width 190 height 16
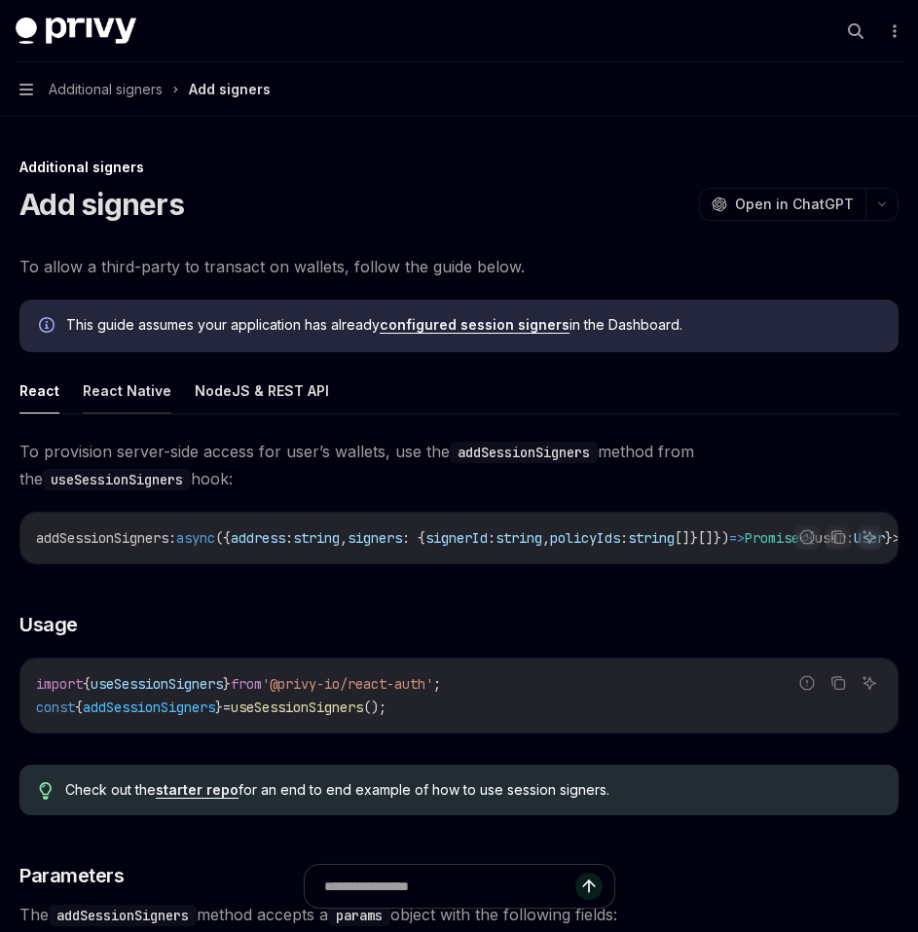
click at [123, 396] on button "React Native" at bounding box center [127, 391] width 89 height 46
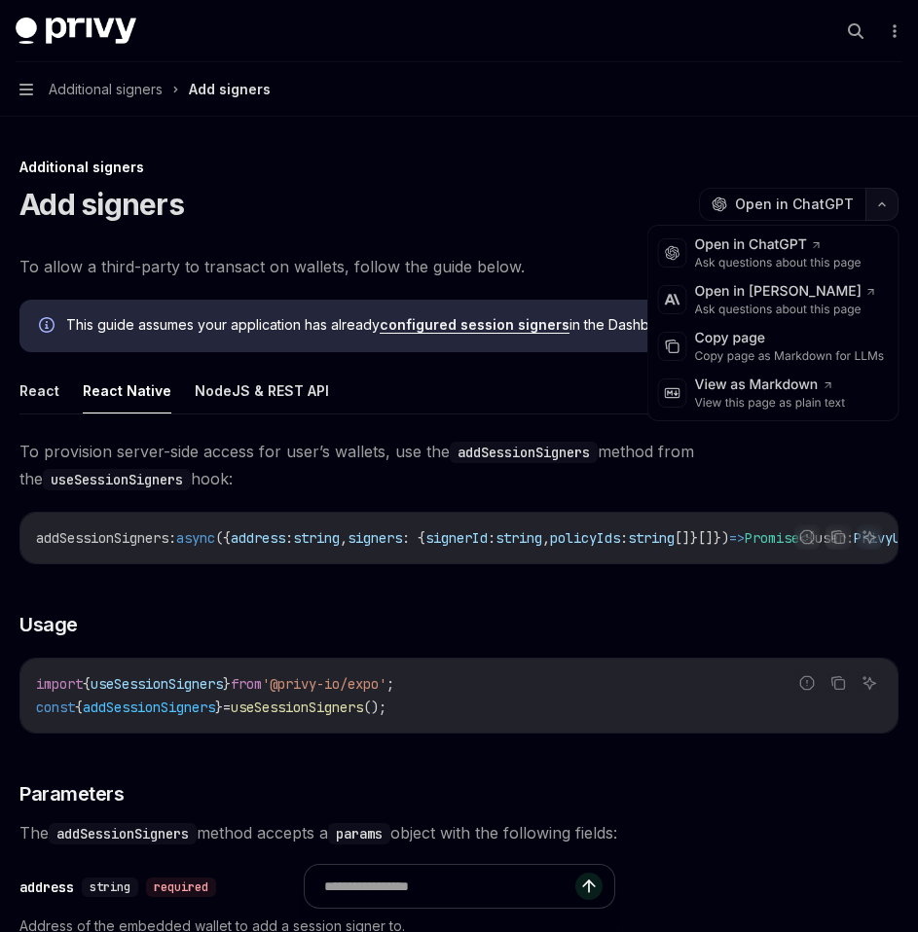
click at [876, 198] on button "button" at bounding box center [881, 204] width 33 height 33
click at [724, 354] on div "Copy page as Markdown for LLMs" at bounding box center [790, 356] width 190 height 16
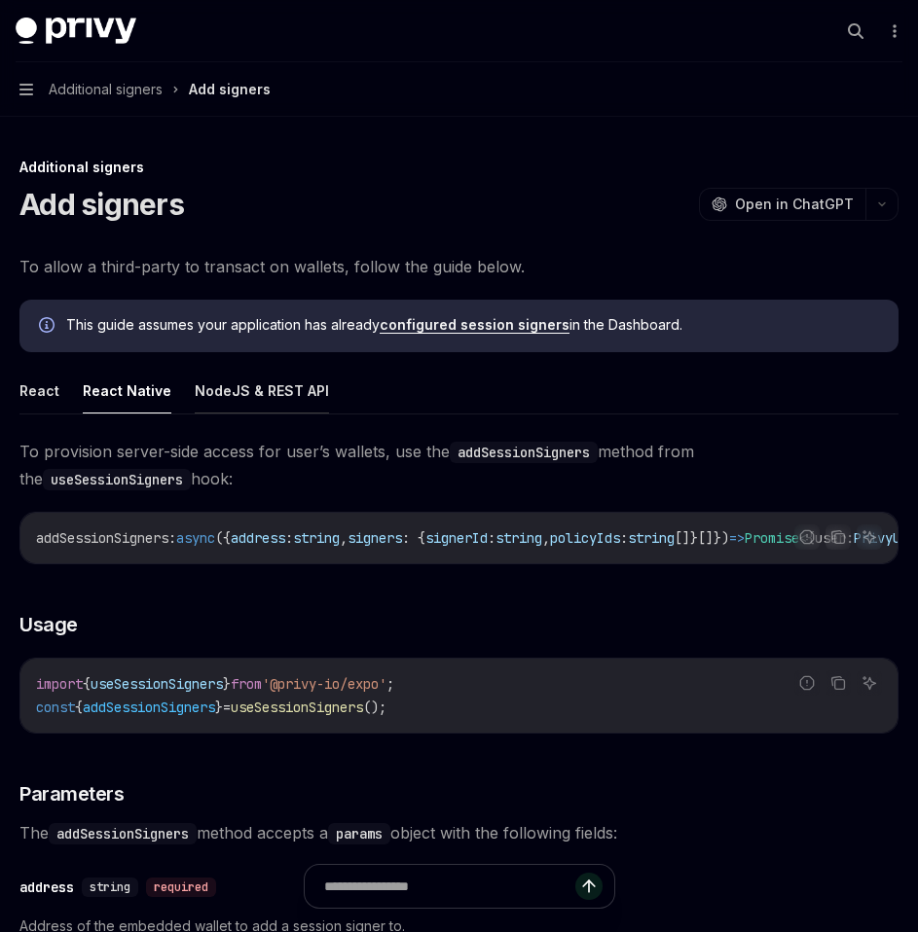
click at [267, 387] on button "NodeJS & REST API" at bounding box center [262, 391] width 134 height 46
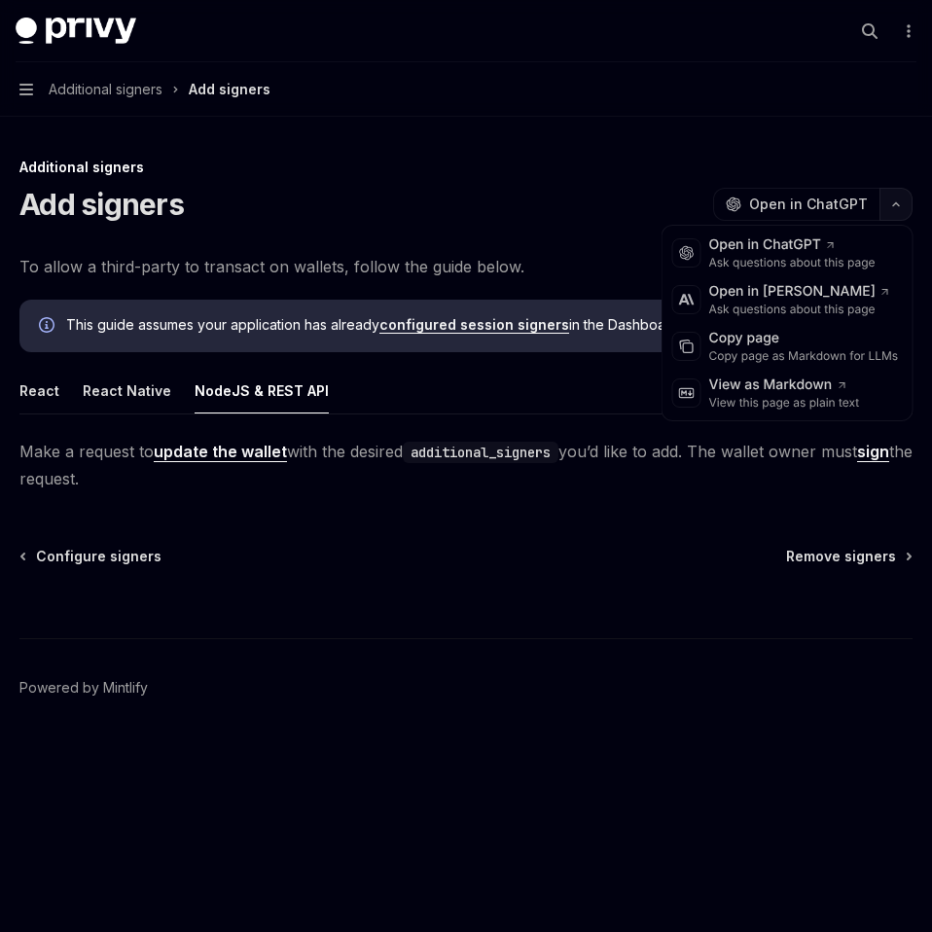
click at [897, 200] on icon "button" at bounding box center [895, 204] width 23 height 8
click at [694, 356] on div at bounding box center [686, 346] width 29 height 29
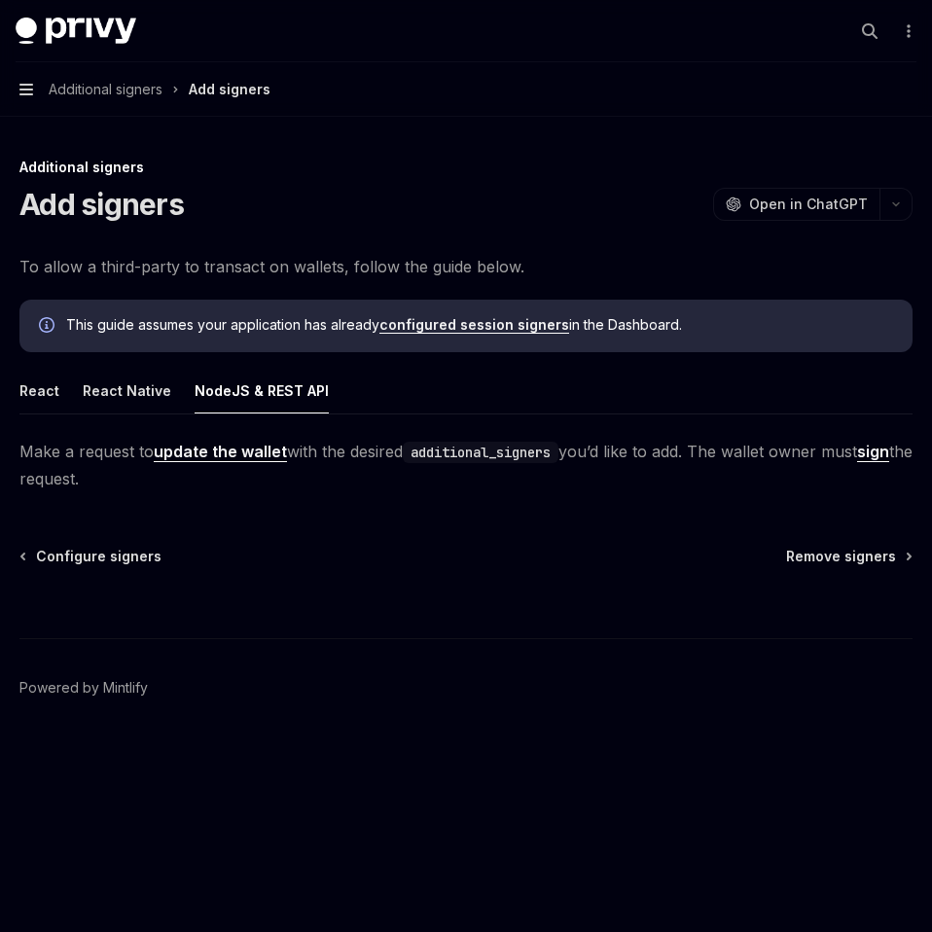
click at [23, 90] on icon "button" at bounding box center [26, 90] width 14 height 12
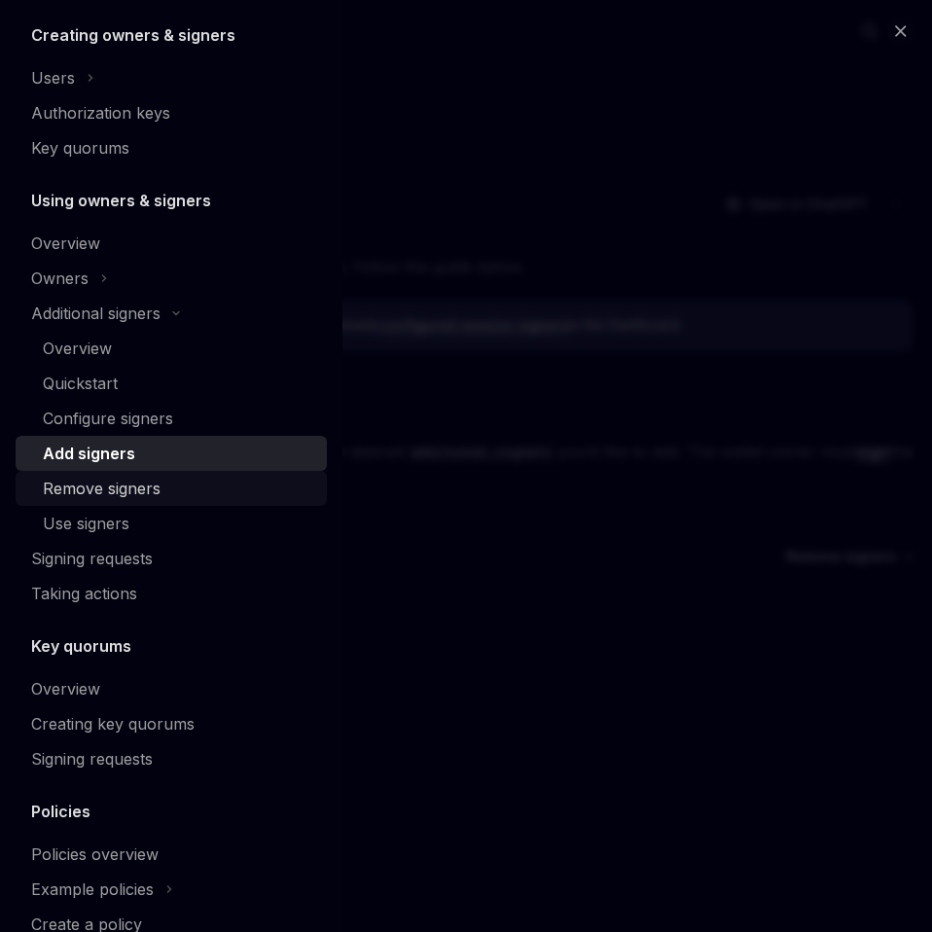
scroll to position [445, 0]
click at [93, 478] on div "Remove signers" at bounding box center [102, 487] width 118 height 23
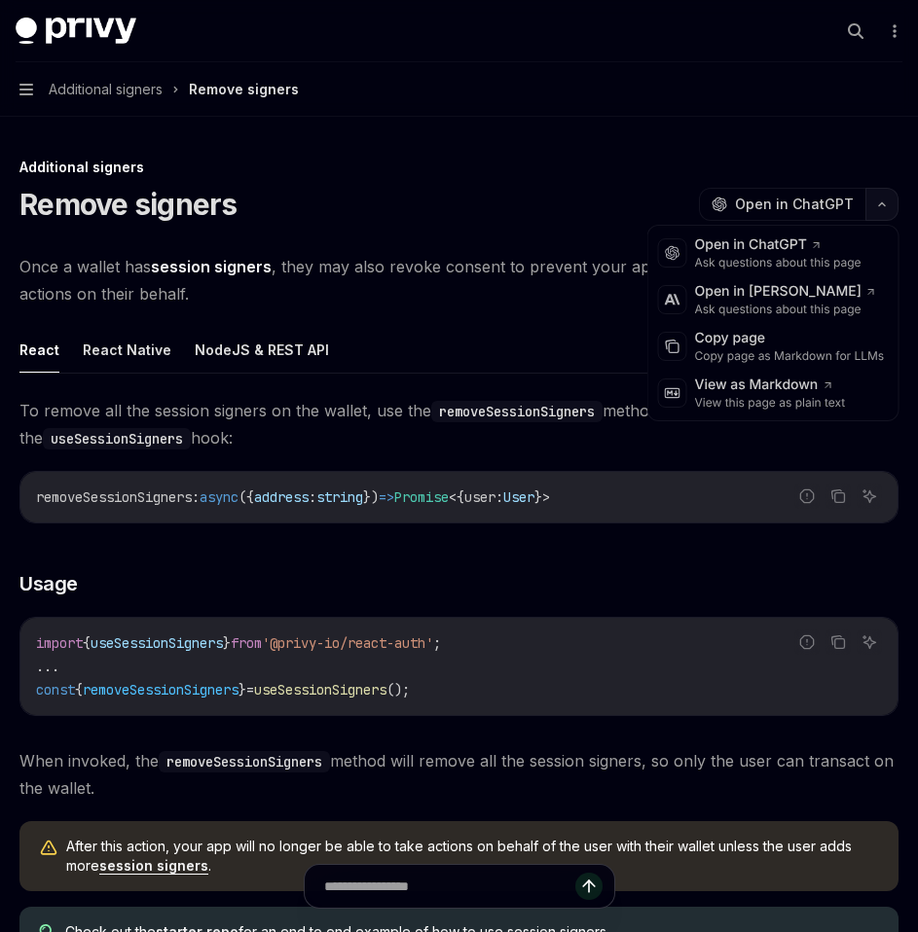
click at [880, 199] on button "button" at bounding box center [881, 204] width 33 height 33
click at [707, 351] on div "Copy page as Markdown for LLMs" at bounding box center [790, 356] width 190 height 16
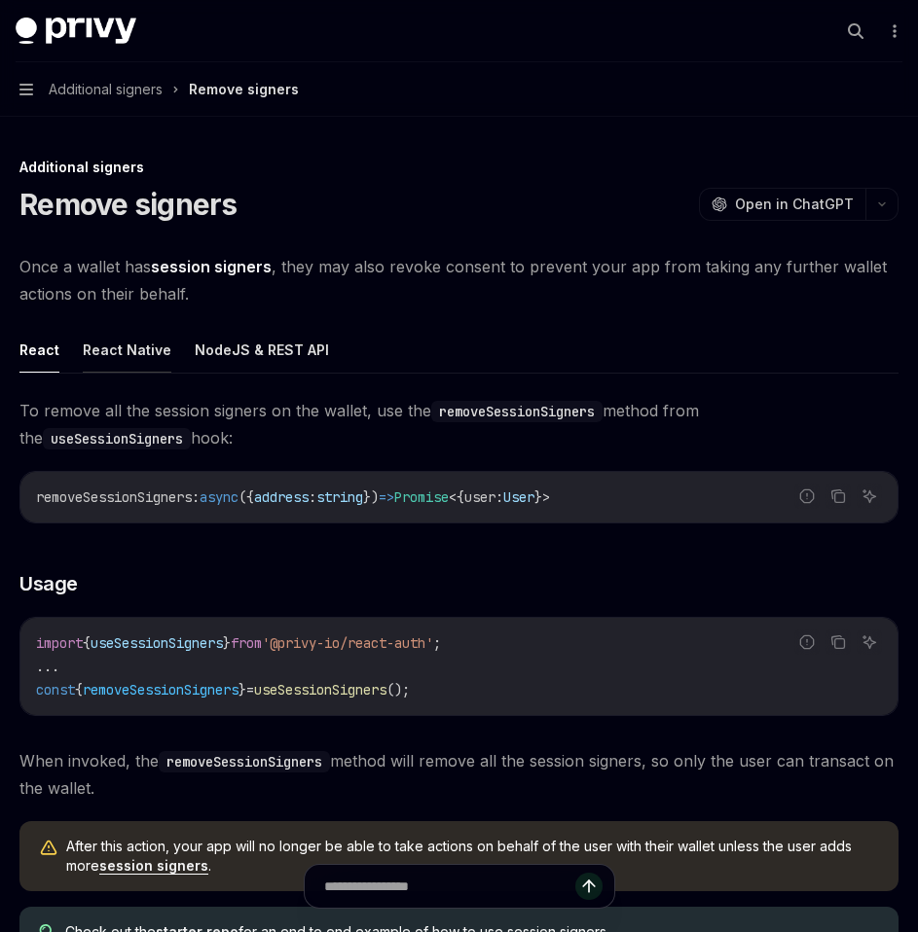
click at [120, 359] on button "React Native" at bounding box center [127, 350] width 89 height 46
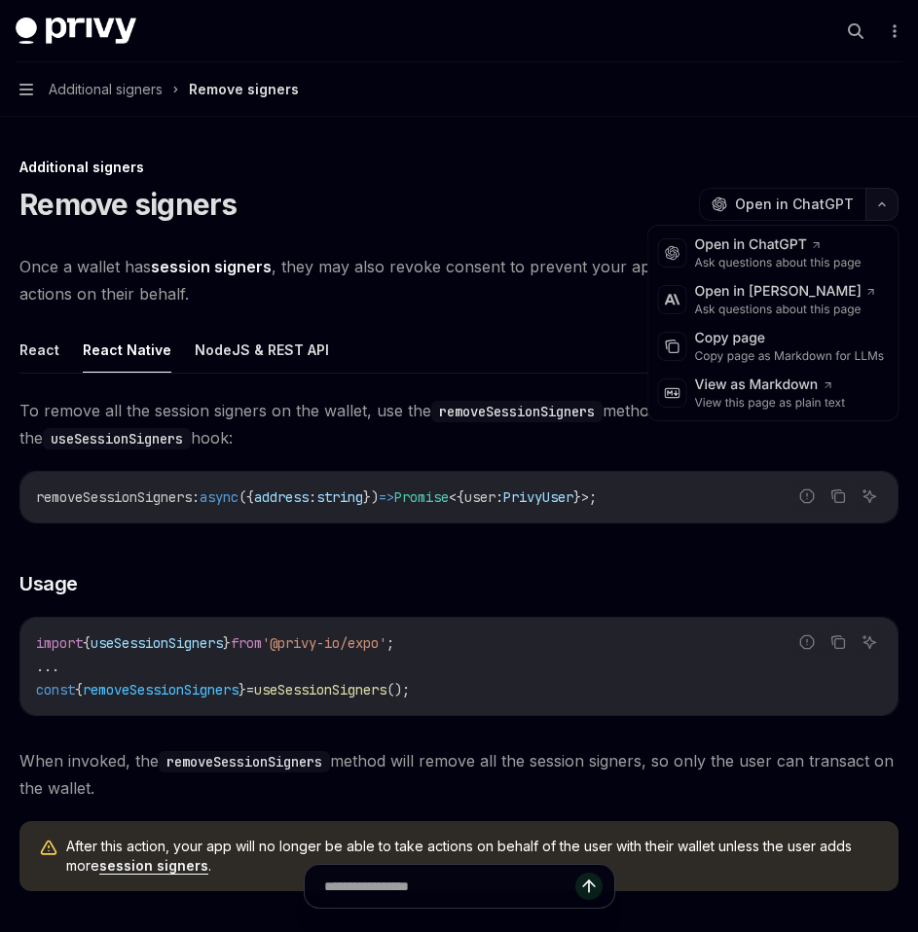
click at [875, 205] on icon "button" at bounding box center [881, 204] width 23 height 8
click at [765, 346] on div "Copy page" at bounding box center [790, 338] width 190 height 19
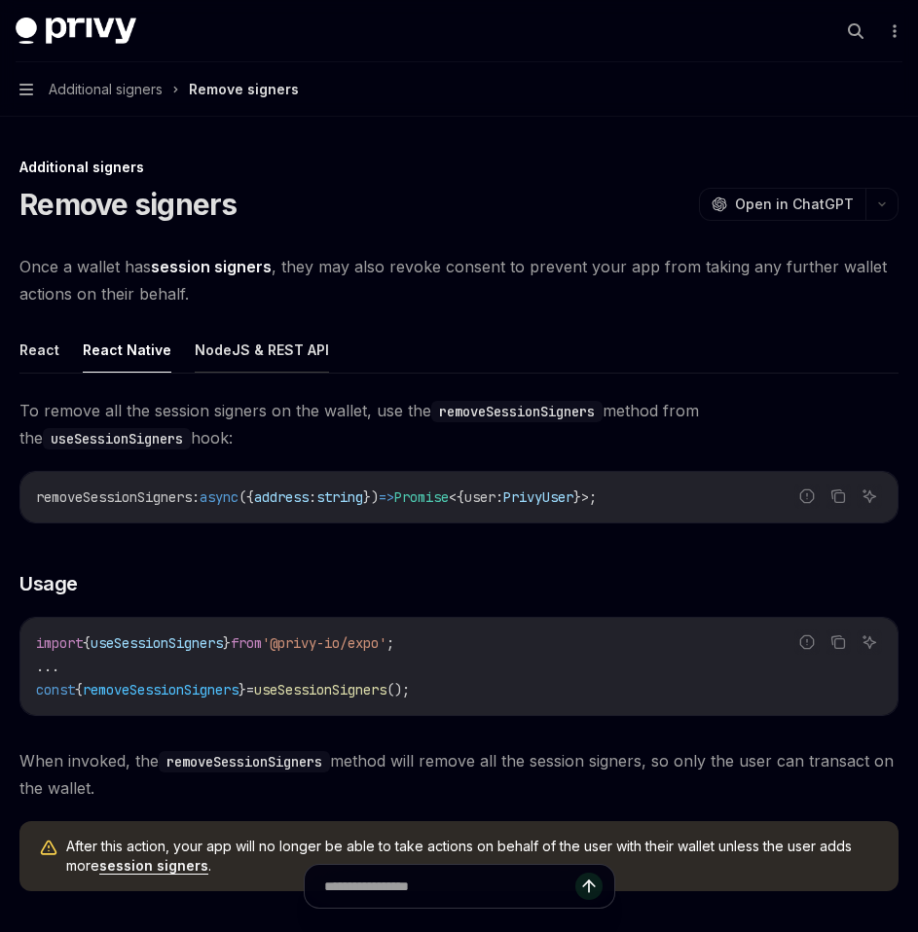
click at [196, 343] on button "NodeJS & REST API" at bounding box center [262, 350] width 134 height 46
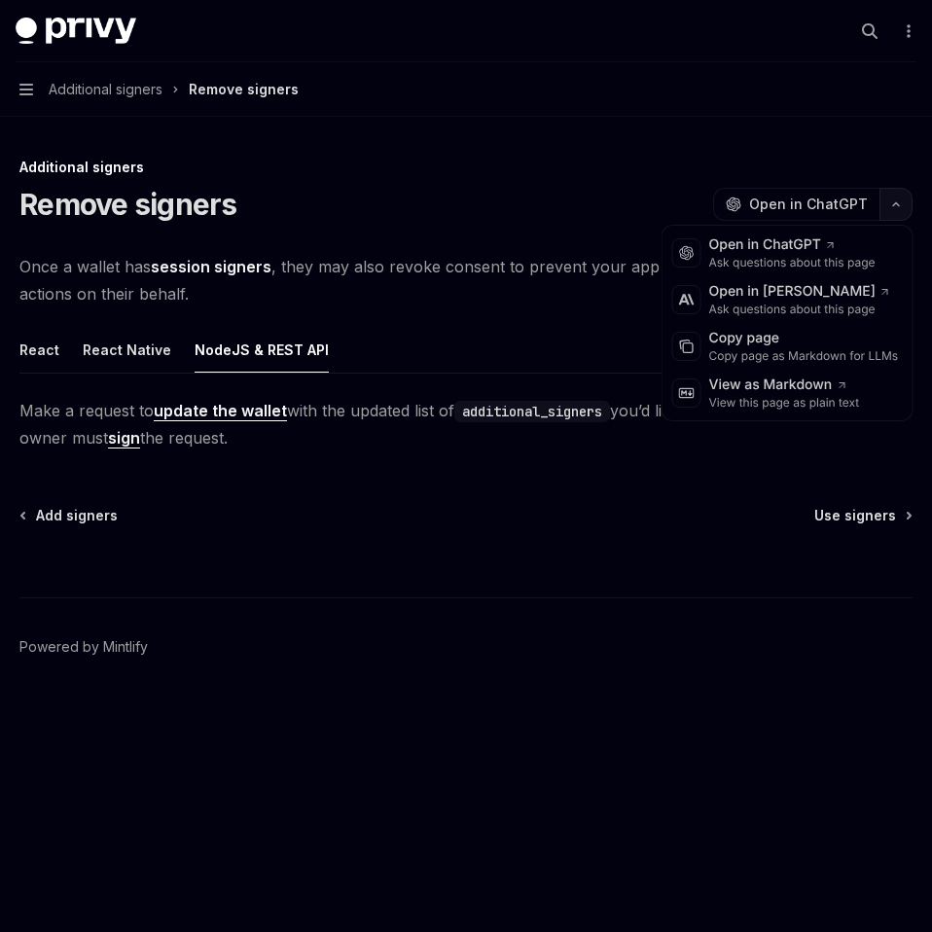
click at [894, 207] on icon "button" at bounding box center [895, 204] width 23 height 8
click at [778, 338] on div "Copy page" at bounding box center [804, 338] width 190 height 19
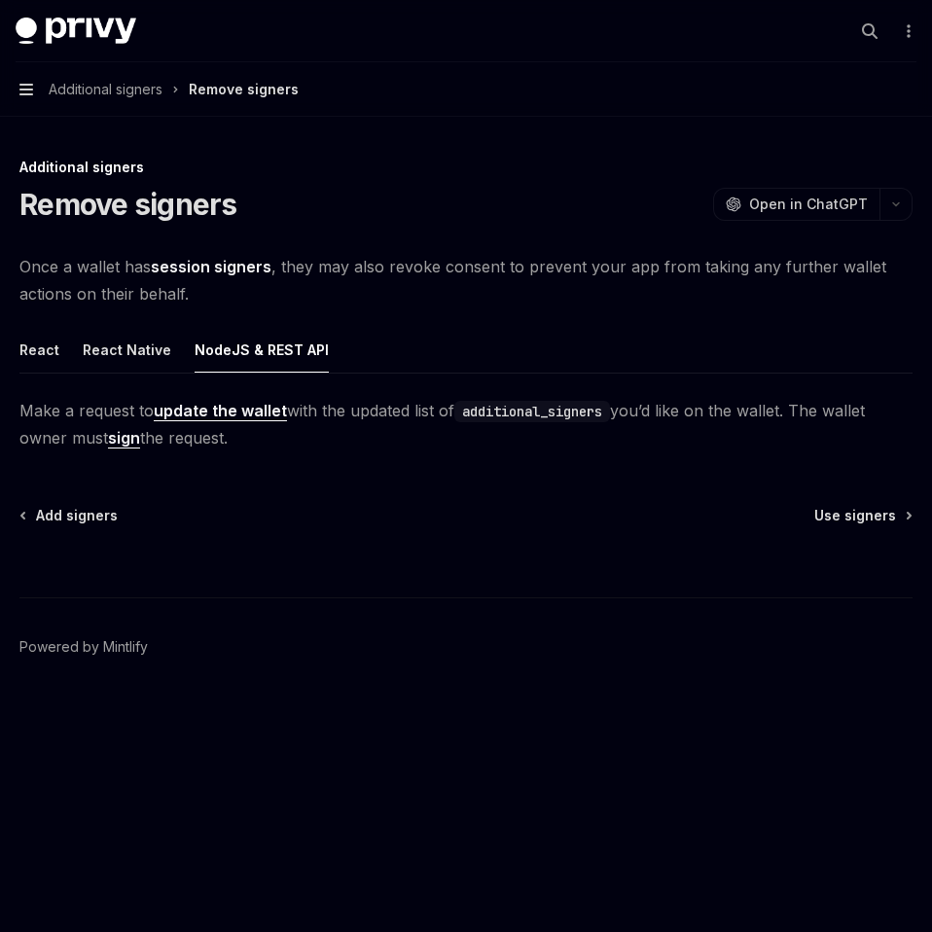
click at [23, 91] on icon "button" at bounding box center [26, 90] width 14 height 16
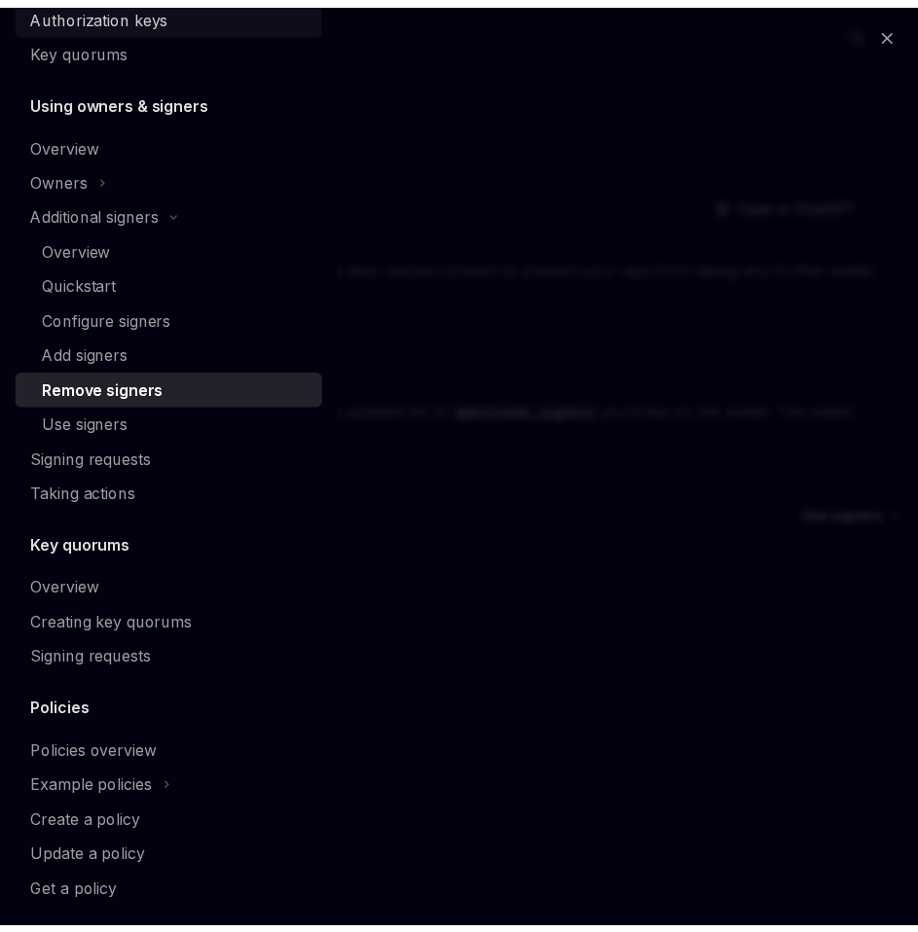
scroll to position [570, 0]
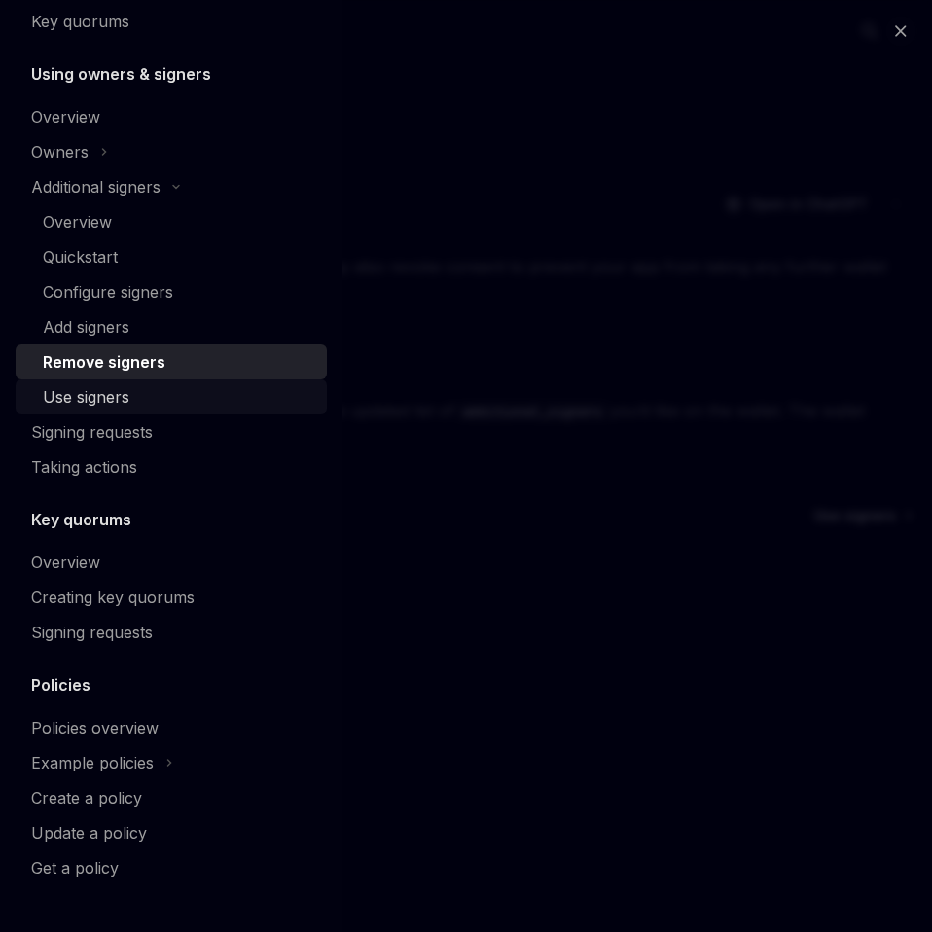
click at [111, 401] on div "Use signers" at bounding box center [86, 396] width 87 height 23
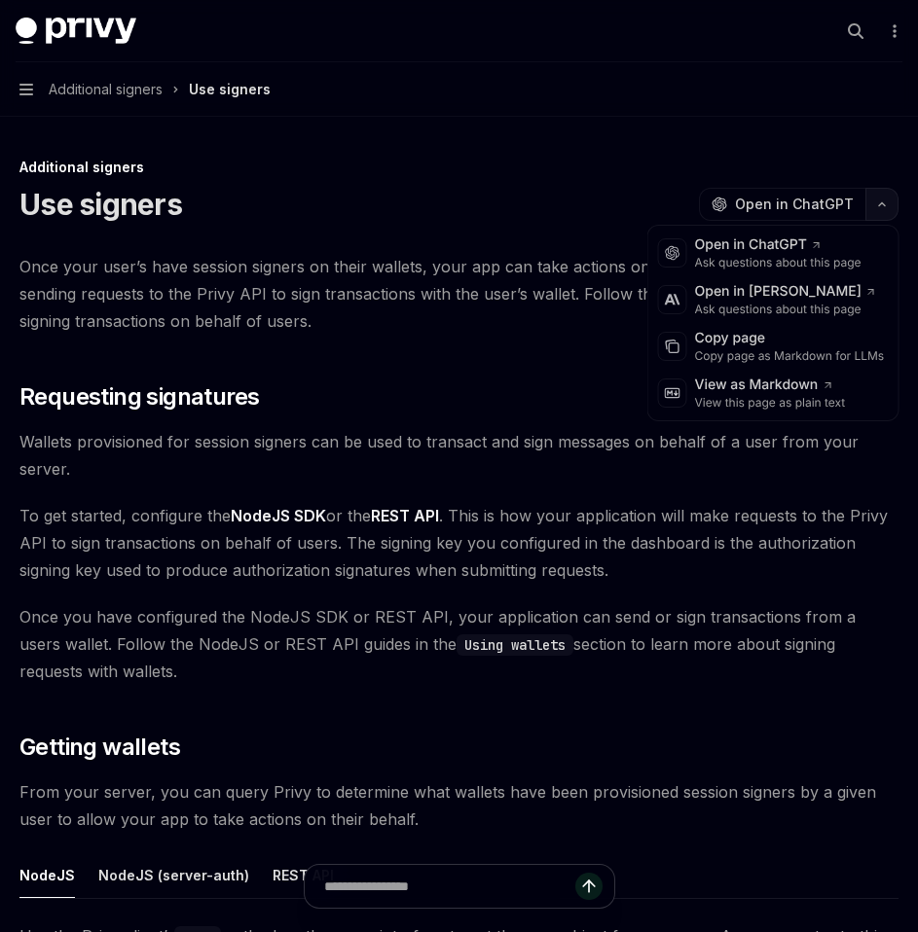
click at [881, 205] on icon "button" at bounding box center [881, 204] width 23 height 8
click at [702, 348] on div "Copy page as Markdown for LLMs" at bounding box center [790, 356] width 190 height 16
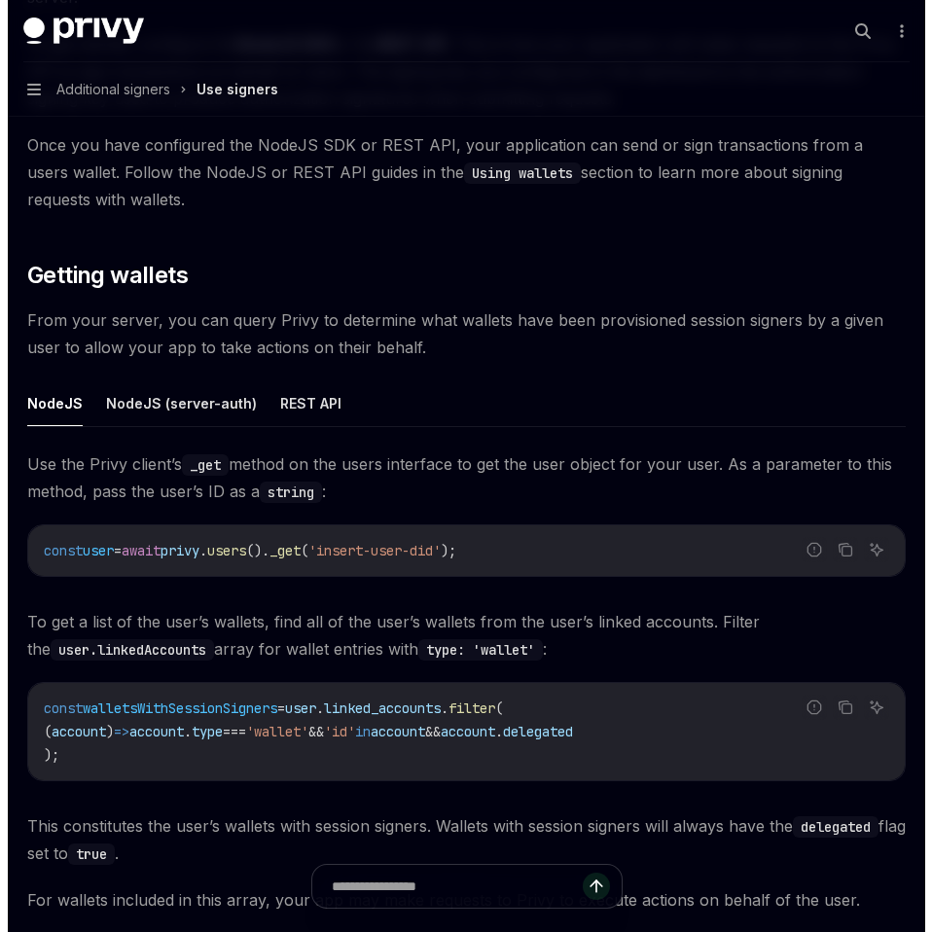
scroll to position [464, 0]
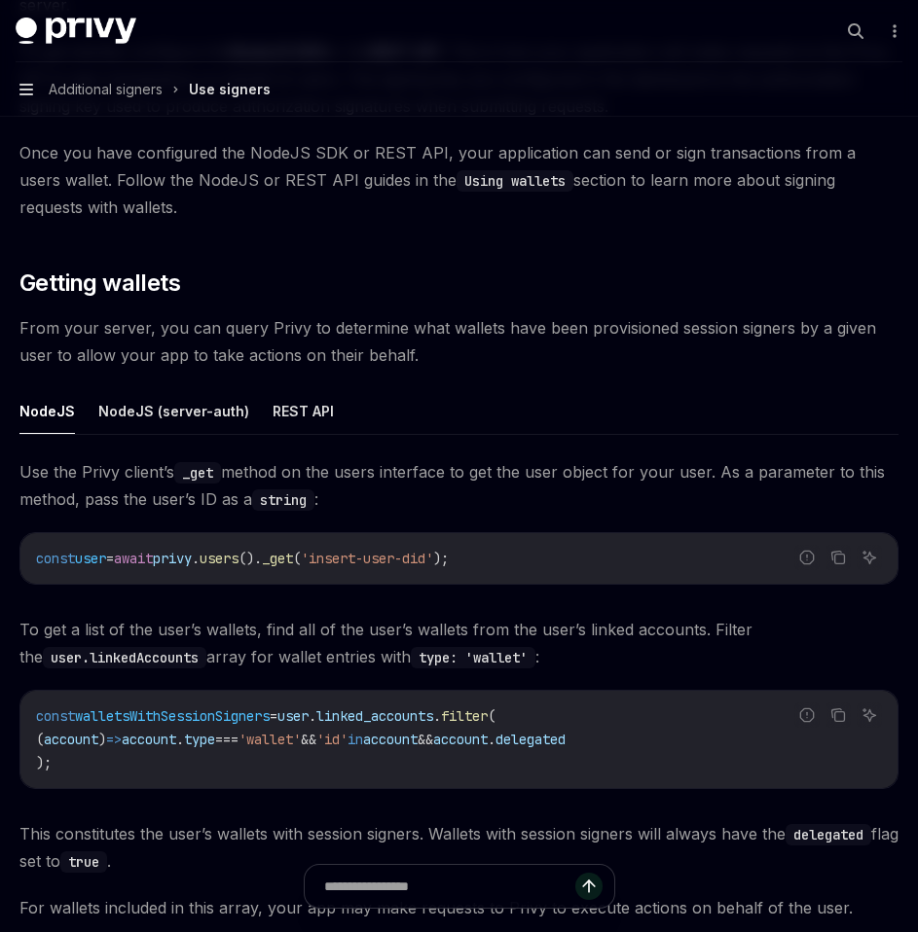
click at [26, 86] on icon "button" at bounding box center [26, 90] width 14 height 12
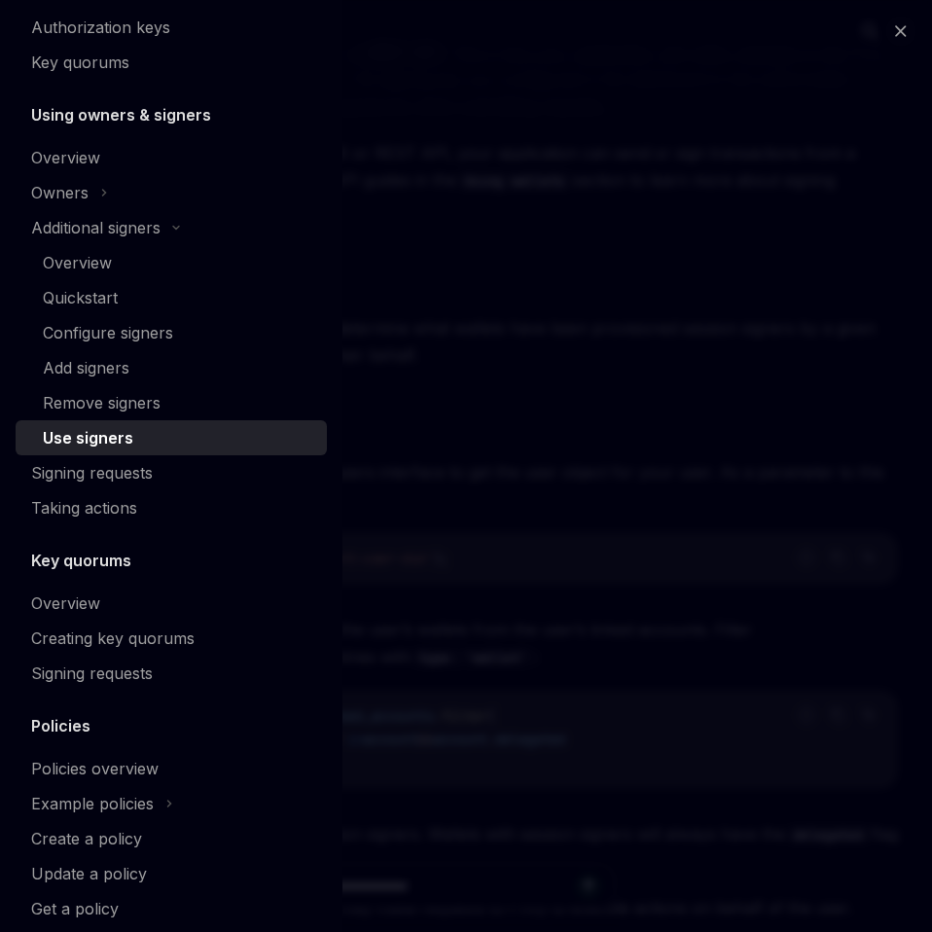
scroll to position [570, 0]
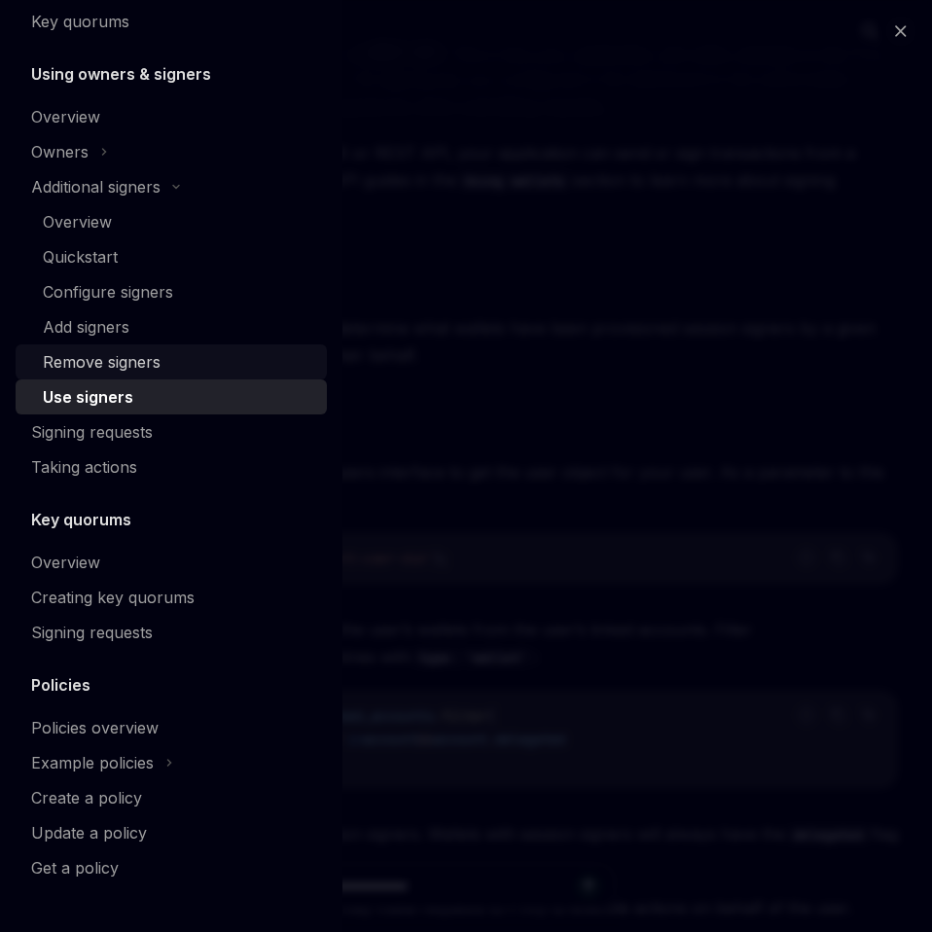
click at [99, 361] on div "Remove signers" at bounding box center [102, 361] width 118 height 23
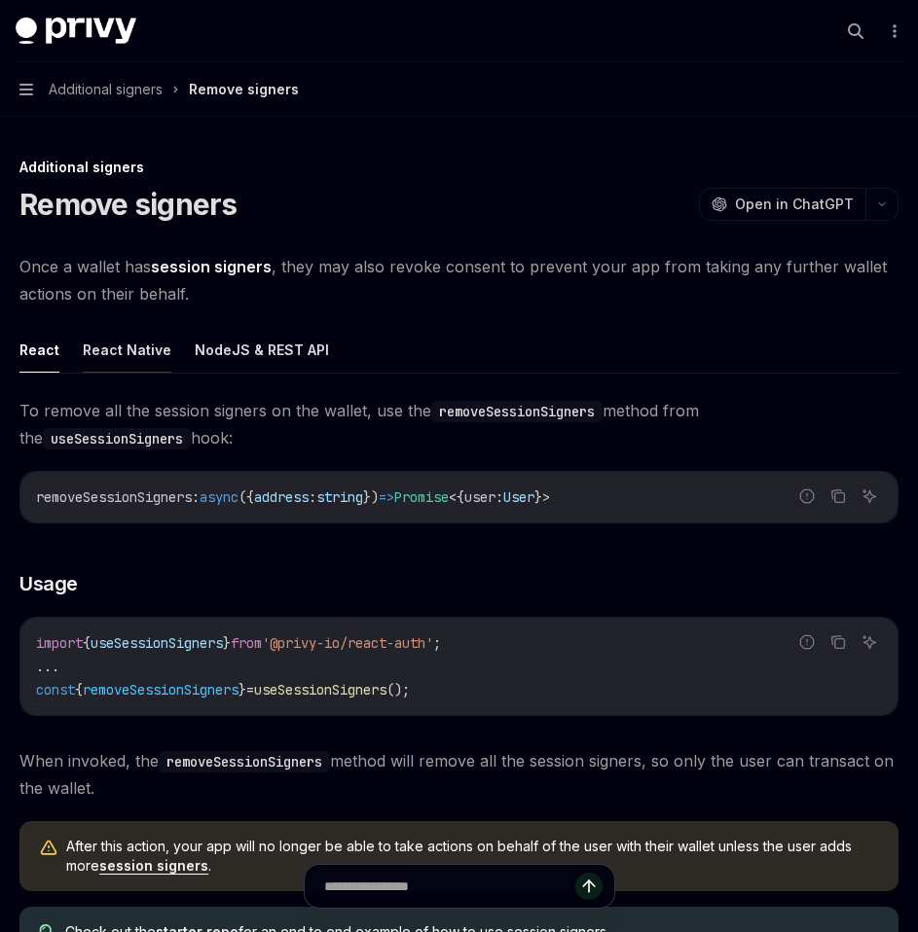
click at [106, 364] on button "React Native" at bounding box center [127, 350] width 89 height 46
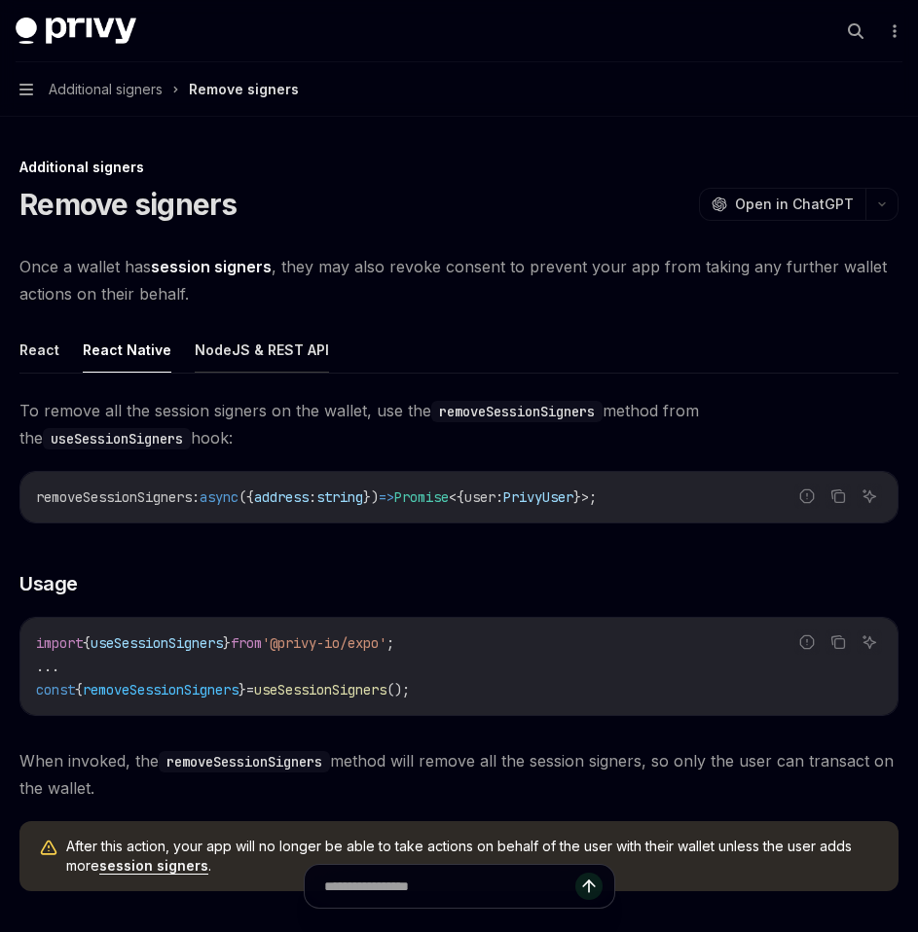
click at [271, 361] on button "NodeJS & REST API" at bounding box center [262, 350] width 134 height 46
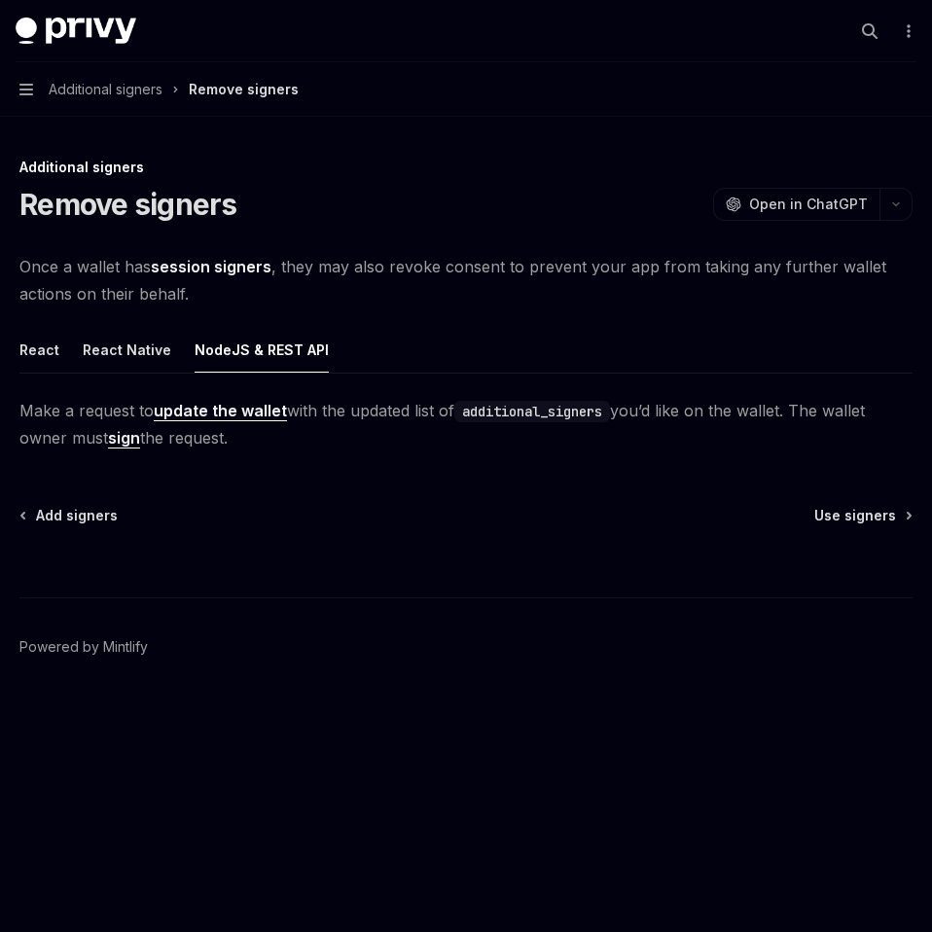
click at [23, 98] on button "Navigation Additional signers Remove signers" at bounding box center [466, 89] width 932 height 54
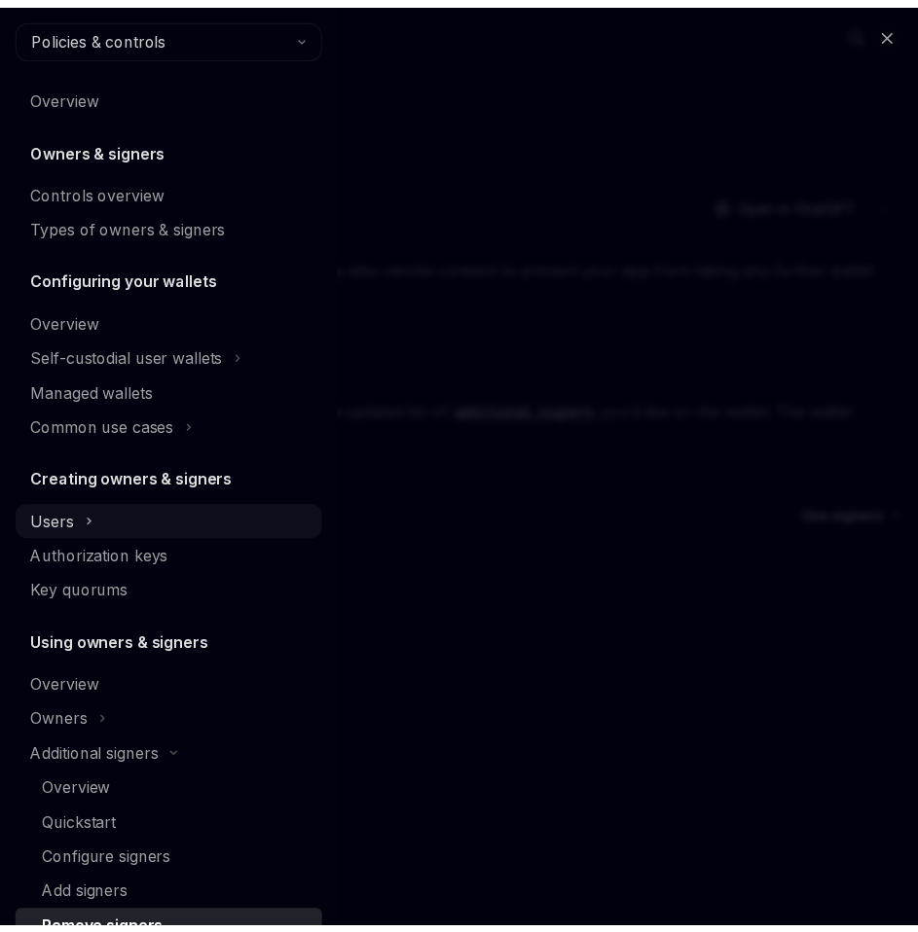
scroll to position [570, 0]
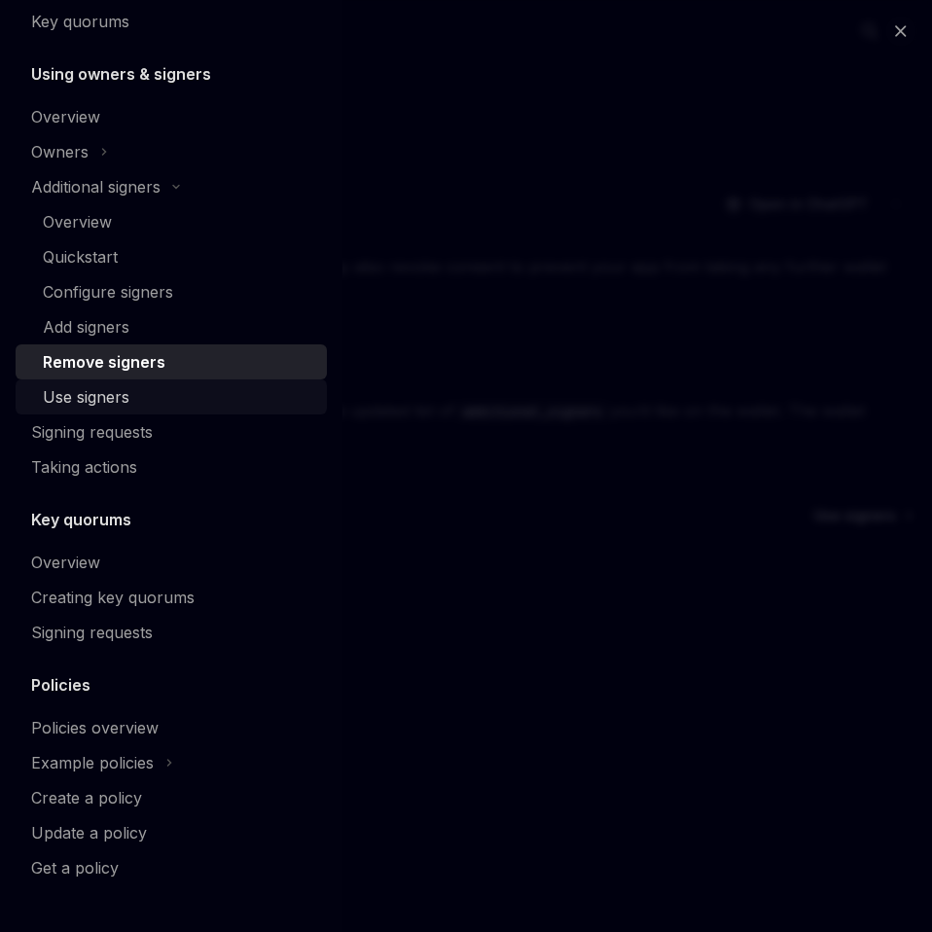
click at [98, 405] on div "Use signers" at bounding box center [86, 396] width 87 height 23
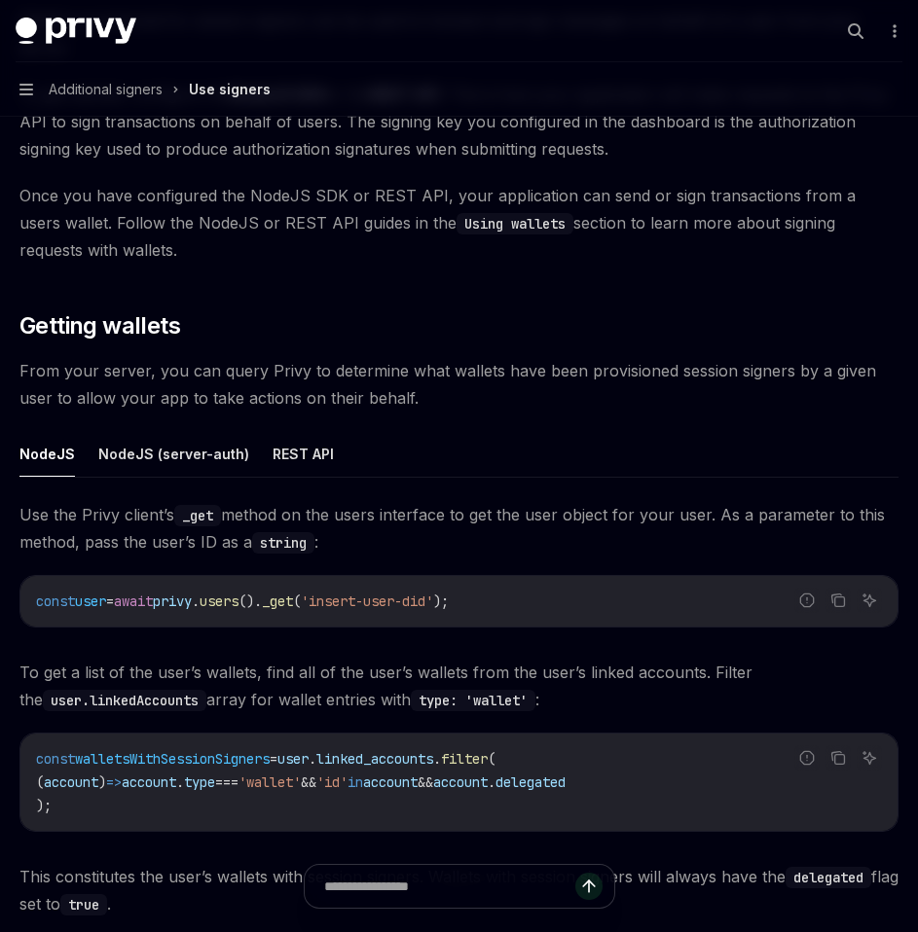
scroll to position [422, 0]
click at [891, 35] on icon "More actions" at bounding box center [894, 31] width 16 height 16
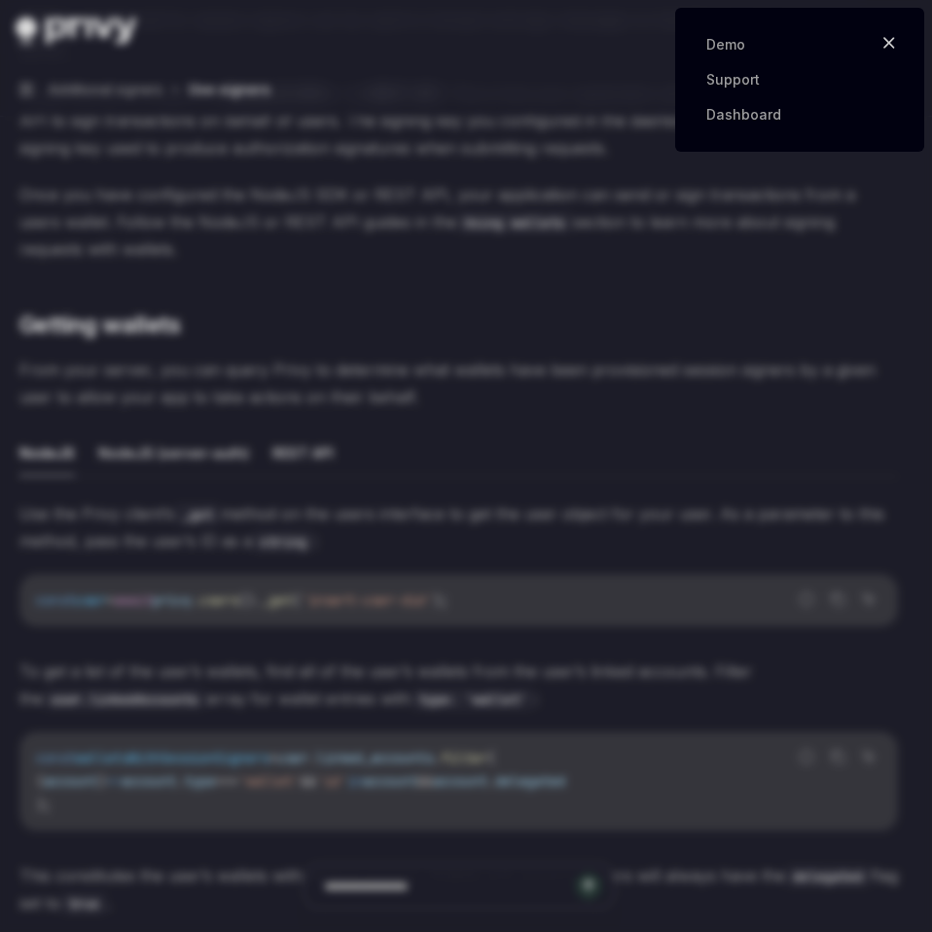
click at [901, 44] on button "Close" at bounding box center [889, 42] width 31 height 31
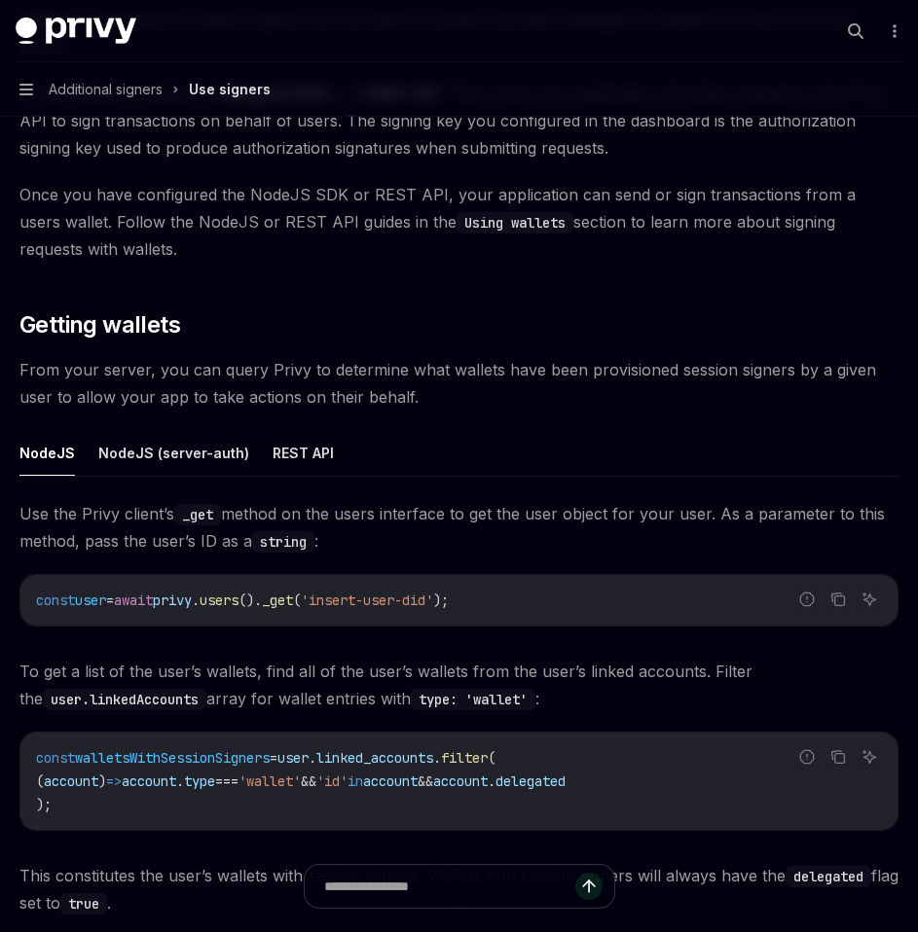
scroll to position [0, 0]
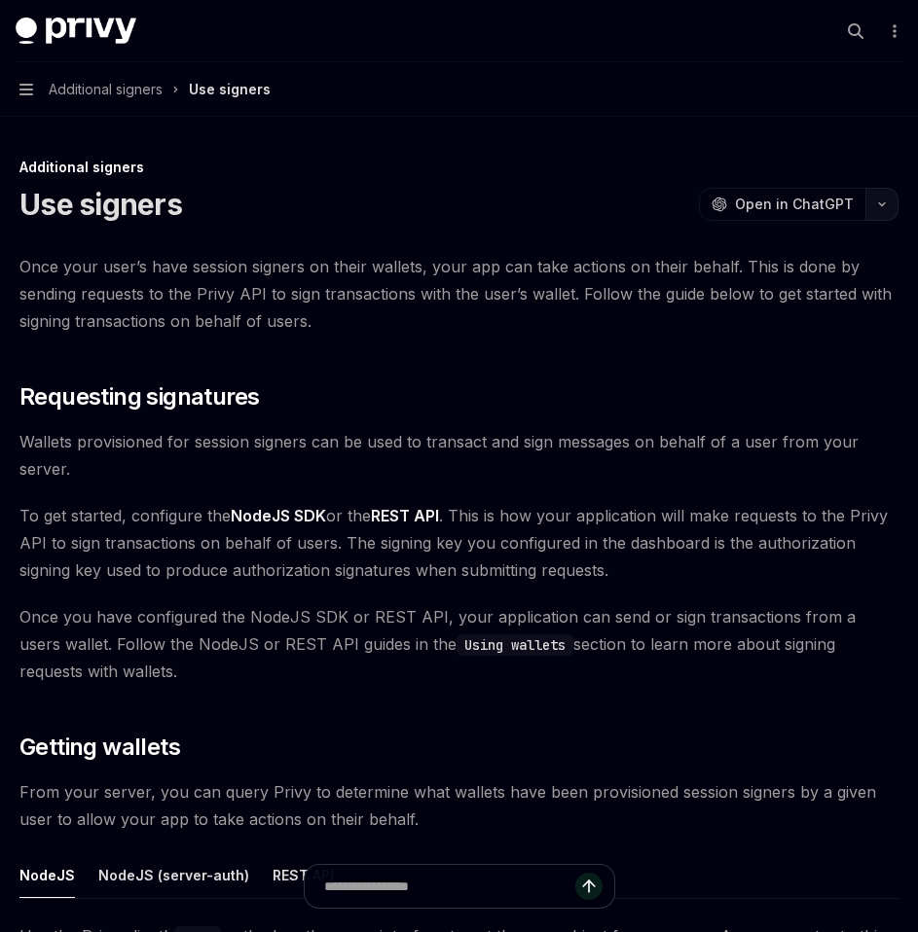
click at [890, 203] on icon "button" at bounding box center [881, 204] width 23 height 8
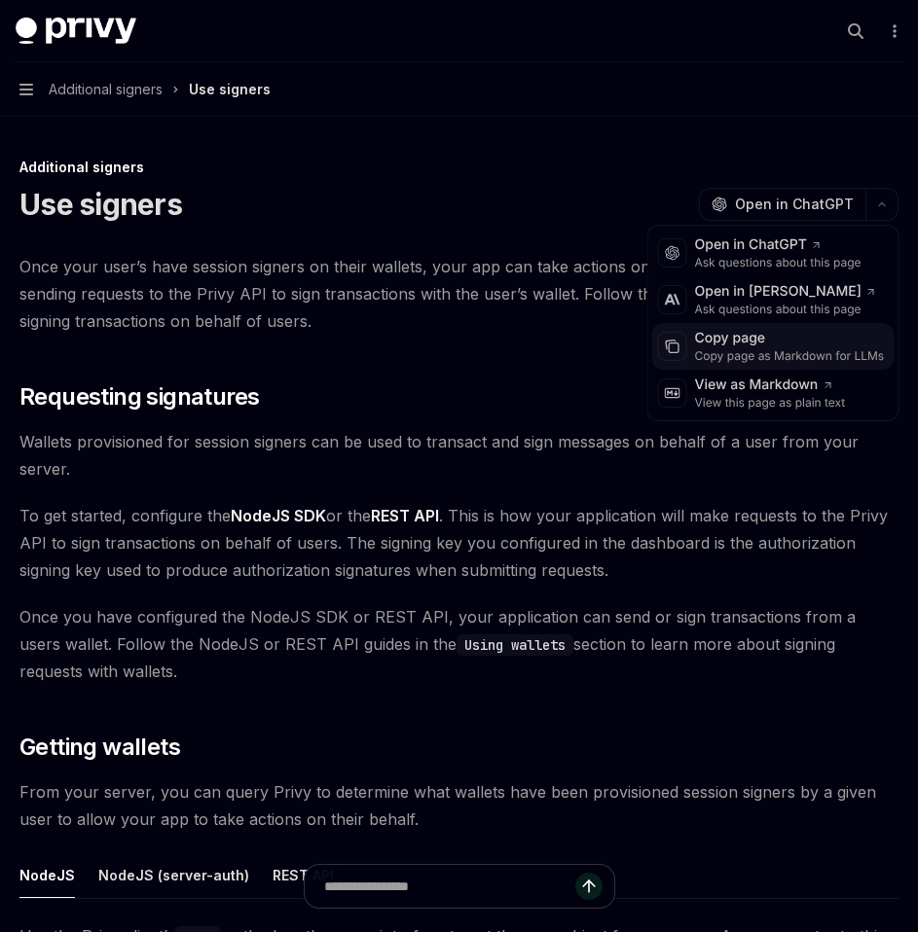
click at [806, 355] on div "Copy page as Markdown for LLMs" at bounding box center [790, 356] width 190 height 16
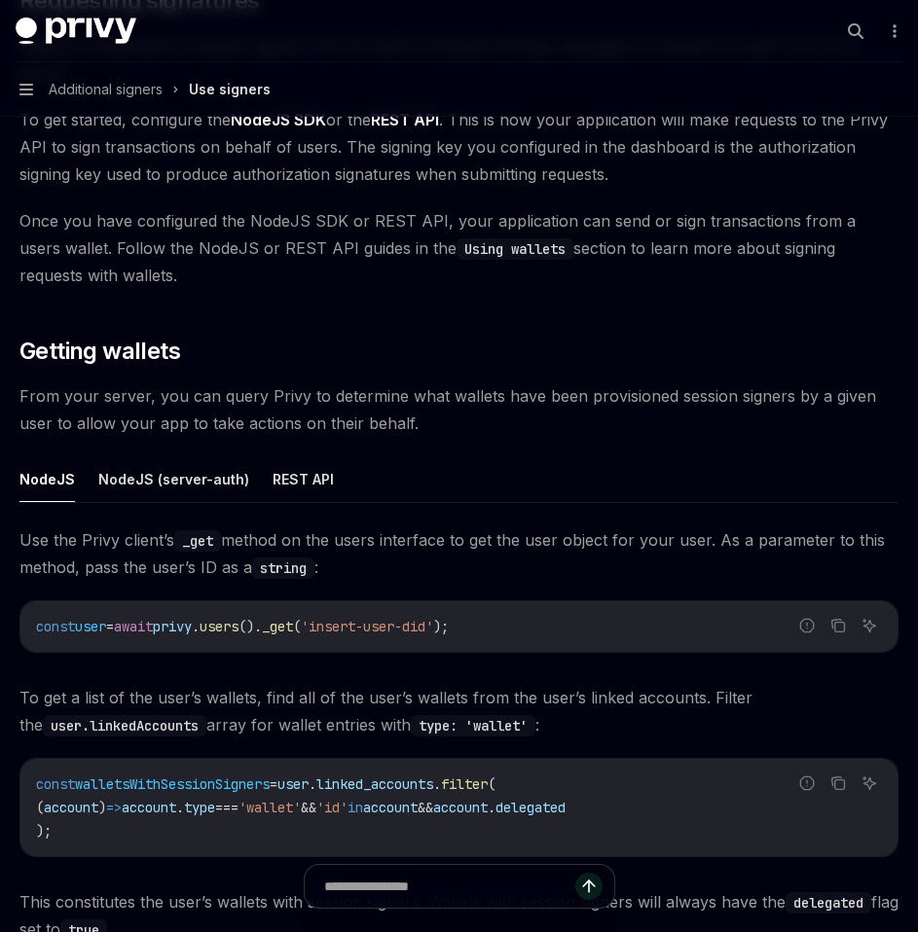
scroll to position [397, 0]
click at [180, 485] on button "NodeJS (server-auth)" at bounding box center [173, 478] width 151 height 46
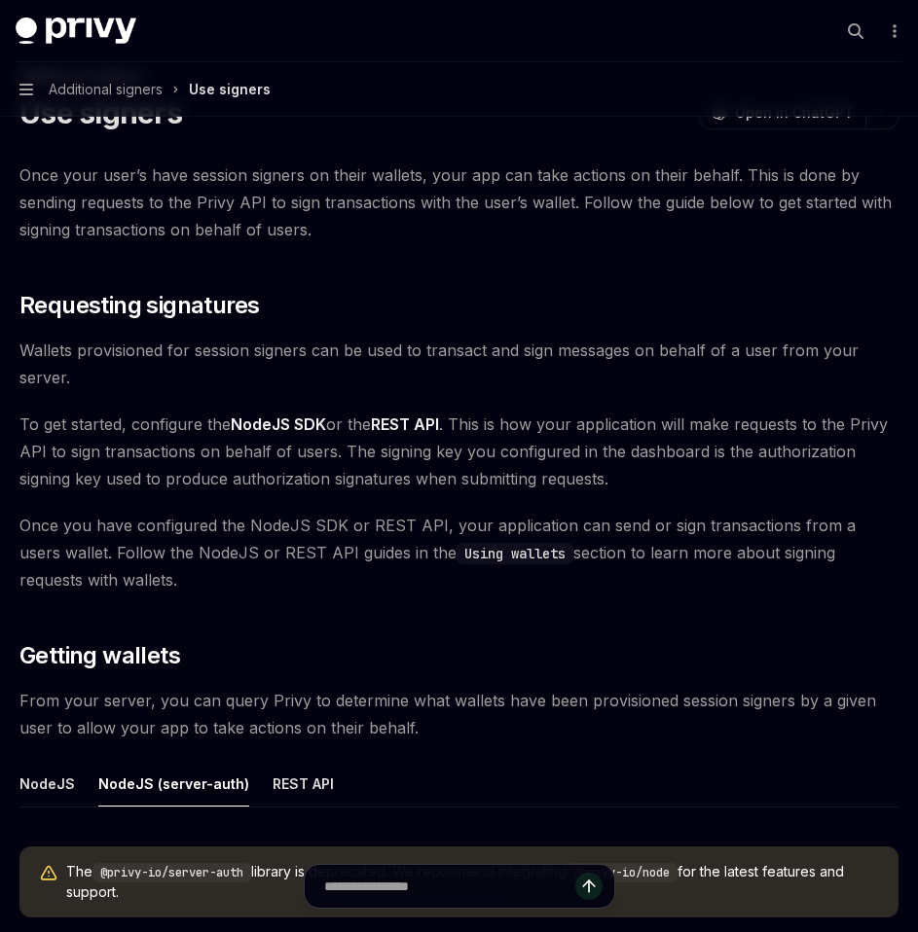
scroll to position [86, 0]
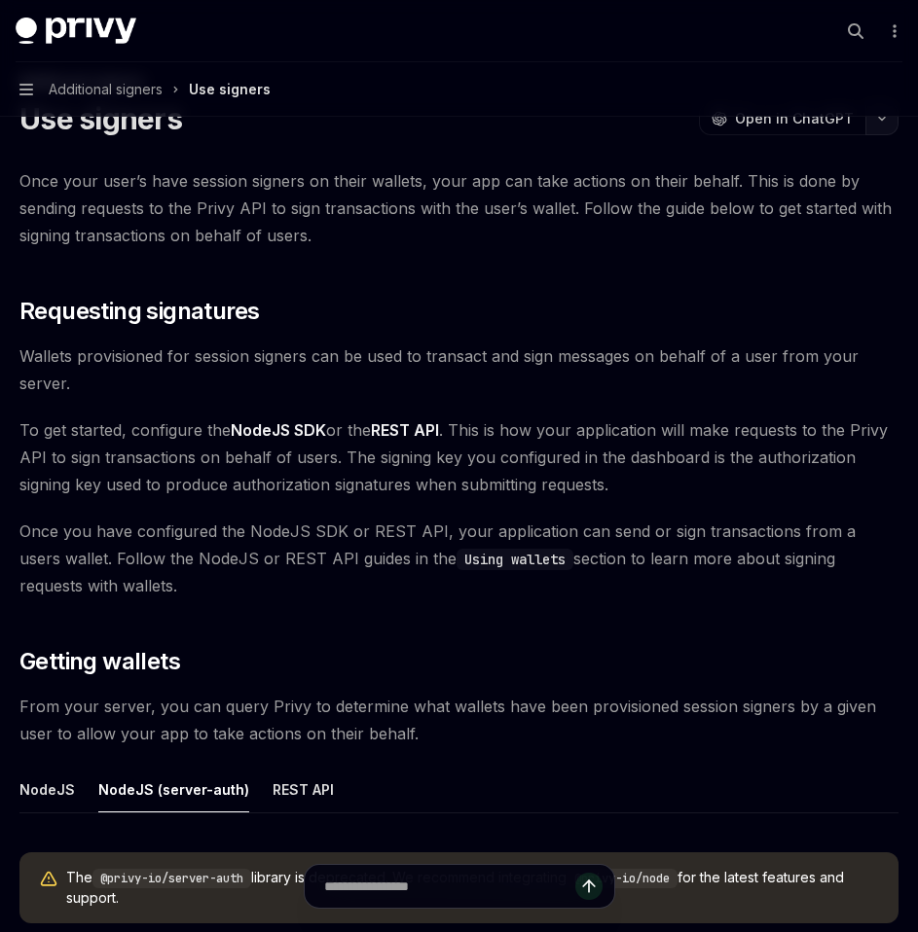
click at [874, 124] on button "button" at bounding box center [881, 118] width 33 height 33
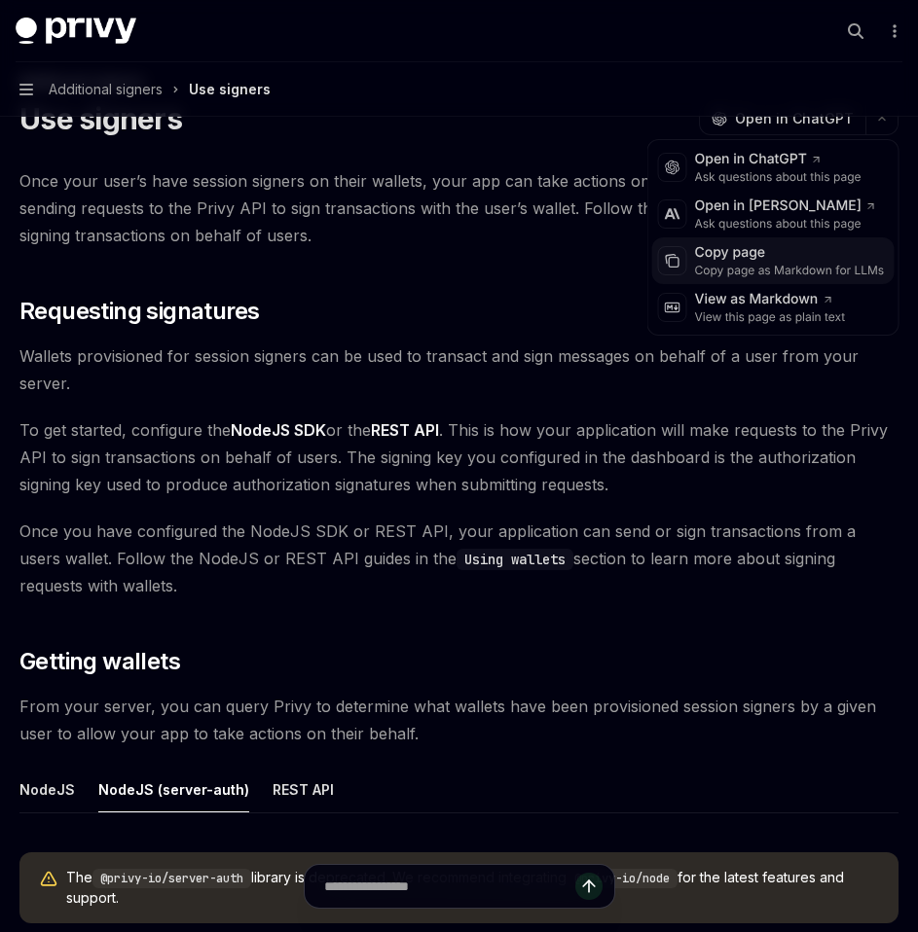
click at [761, 267] on div "Copy page as Markdown for LLMs" at bounding box center [790, 271] width 190 height 16
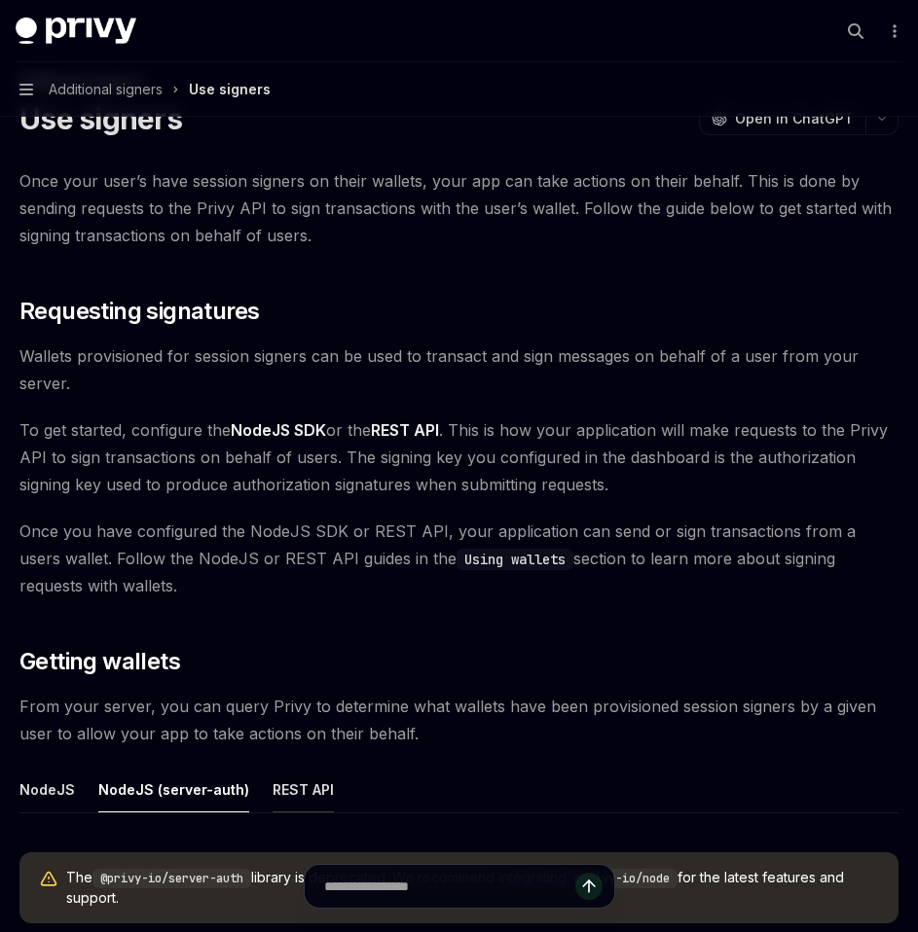
click at [295, 800] on button "REST API" at bounding box center [302, 790] width 61 height 46
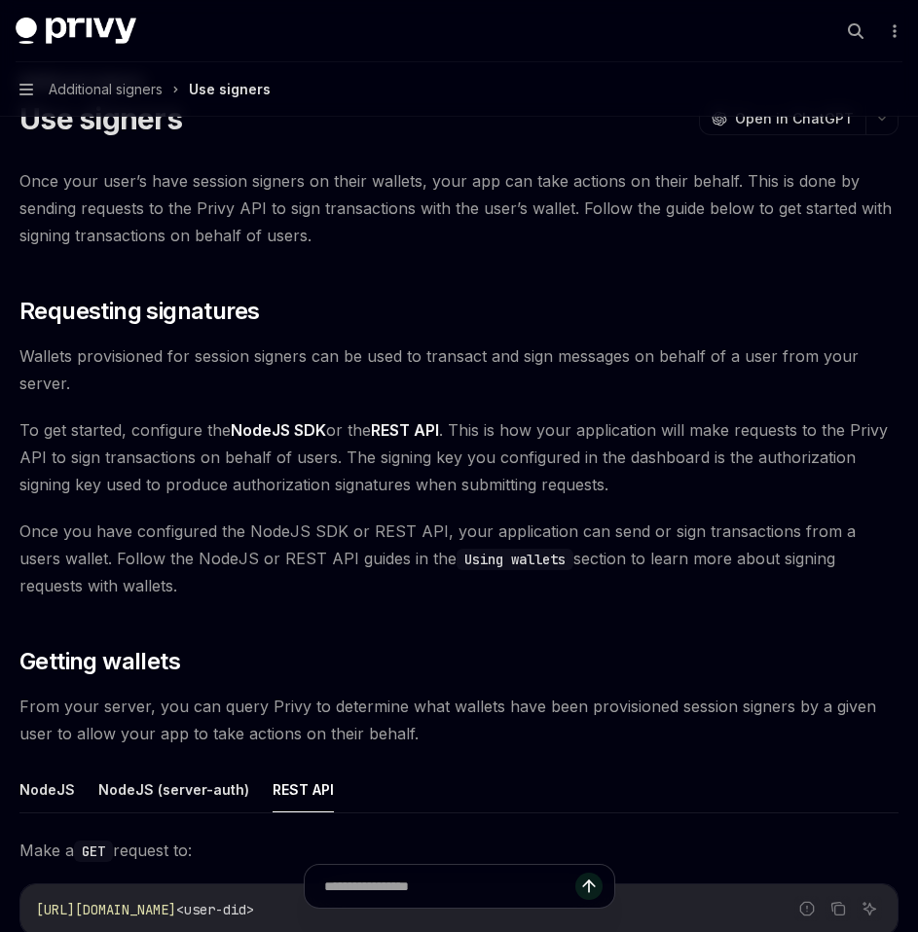
click at [880, 115] on button "Navigation Additional signers Use signers" at bounding box center [459, 89] width 918 height 54
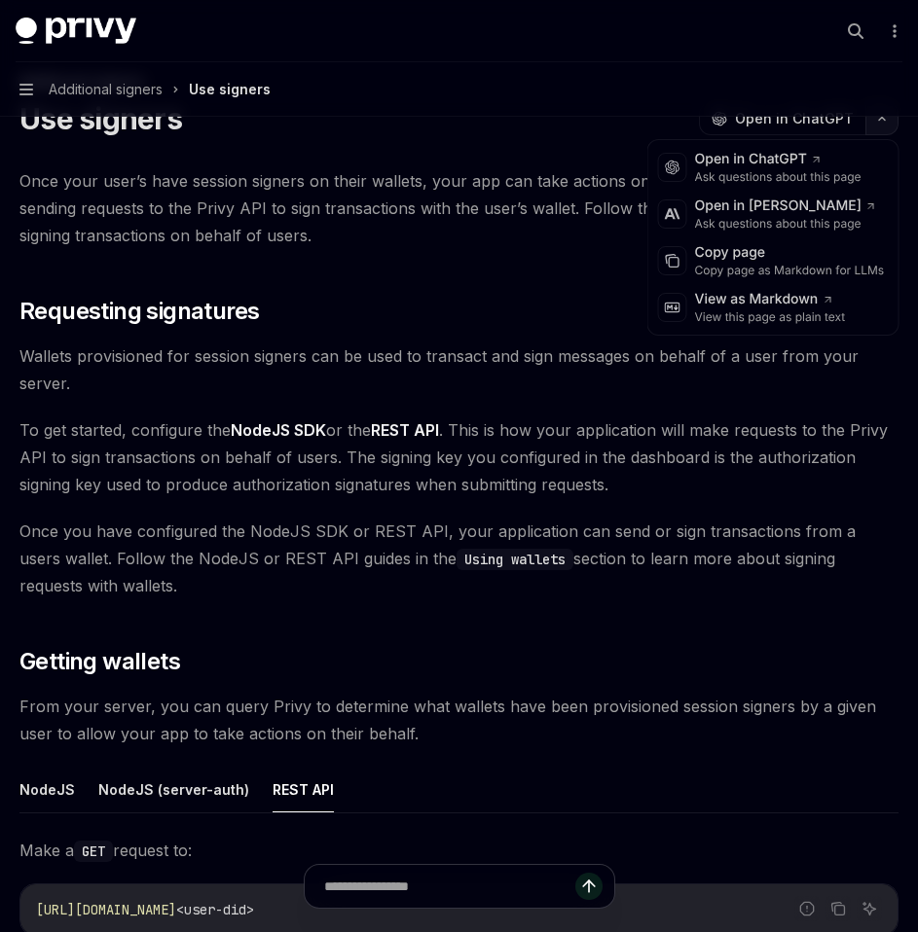
click at [883, 122] on icon "button" at bounding box center [881, 119] width 23 height 8
click at [752, 267] on div "Copy page as Markdown for LLMs" at bounding box center [790, 271] width 190 height 16
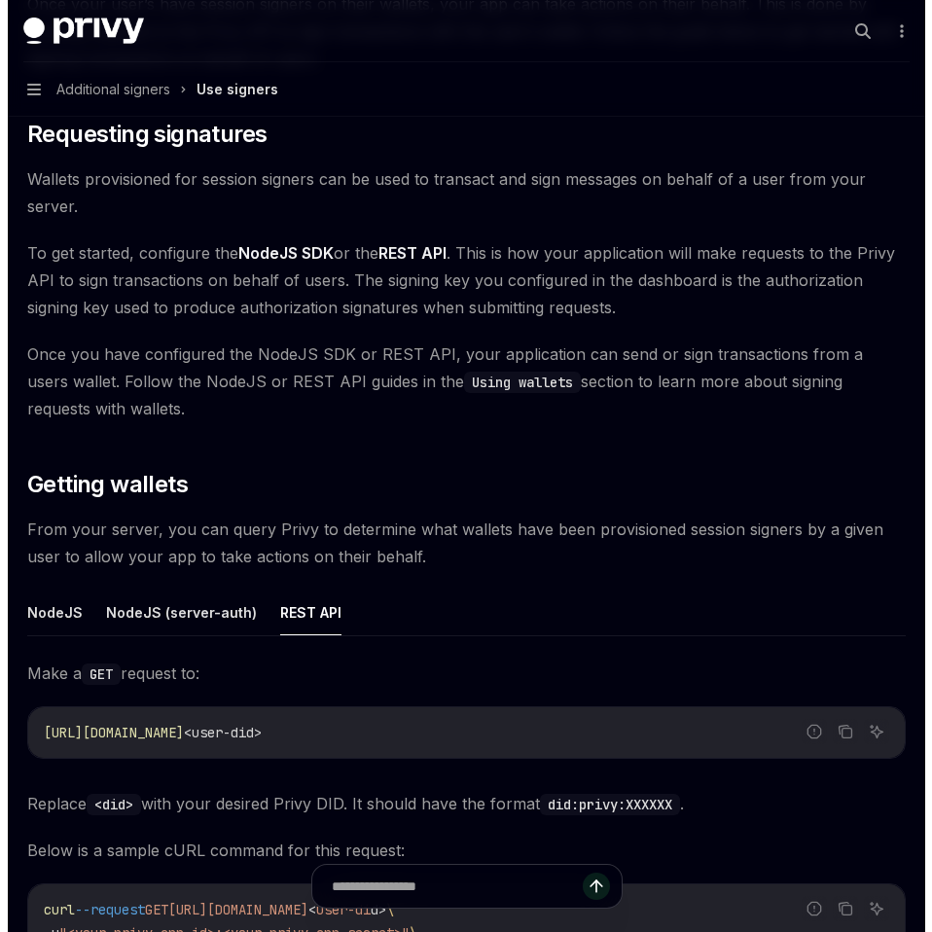
scroll to position [264, 0]
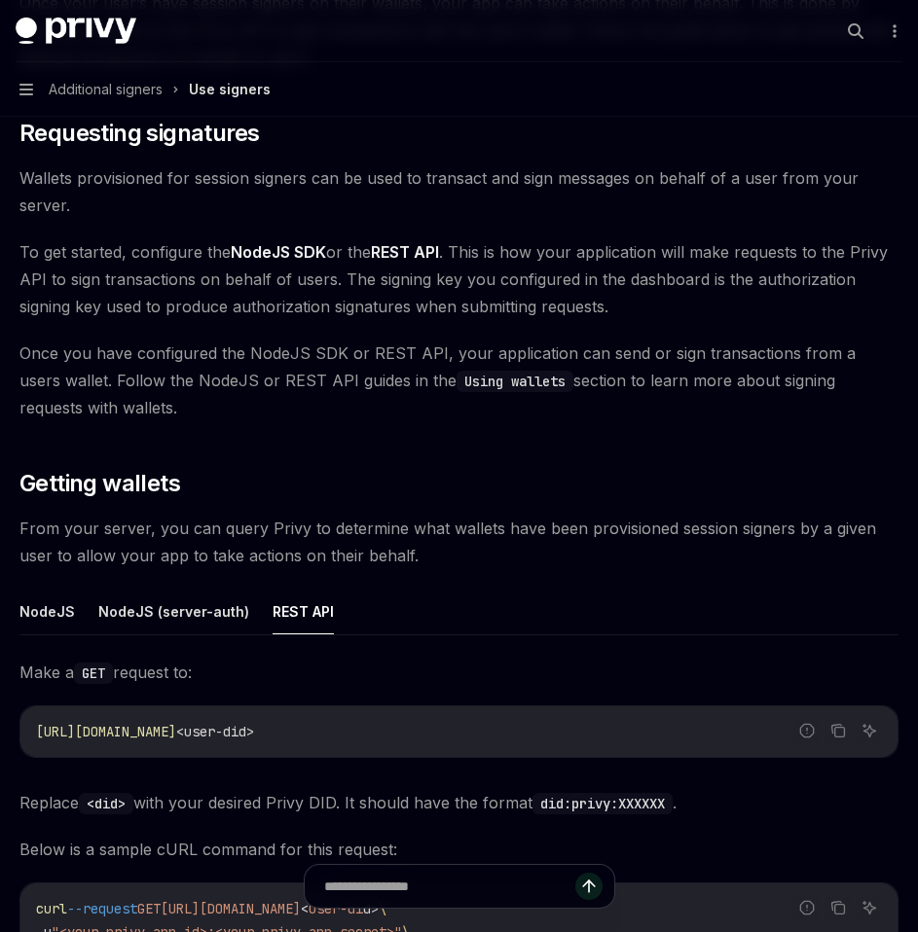
click at [44, 77] on button "Navigation Additional signers Use signers" at bounding box center [459, 89] width 918 height 54
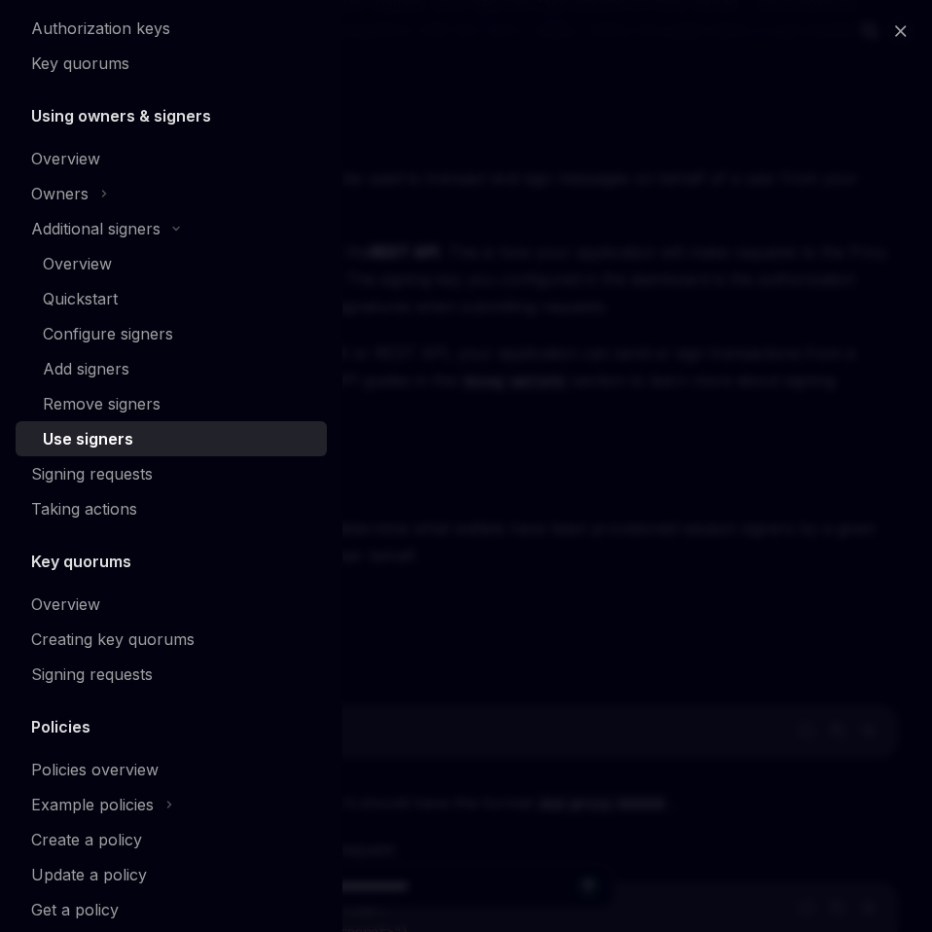
scroll to position [570, 0]
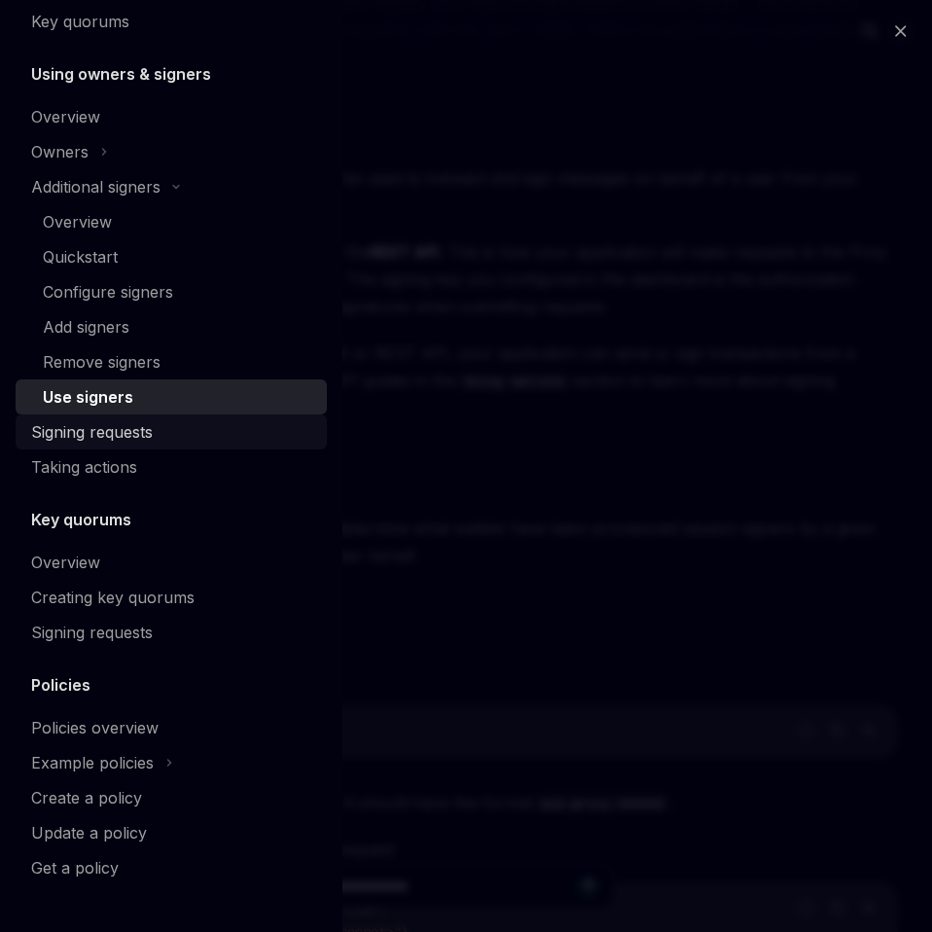
click at [88, 423] on div "Signing requests" at bounding box center [92, 431] width 122 height 23
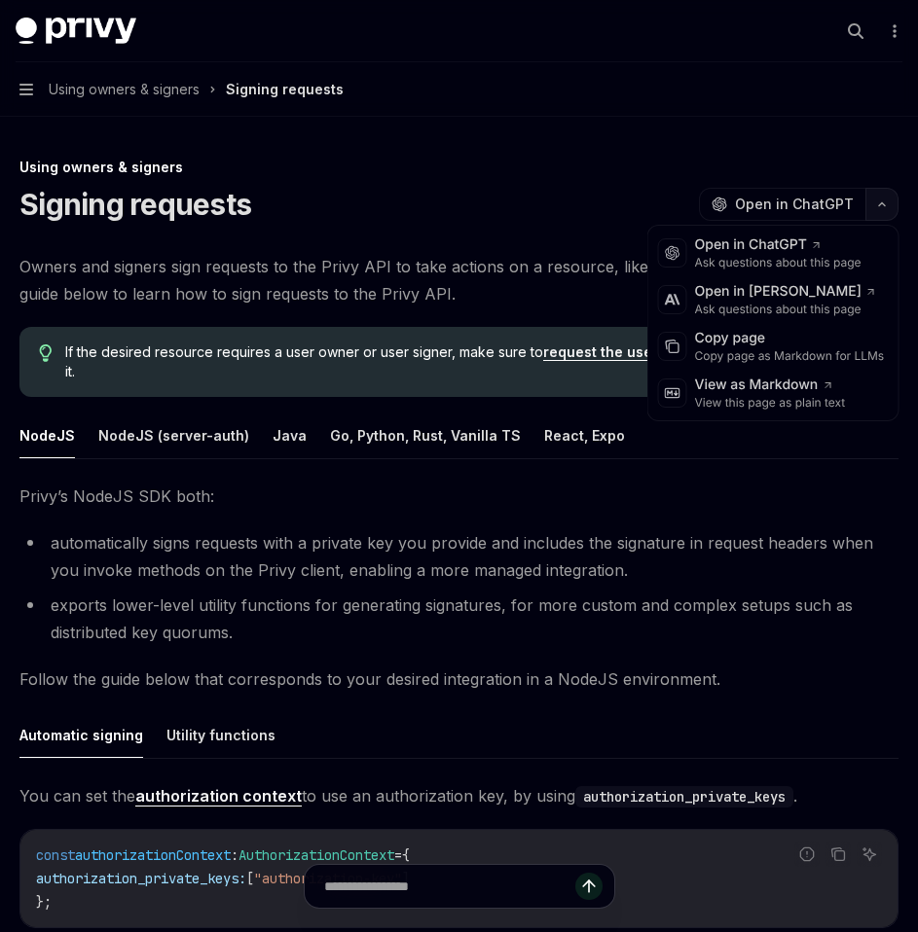
click at [877, 195] on button "button" at bounding box center [881, 204] width 33 height 33
click at [756, 363] on div "Copy page as Markdown for LLMs" at bounding box center [790, 356] width 190 height 16
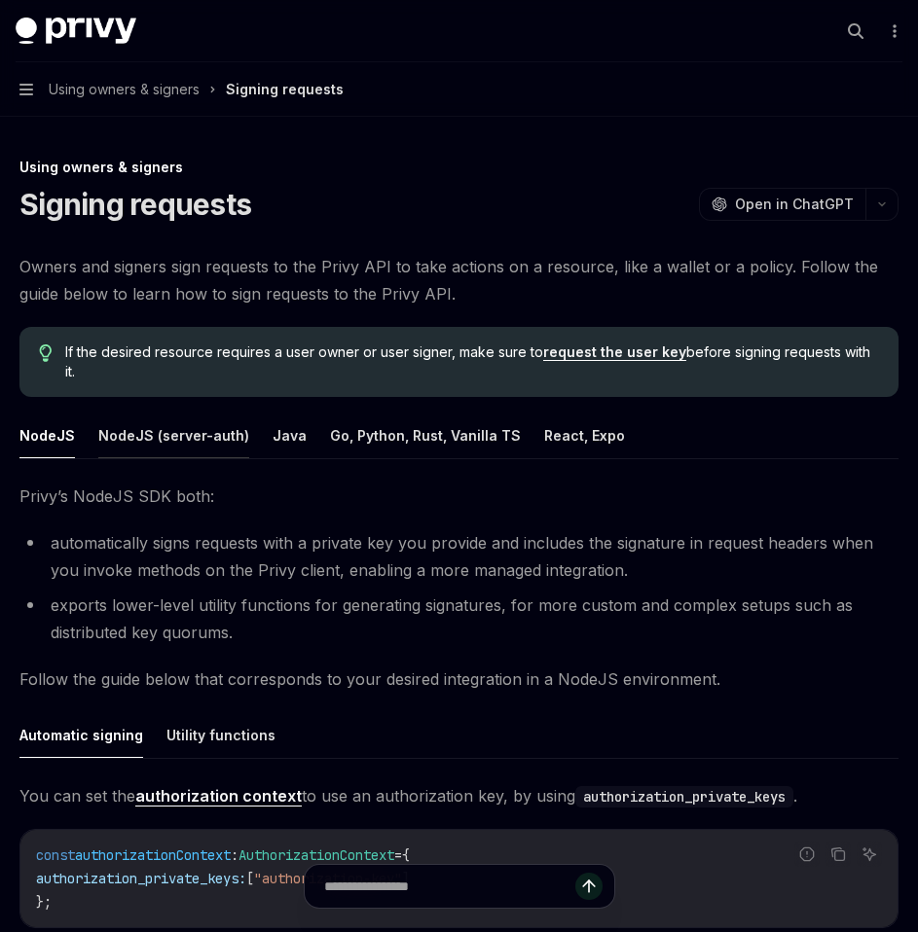
click at [173, 414] on button "NodeJS (server-auth)" at bounding box center [173, 436] width 151 height 46
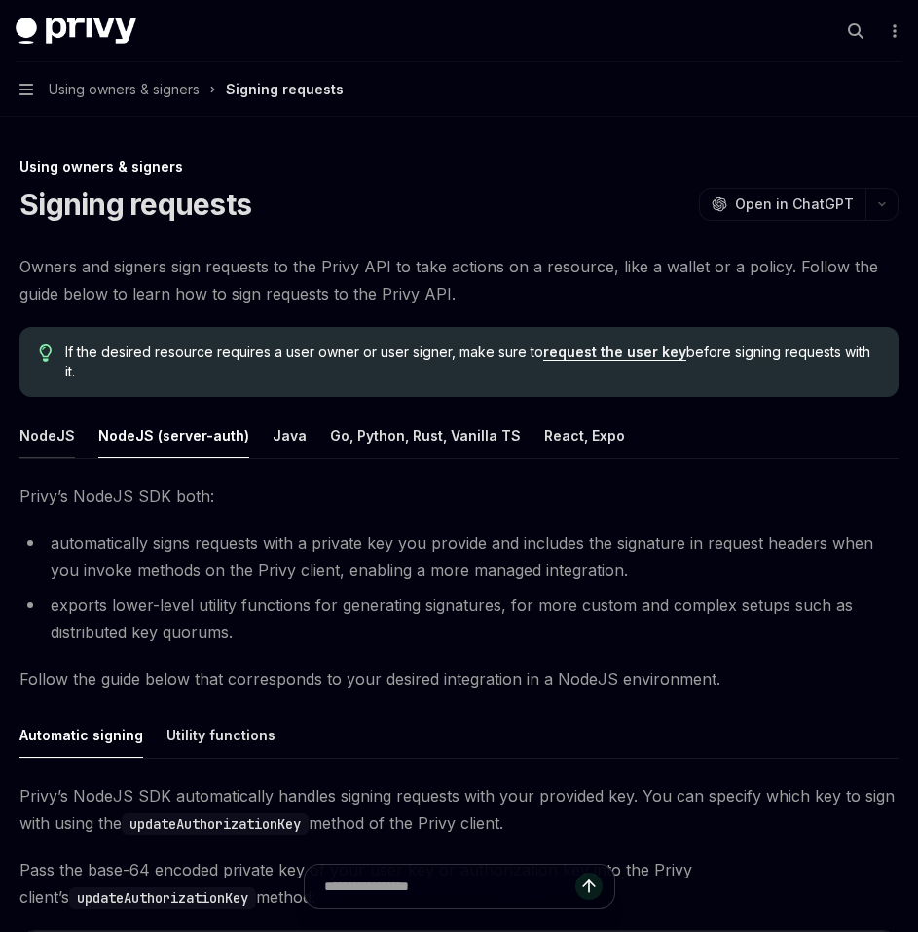
click at [40, 421] on button "NodeJS" at bounding box center [46, 436] width 55 height 46
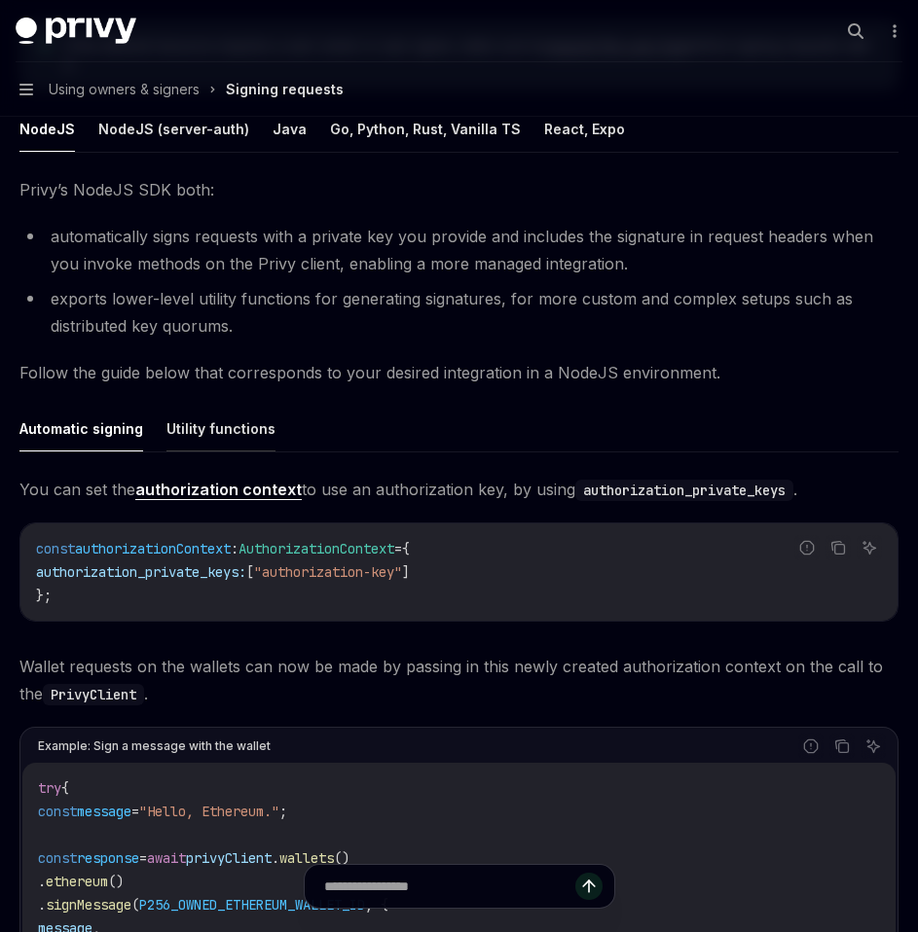
scroll to position [316, 0]
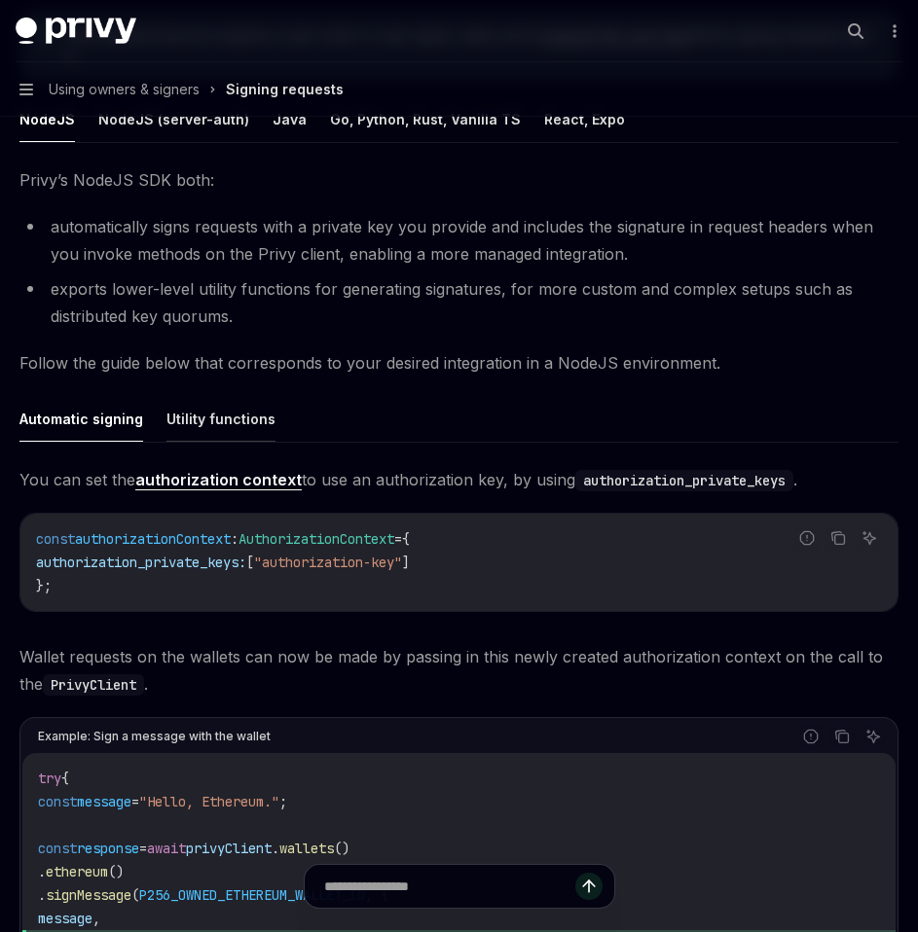
click at [225, 408] on button "Utility functions" at bounding box center [220, 419] width 109 height 46
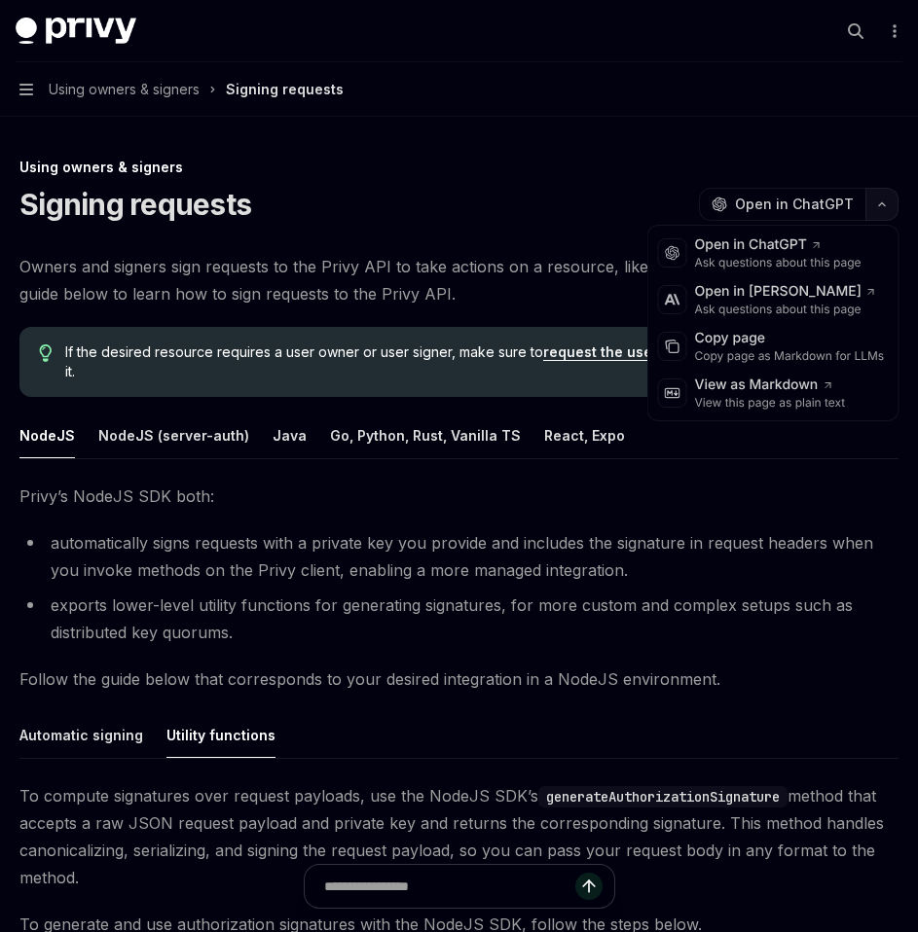
click at [881, 211] on button "button" at bounding box center [881, 204] width 33 height 33
click at [752, 335] on div "Copy page" at bounding box center [790, 338] width 190 height 19
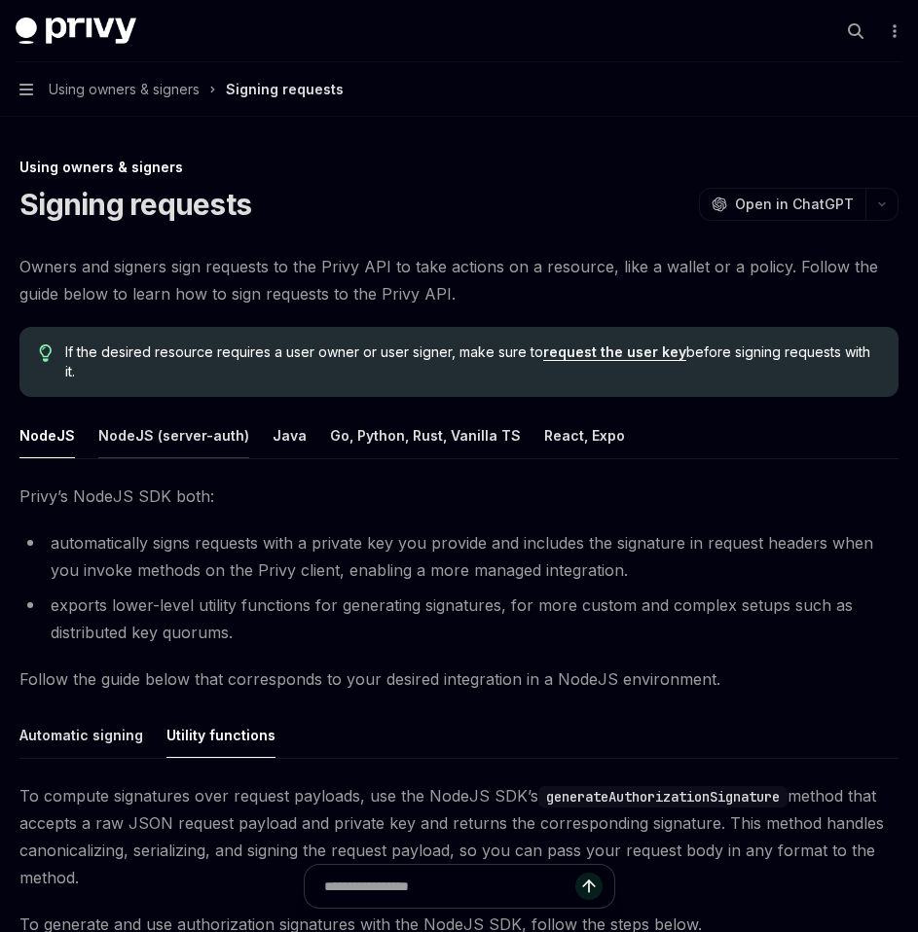
click at [162, 428] on button "NodeJS (server-auth)" at bounding box center [173, 436] width 151 height 46
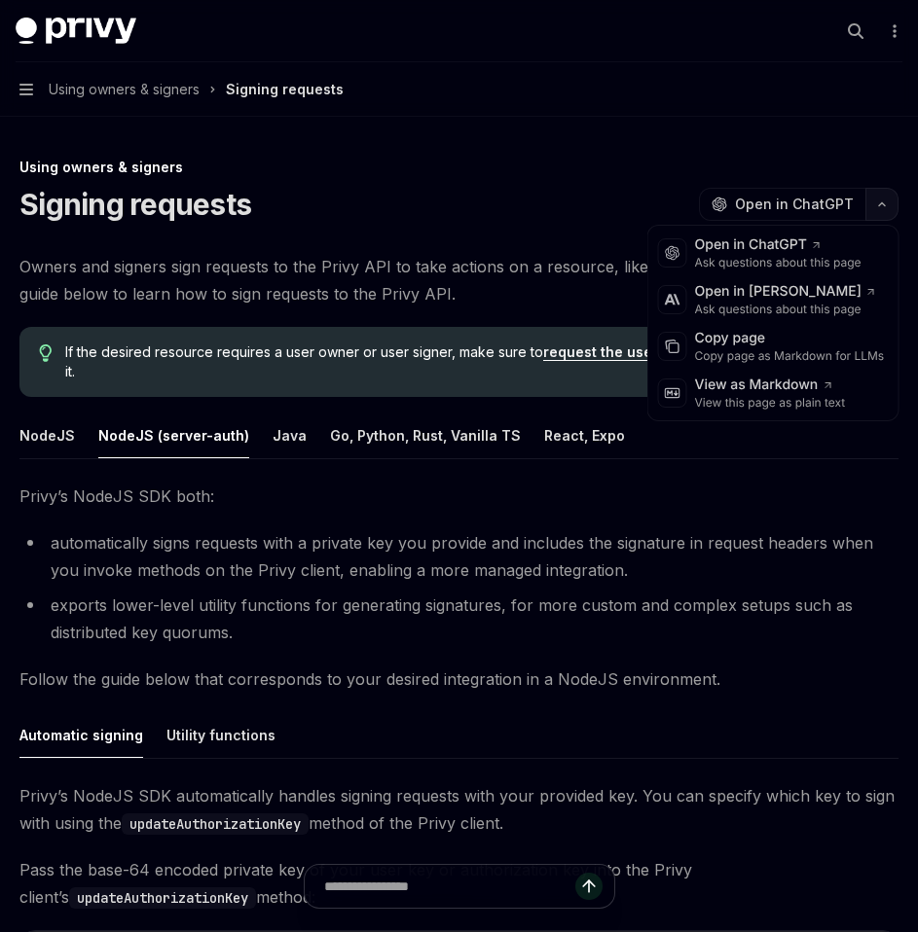
click at [881, 198] on button "button" at bounding box center [881, 204] width 33 height 33
click at [753, 343] on div "Copy page" at bounding box center [790, 338] width 190 height 19
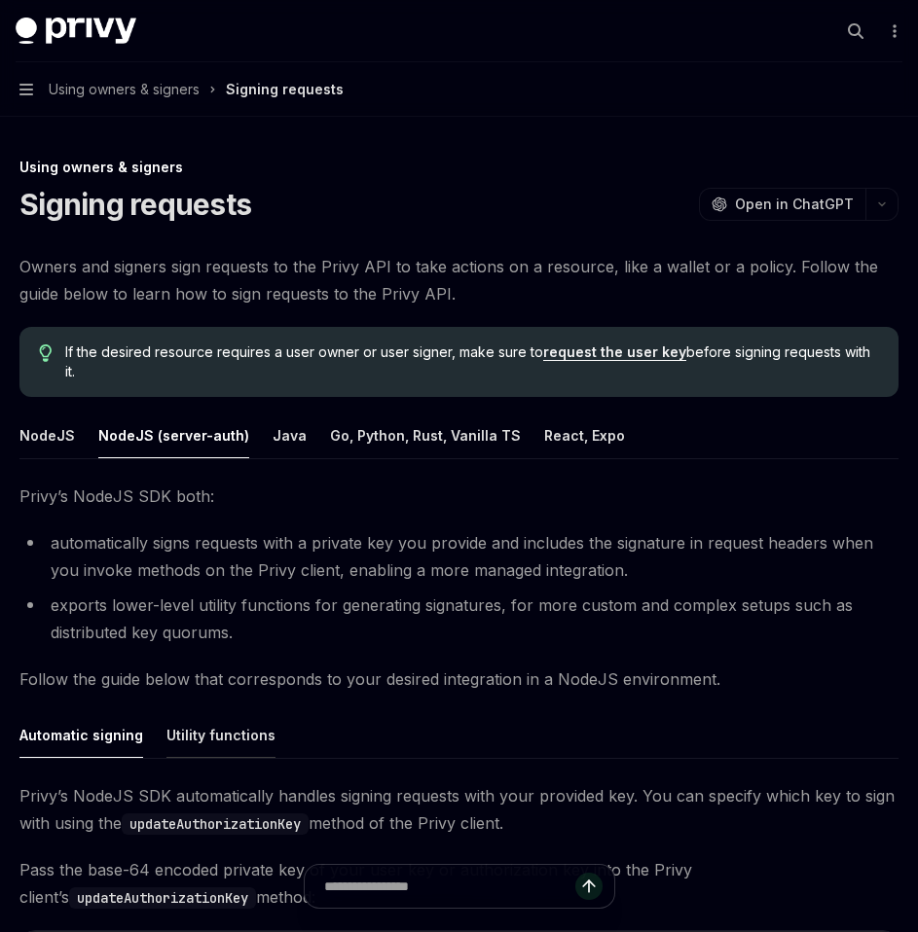
click at [210, 712] on button "Utility functions" at bounding box center [220, 735] width 109 height 46
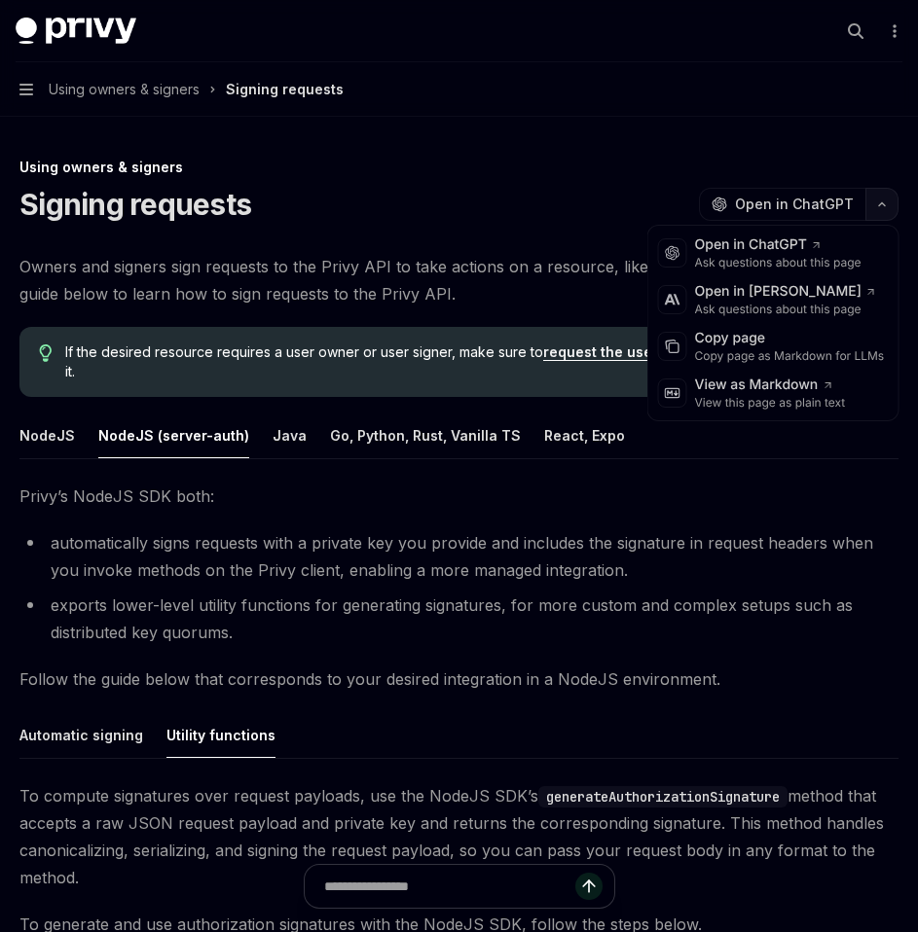
click at [875, 207] on icon "button" at bounding box center [881, 204] width 23 height 8
click at [759, 353] on div "Copy page as Markdown for LLMs" at bounding box center [790, 356] width 190 height 16
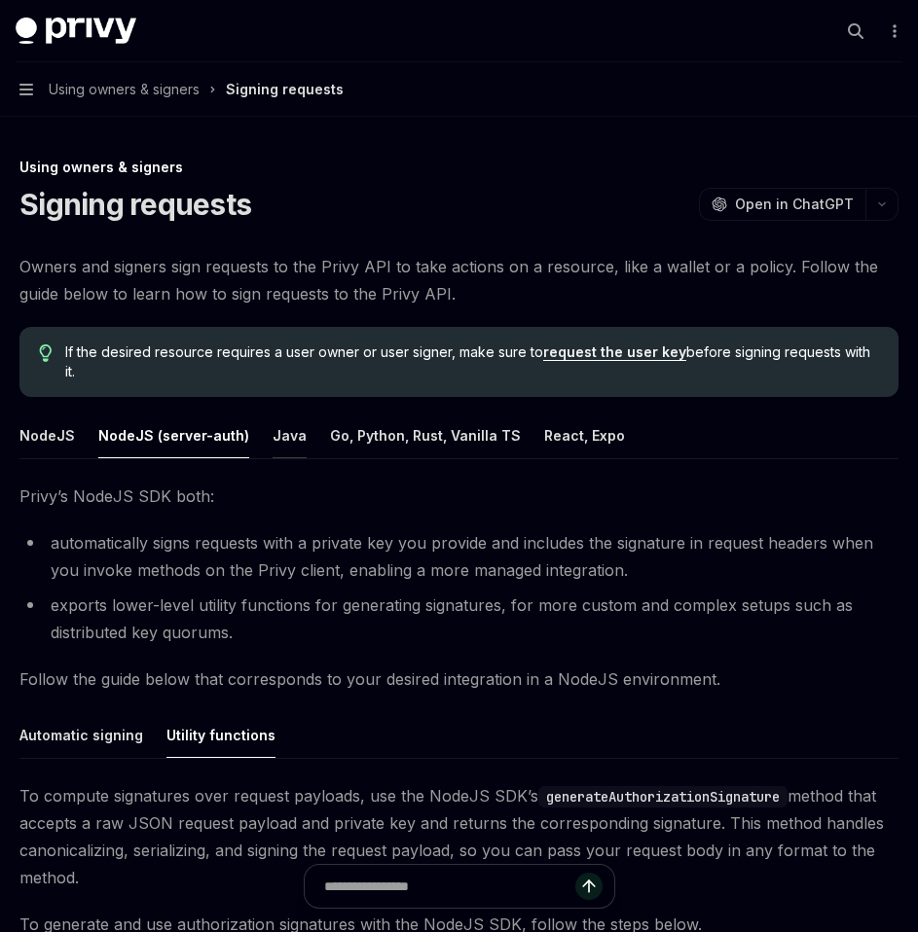
click at [277, 414] on button "Java" at bounding box center [289, 436] width 34 height 46
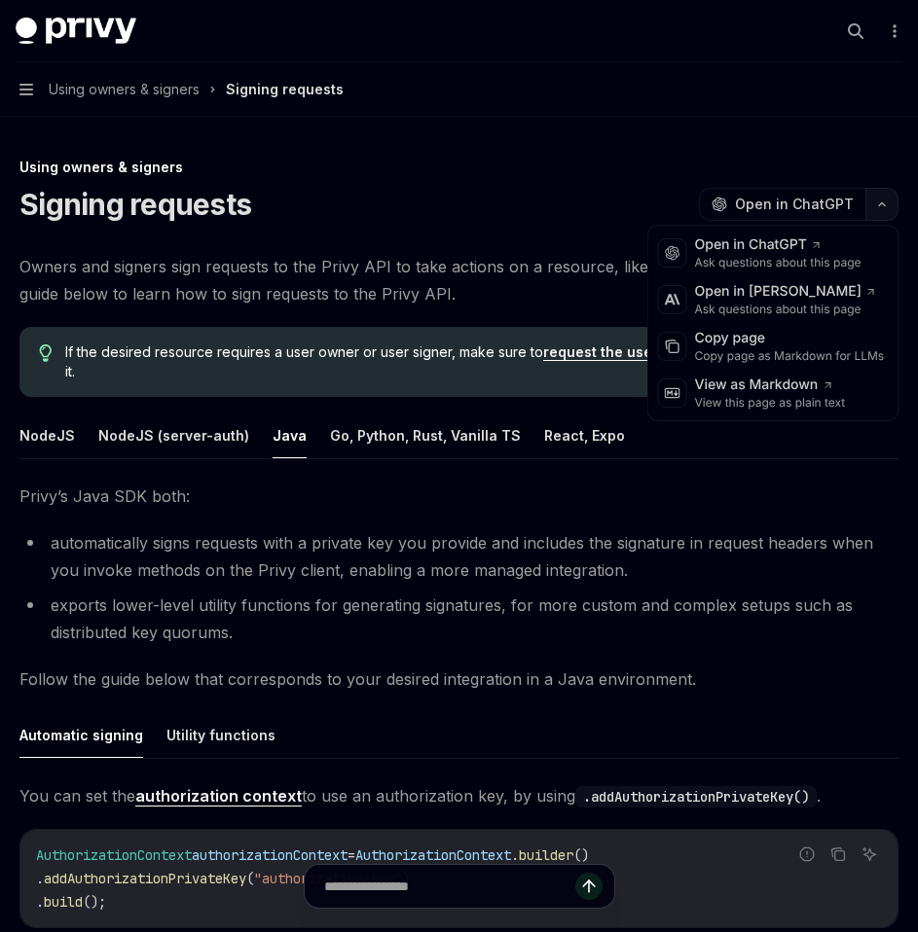
click at [880, 207] on icon "button" at bounding box center [881, 204] width 23 height 8
click at [744, 355] on div "Copy page as Markdown for LLMs" at bounding box center [790, 356] width 190 height 16
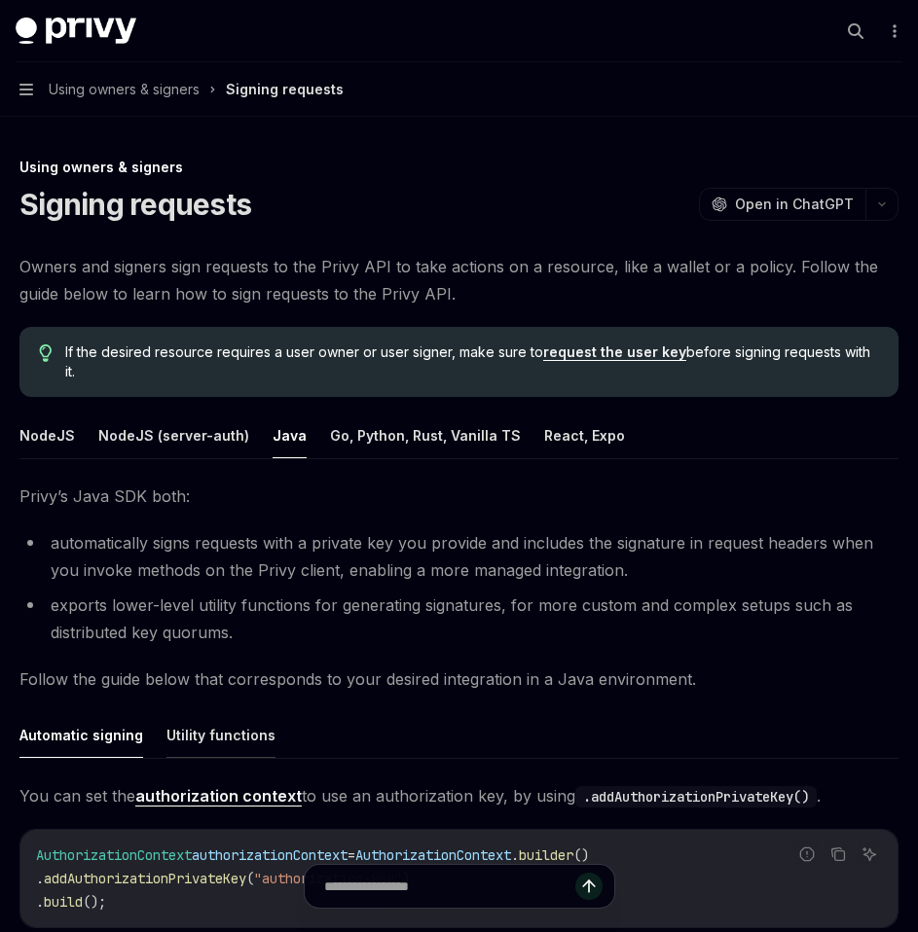
click at [220, 718] on button "Utility functions" at bounding box center [220, 735] width 109 height 46
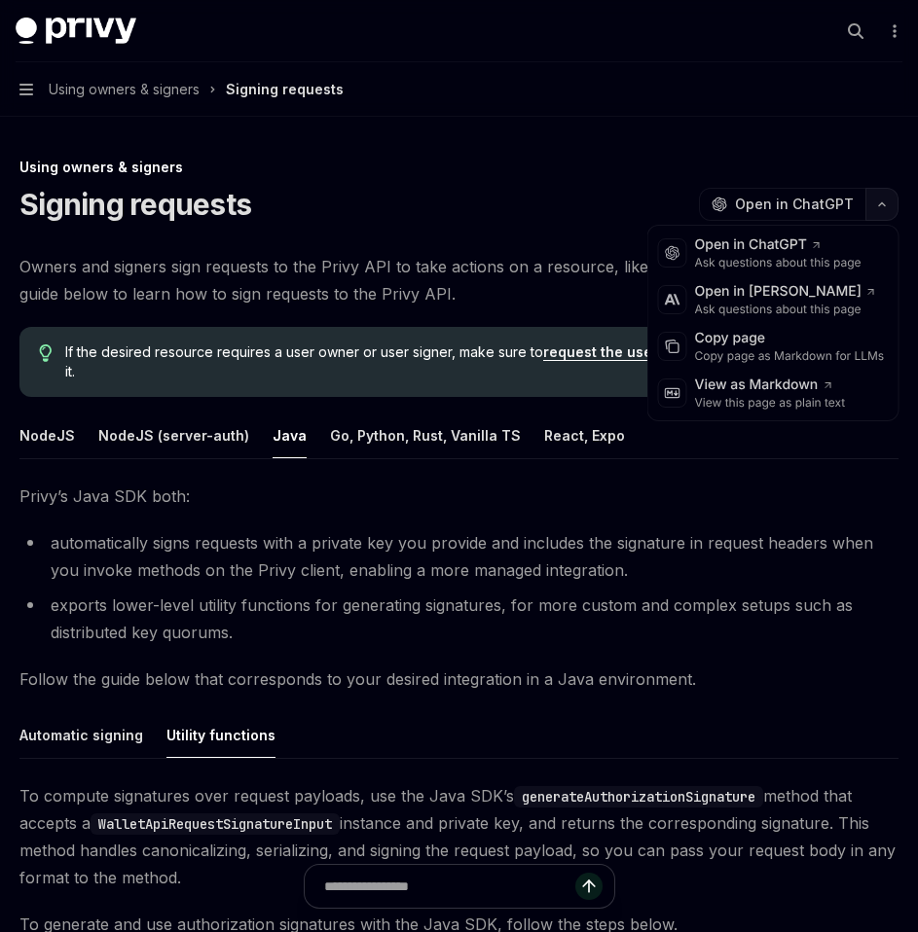
click at [884, 201] on icon "button" at bounding box center [881, 204] width 23 height 8
click at [780, 357] on div "Copy page as Markdown for LLMs" at bounding box center [790, 356] width 190 height 16
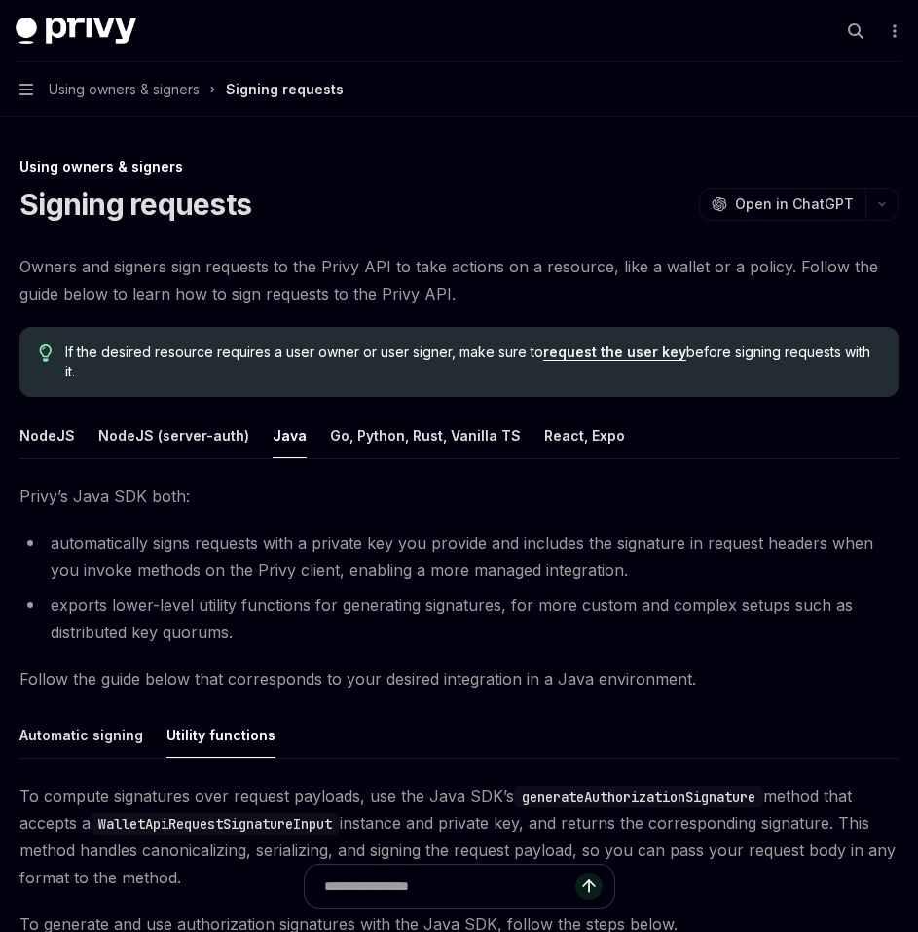
click at [780, 357] on span "If the desired resource requires a user owner or user signer, make sure to requ…" at bounding box center [471, 361] width 813 height 39
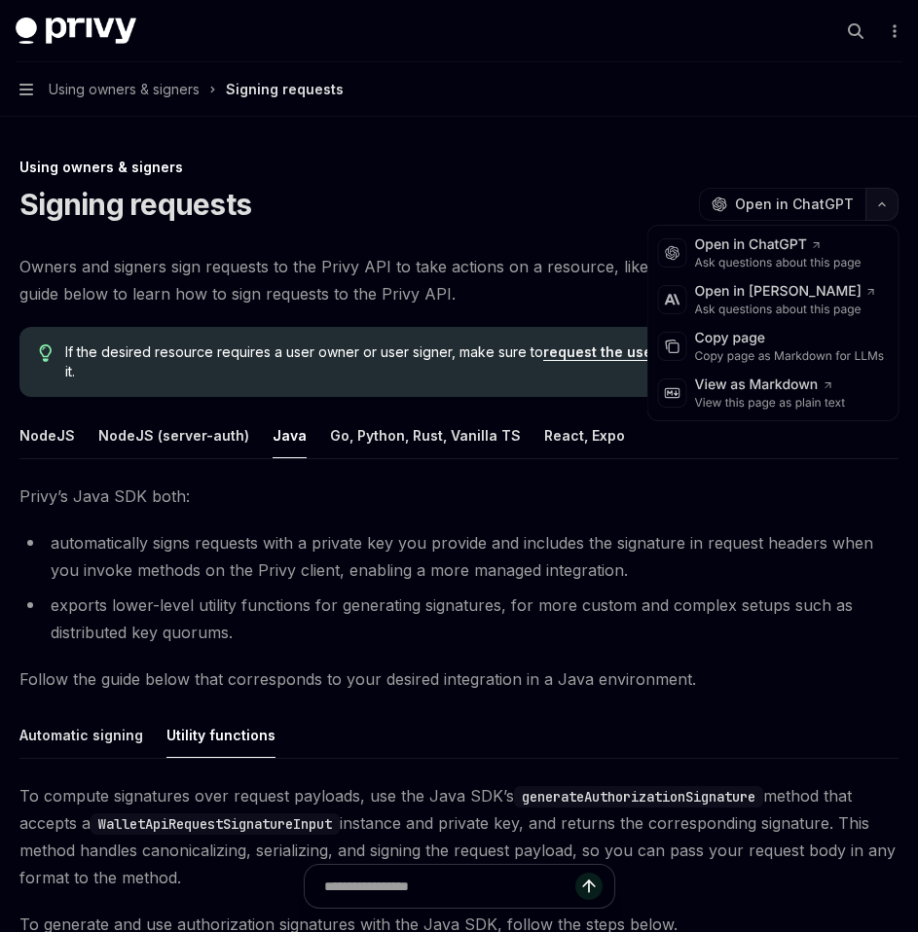
click at [879, 209] on button "button" at bounding box center [881, 204] width 33 height 33
click at [785, 337] on div "Copy page" at bounding box center [790, 338] width 190 height 19
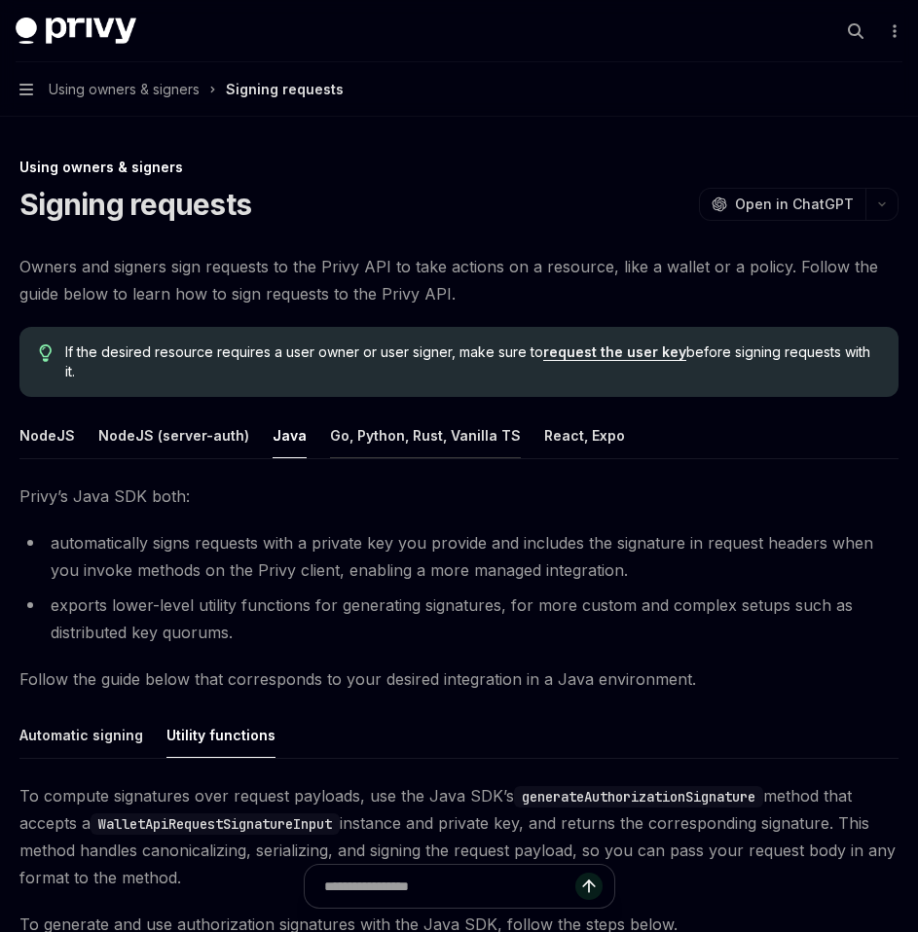
click at [390, 422] on button "Go, Python, Rust, Vanilla TS" at bounding box center [425, 436] width 191 height 46
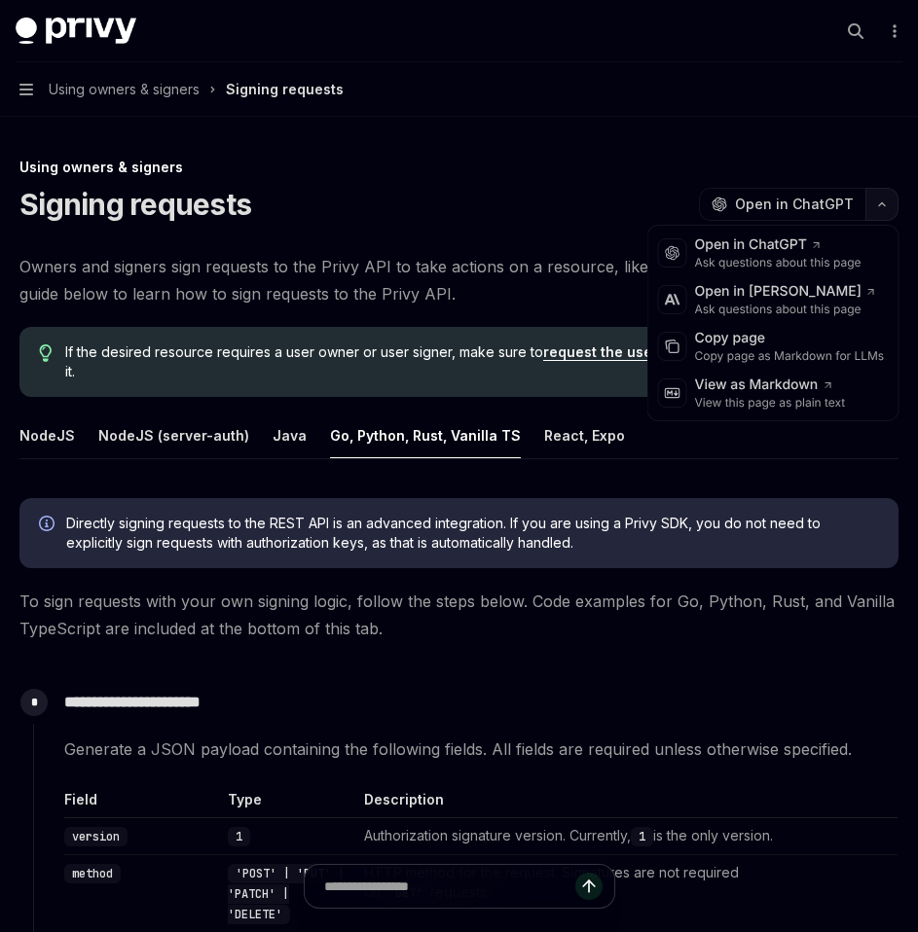
click at [879, 209] on button "button" at bounding box center [881, 204] width 33 height 33
click at [728, 352] on div "Copy page as Markdown for LLMs" at bounding box center [790, 356] width 190 height 16
click at [888, 208] on button "button" at bounding box center [881, 204] width 33 height 33
click at [787, 350] on div "Copy page as Markdown for LLMs" at bounding box center [790, 356] width 190 height 16
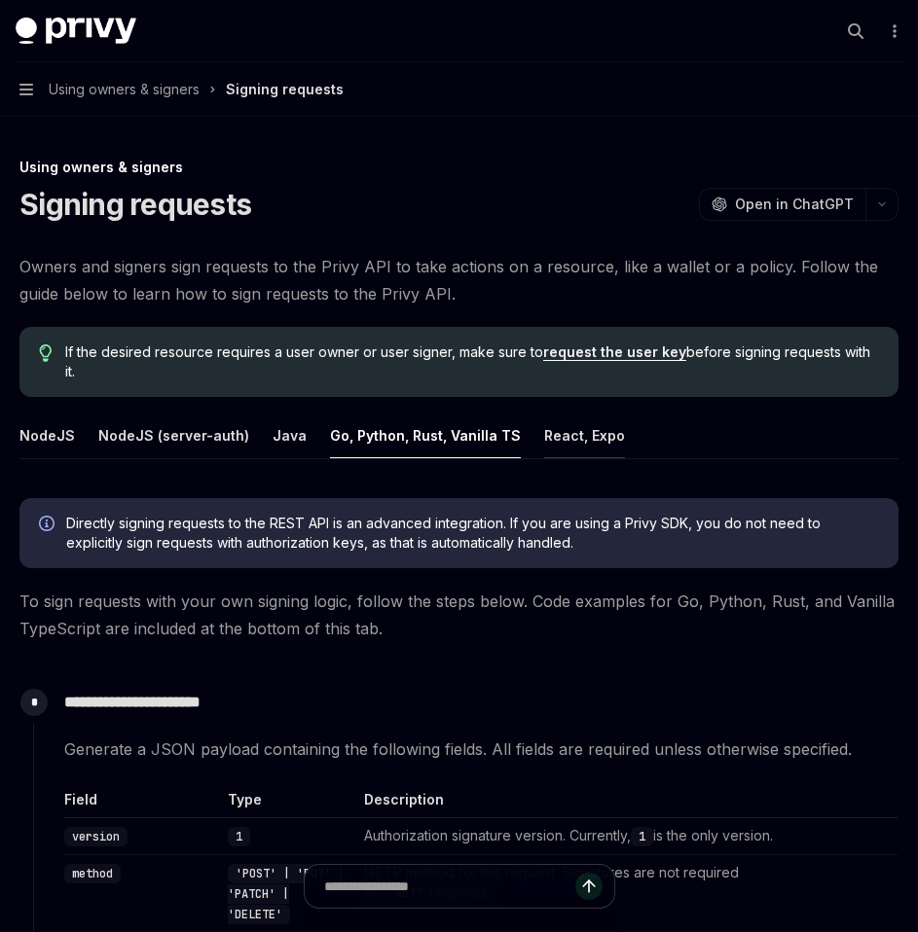
click at [553, 428] on button "React, Expo" at bounding box center [584, 436] width 81 height 46
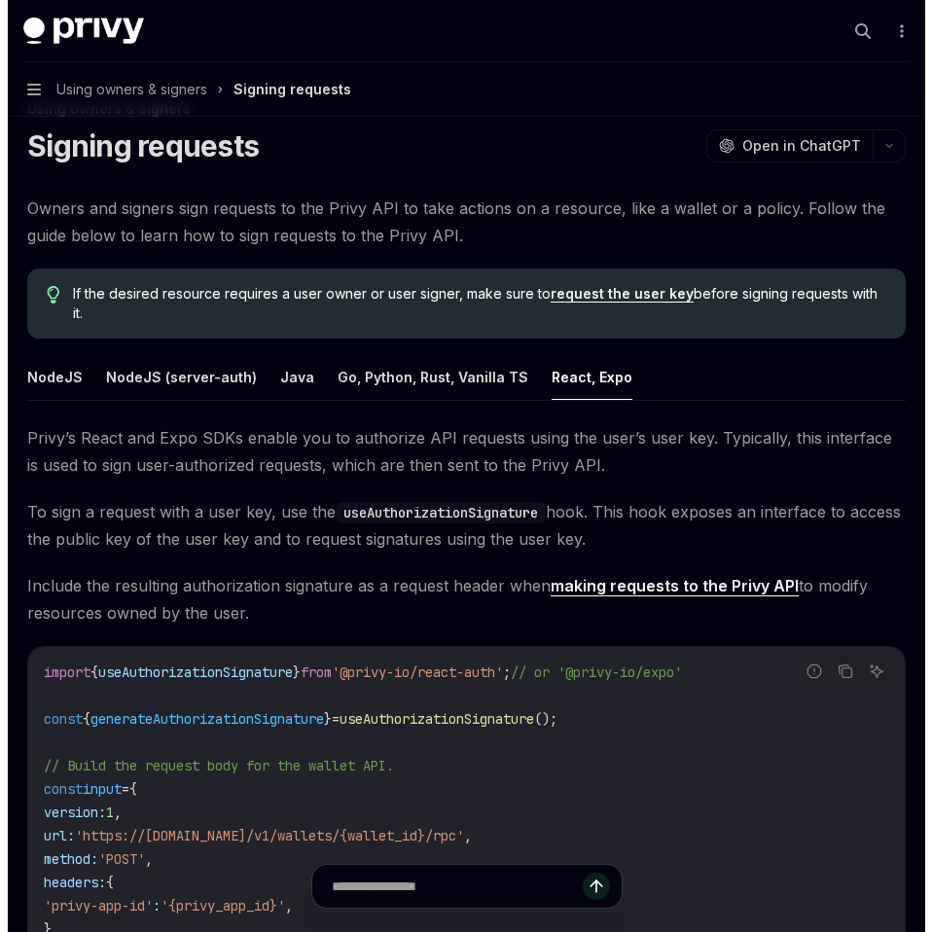
scroll to position [56, 0]
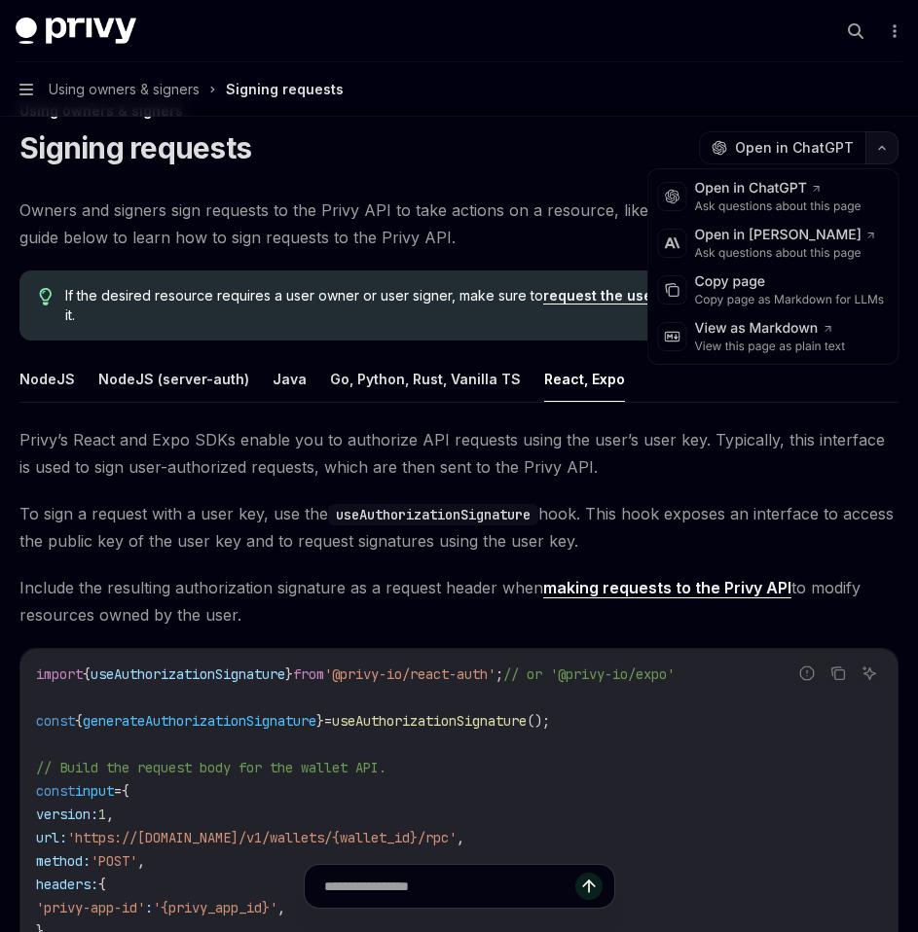
click at [878, 152] on button "button" at bounding box center [881, 147] width 33 height 33
click at [792, 293] on div "Copy page as Markdown for LLMs" at bounding box center [790, 300] width 190 height 16
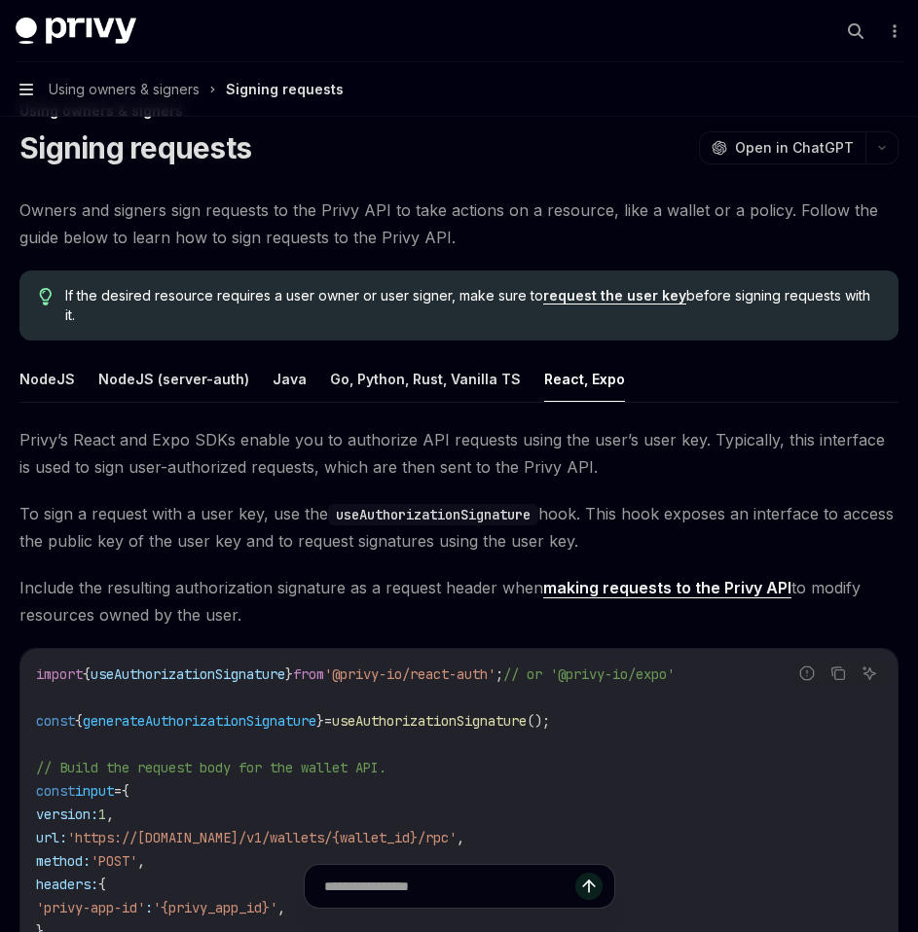
click at [32, 91] on icon "button" at bounding box center [26, 90] width 14 height 16
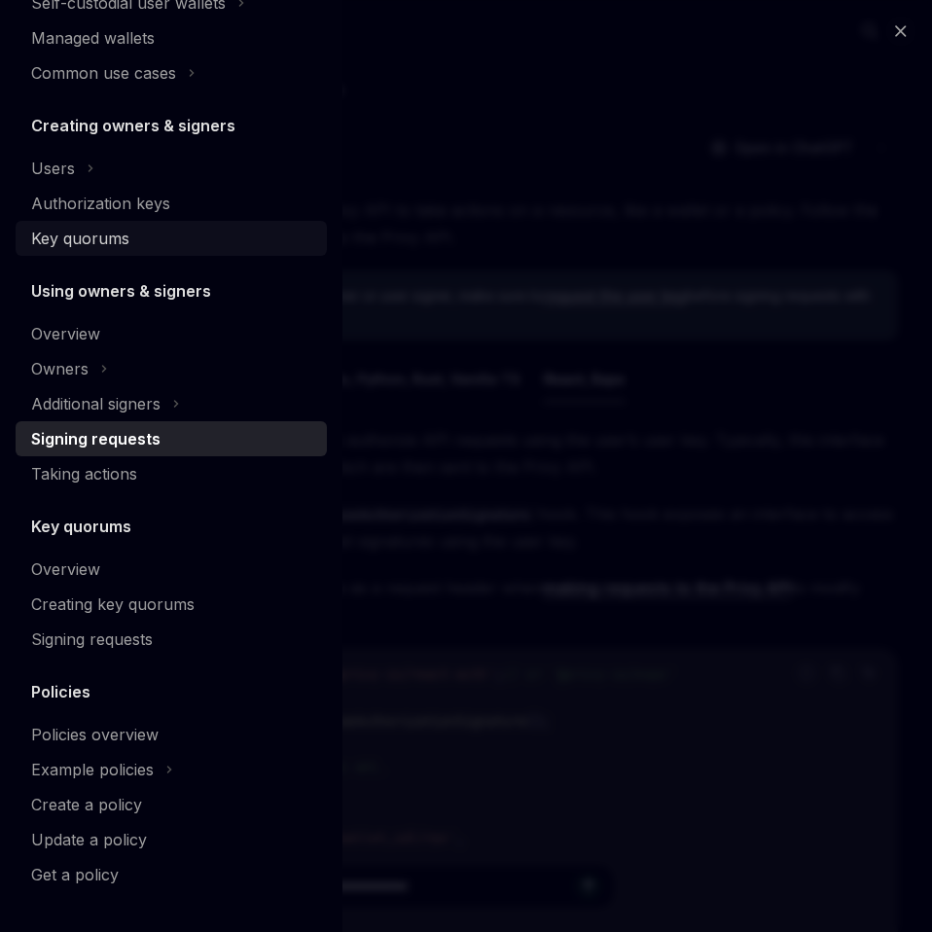
scroll to position [360, 0]
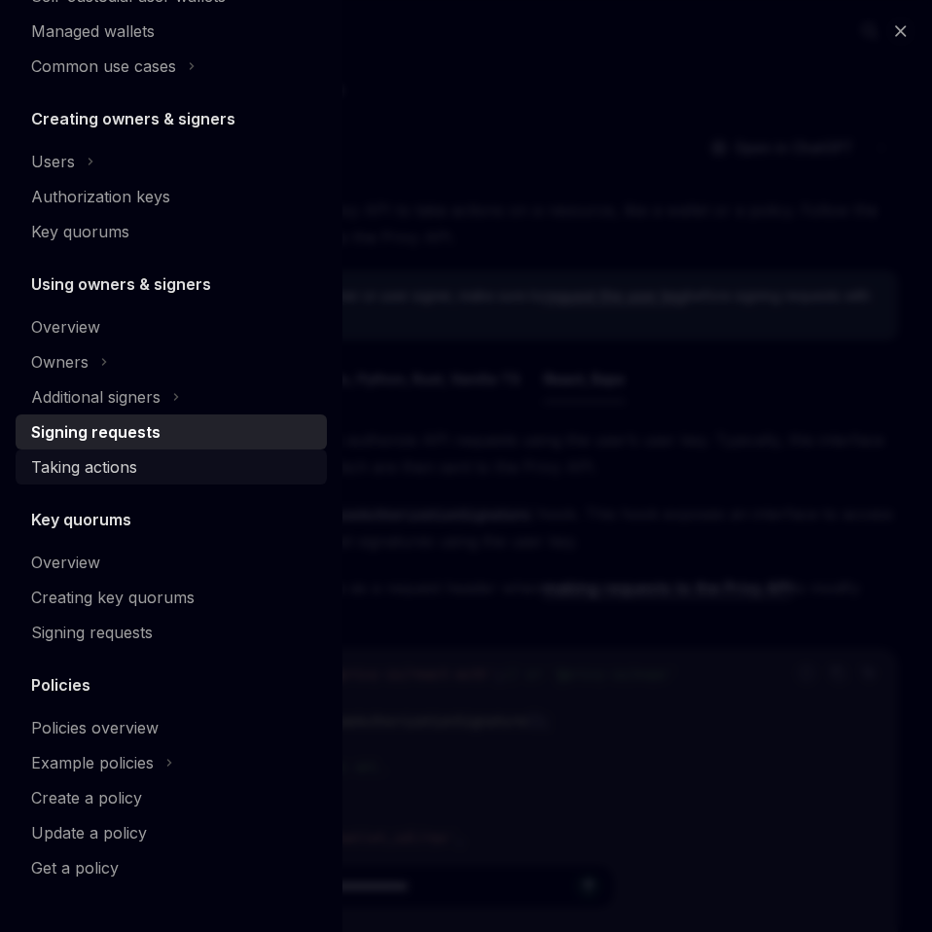
click at [112, 466] on div "Taking actions" at bounding box center [84, 466] width 106 height 23
type textarea "*"
